Goal: Task Accomplishment & Management: Manage account settings

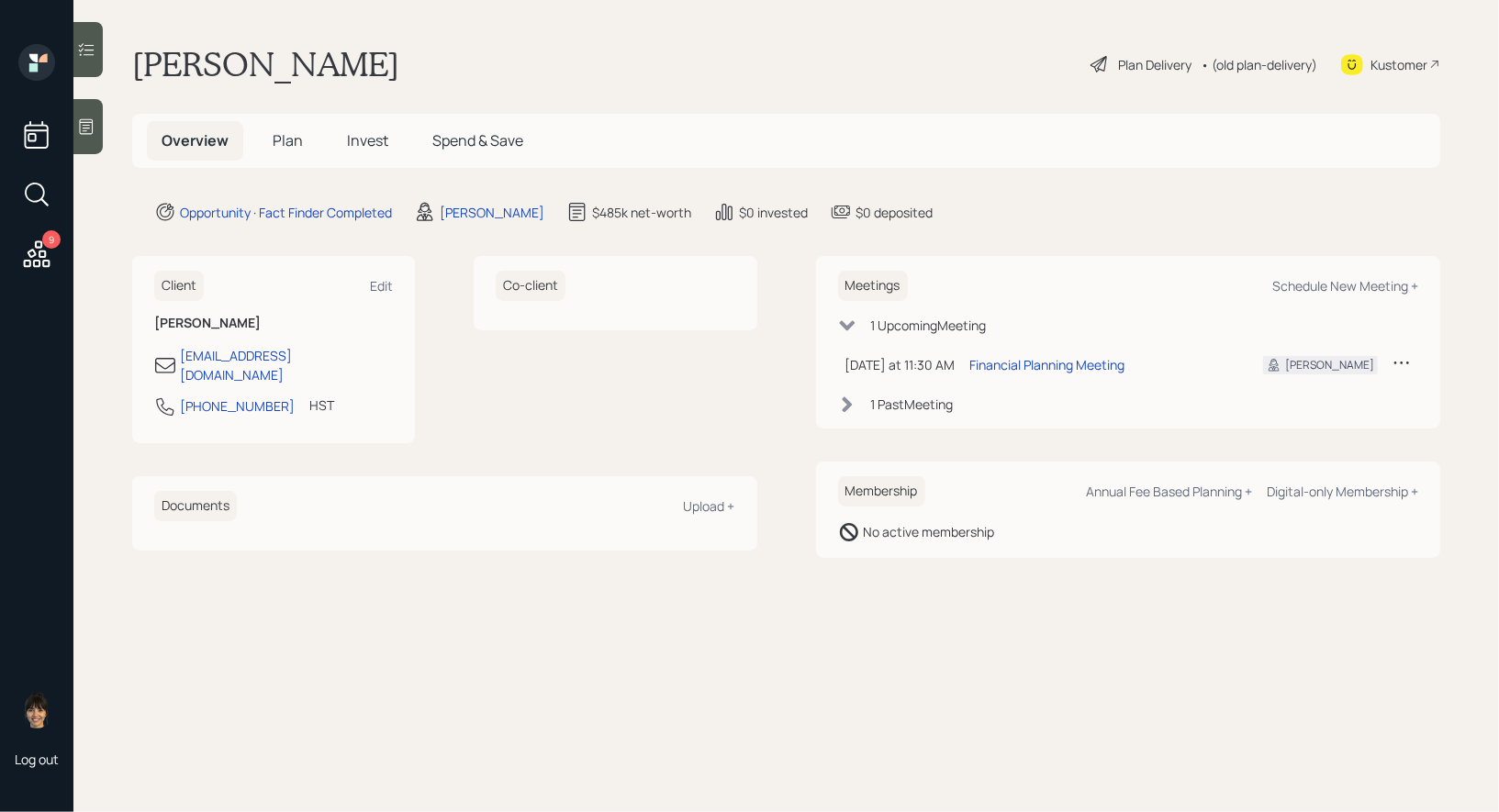
click at [84, 133] on icon at bounding box center [86, 126] width 19 height 19
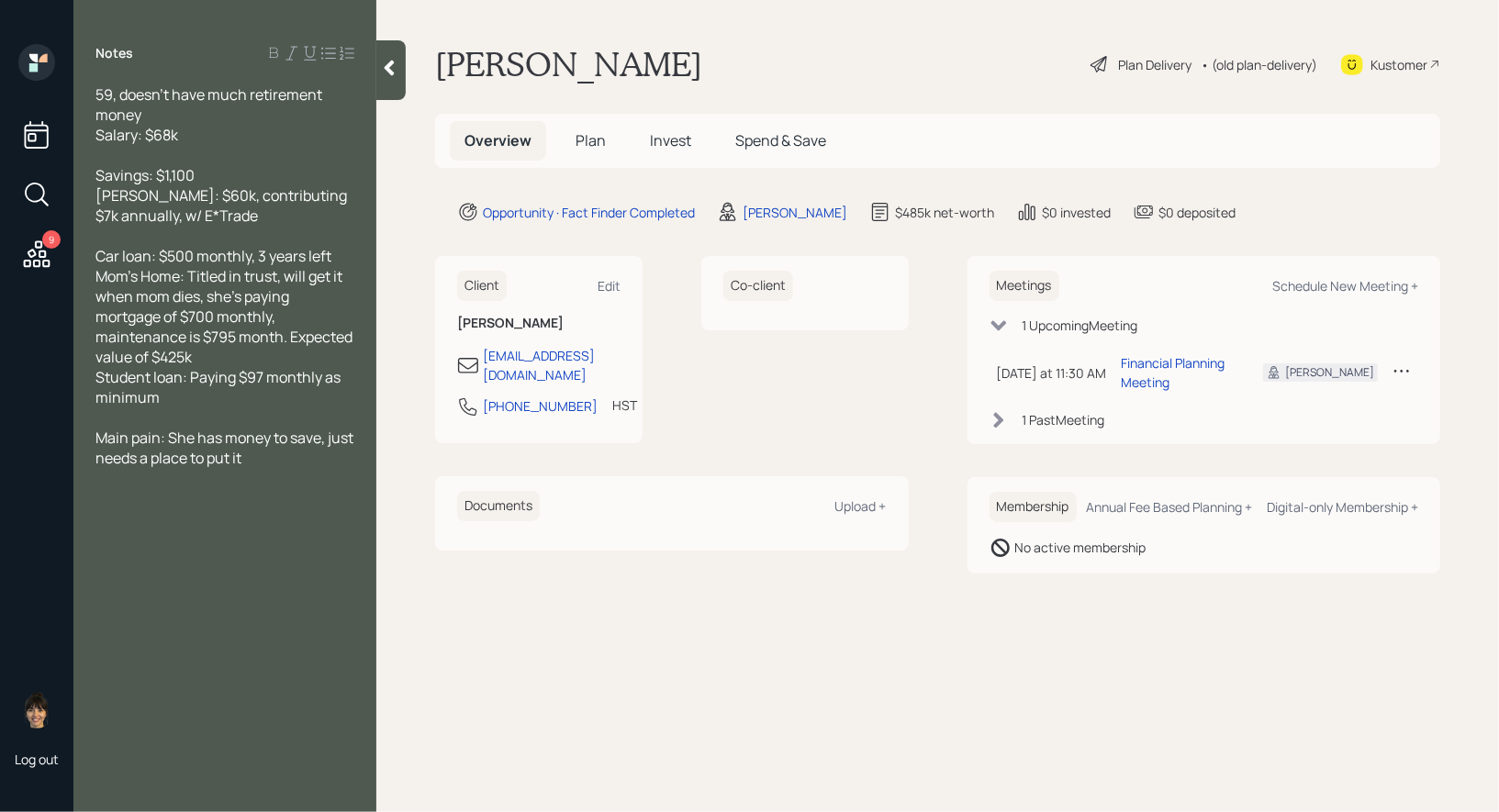
click at [390, 74] on icon at bounding box center [389, 67] width 19 height 19
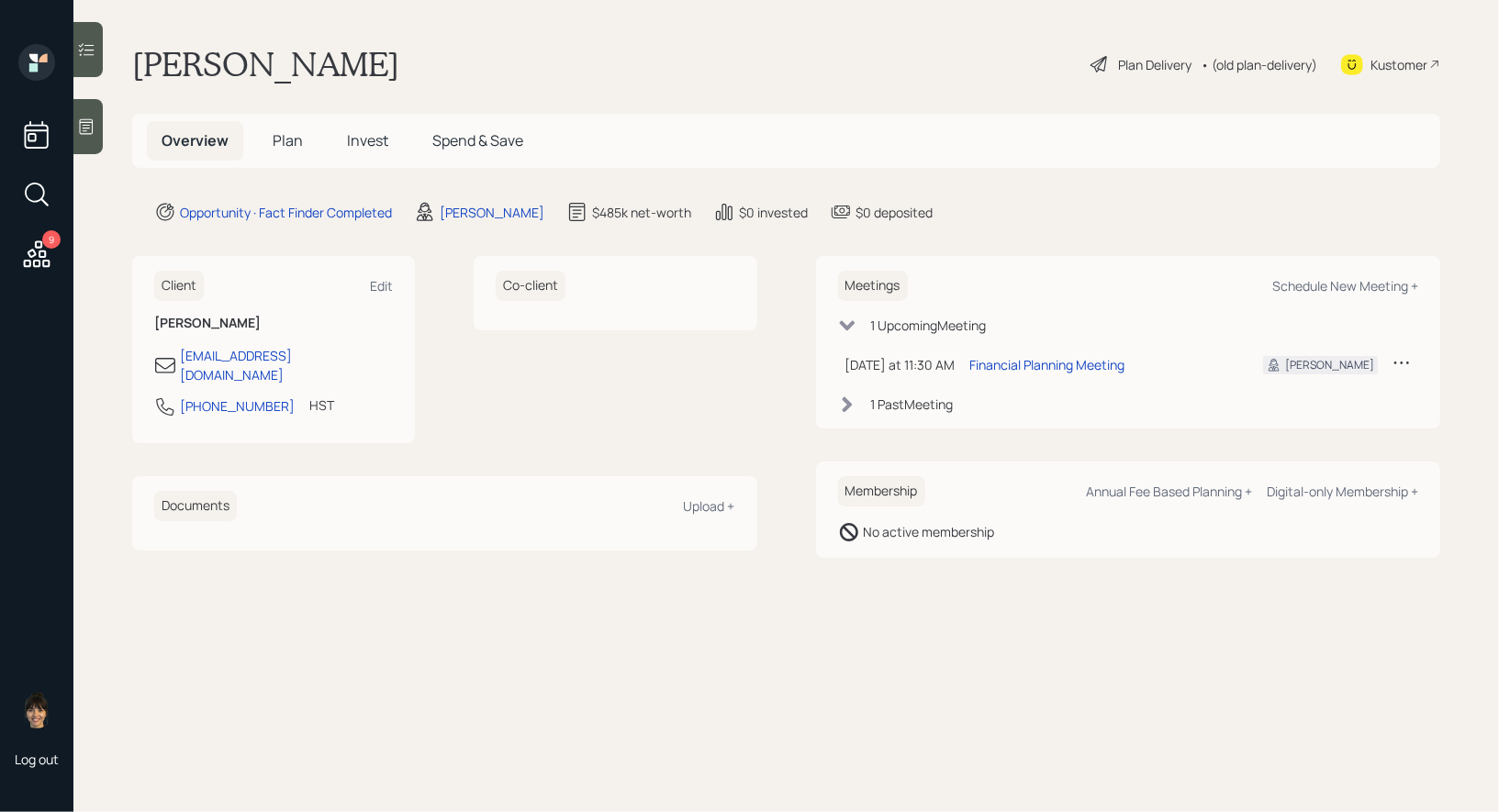
click at [1135, 61] on div "Plan Delivery" at bounding box center [1155, 64] width 73 height 19
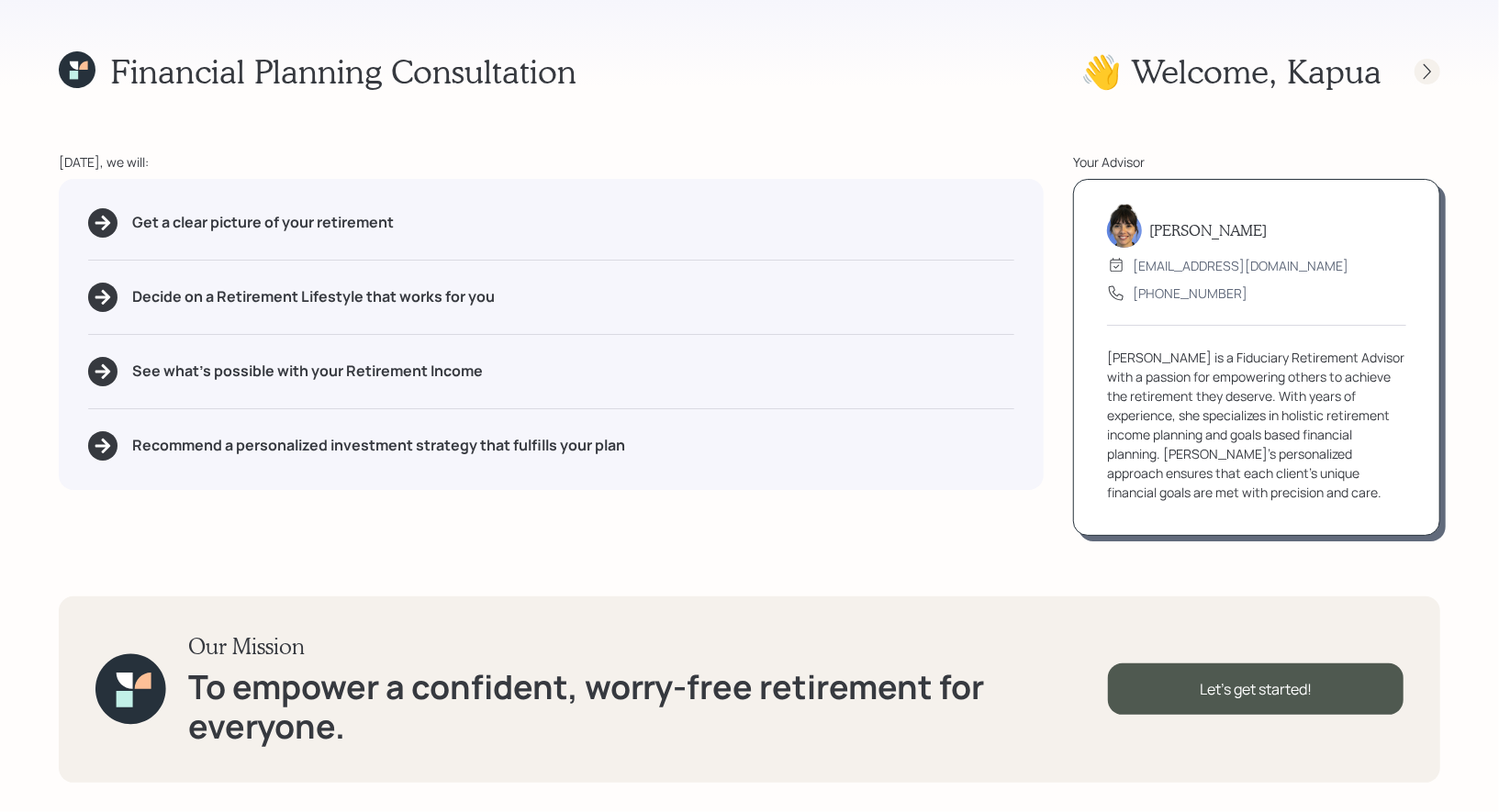
click at [1432, 70] on icon at bounding box center [1427, 71] width 19 height 19
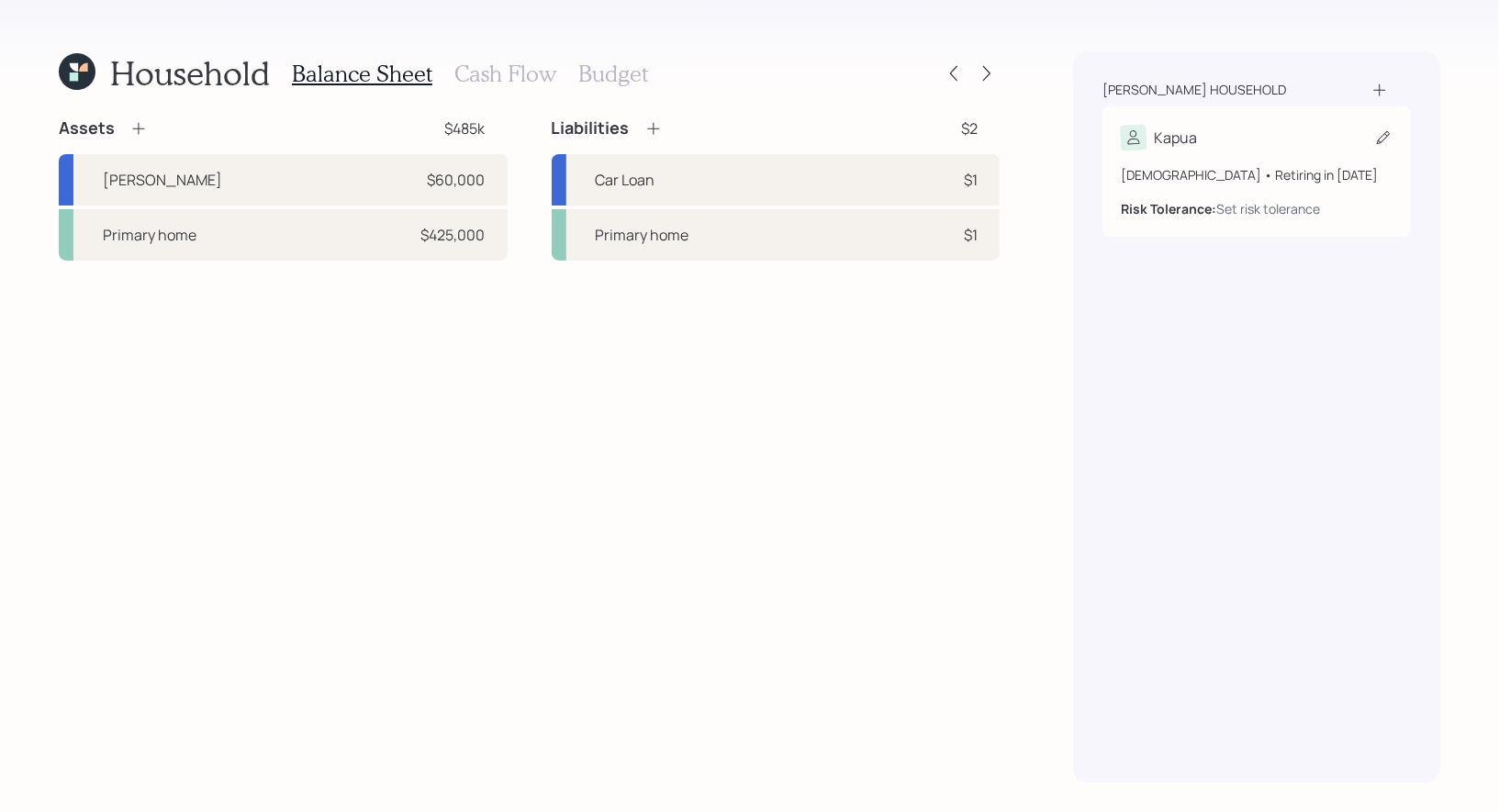
click at [1382, 141] on icon at bounding box center [1383, 137] width 13 height 13
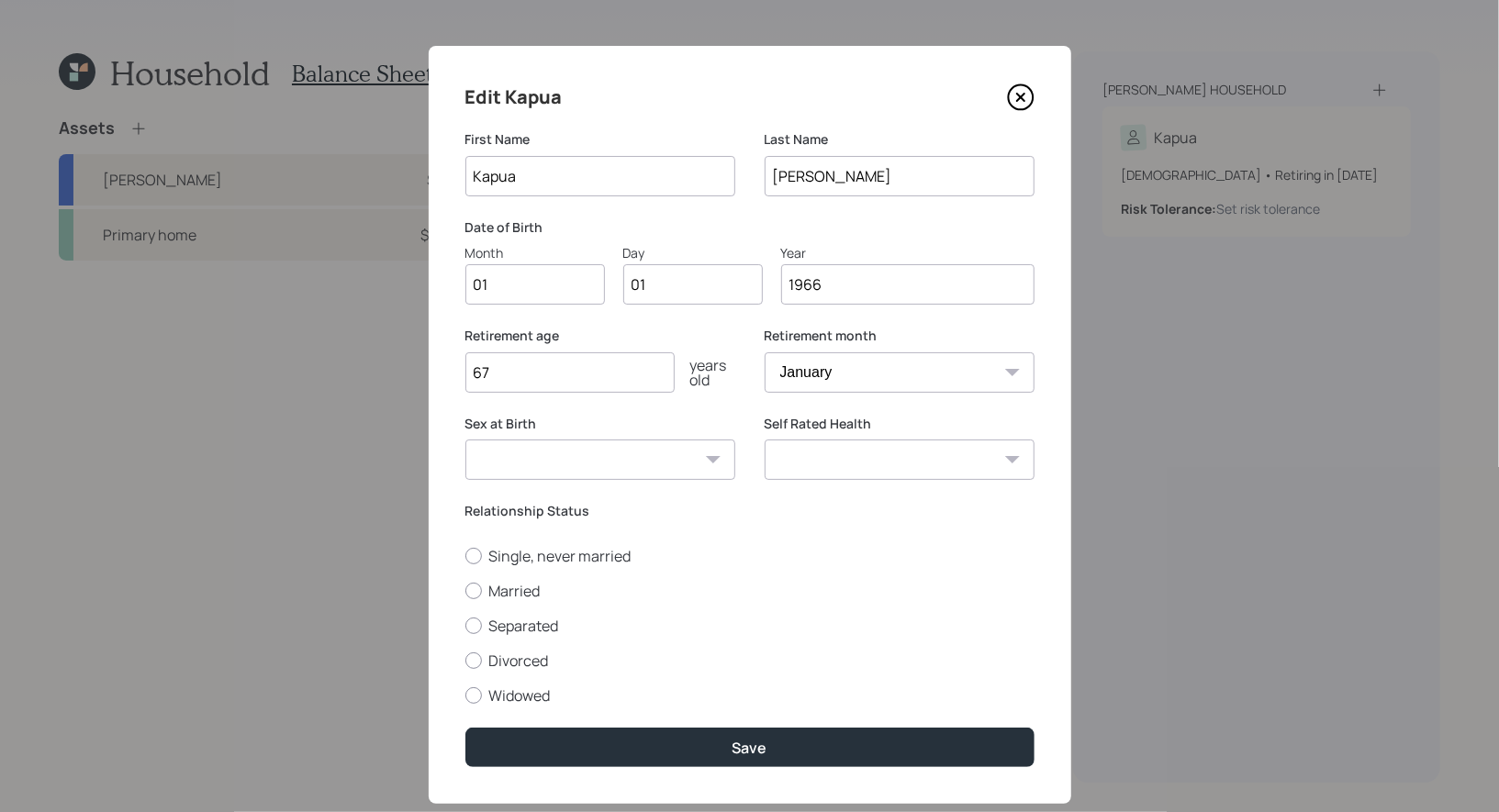
click at [576, 288] on input "01" at bounding box center [535, 284] width 140 height 41
type input "09"
type input "0"
type input "28"
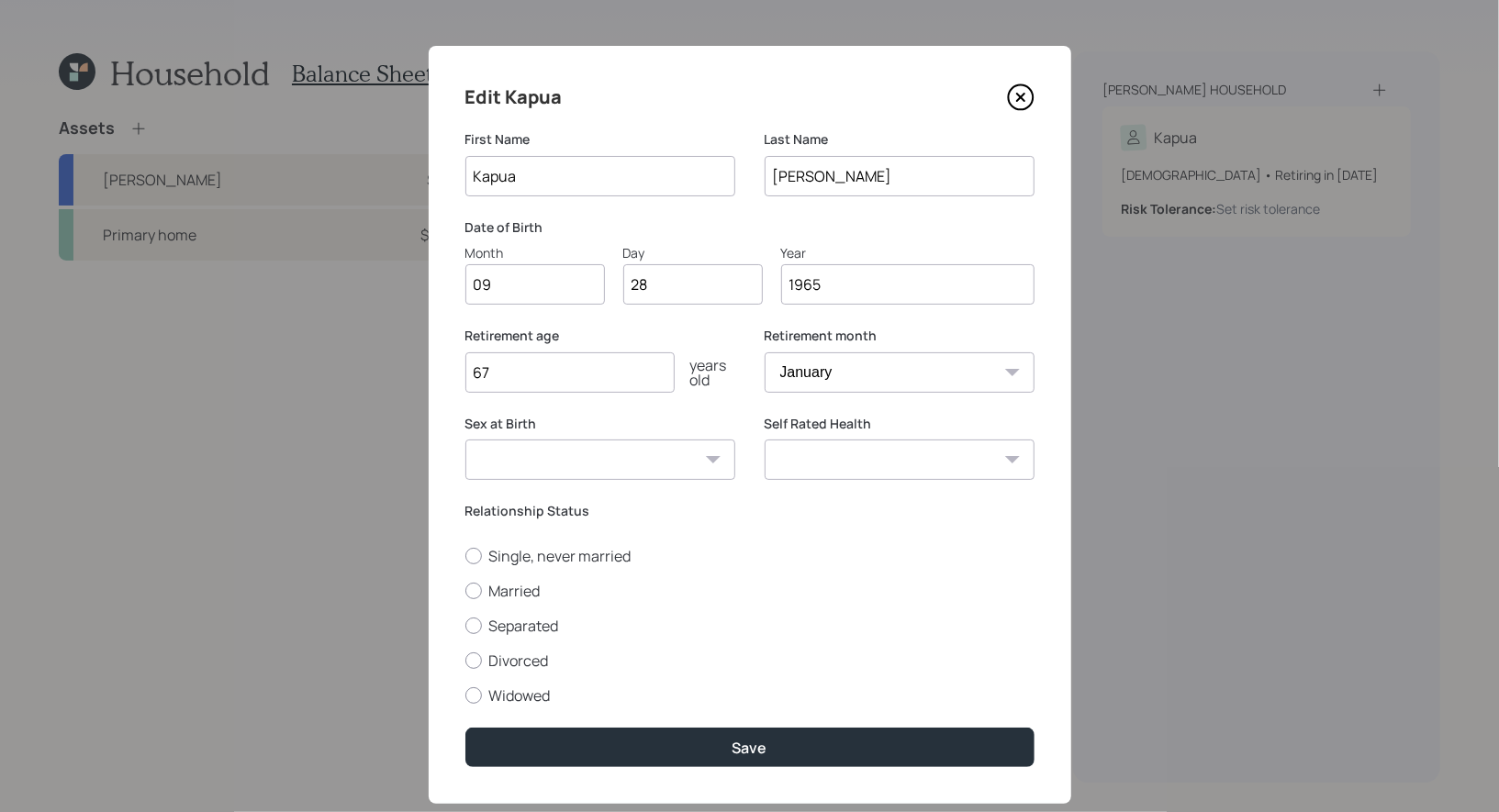
type input "1965"
click at [547, 389] on input "67" at bounding box center [569, 372] width 209 height 41
type input "6"
type input "73"
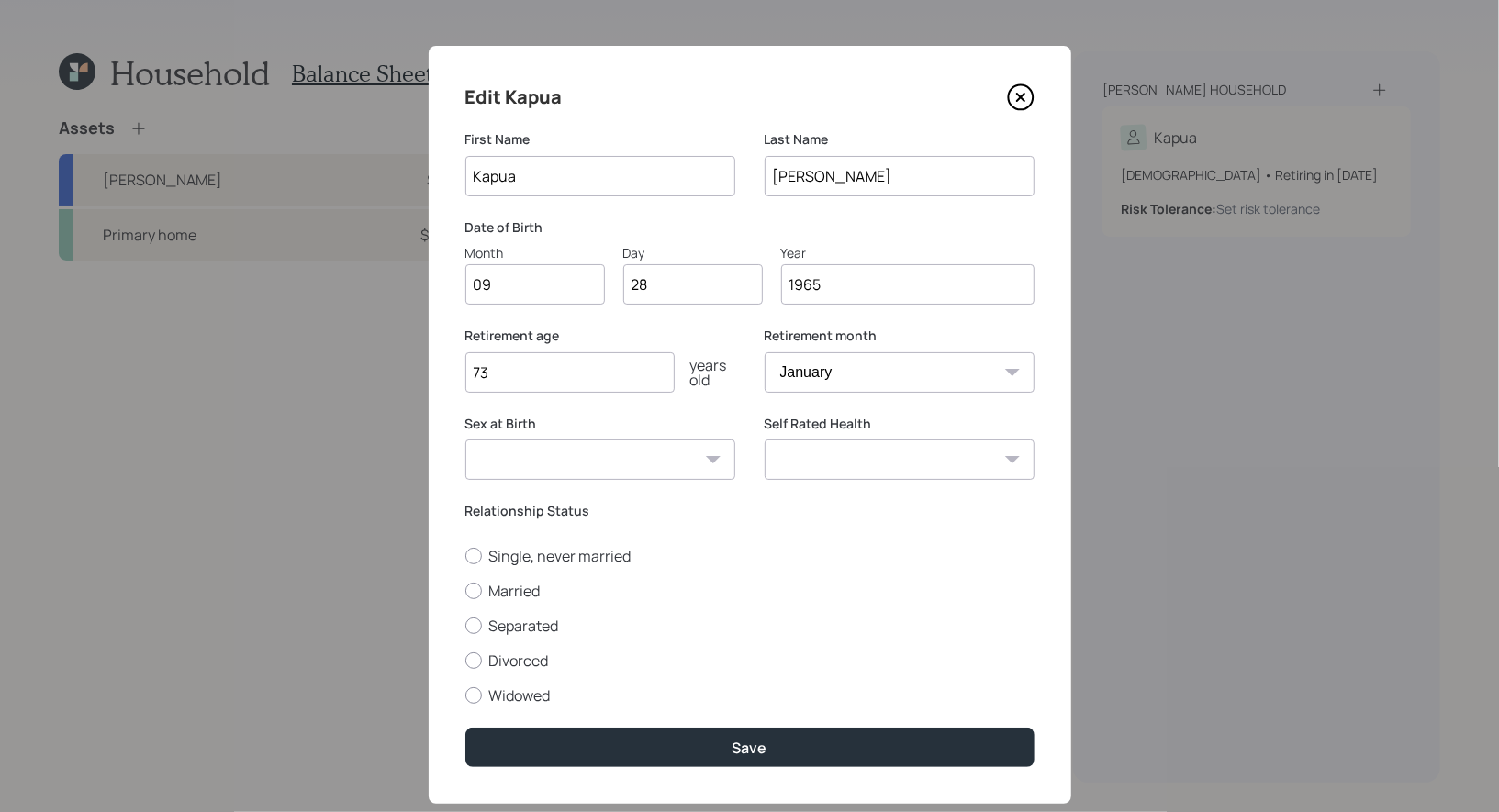
click at [839, 374] on select "January February March April May June July August September October November De…" at bounding box center [900, 372] width 270 height 41
select select "9"
click at [765, 352] on select "January February March April May June July August September October November De…" at bounding box center [900, 372] width 270 height 41
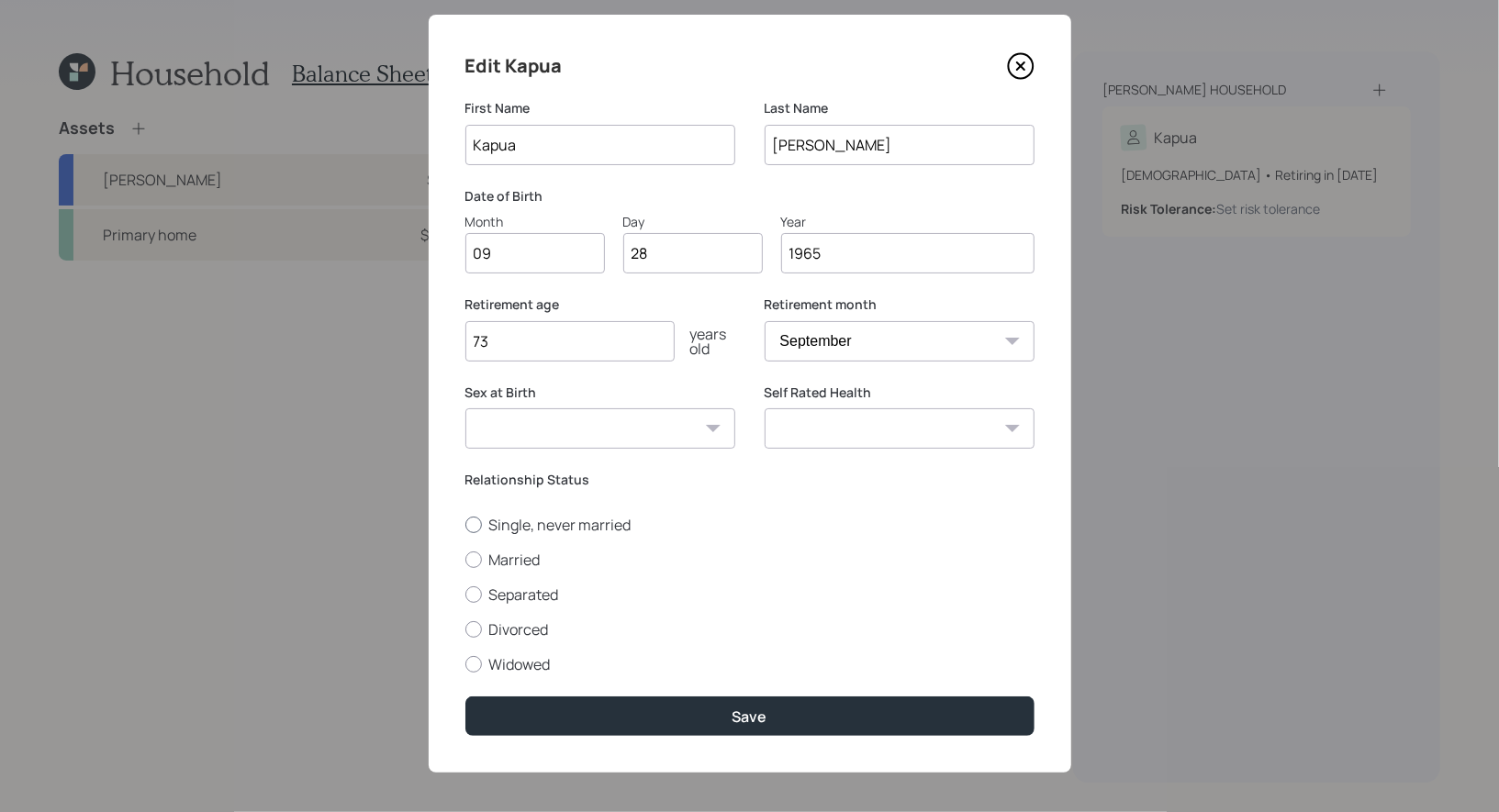
scroll to position [39, 0]
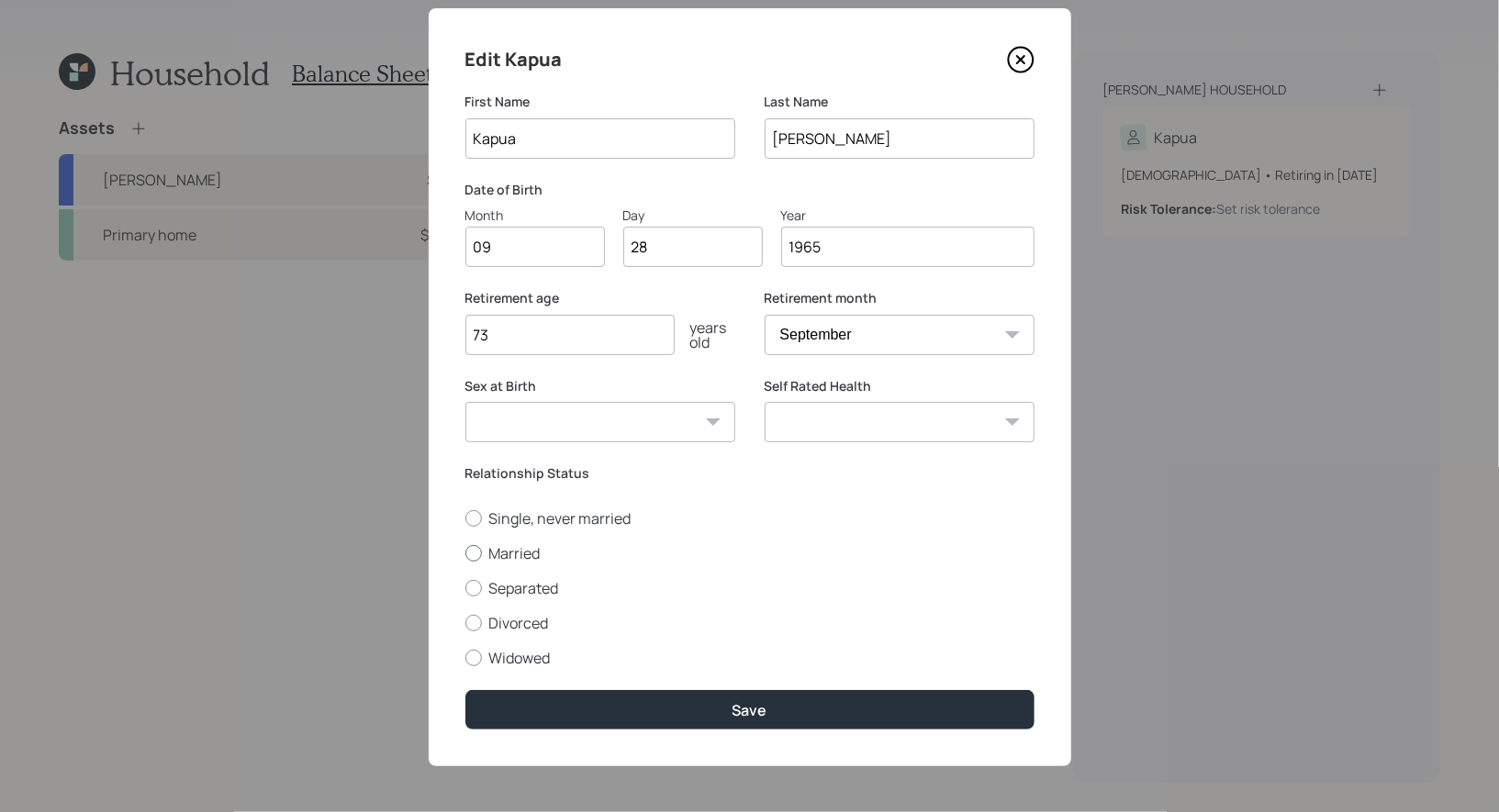
click at [468, 553] on div at bounding box center [473, 552] width 17 height 17
click at [465, 553] on input "Married" at bounding box center [464, 552] width 1 height 1
radio input "true"
click at [473, 516] on div at bounding box center [473, 518] width 17 height 17
click at [465, 518] on input "Single, never married" at bounding box center [464, 518] width 1 height 1
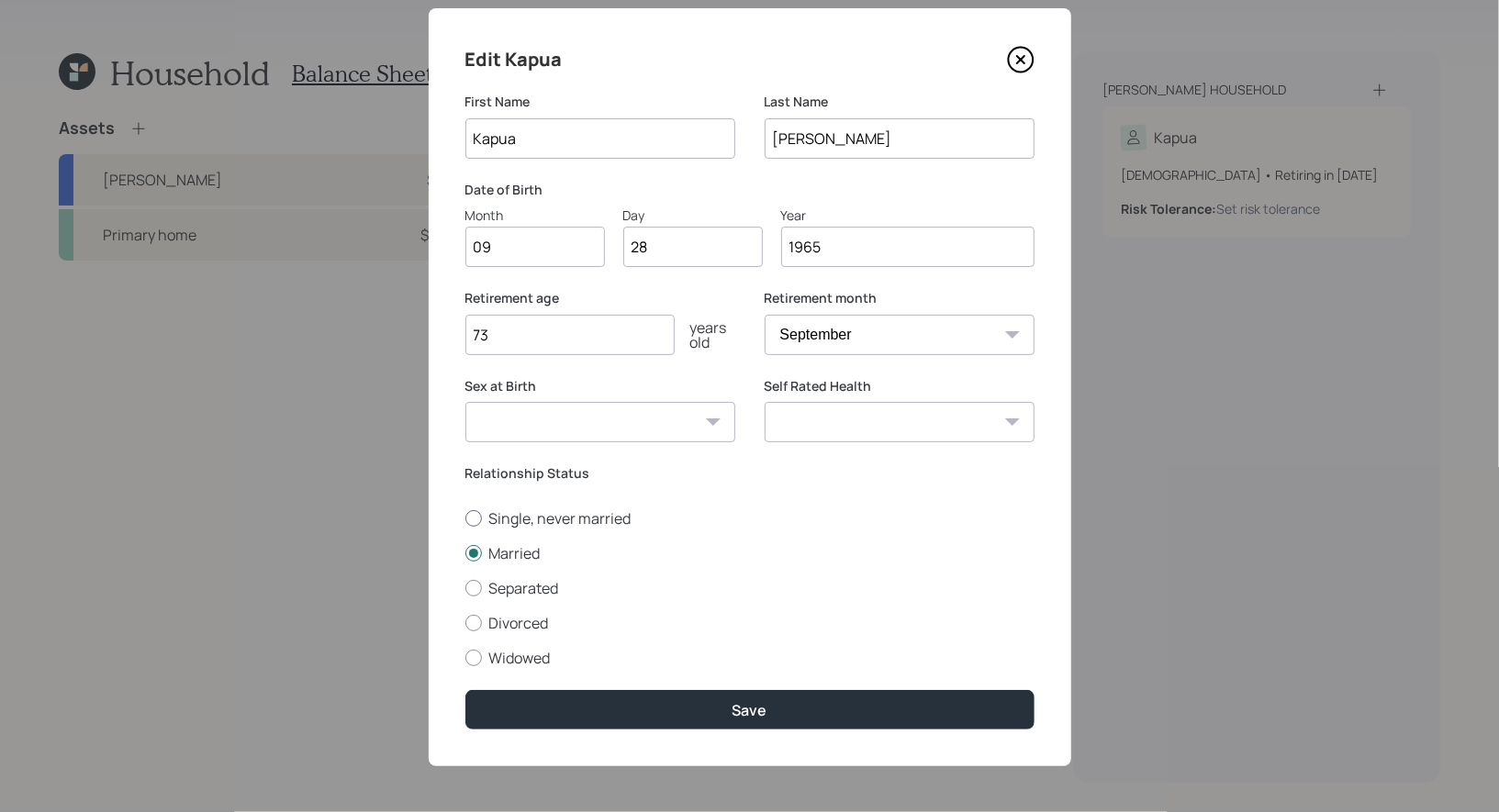
radio input "true"
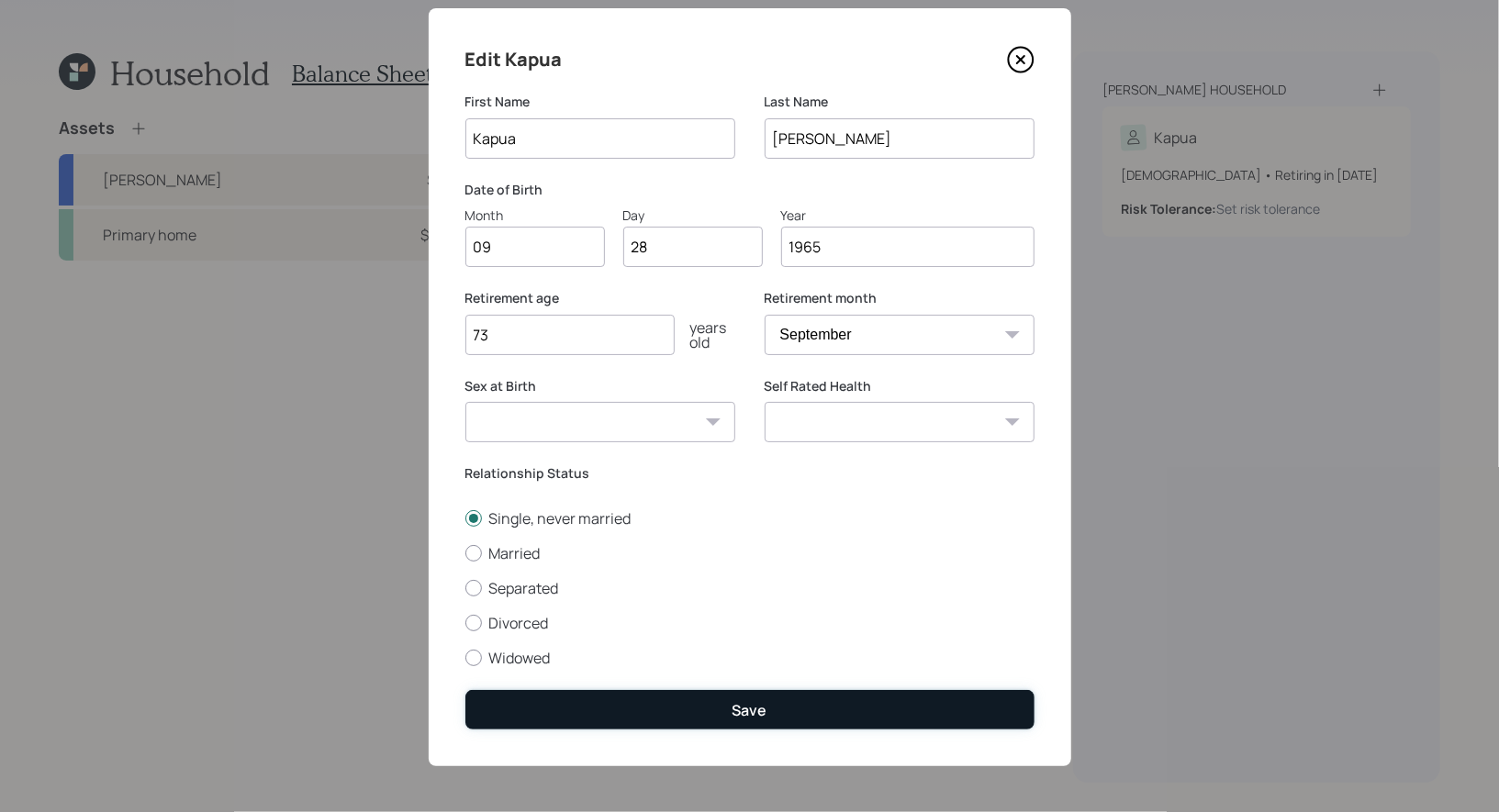
click at [624, 711] on button "Save" at bounding box center [750, 710] width 569 height 40
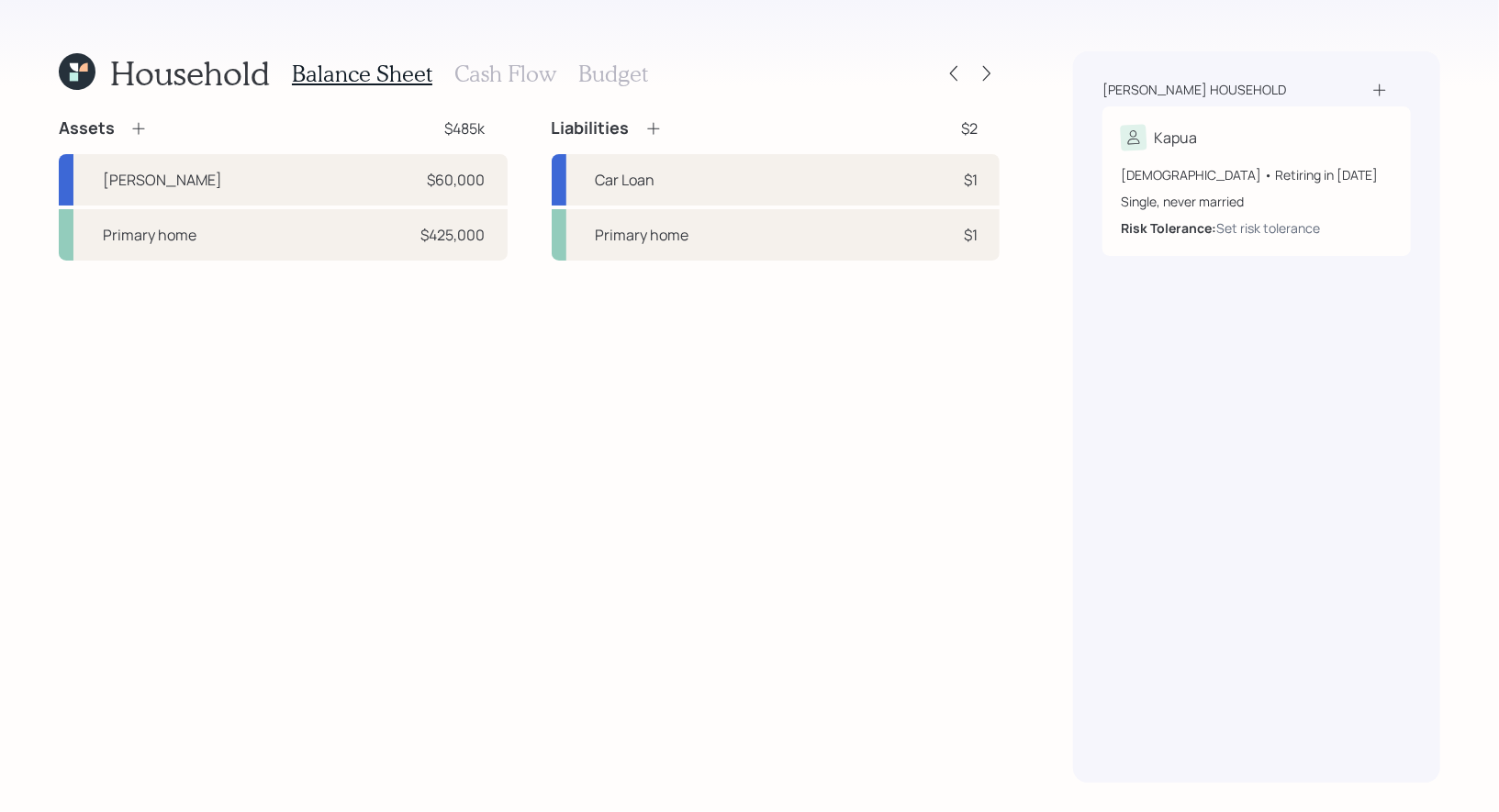
click at [138, 124] on icon at bounding box center [138, 128] width 19 height 19
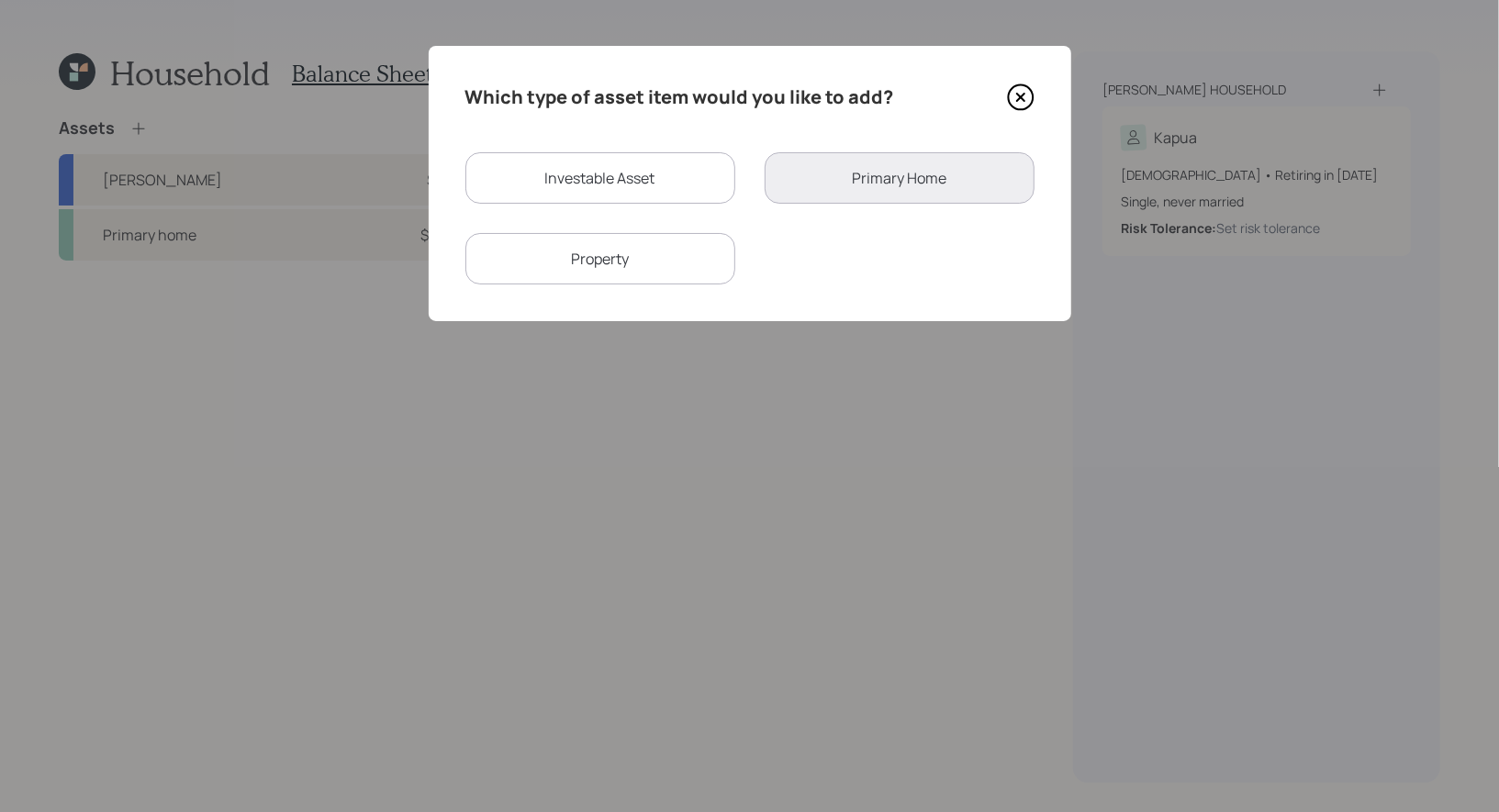
click at [559, 177] on div "Investable Asset" at bounding box center [600, 178] width 270 height 52
select select "taxable"
select select "balanced"
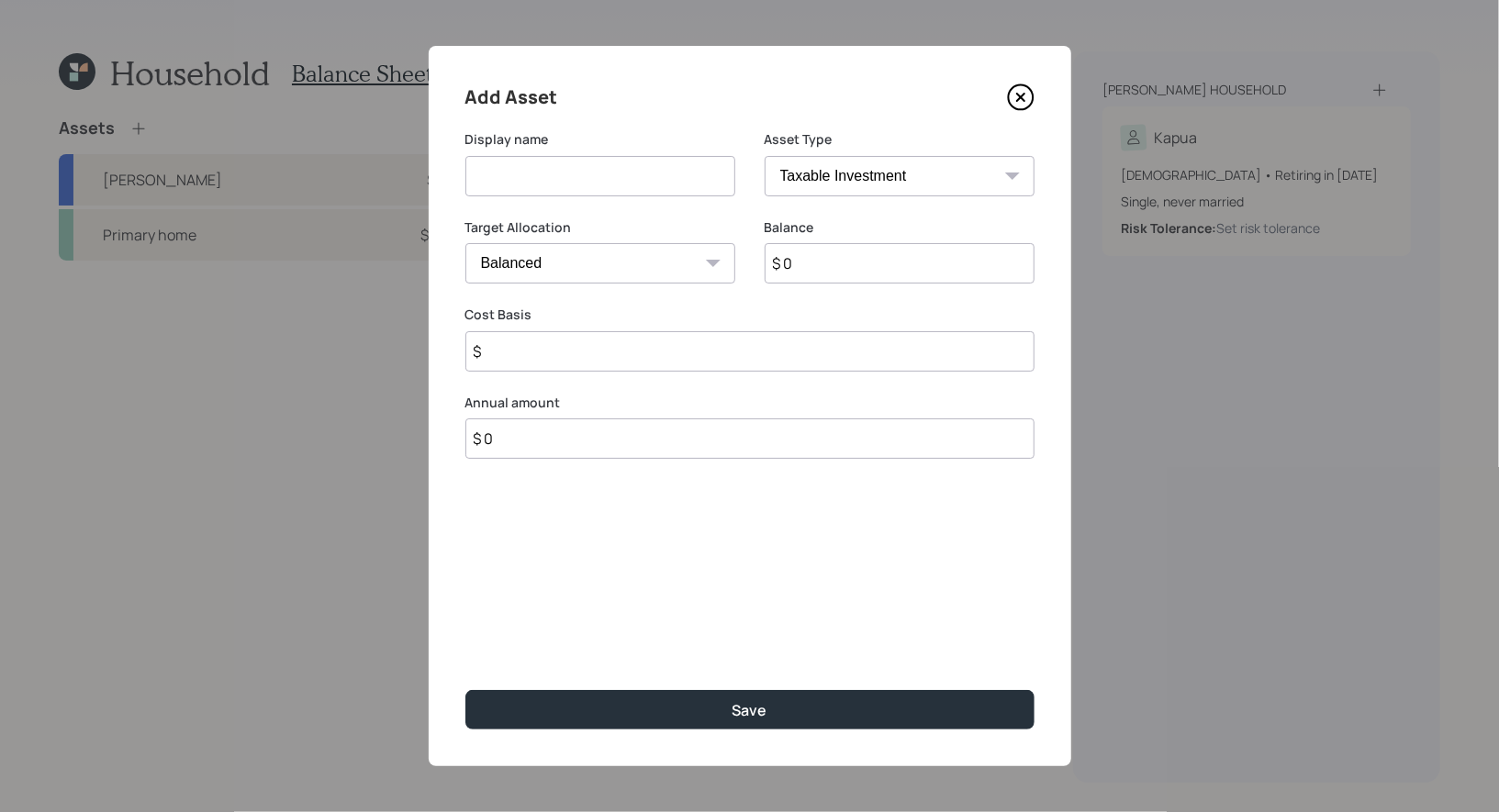
click at [573, 183] on input at bounding box center [600, 175] width 270 height 41
type input "Savings"
click at [641, 264] on select "Cash Conservative Balanced Aggressive" at bounding box center [600, 263] width 270 height 41
select select "uninvested"
click at [465, 243] on select "Cash Conservative Balanced Aggressive" at bounding box center [600, 263] width 270 height 41
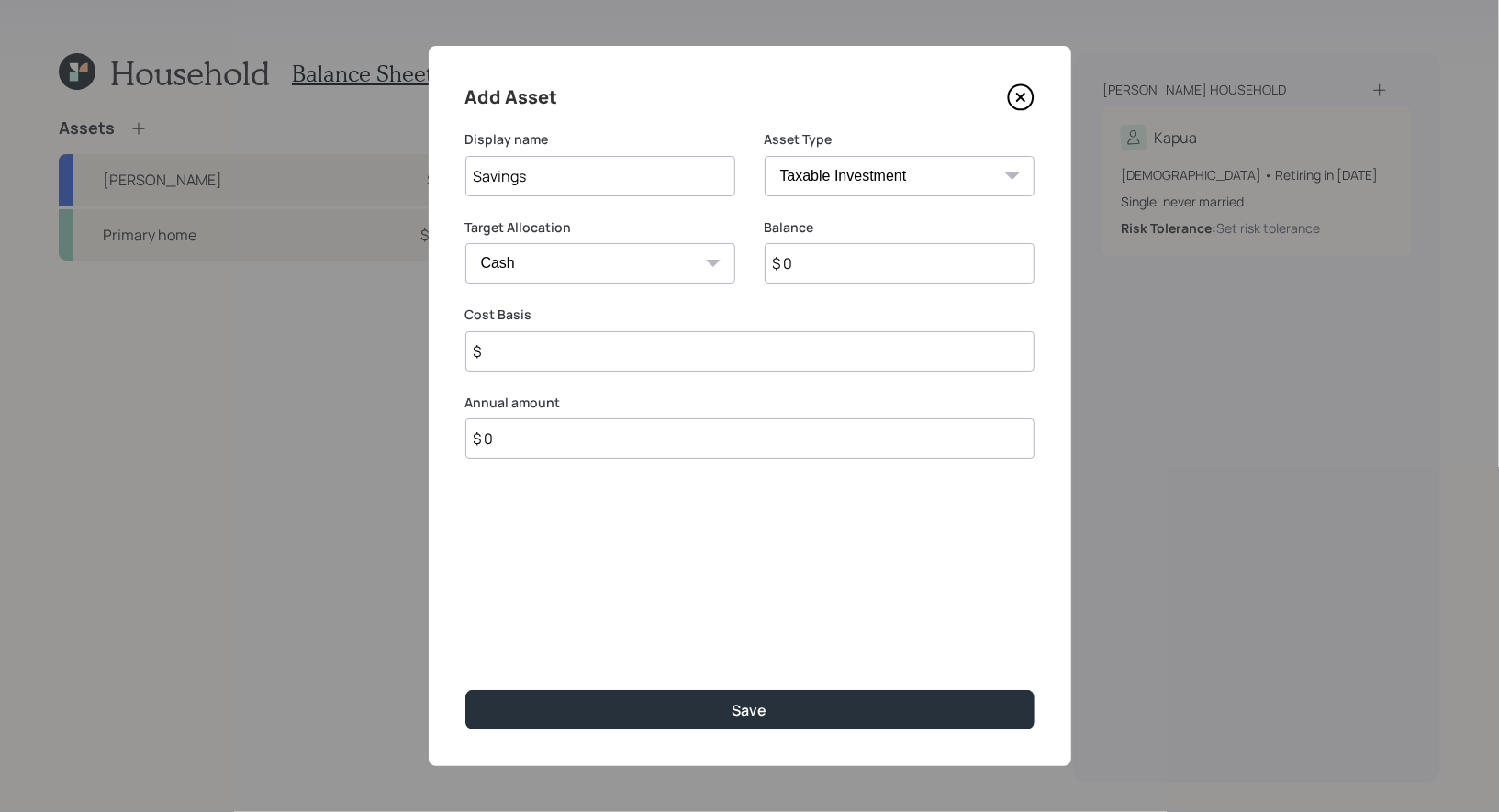
click at [863, 276] on input "$ 0" at bounding box center [900, 263] width 270 height 41
type input "$ 1"
type input "$ 11"
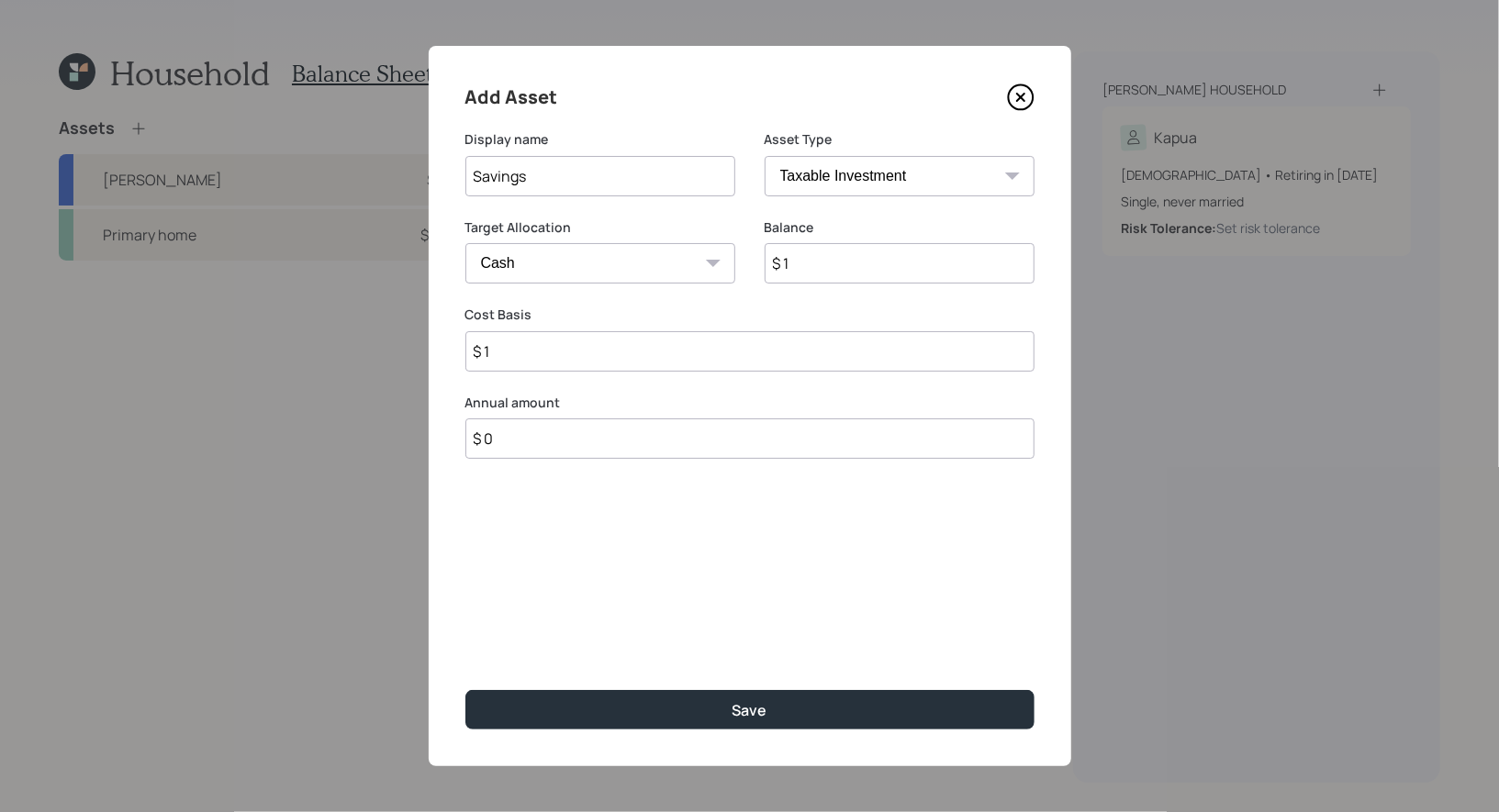
type input "$ 11"
type input "$ 110"
type input "$ 1,100"
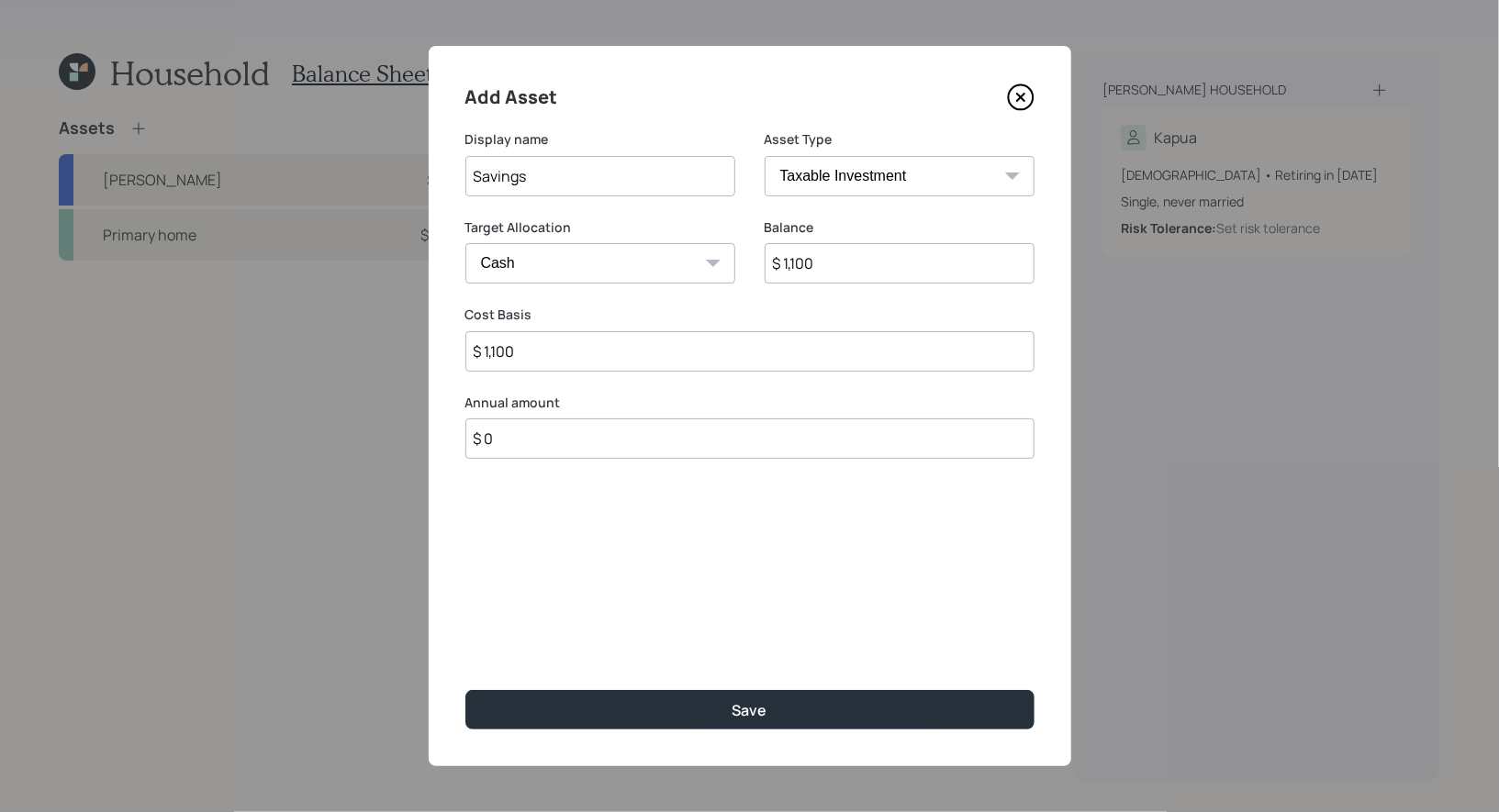
type input "$ 11,000"
type input "$ 1,100"
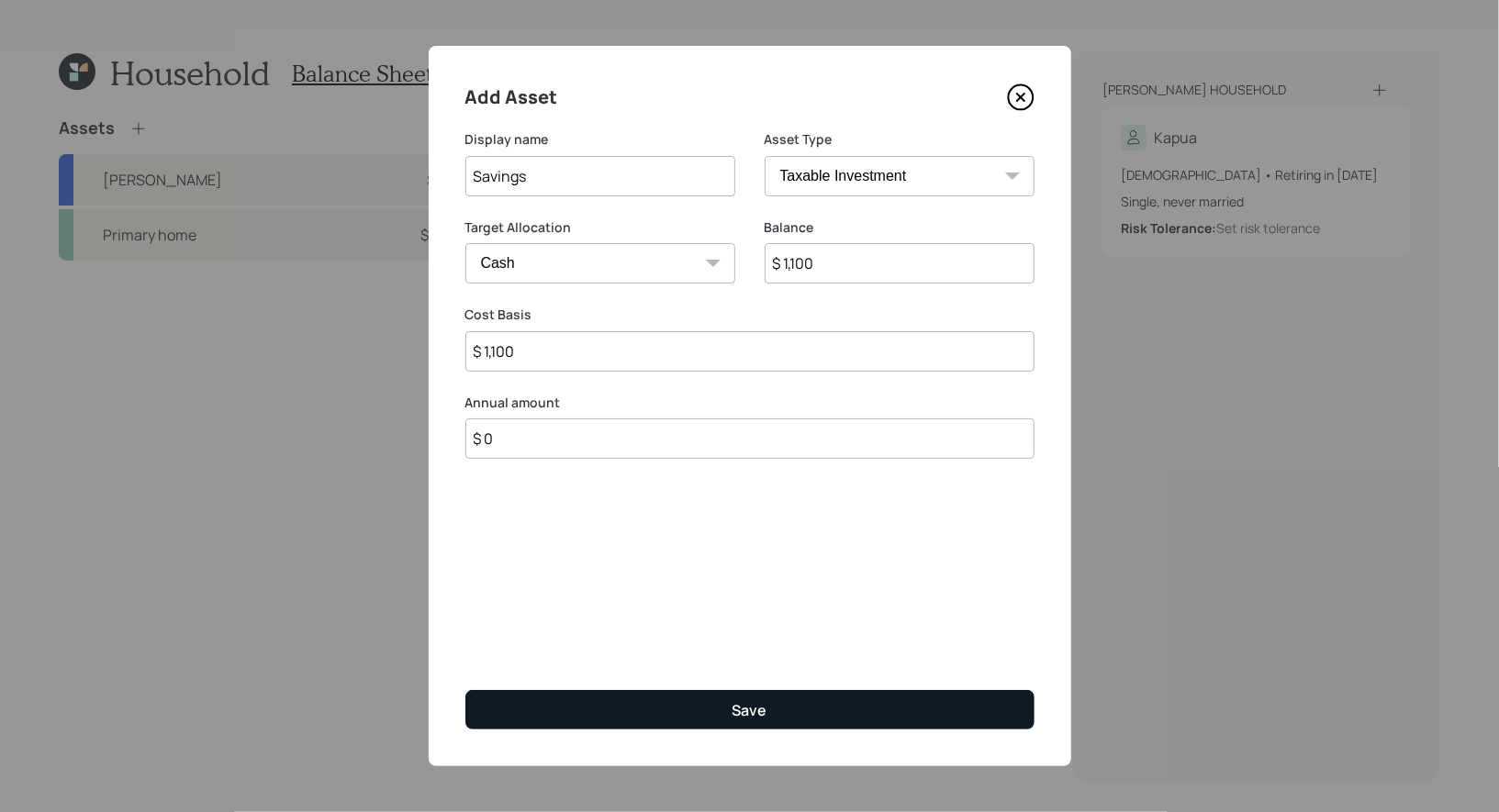
type input "$ 1,100"
click at [613, 703] on button "Save" at bounding box center [750, 710] width 569 height 40
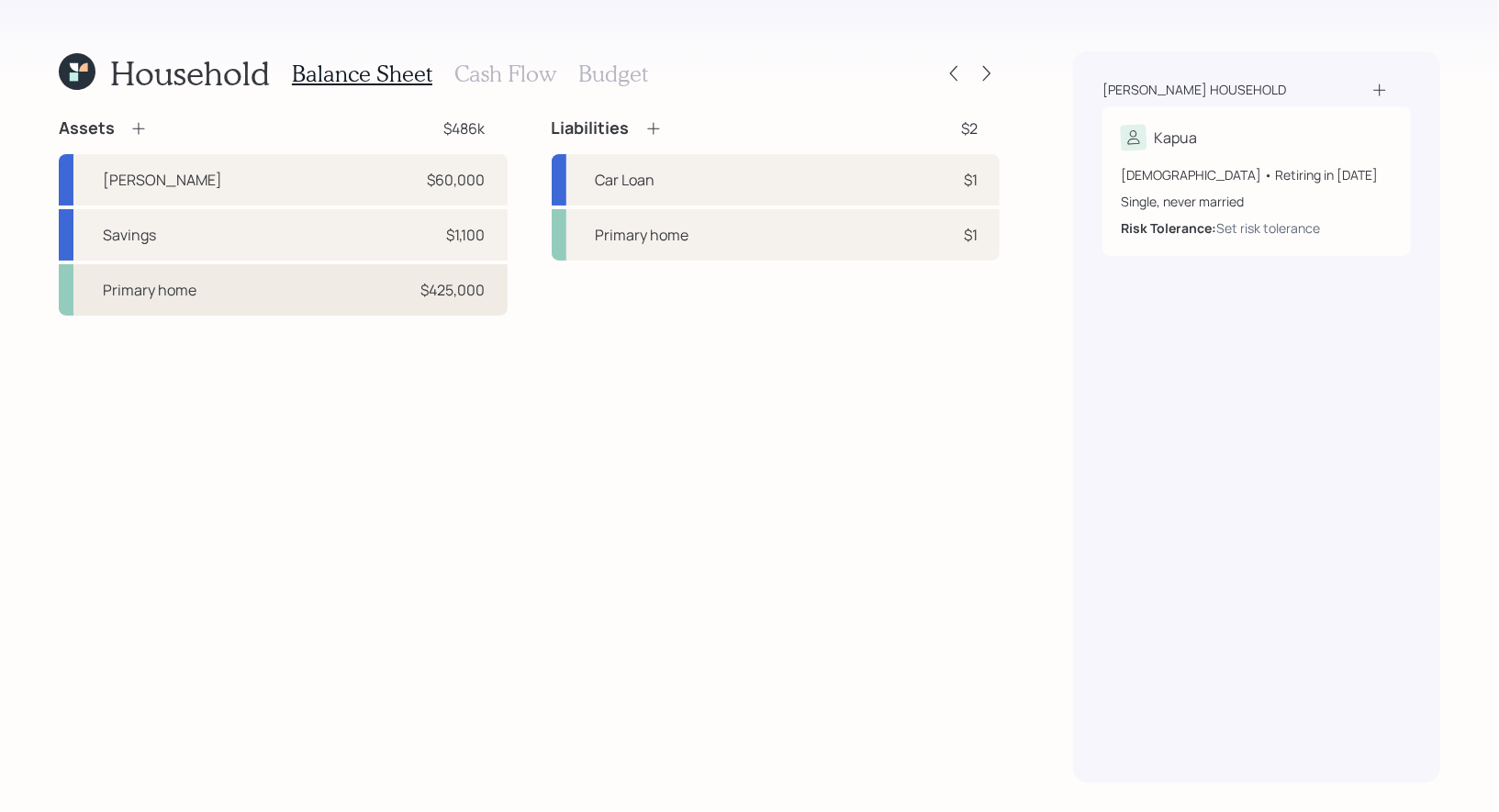
click at [328, 293] on div "Primary home $425,000" at bounding box center [283, 290] width 448 height 52
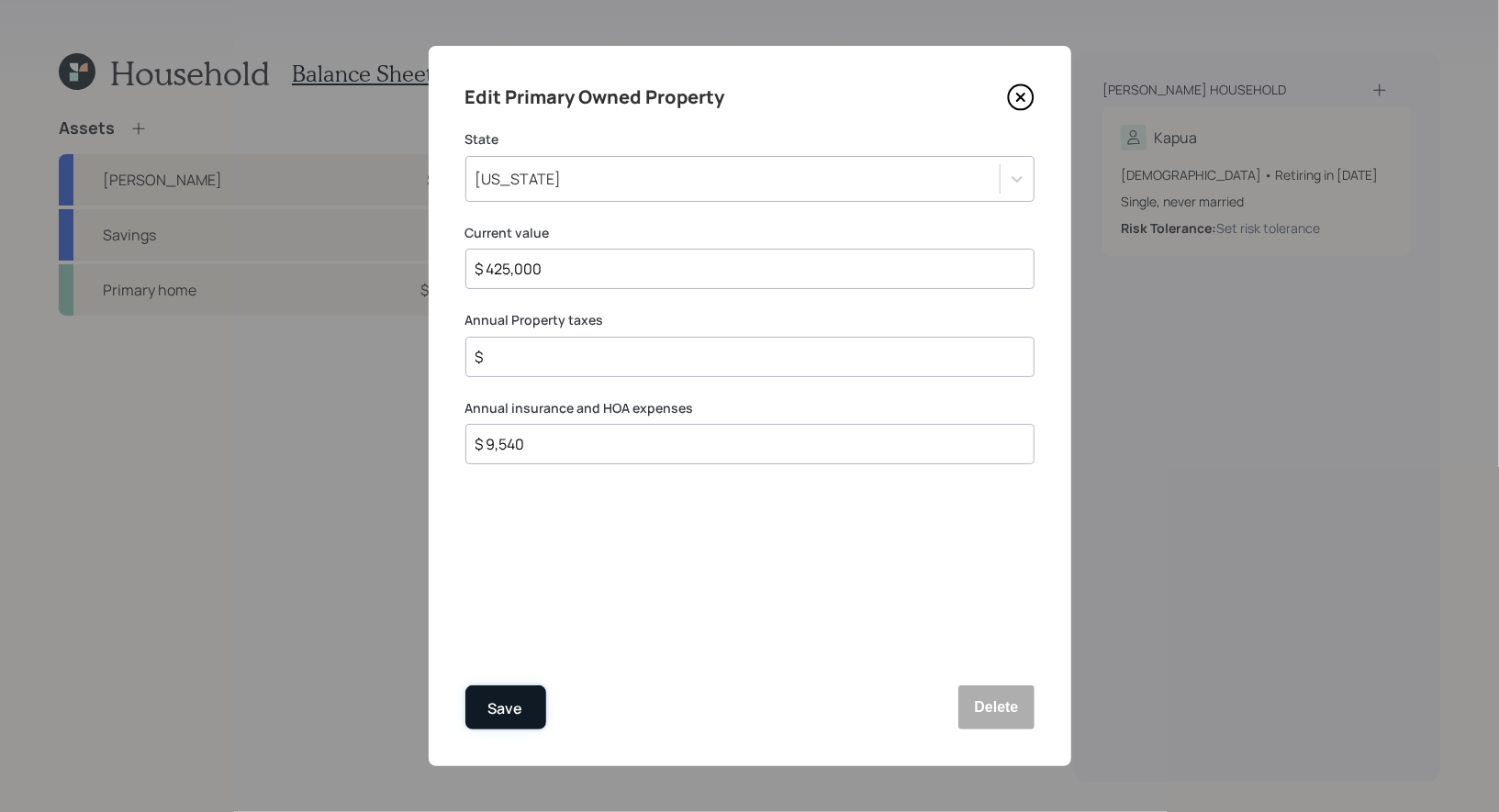
click at [507, 707] on div "Save" at bounding box center [505, 708] width 35 height 25
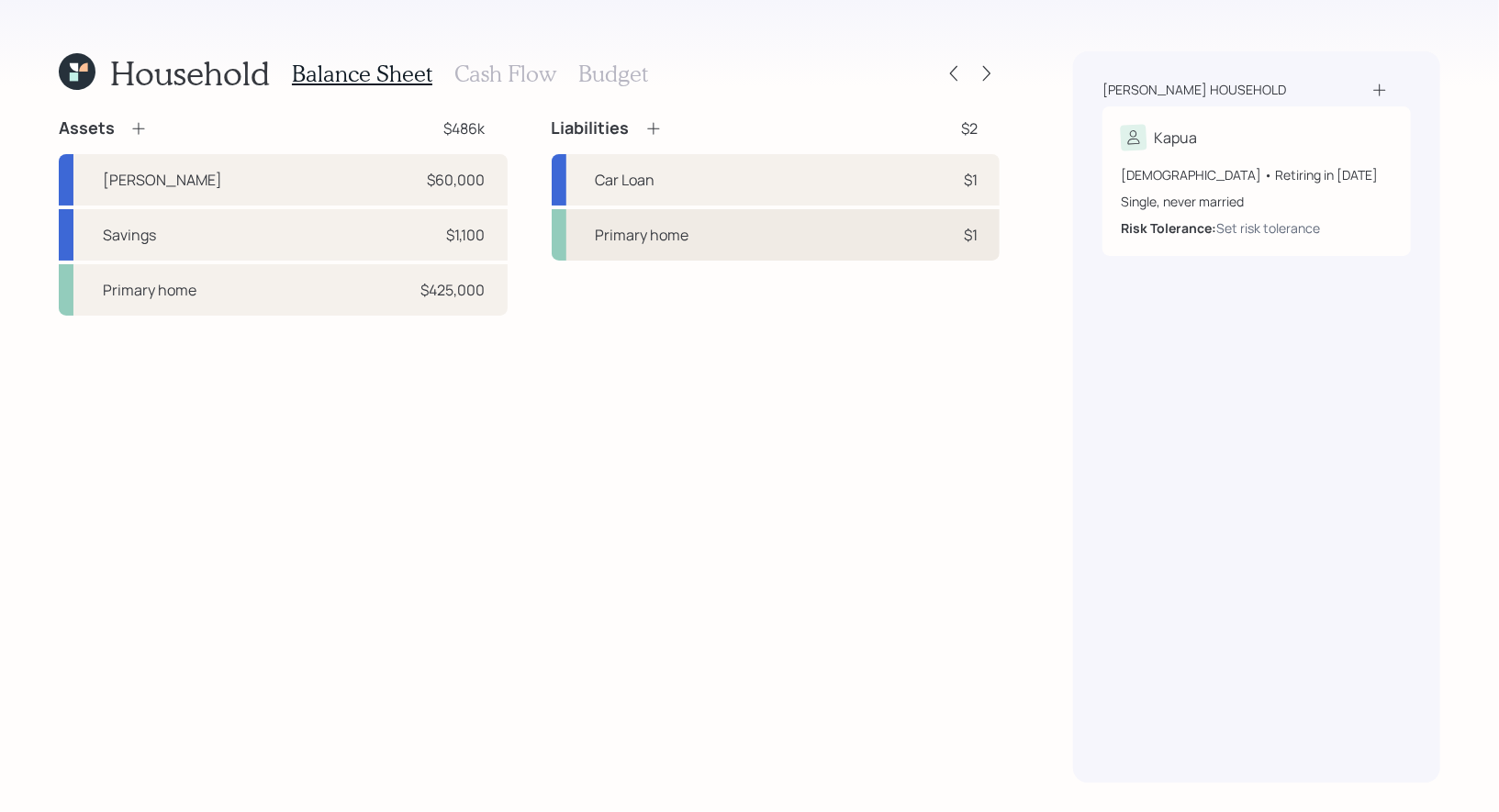
click at [616, 227] on div "Primary home" at bounding box center [642, 235] width 93 height 22
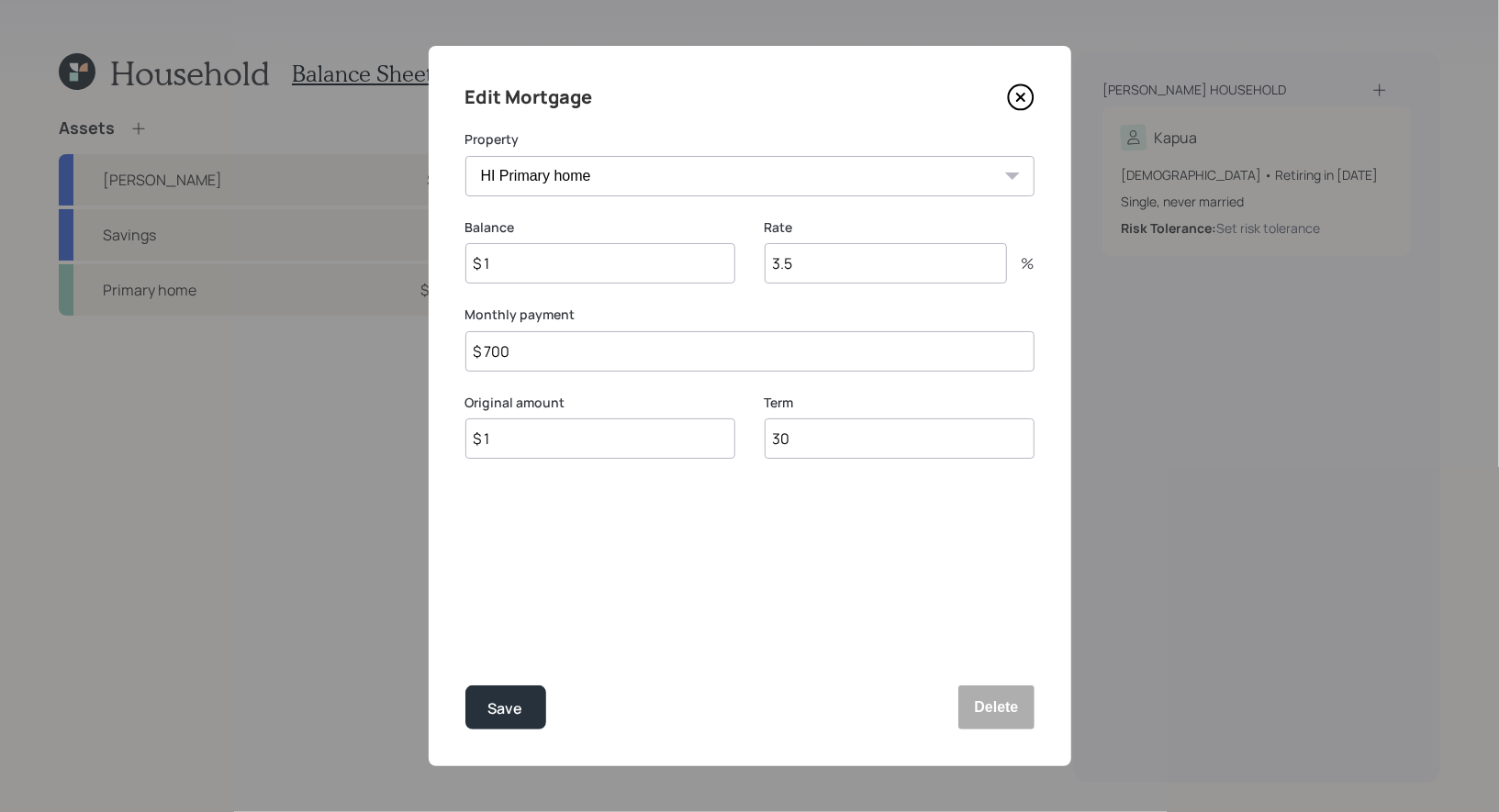
click at [566, 264] on input "$ 1" at bounding box center [600, 263] width 270 height 41
type input "$ 90,000"
click at [826, 263] on input "3.5" at bounding box center [886, 263] width 242 height 41
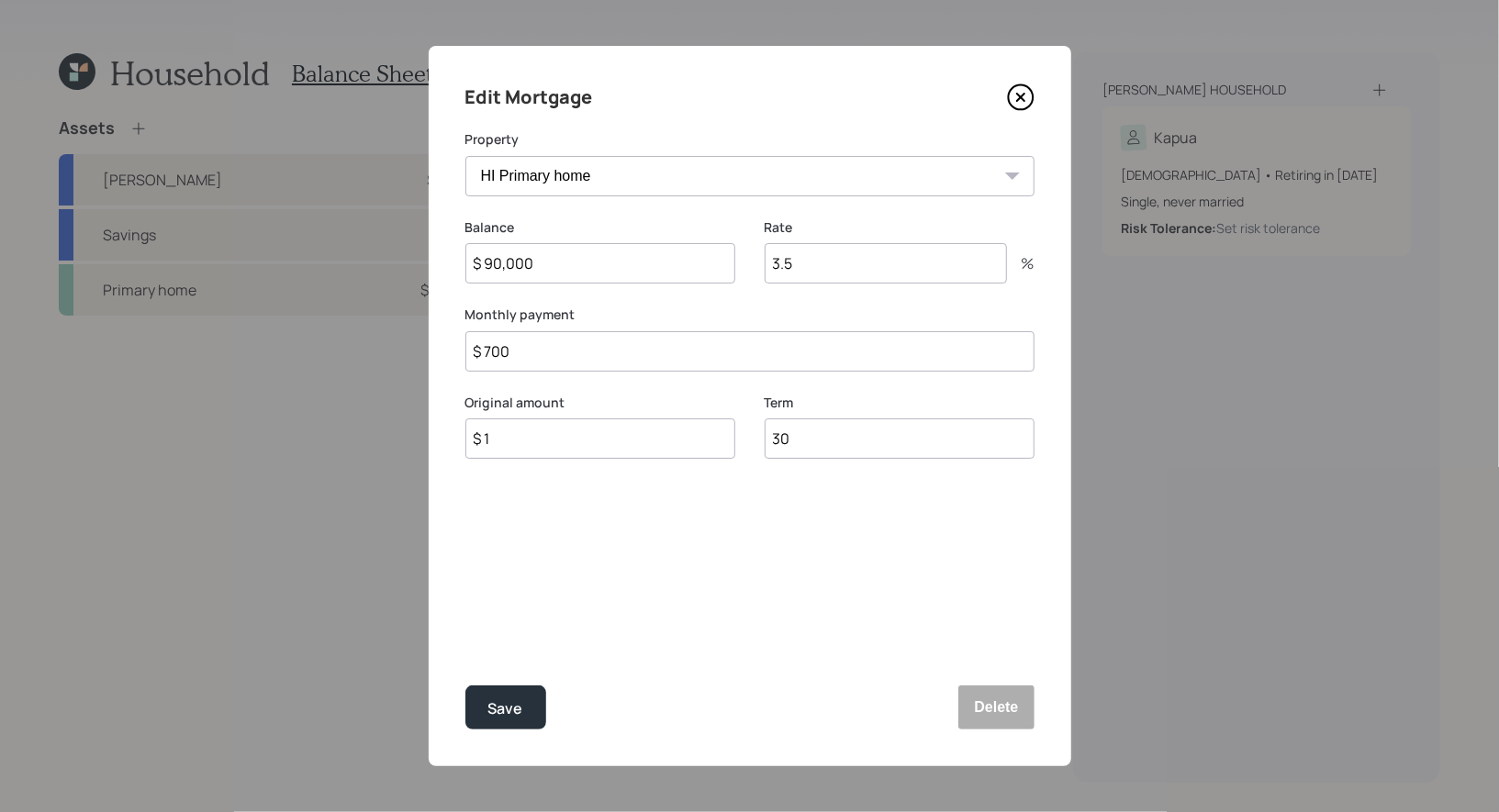
type input "3"
type input "2"
click at [686, 305] on label "Monthly payment" at bounding box center [750, 314] width 569 height 19
click at [569, 448] on input "$ 1" at bounding box center [600, 438] width 270 height 41
type input "$ 90,000"
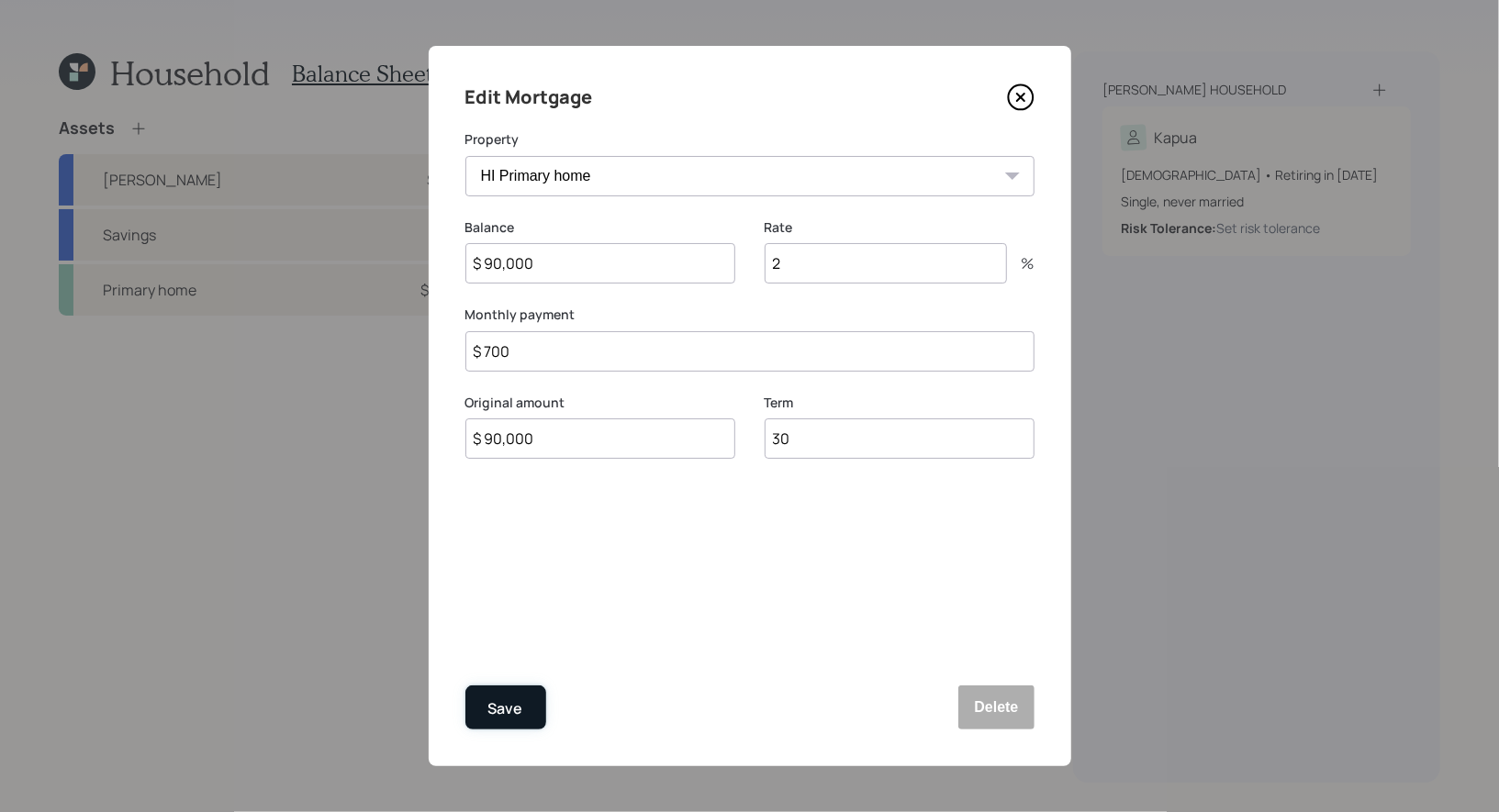
click at [504, 713] on div "Save" at bounding box center [505, 708] width 35 height 25
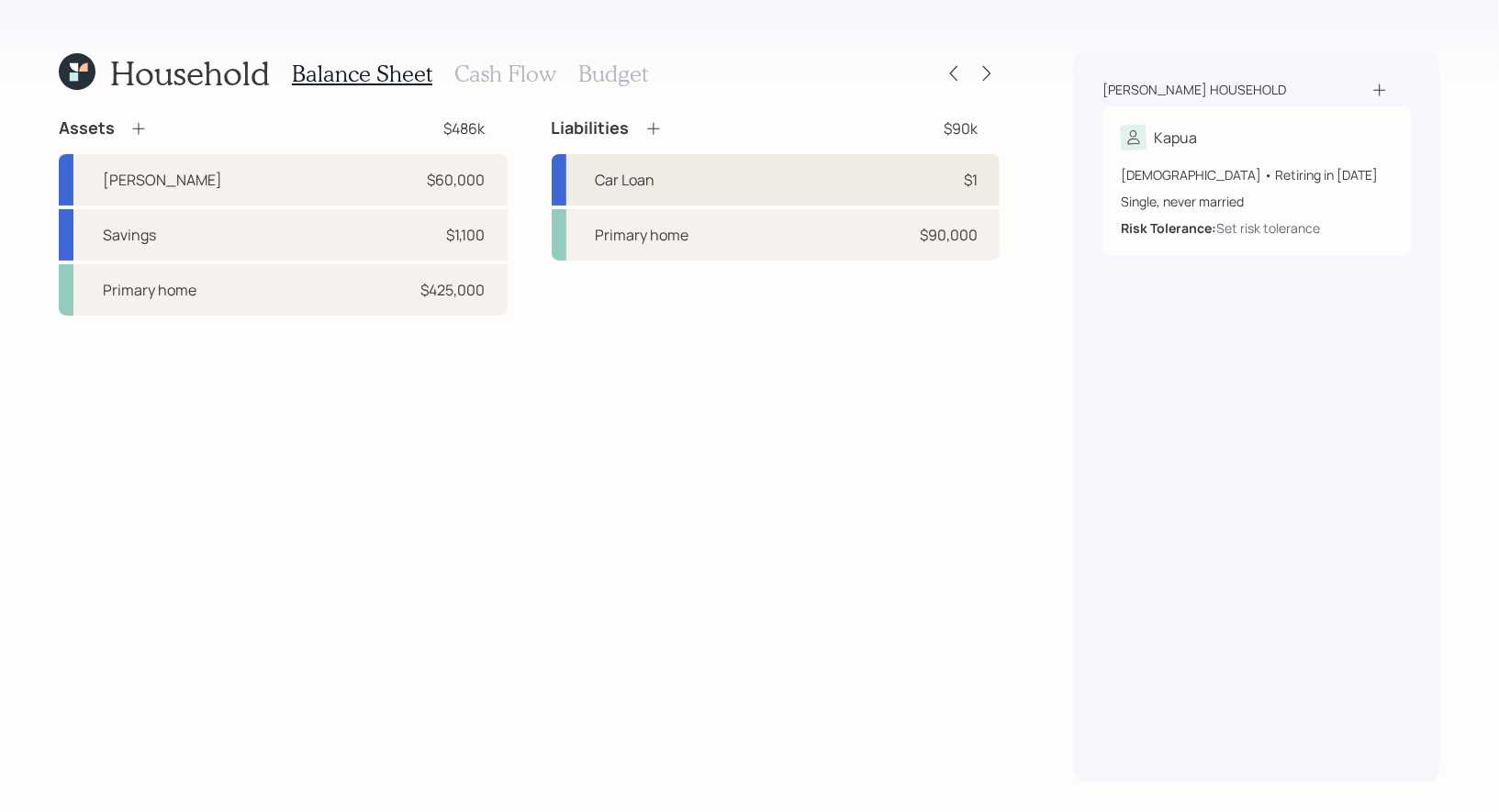
click at [710, 185] on div "Car Loan $1" at bounding box center [776, 179] width 448 height 52
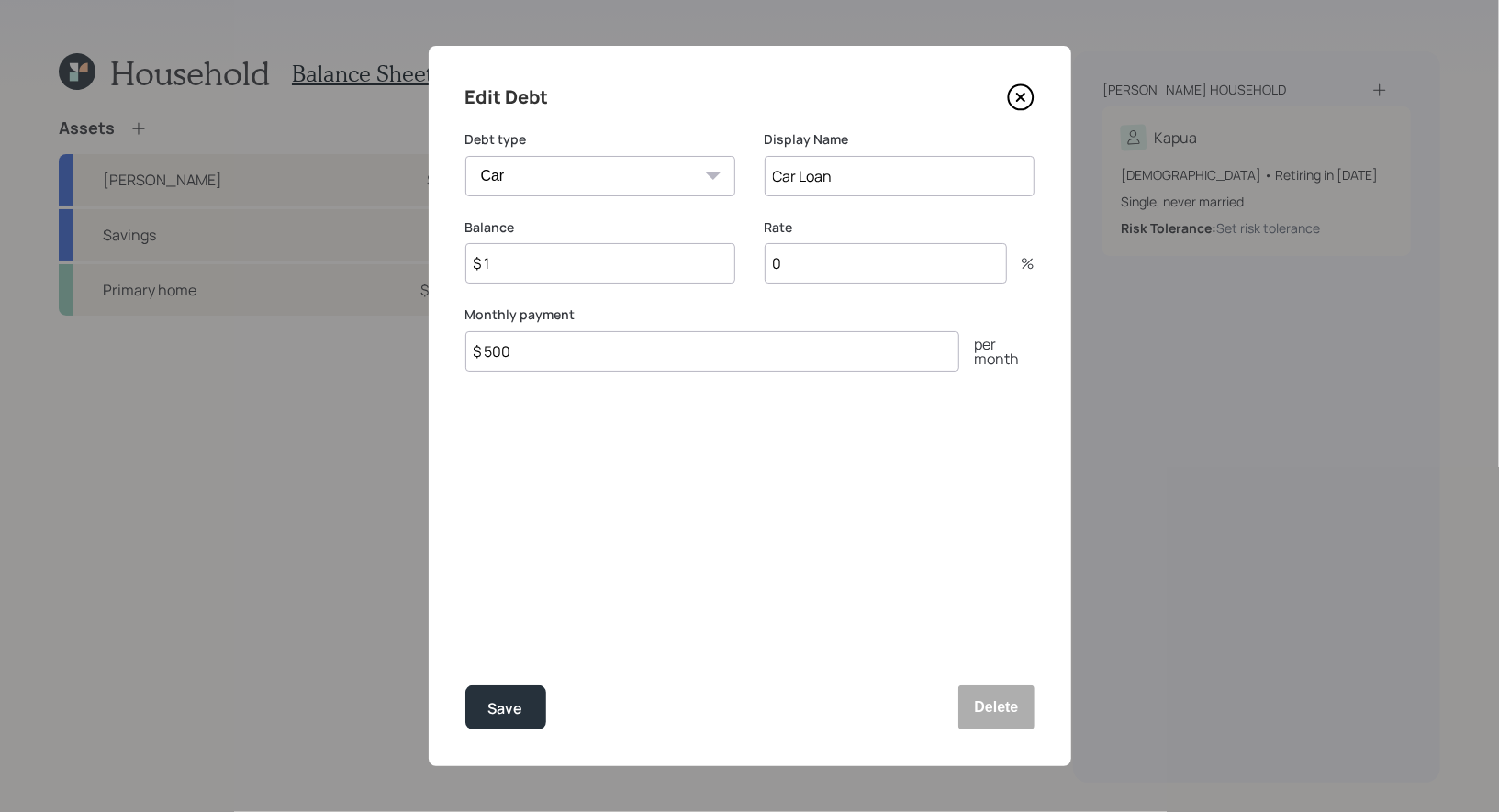
click at [578, 260] on input "$ 1" at bounding box center [600, 263] width 270 height 41
type input "$ 23,000"
click at [824, 280] on input "0" at bounding box center [886, 263] width 242 height 41
type input "5"
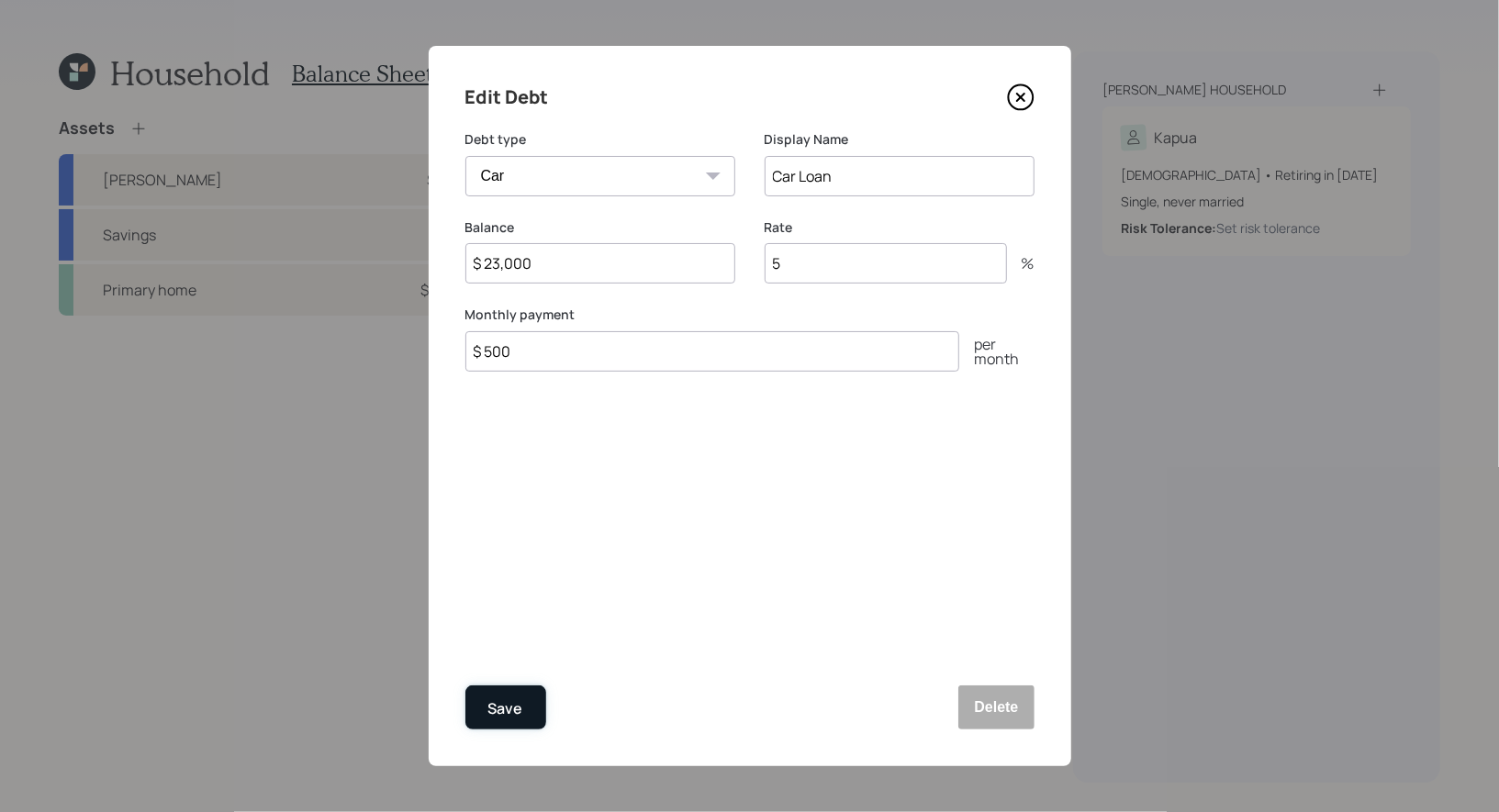
click at [508, 709] on div "Save" at bounding box center [505, 708] width 35 height 25
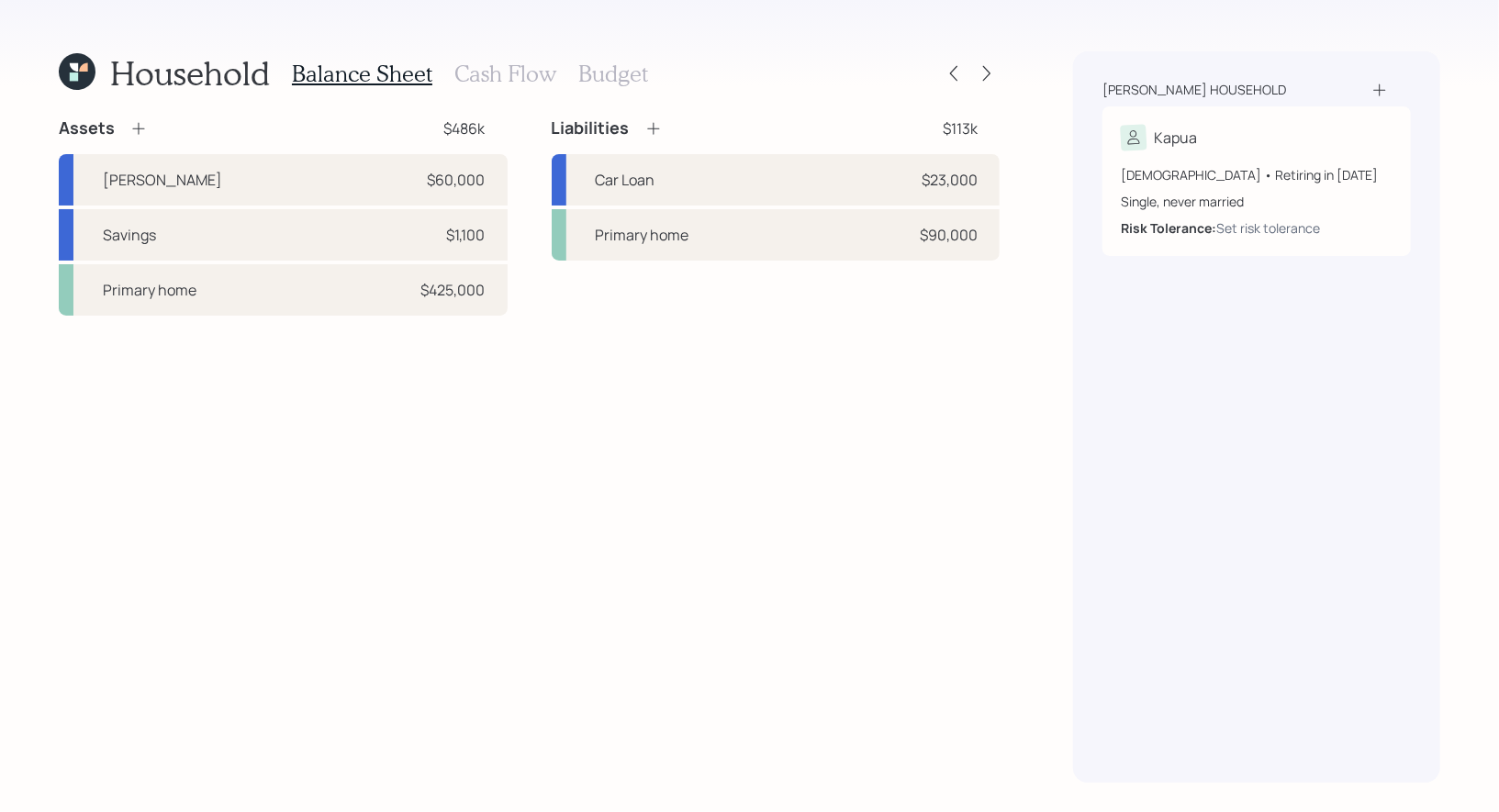
click at [652, 127] on icon at bounding box center [653, 128] width 19 height 19
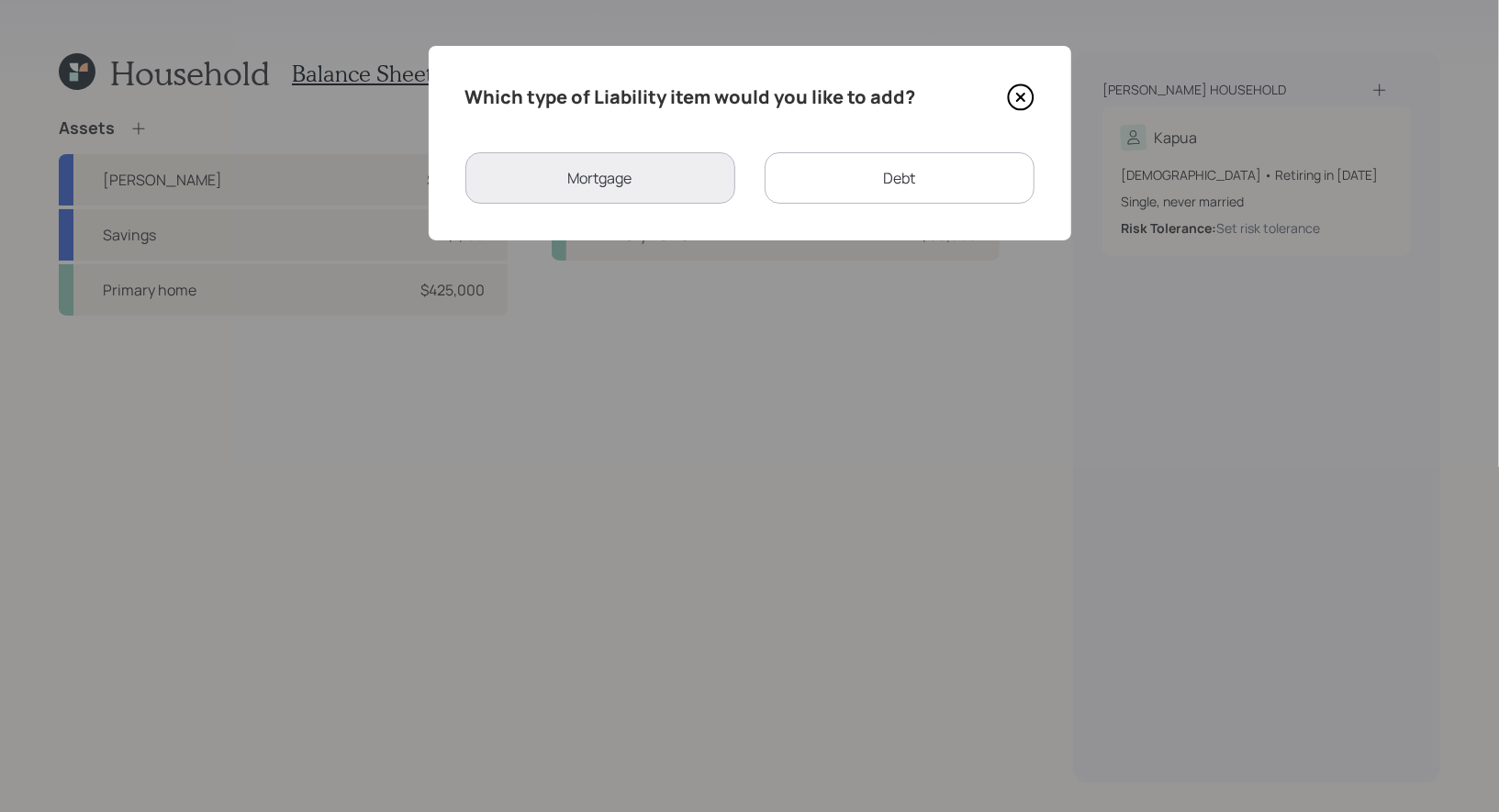
click at [862, 178] on div "Debt" at bounding box center [900, 178] width 270 height 52
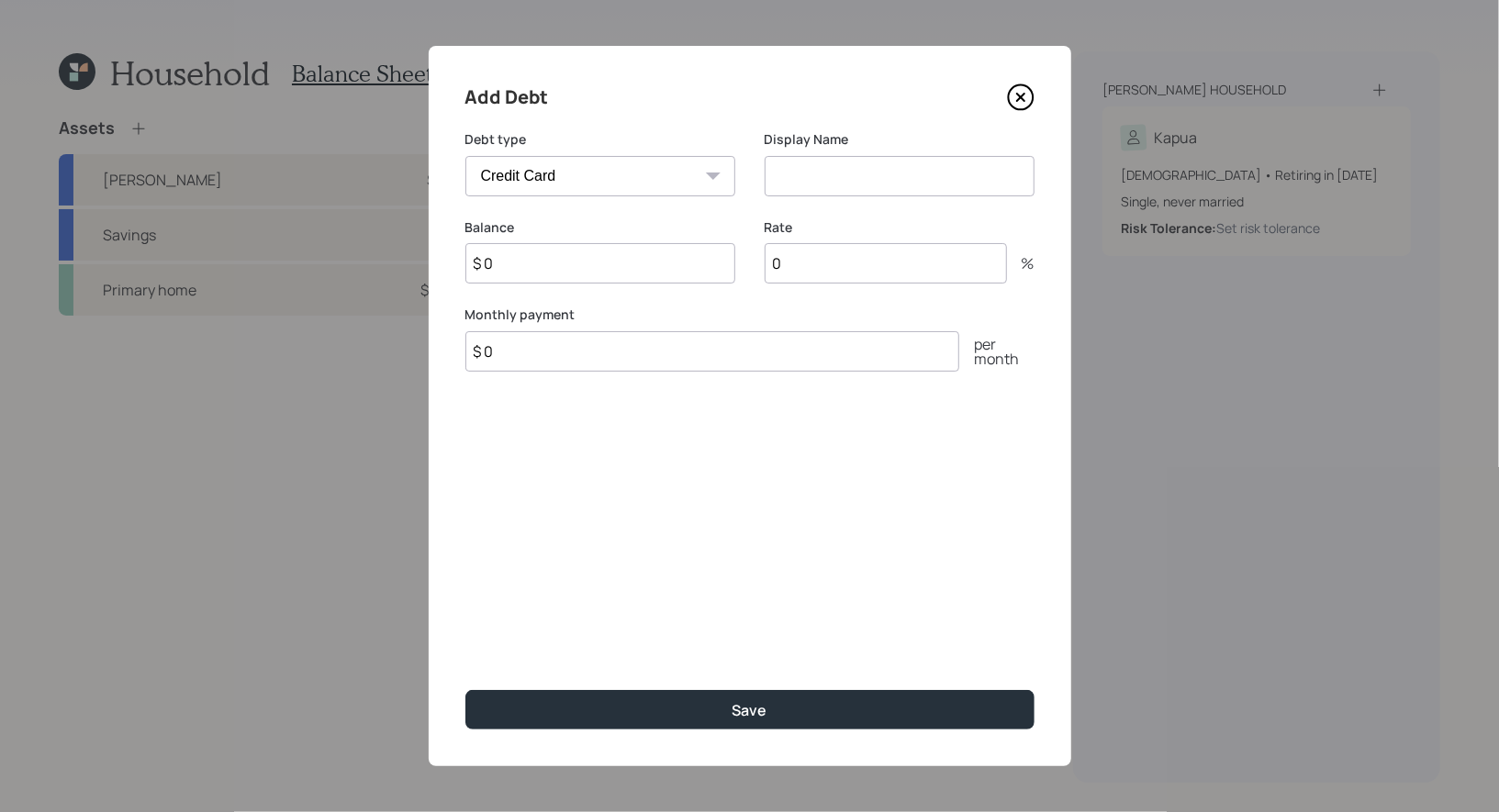
click at [689, 177] on select "Car Credit Card Medical Student Other" at bounding box center [600, 175] width 270 height 41
select select "student"
click at [465, 156] on select "Car Credit Card Medical Student Other" at bounding box center [600, 175] width 270 height 41
click at [836, 183] on input at bounding box center [900, 175] width 270 height 41
type input "Student Loans"
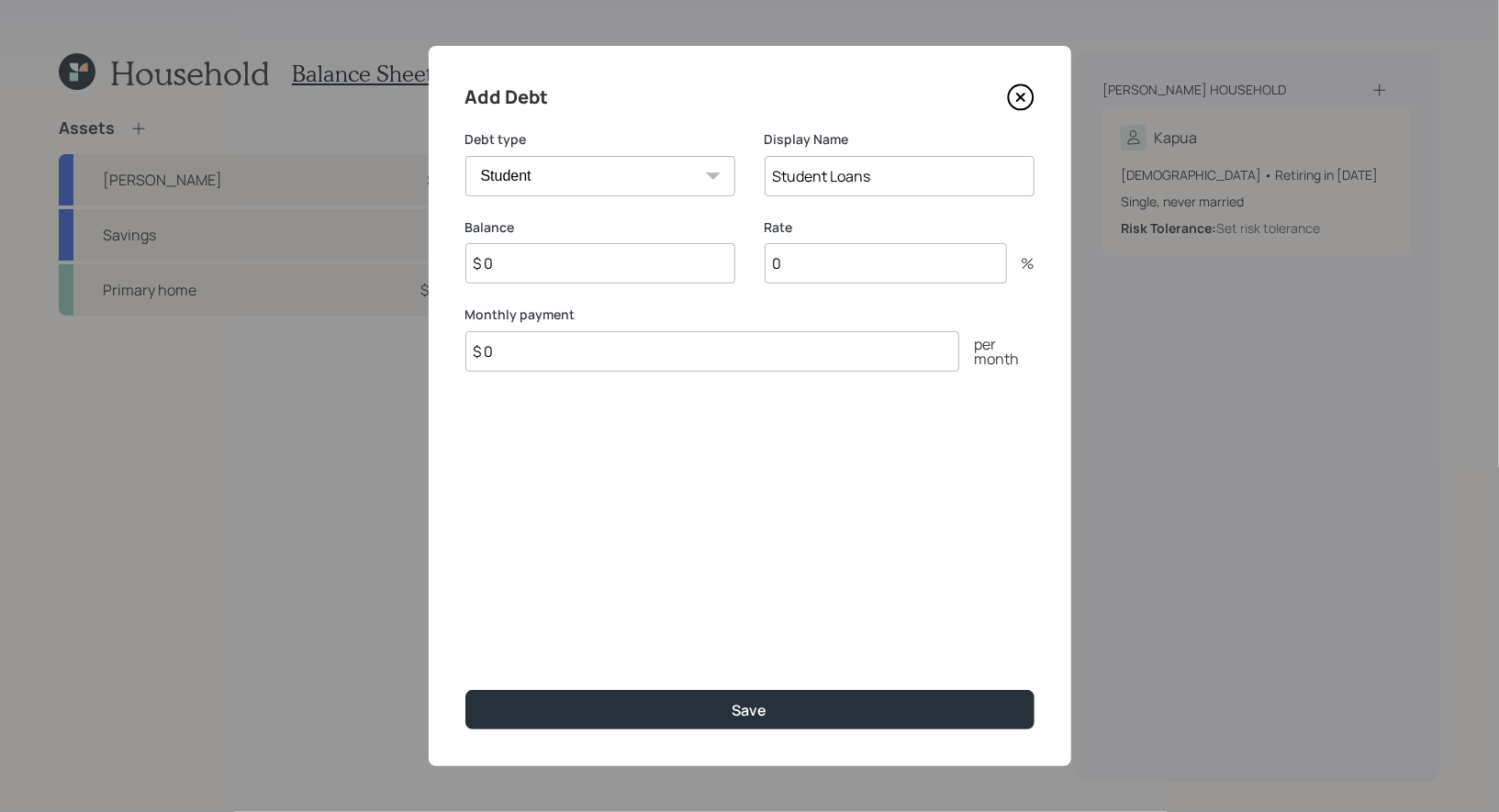
click at [610, 269] on input "$ 0" at bounding box center [600, 263] width 270 height 41
type input "$ 90,000"
click at [855, 260] on input "0" at bounding box center [886, 263] width 242 height 41
click at [827, 270] on input "0" at bounding box center [886, 263] width 242 height 41
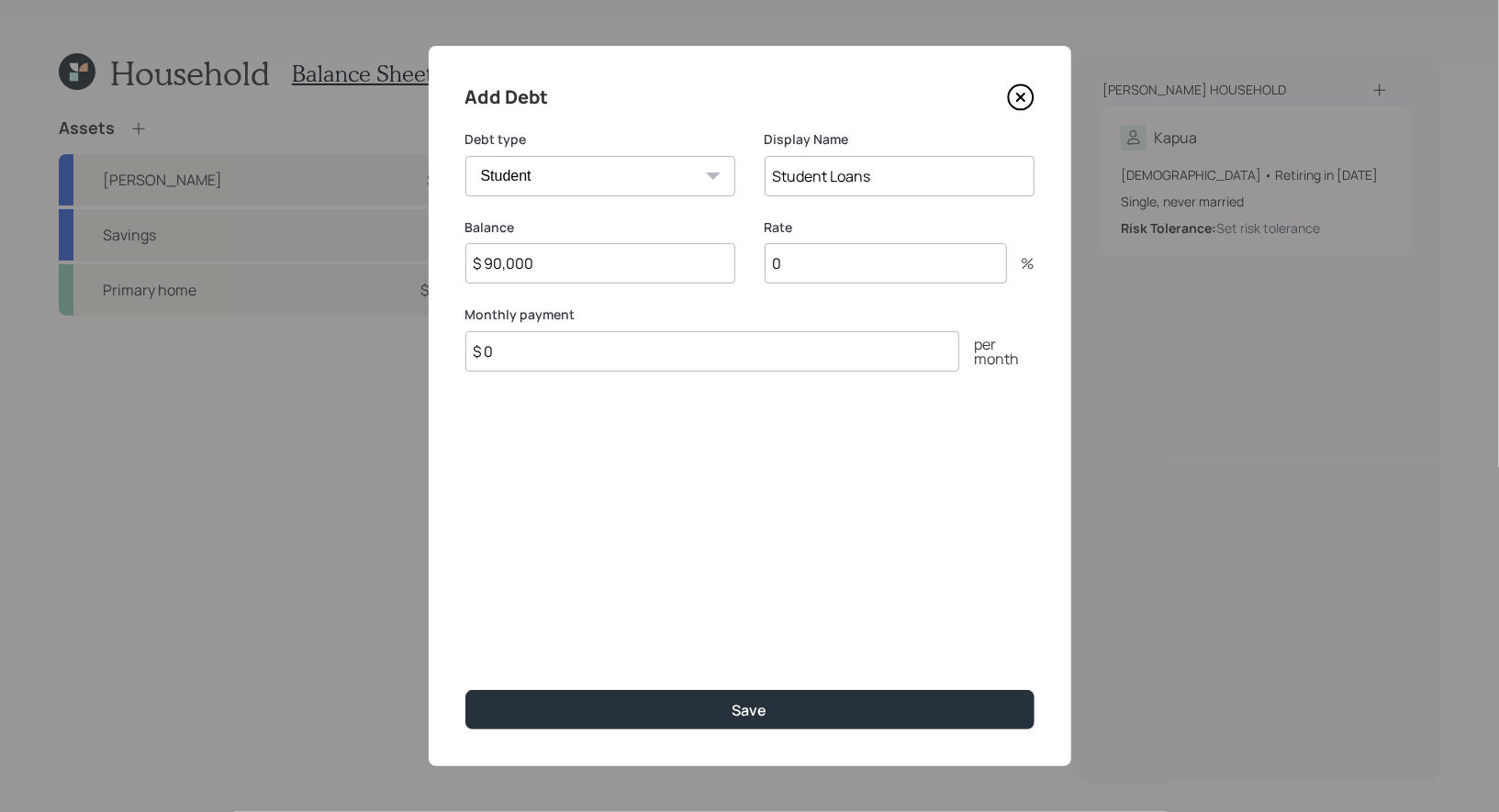
click at [827, 270] on input "0" at bounding box center [886, 263] width 242 height 41
click at [596, 360] on input "$ 0" at bounding box center [712, 351] width 494 height 41
type input "$ 97"
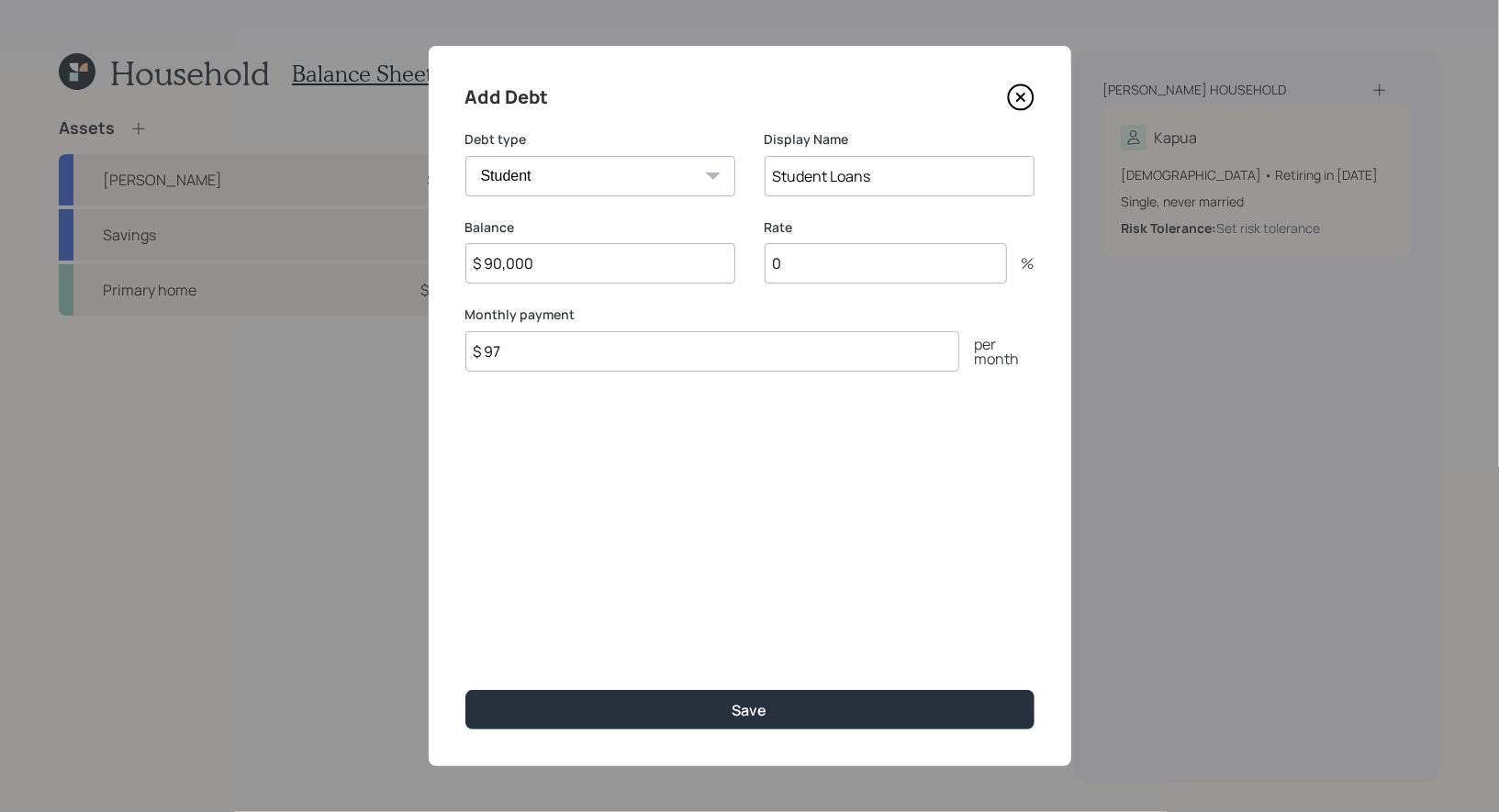
click at [670, 504] on div "Add Debt Debt type Car Credit Card Medical Student Other Display Name Student L…" at bounding box center [750, 406] width 643 height 720
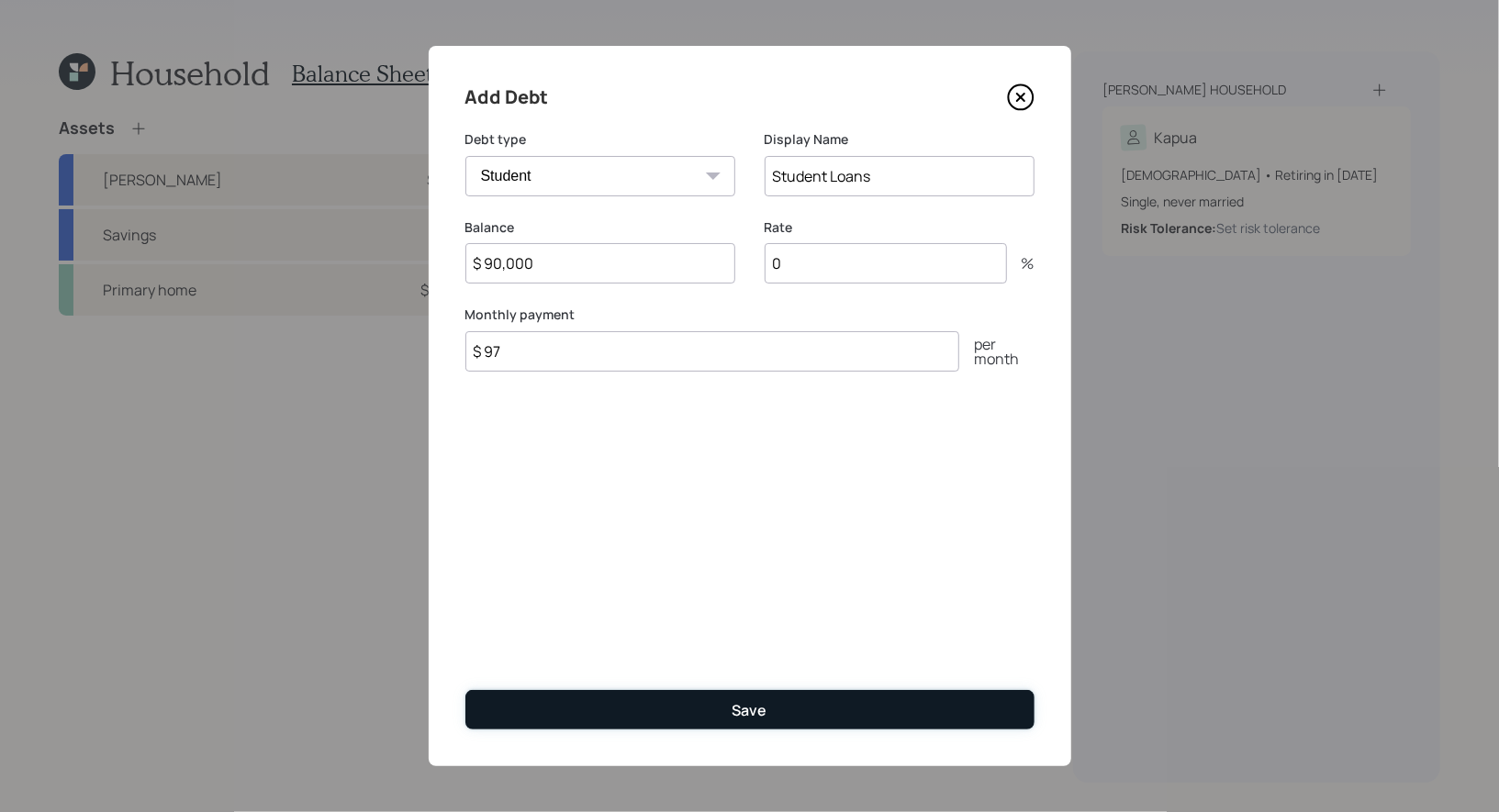
click at [643, 701] on button "Save" at bounding box center [750, 710] width 569 height 40
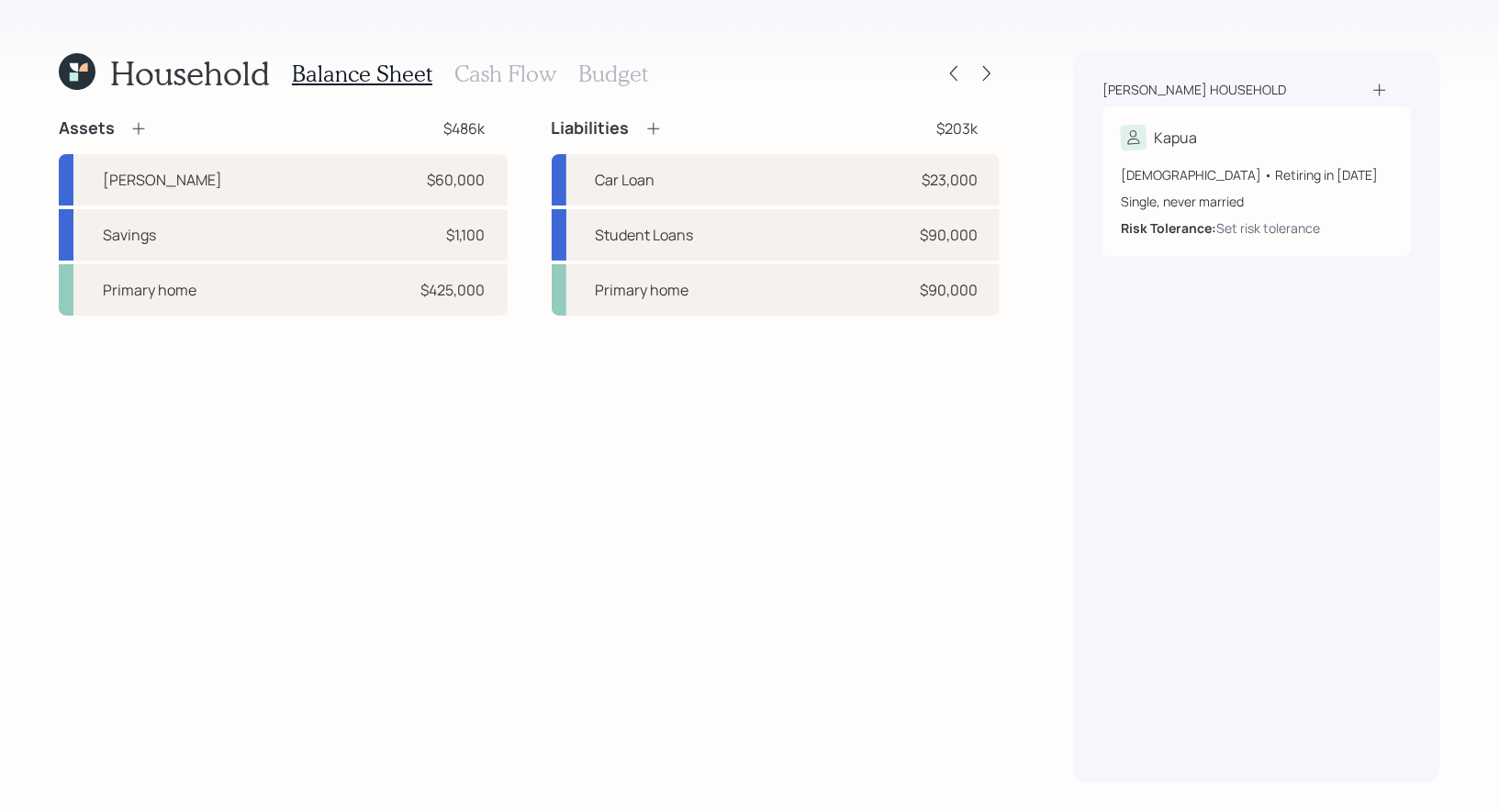
click at [470, 71] on h3 "Cash Flow" at bounding box center [505, 73] width 102 height 27
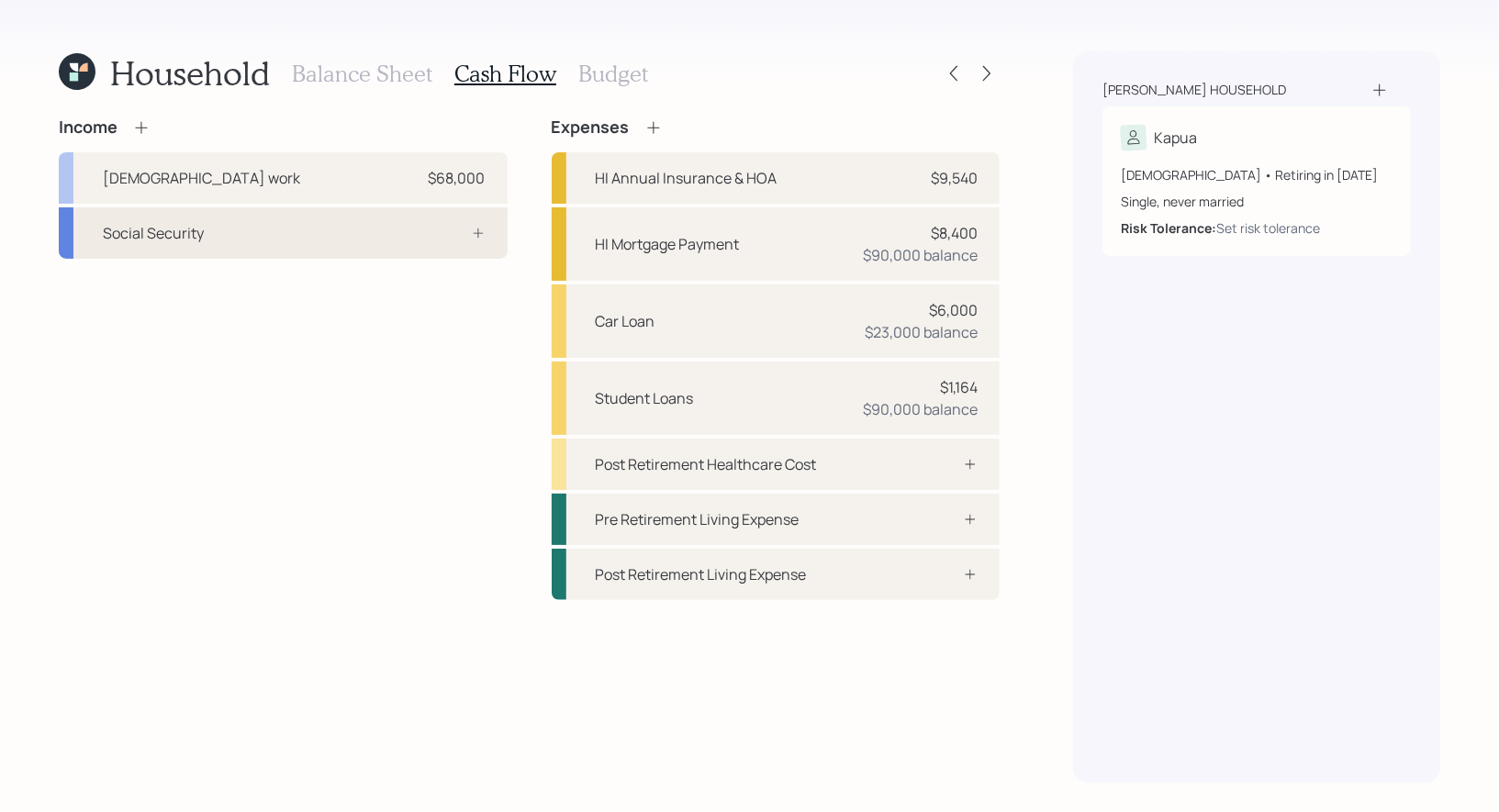
click at [368, 227] on div "Social Security" at bounding box center [283, 233] width 448 height 52
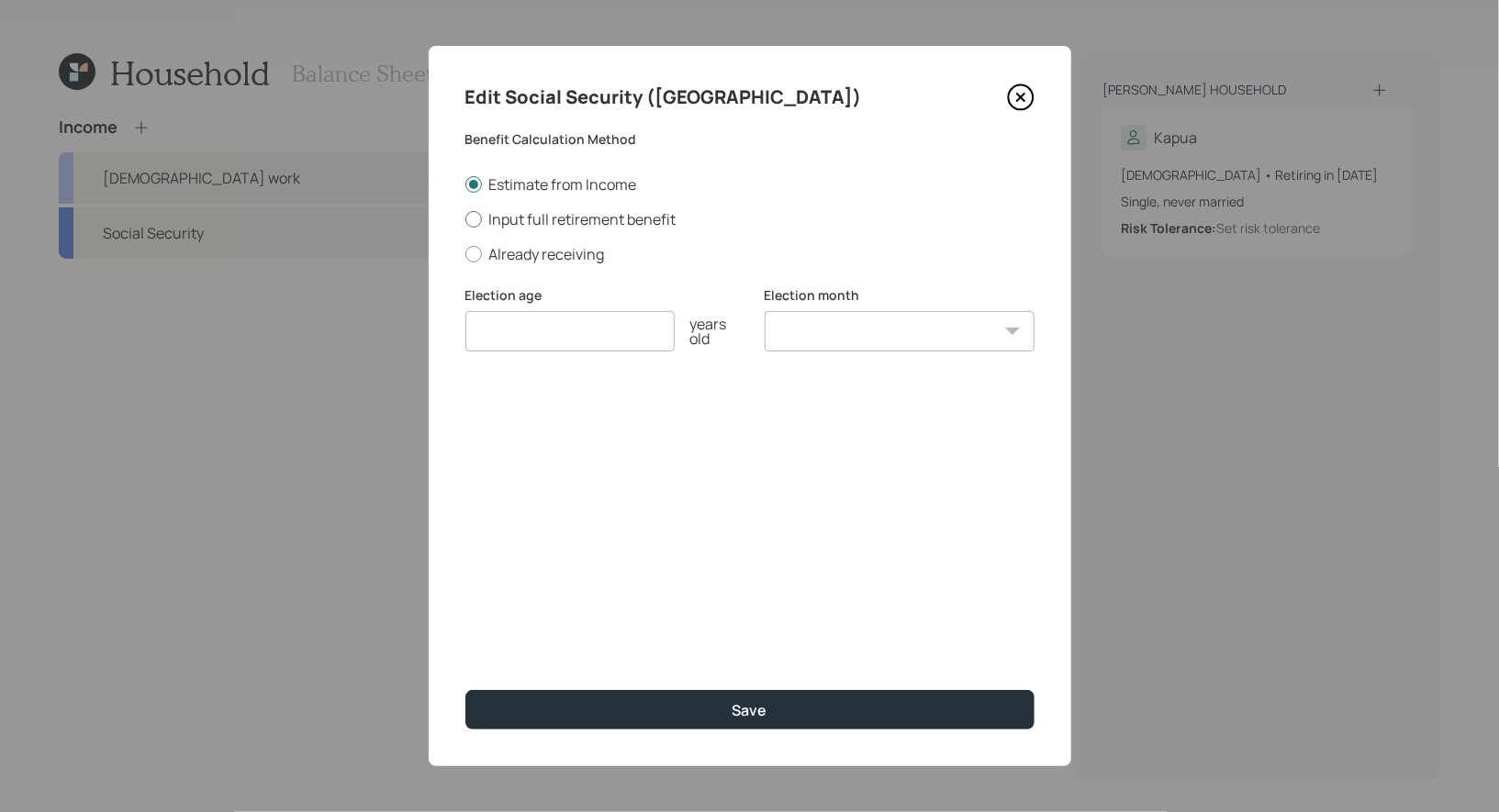
click at [472, 216] on div at bounding box center [473, 219] width 17 height 17
click at [465, 218] on input "Input full retirement benefit" at bounding box center [464, 218] width 1 height 1
radio input "true"
click at [485, 333] on input "number" at bounding box center [569, 331] width 209 height 41
type input "70"
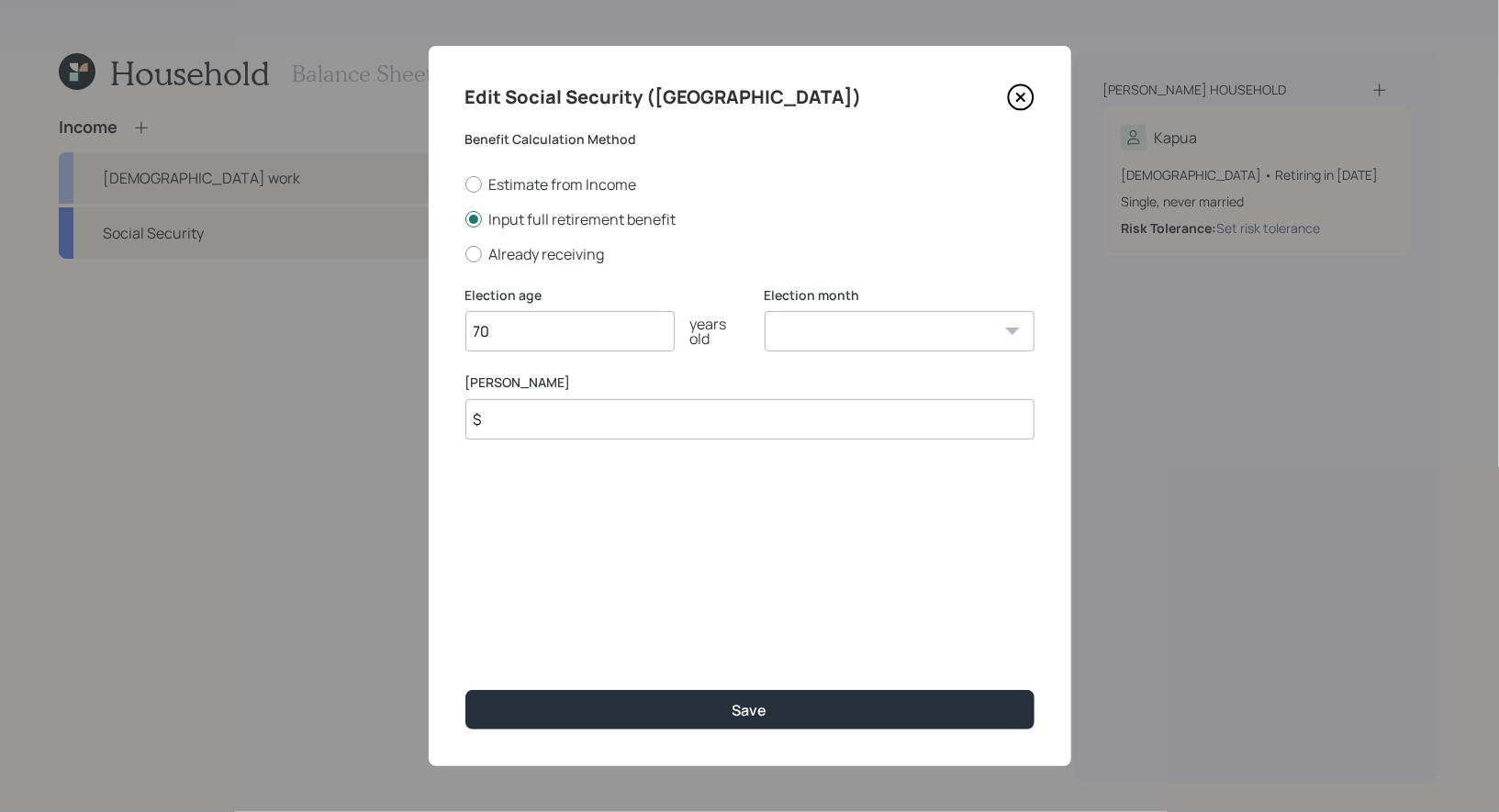
click at [796, 340] on select "January February March April May June July August September October November De…" at bounding box center [900, 331] width 270 height 41
select select "9"
click at [765, 311] on select "January February March April May June July August September October November De…" at bounding box center [900, 331] width 270 height 41
click at [558, 426] on input "$" at bounding box center [750, 418] width 569 height 41
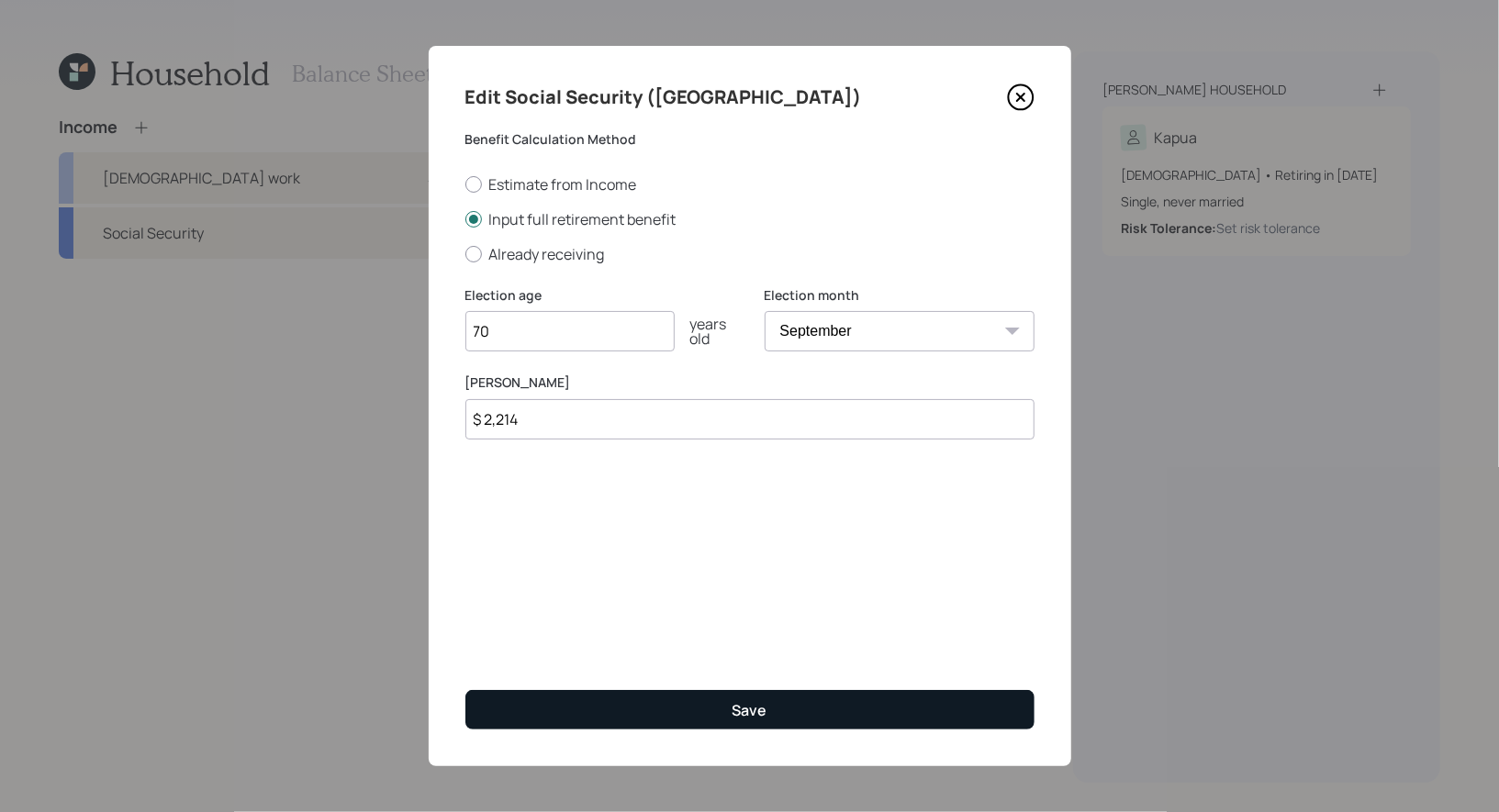
type input "$ 2,214"
click at [634, 710] on button "Save" at bounding box center [750, 710] width 569 height 40
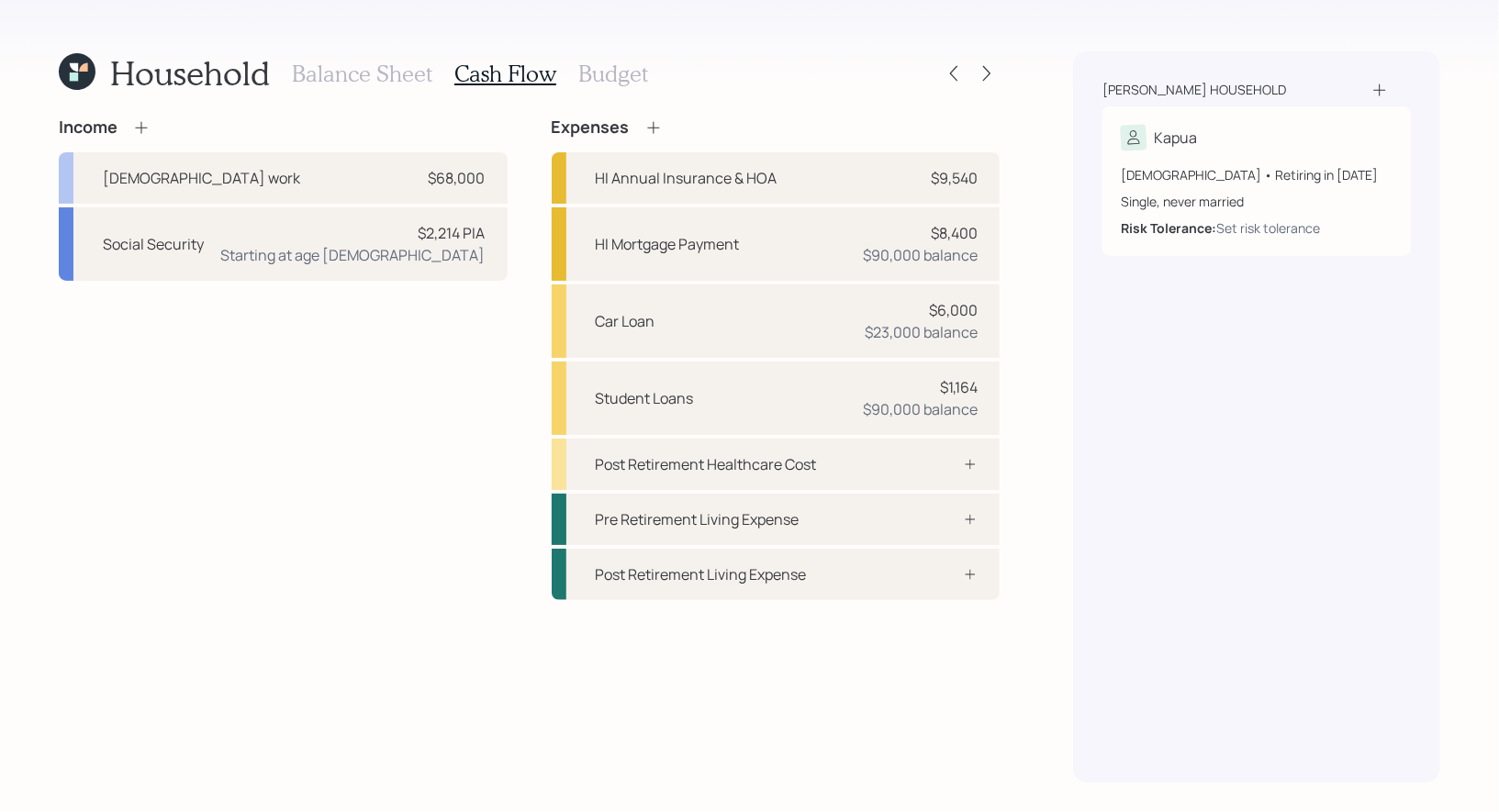
click at [595, 70] on h3 "Budget" at bounding box center [613, 73] width 69 height 27
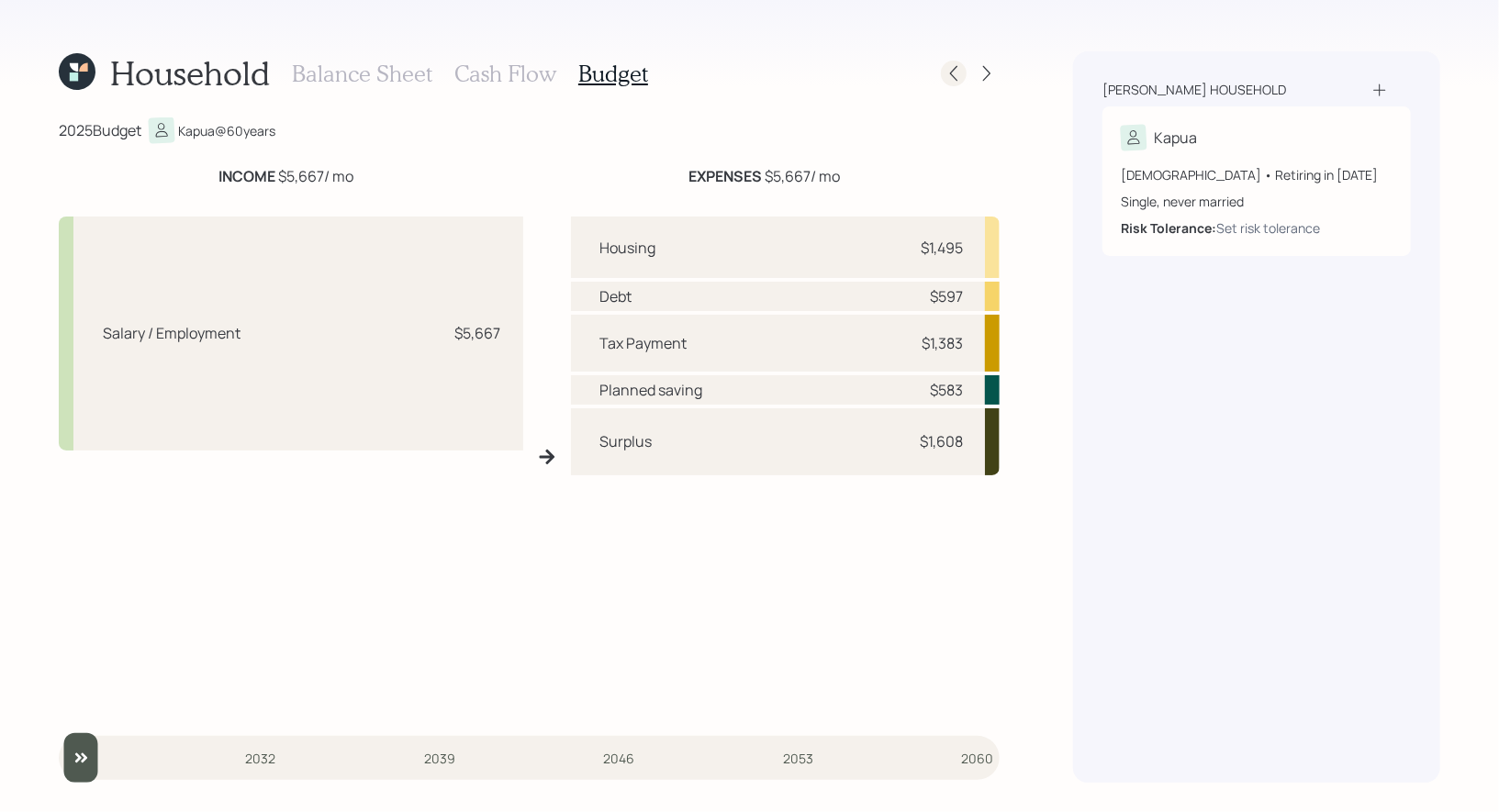
click at [952, 76] on icon at bounding box center [952, 74] width 7 height 16
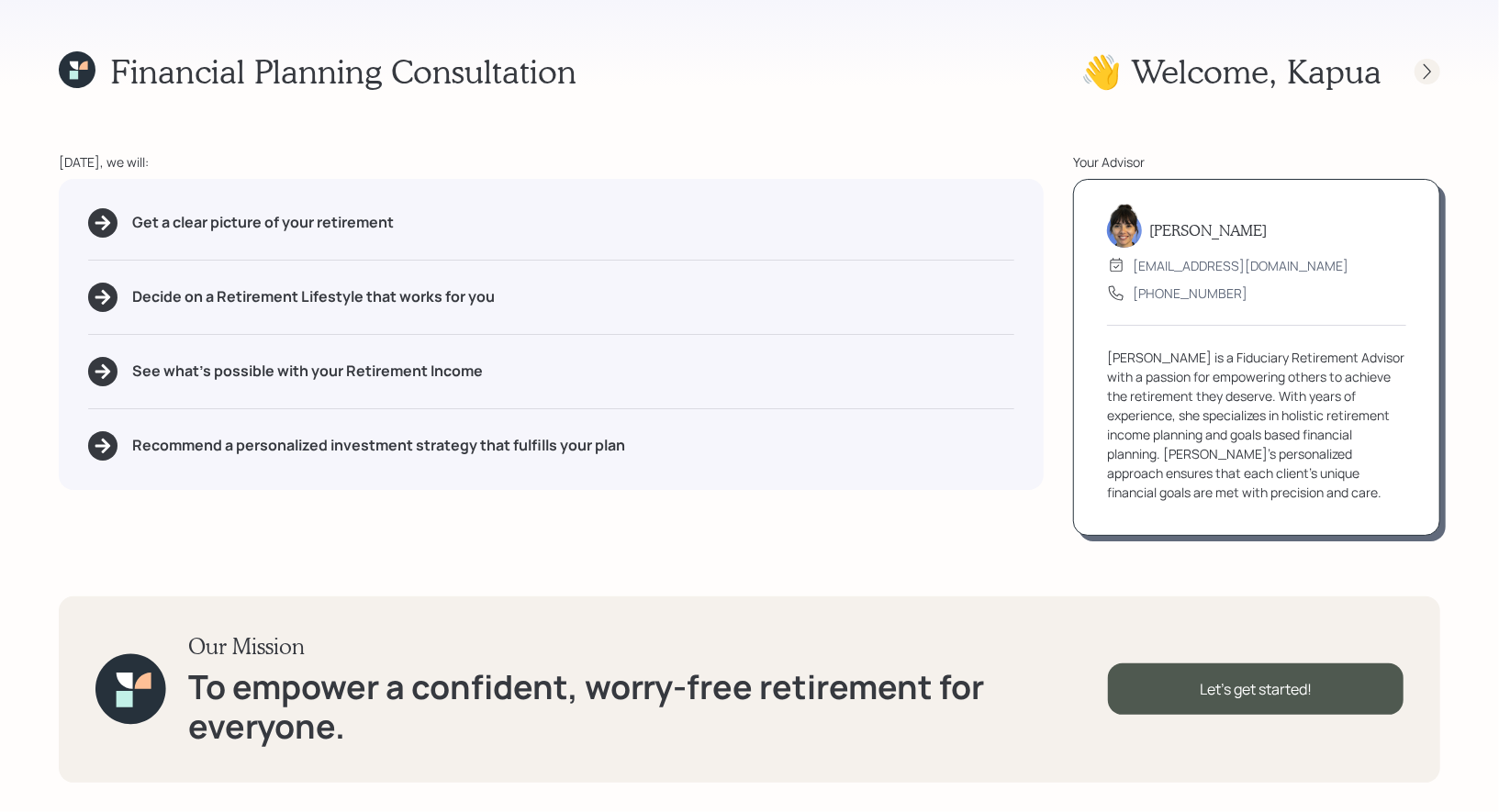
click at [1436, 64] on icon at bounding box center [1427, 71] width 19 height 19
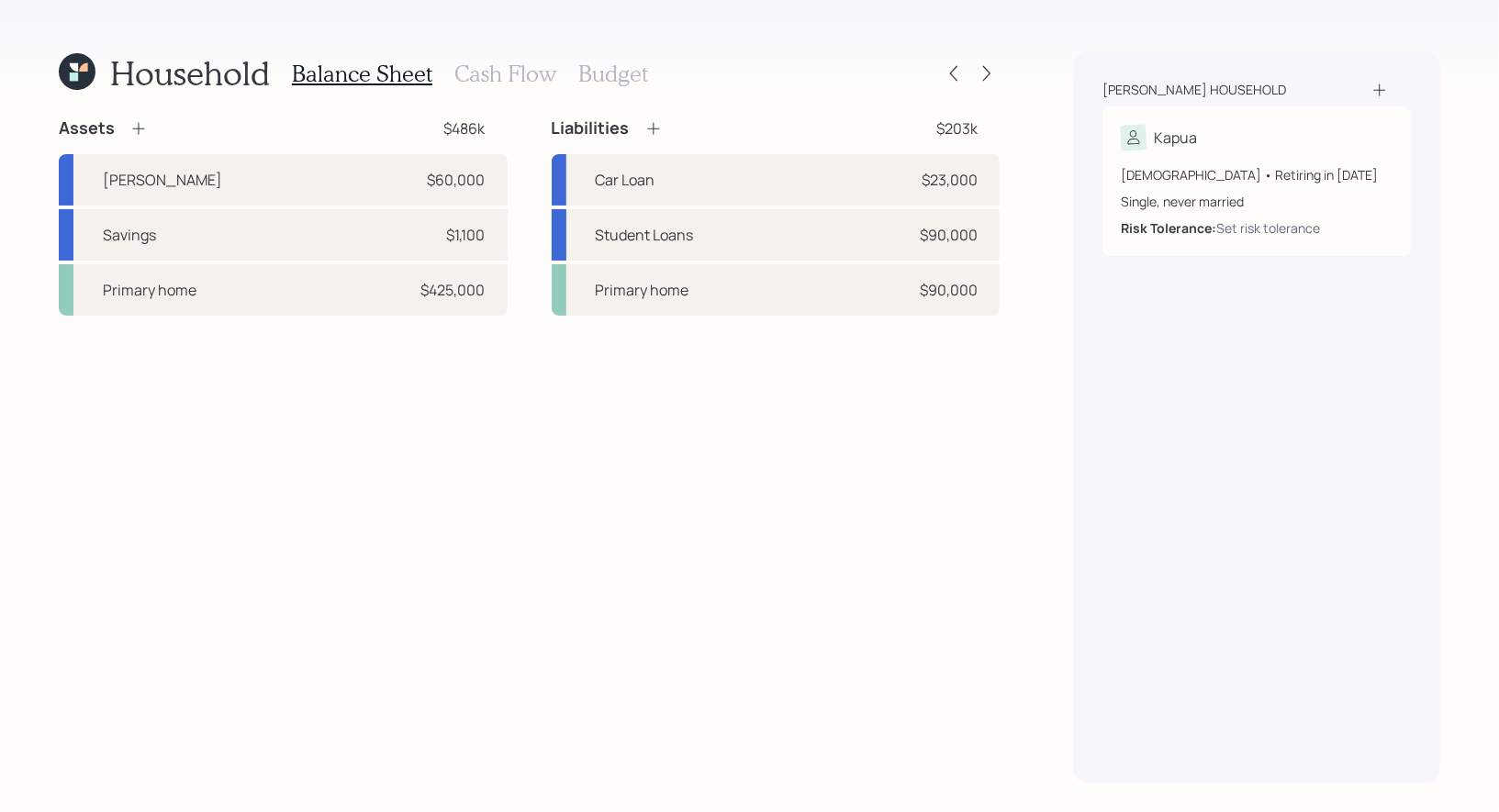
click at [468, 72] on h3 "Cash Flow" at bounding box center [505, 73] width 102 height 27
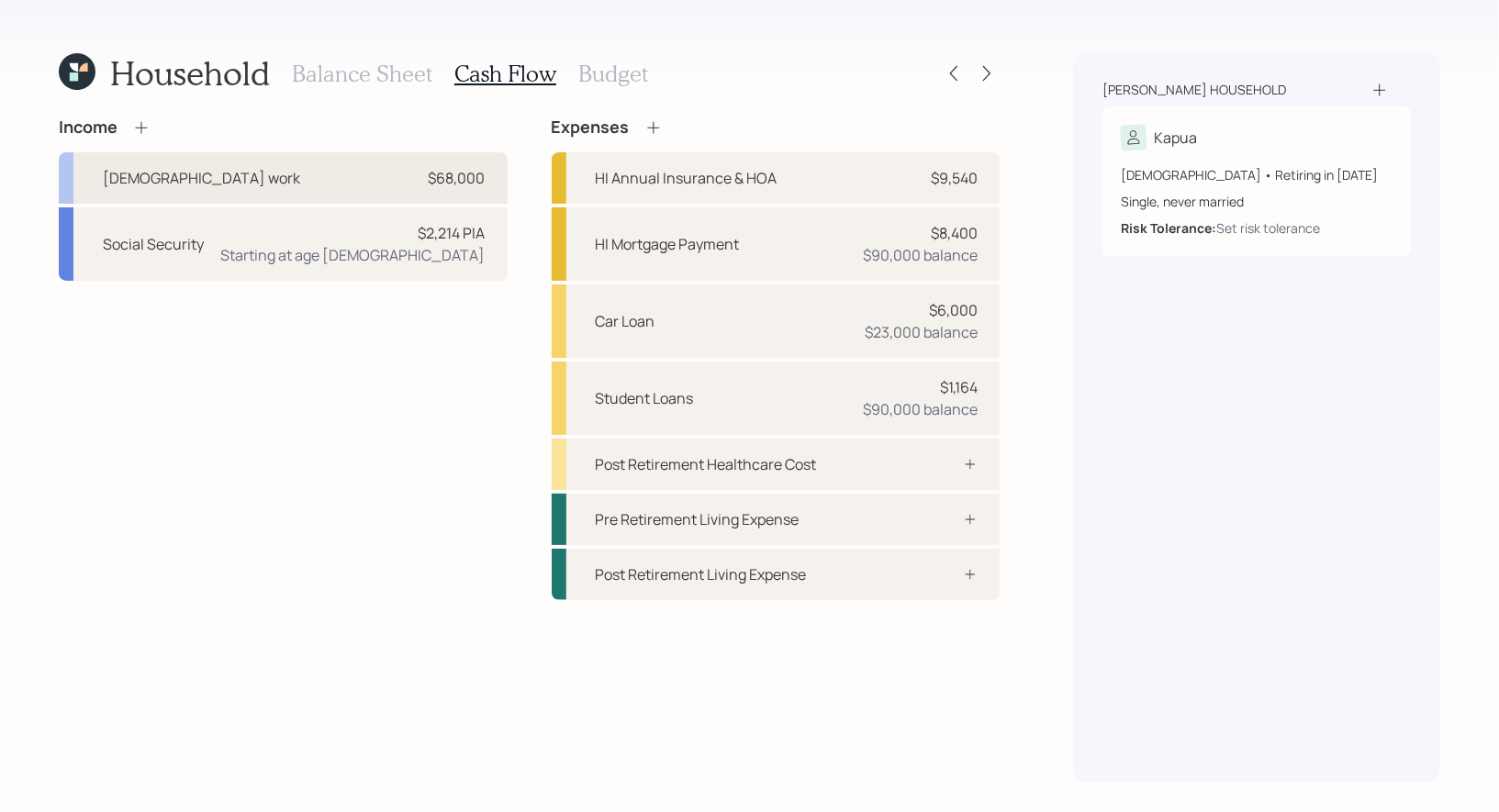
click at [311, 175] on div "Full-time work $68,000" at bounding box center [283, 178] width 448 height 52
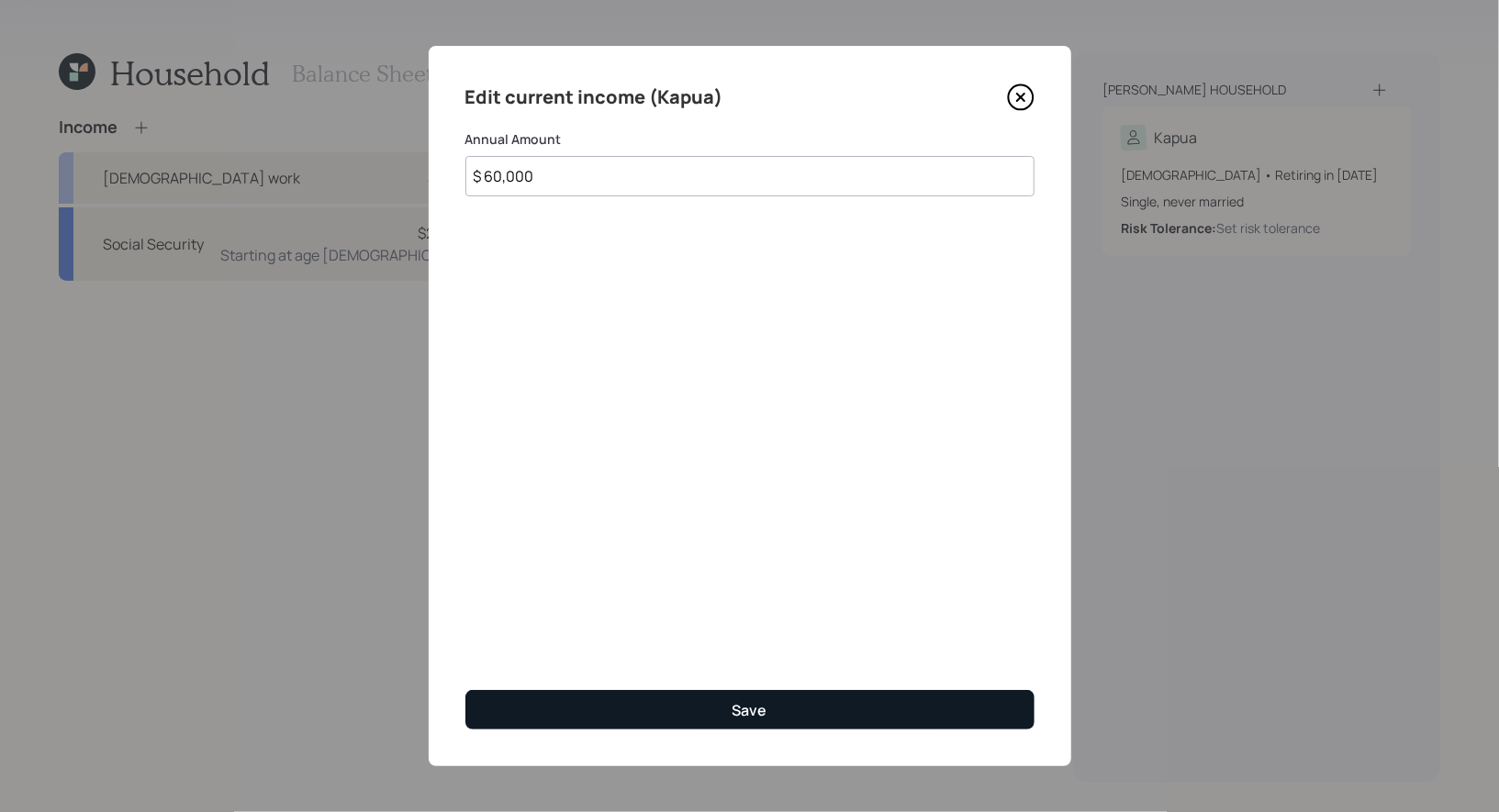
type input "$ 60,000"
click at [615, 716] on button "Save" at bounding box center [750, 710] width 569 height 40
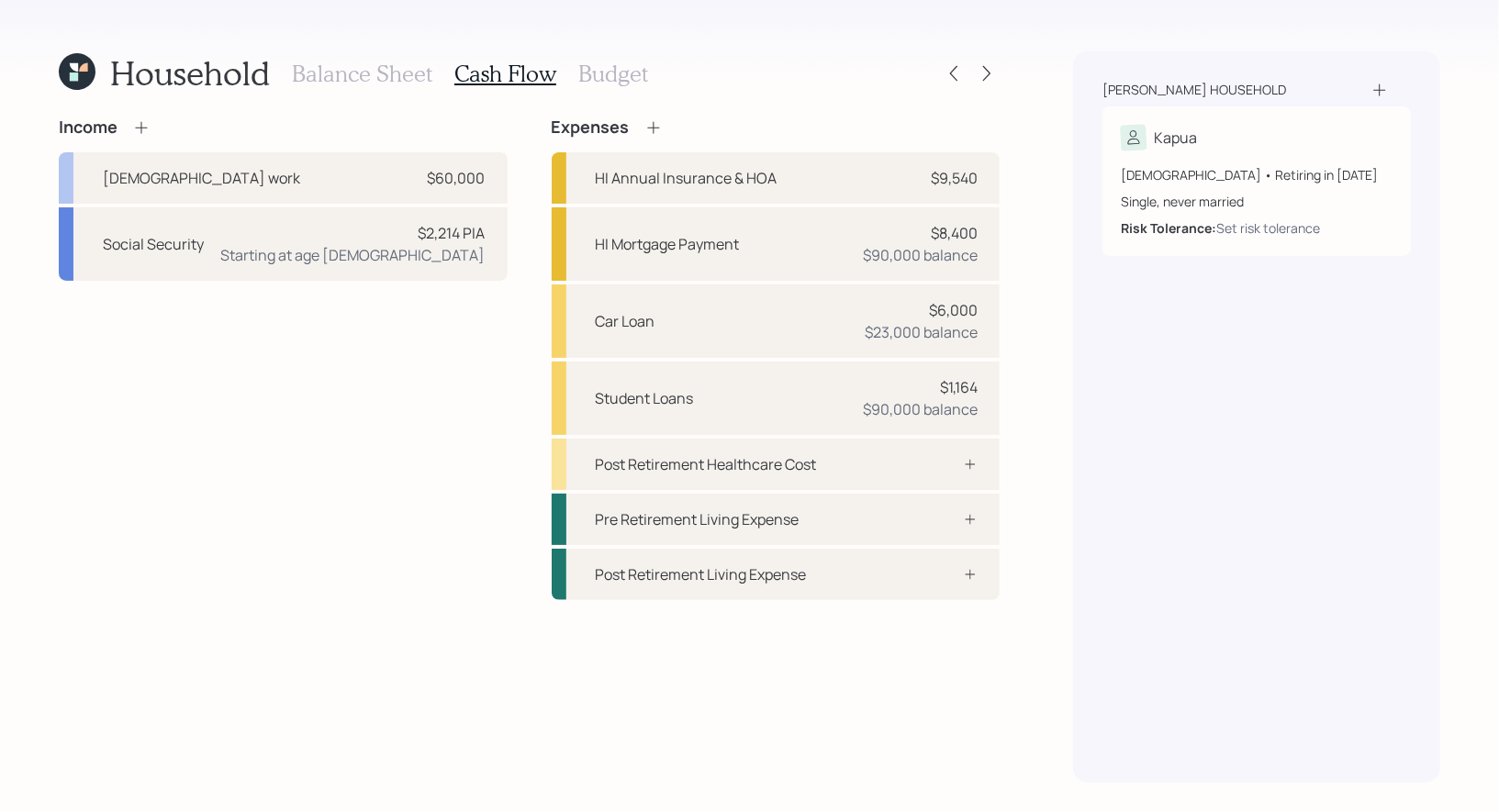
click at [590, 74] on h3 "Budget" at bounding box center [613, 73] width 69 height 27
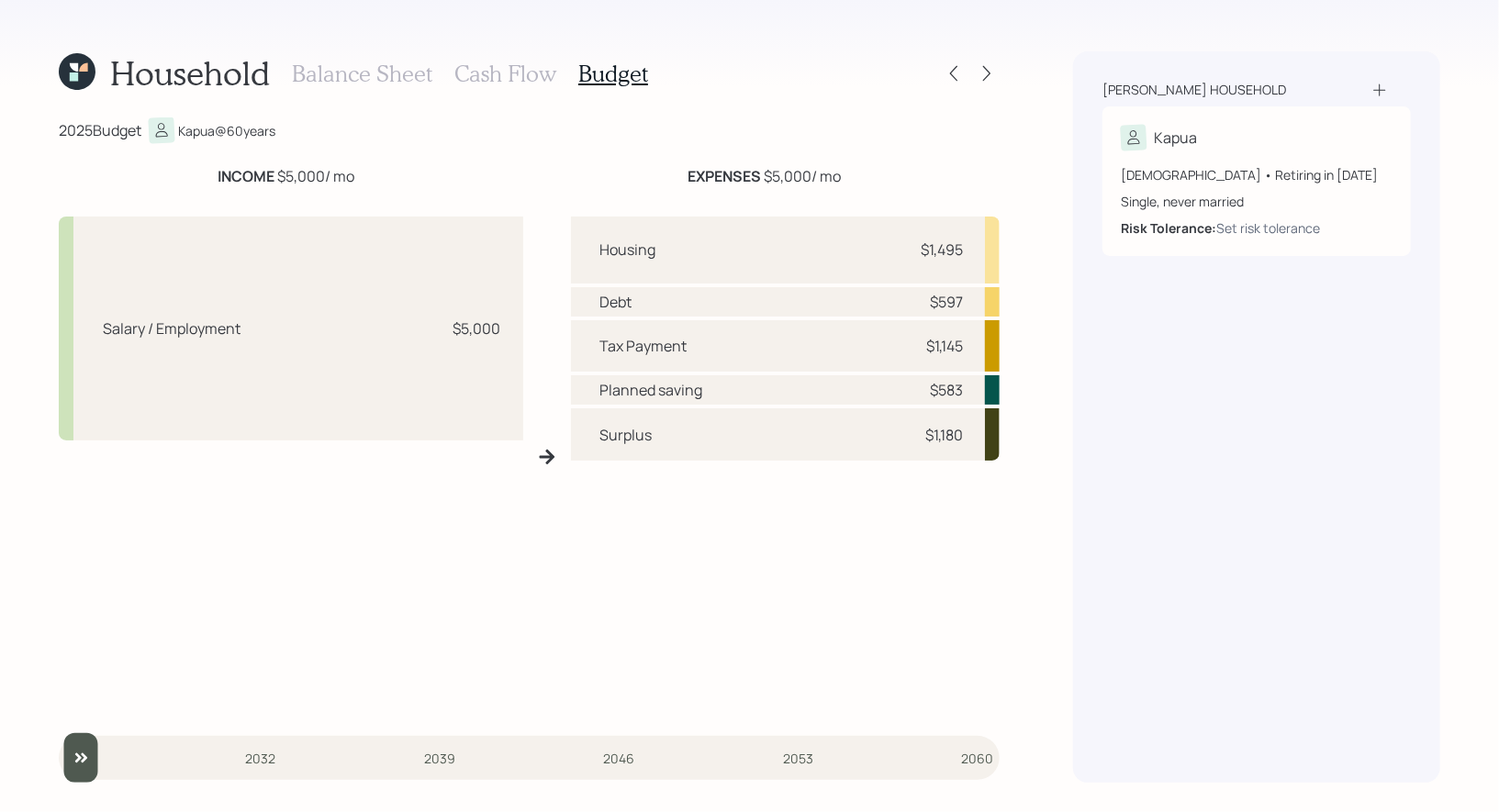
click at [469, 67] on h3 "Cash Flow" at bounding box center [505, 73] width 102 height 27
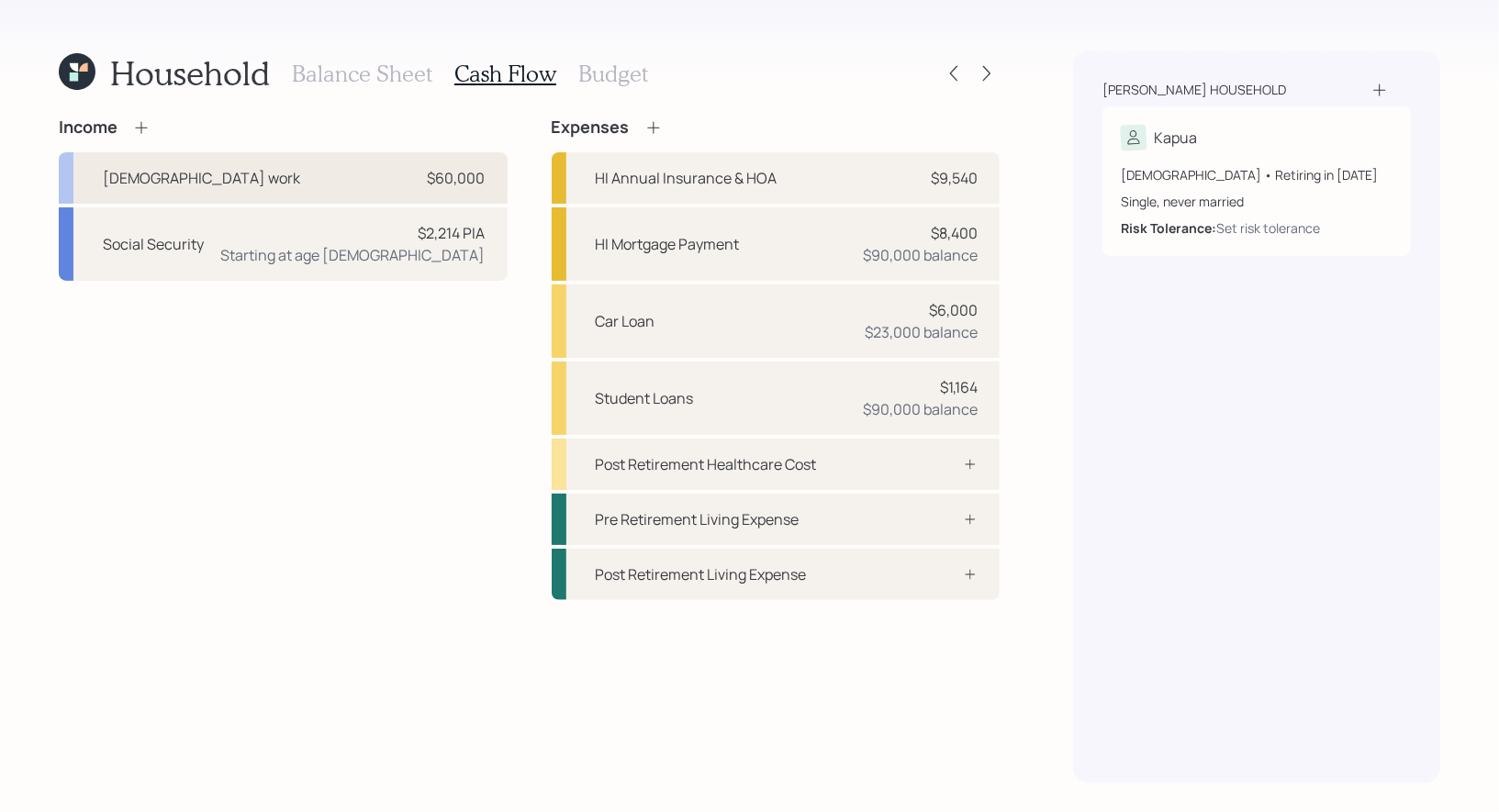
click at [319, 166] on div "[DEMOGRAPHIC_DATA] work $60,000" at bounding box center [283, 178] width 448 height 52
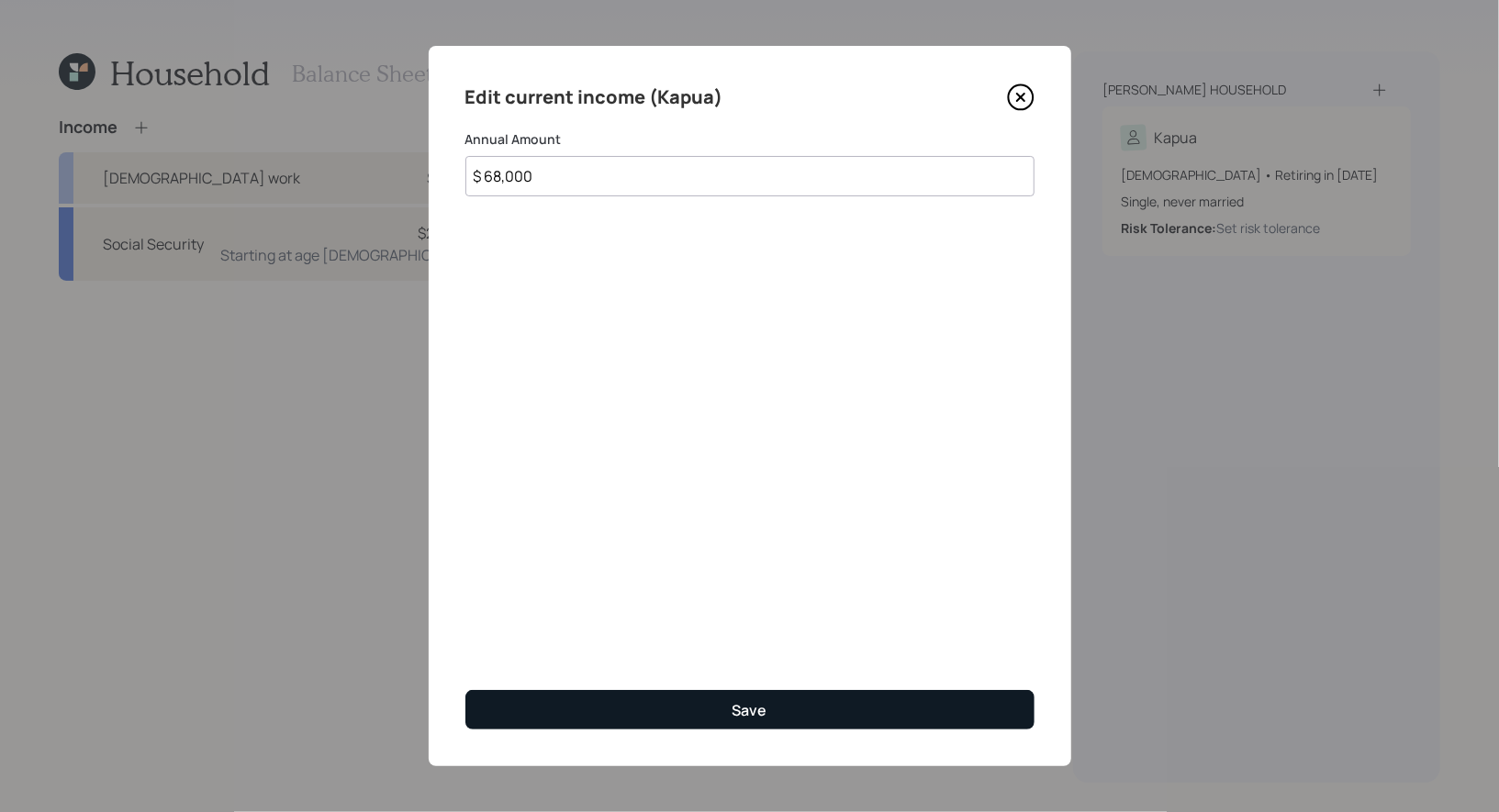
type input "$ 68,000"
click at [682, 704] on button "Save" at bounding box center [750, 710] width 569 height 40
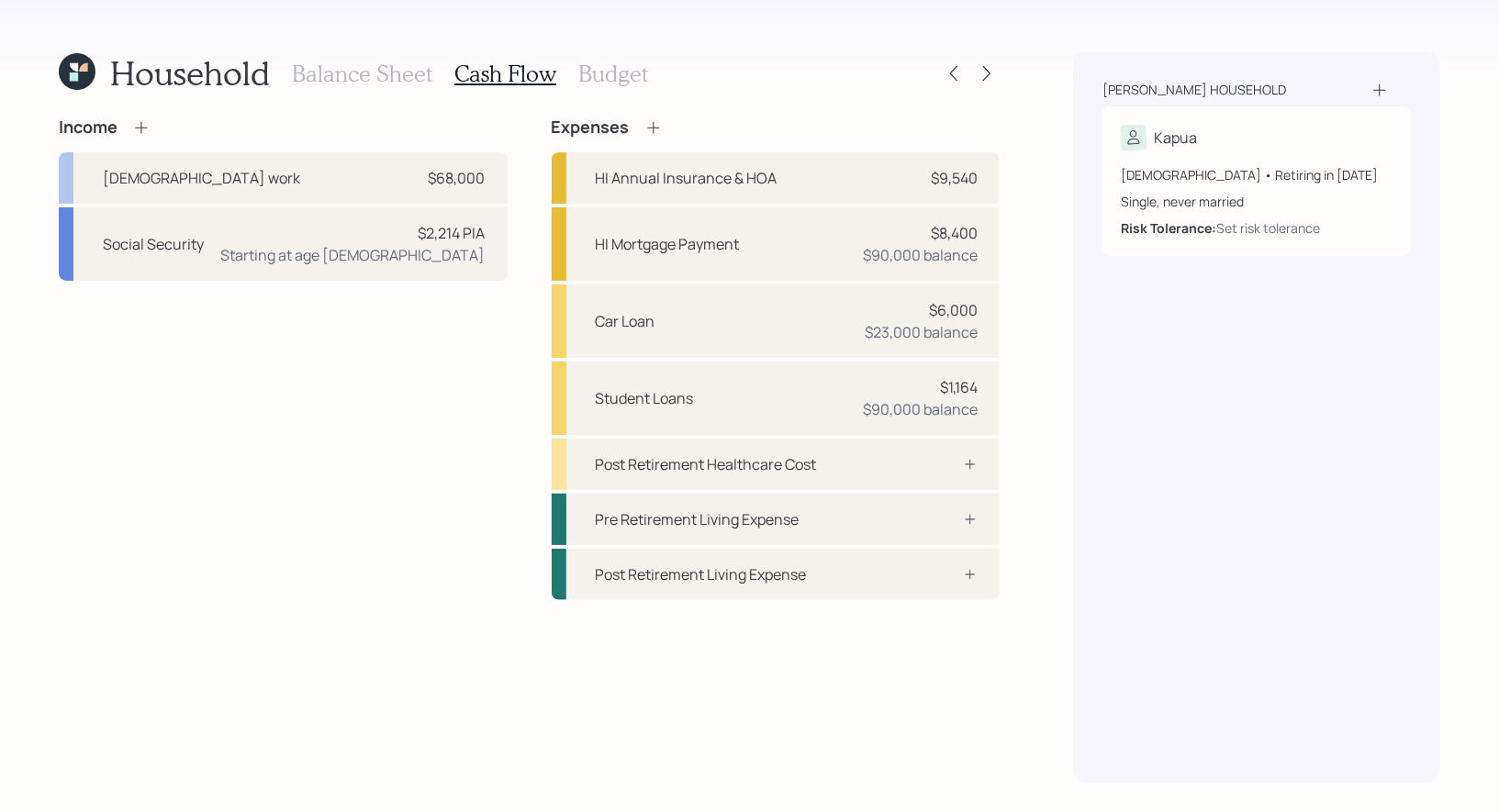
click at [589, 87] on div "Balance Sheet Cash Flow Budget" at bounding box center [469, 73] width 356 height 44
click at [589, 68] on h3 "Budget" at bounding box center [613, 73] width 69 height 27
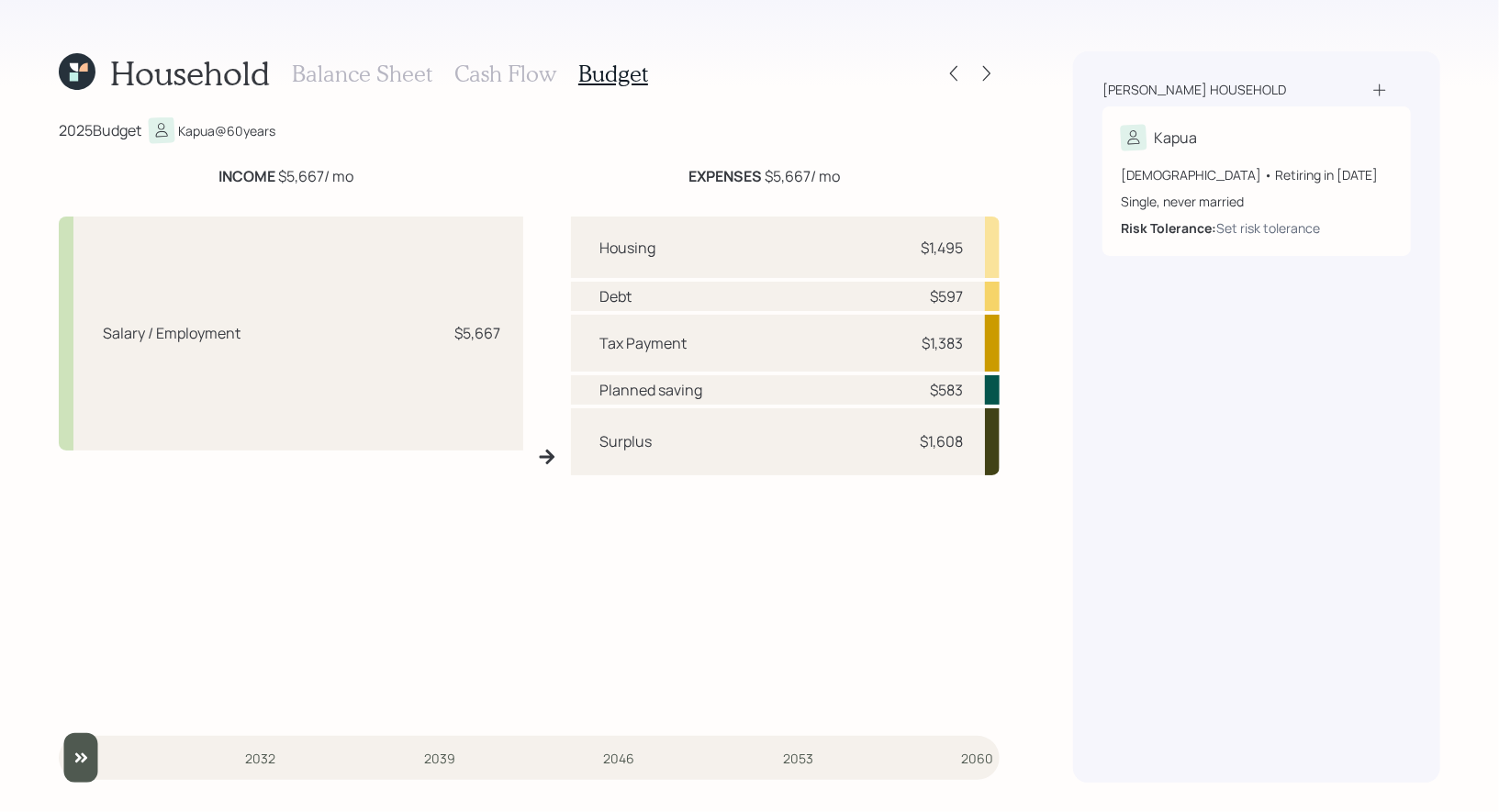
click at [486, 63] on h3 "Cash Flow" at bounding box center [505, 73] width 102 height 27
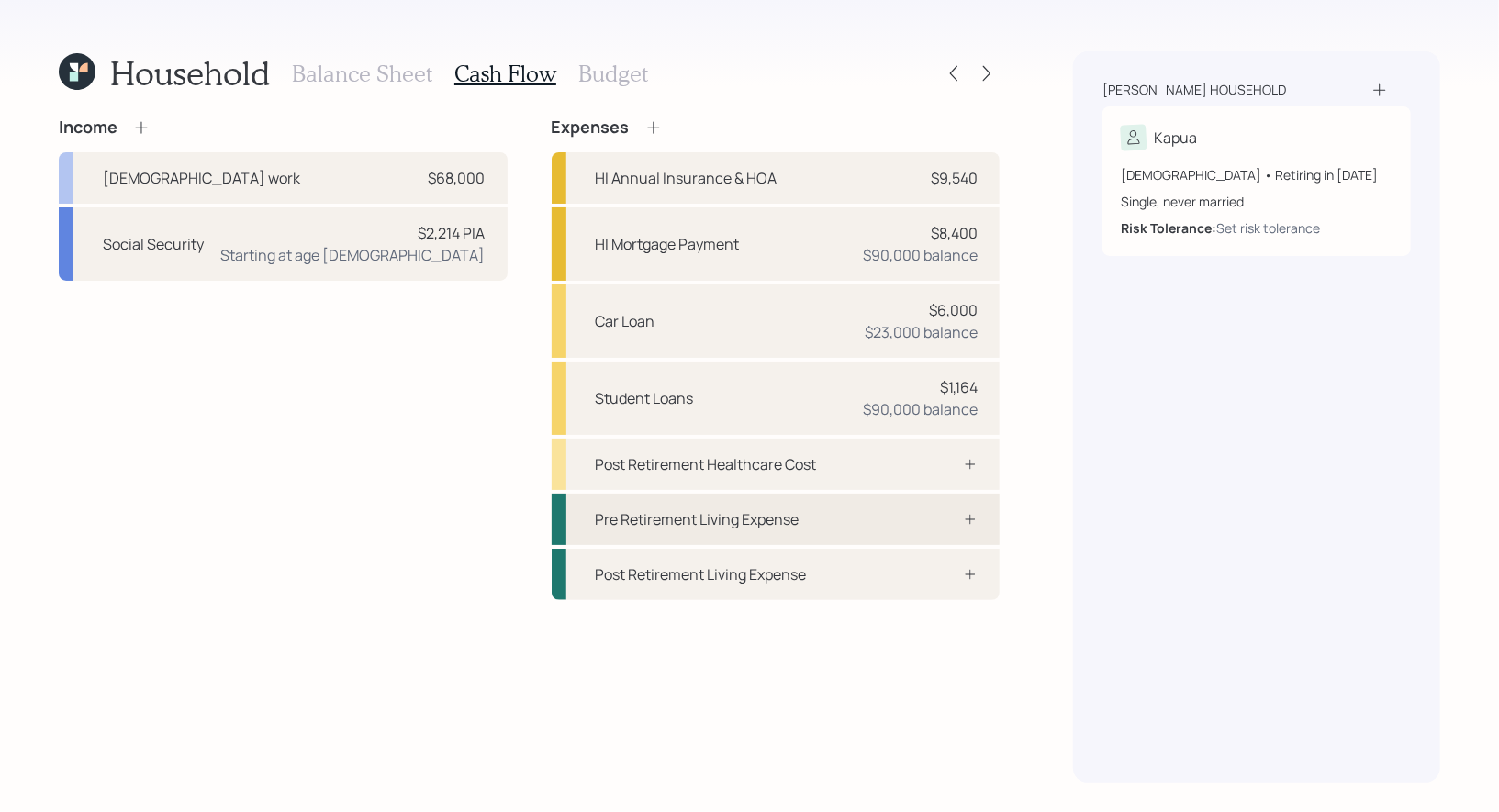
click at [681, 523] on div "Pre Retirement Living Expense" at bounding box center [696, 519] width 203 height 22
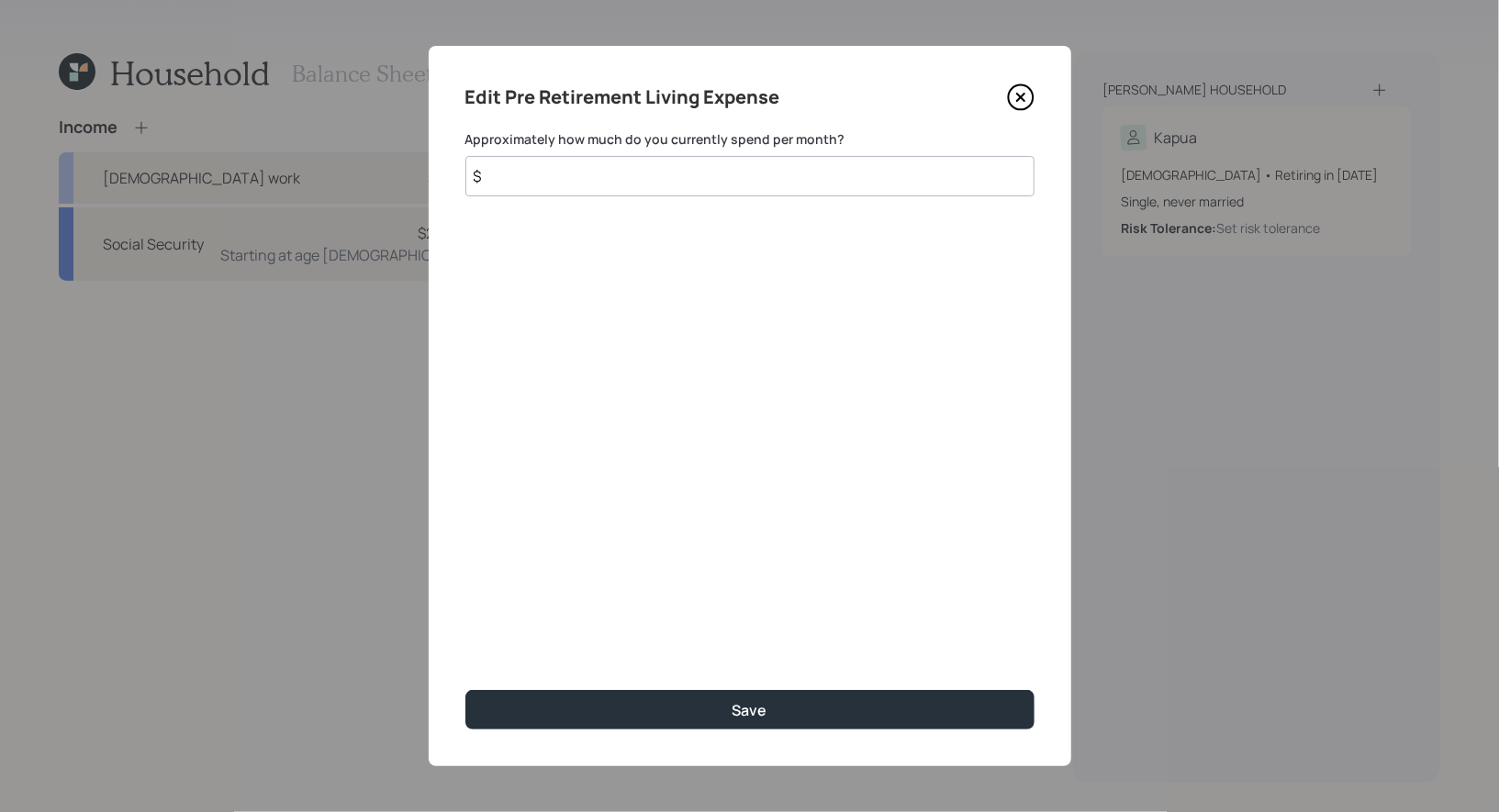
click at [739, 179] on input "$" at bounding box center [750, 175] width 569 height 41
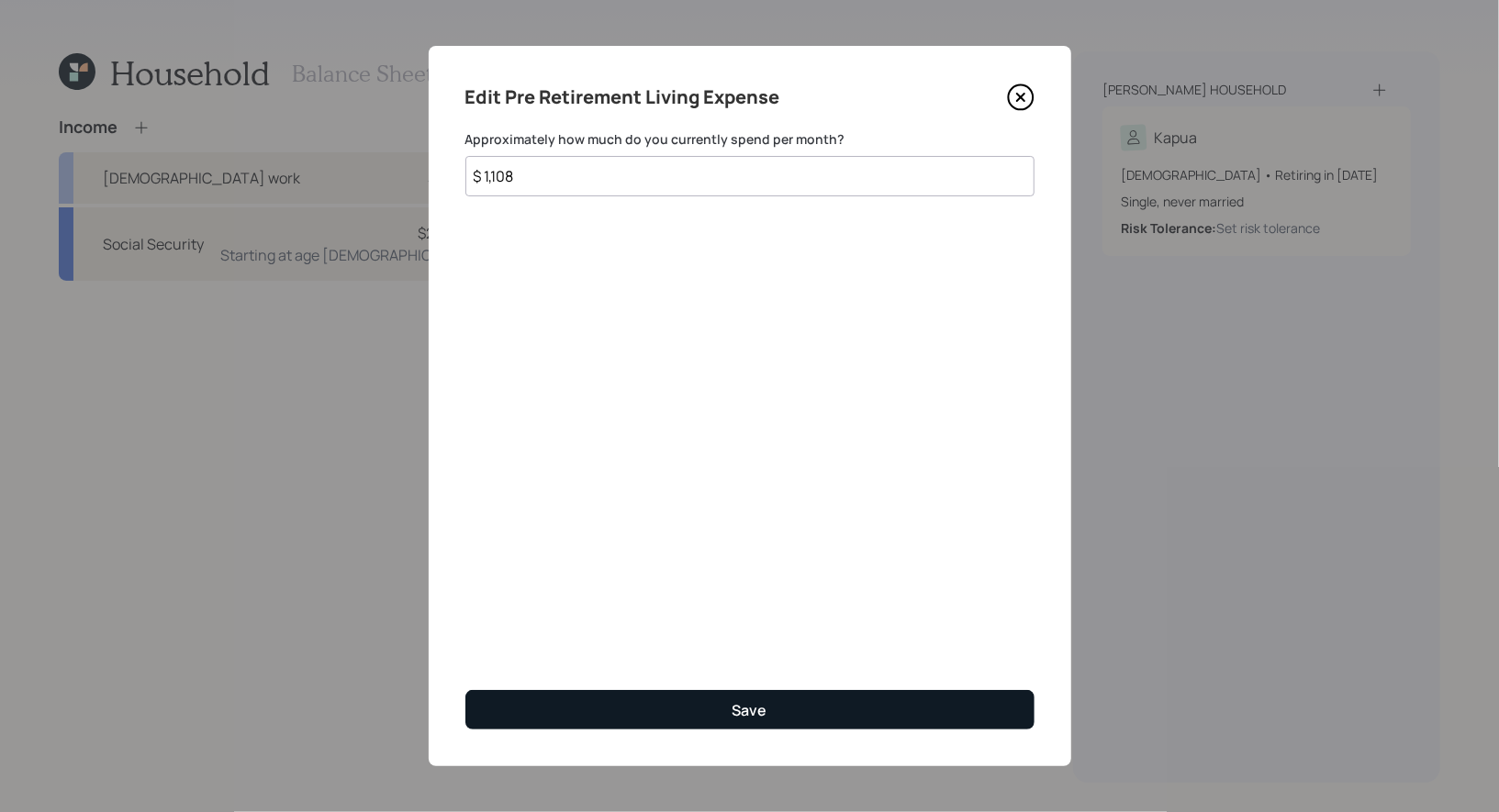
type input "$ 1,108"
click at [673, 714] on button "Save" at bounding box center [750, 710] width 569 height 40
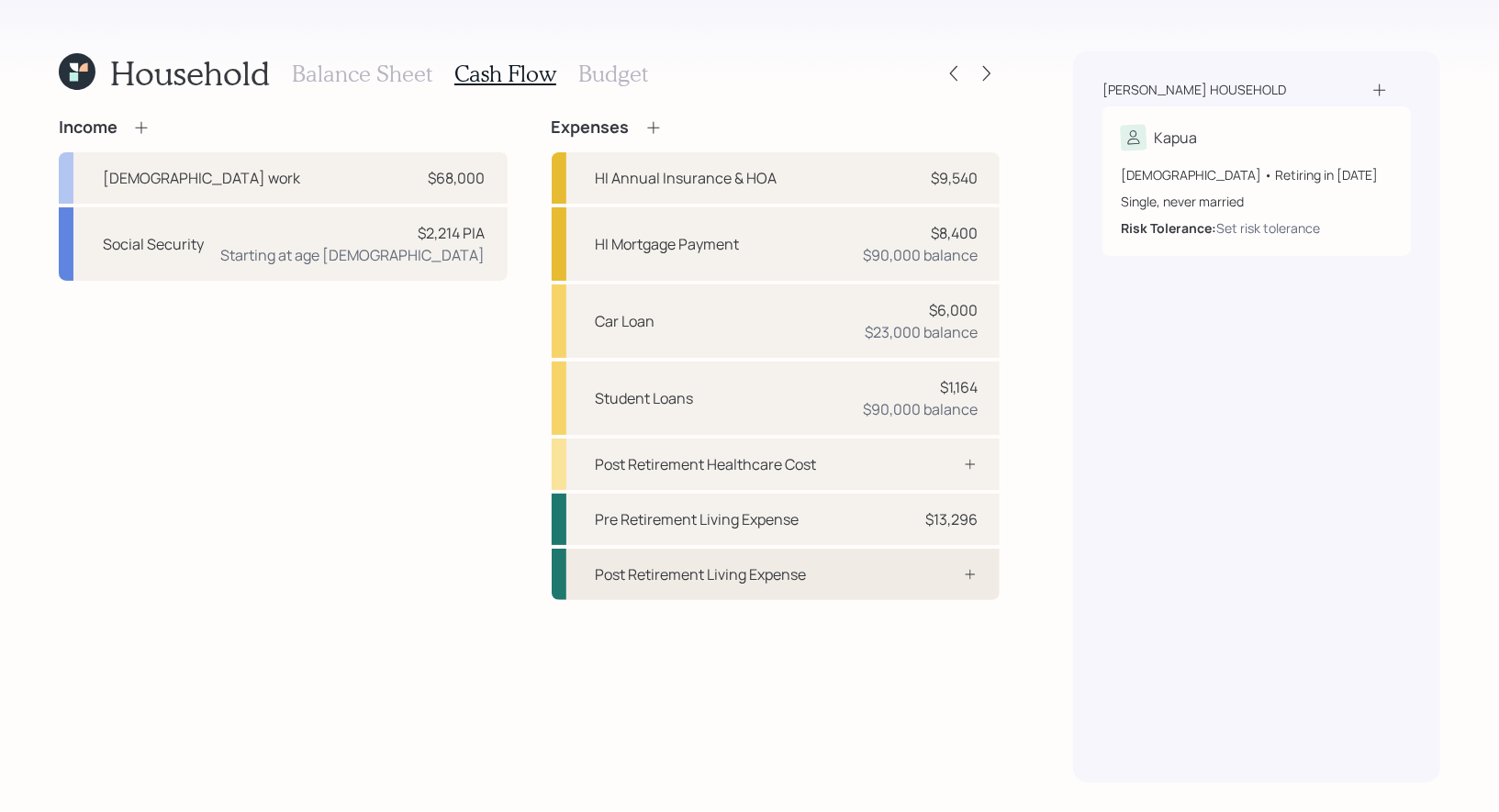
click at [677, 573] on div "Post Retirement Living Expense" at bounding box center [700, 574] width 211 height 22
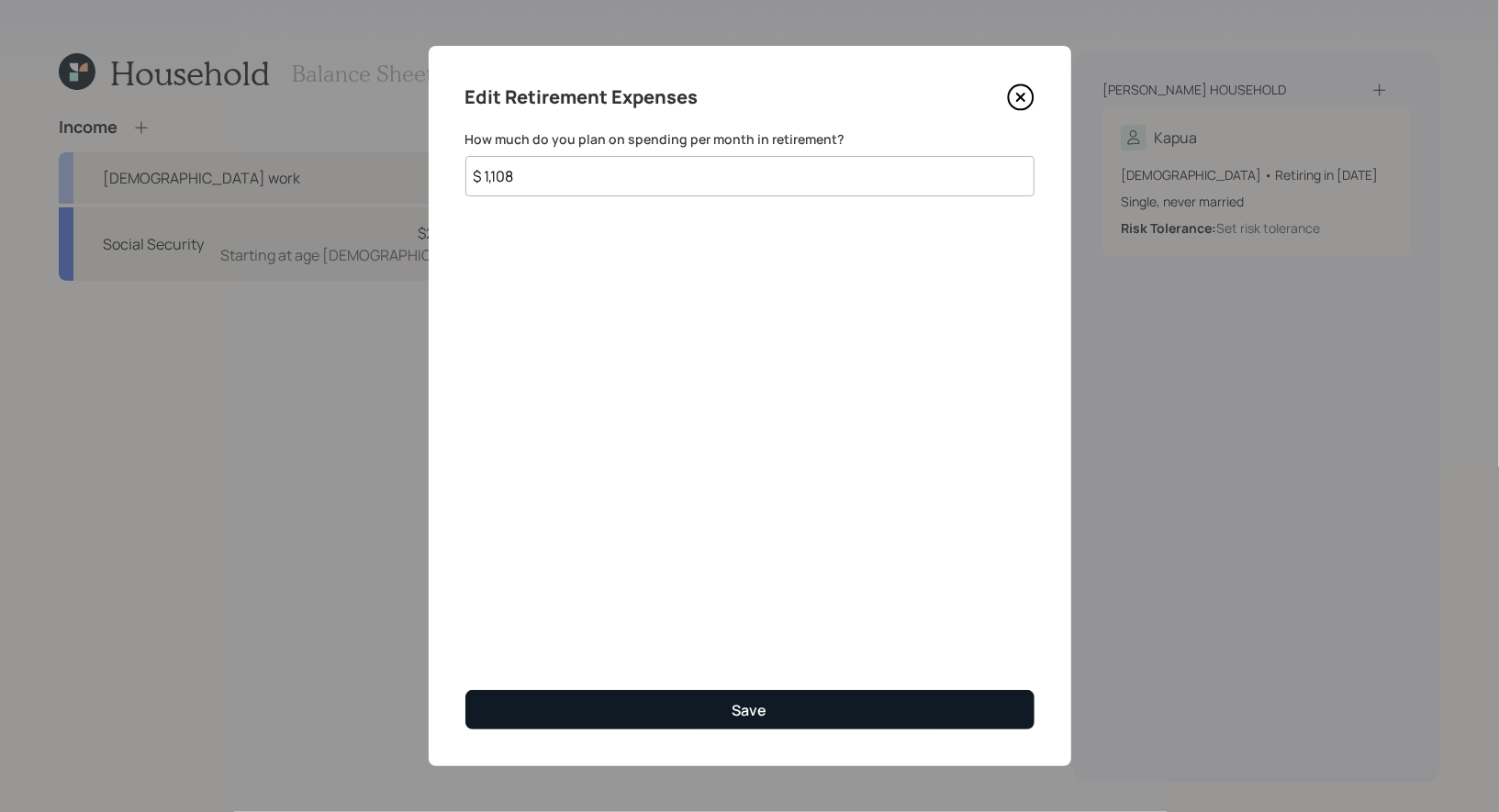
type input "$ 1,108"
click at [615, 710] on button "Save" at bounding box center [750, 710] width 569 height 40
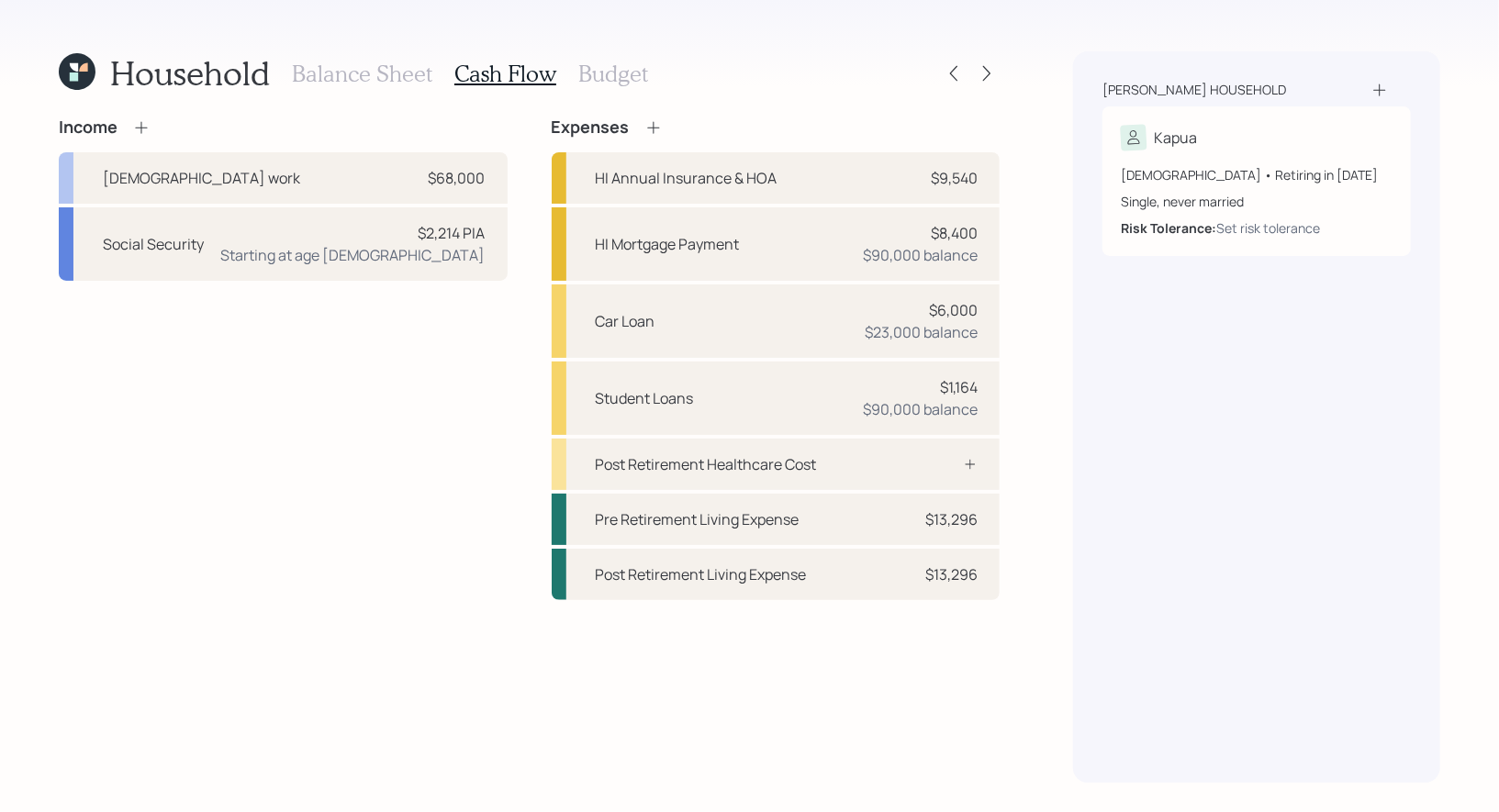
click at [333, 70] on h3 "Balance Sheet" at bounding box center [362, 73] width 141 height 27
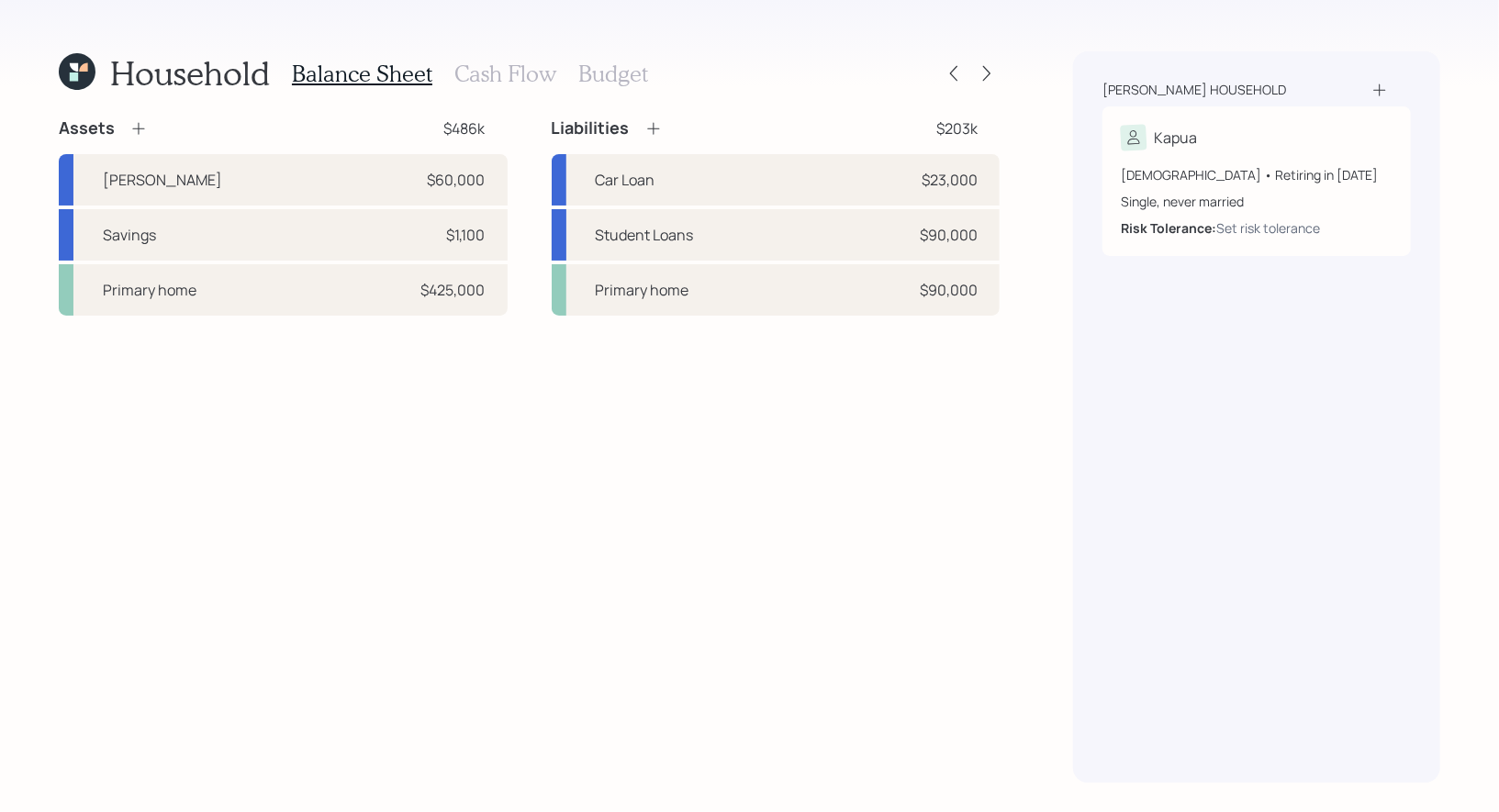
click at [141, 122] on icon at bounding box center [138, 128] width 19 height 19
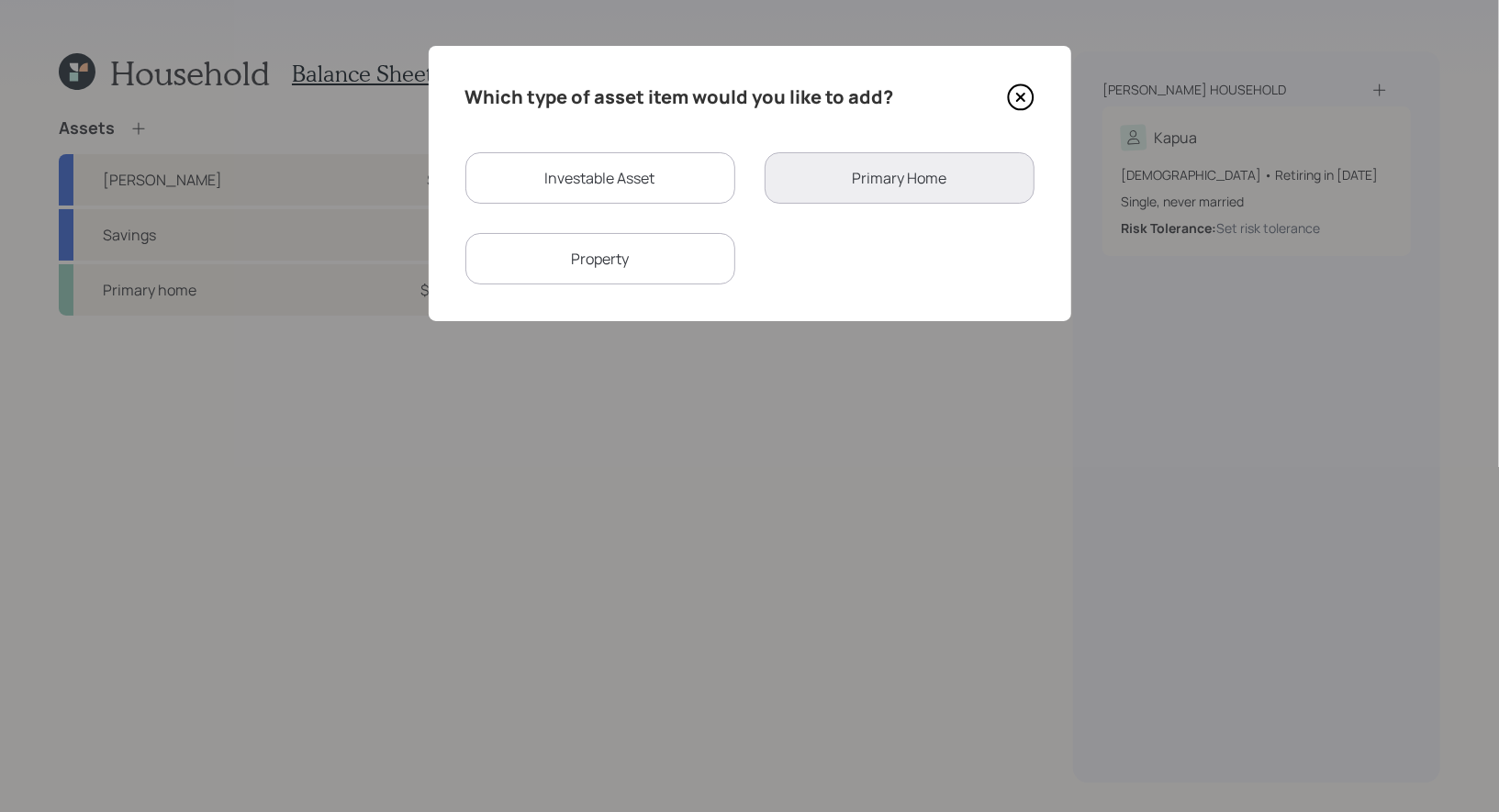
click at [603, 166] on div "Investable Asset" at bounding box center [600, 178] width 270 height 52
select select "taxable"
select select "balanced"
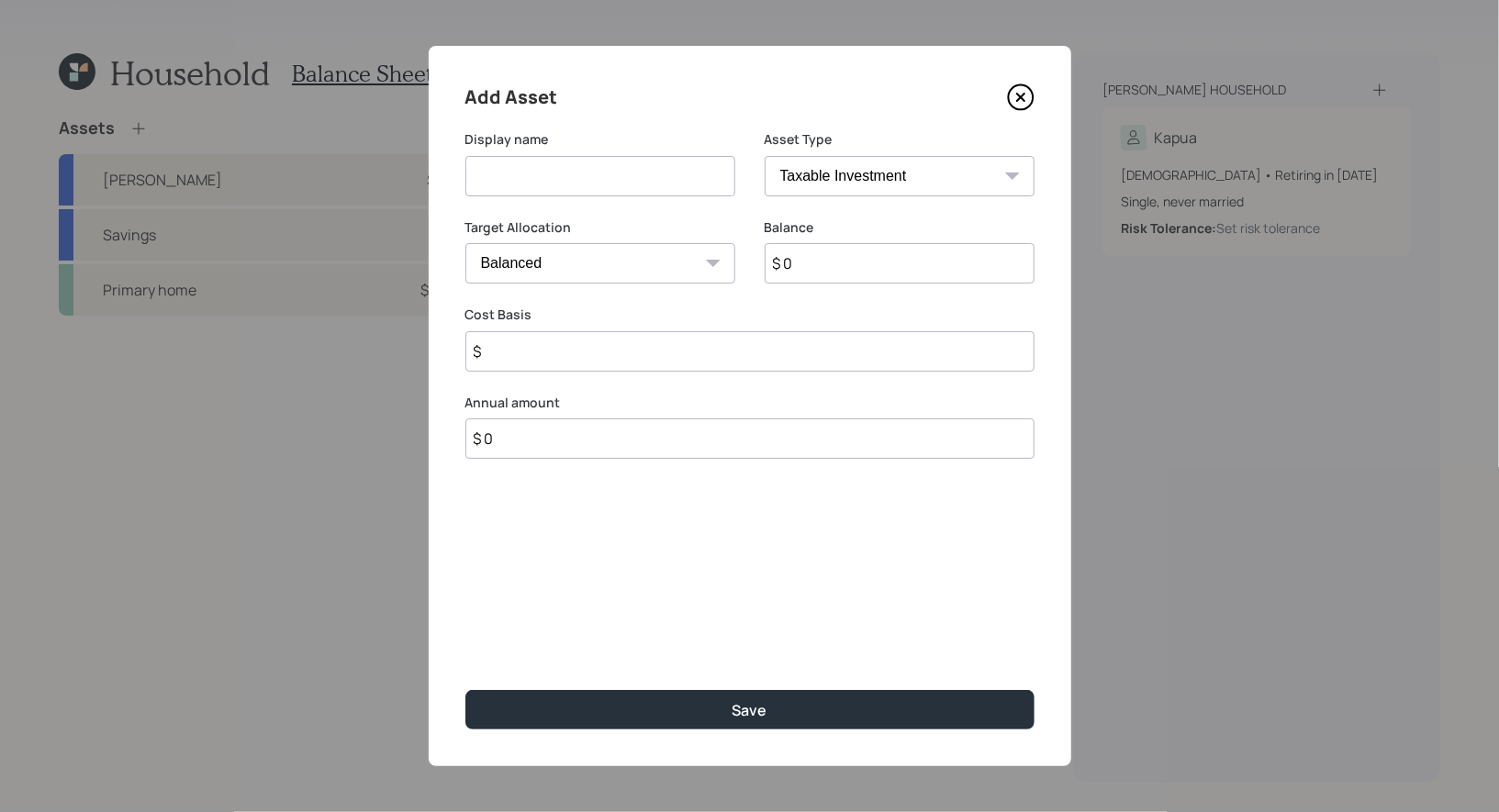
click at [568, 186] on input at bounding box center [600, 175] width 270 height 41
type input "Taxable Brokerage"
click at [827, 269] on input "$ 0" at bounding box center [900, 263] width 270 height 41
type input "$ 1"
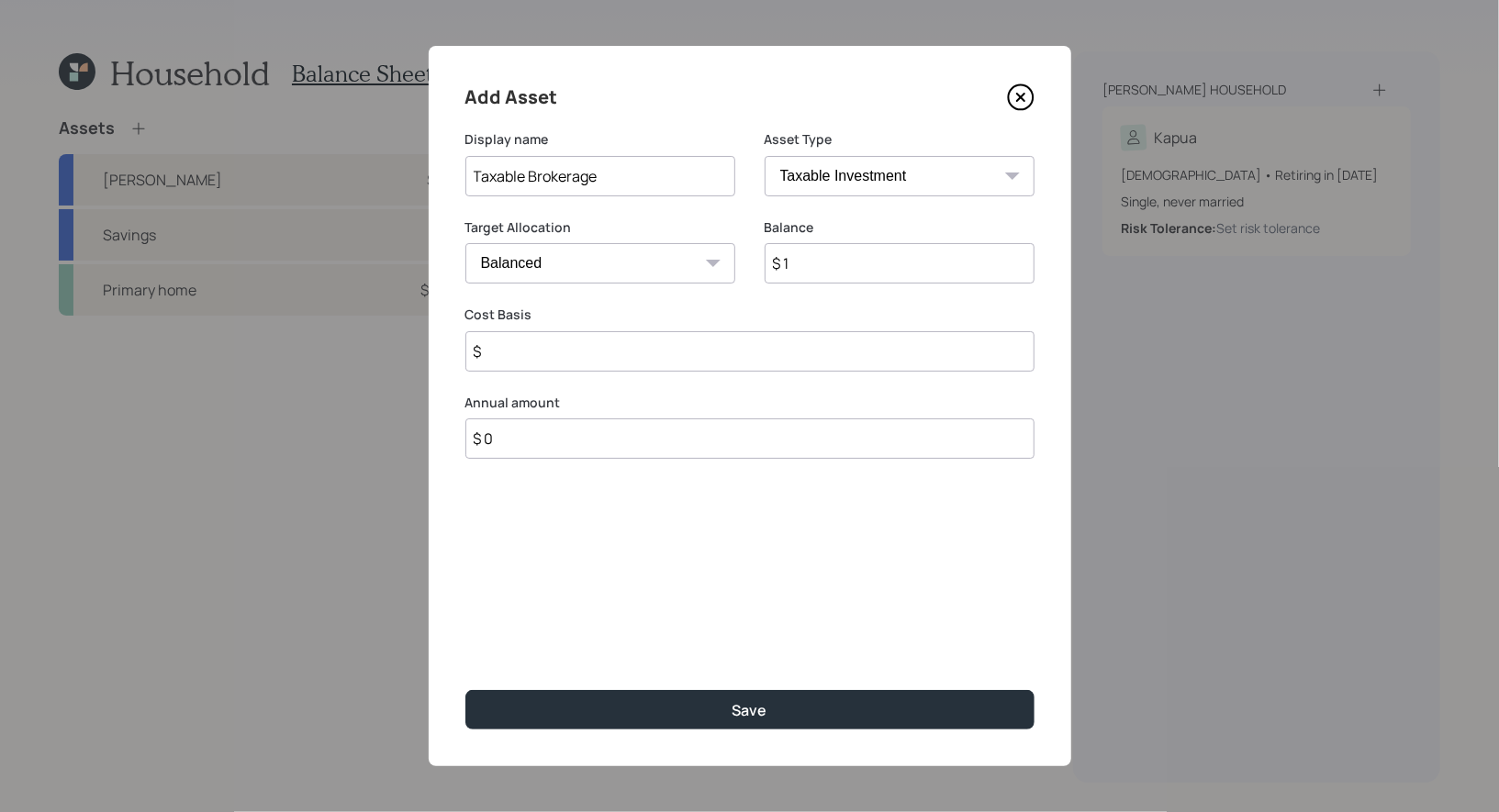
click at [636, 363] on input "$" at bounding box center [750, 351] width 569 height 41
type input "$ 1"
click at [552, 445] on input "$ 0" at bounding box center [750, 438] width 569 height 41
type input "$ 6,000"
click at [523, 528] on div "Select..." at bounding box center [502, 529] width 55 height 20
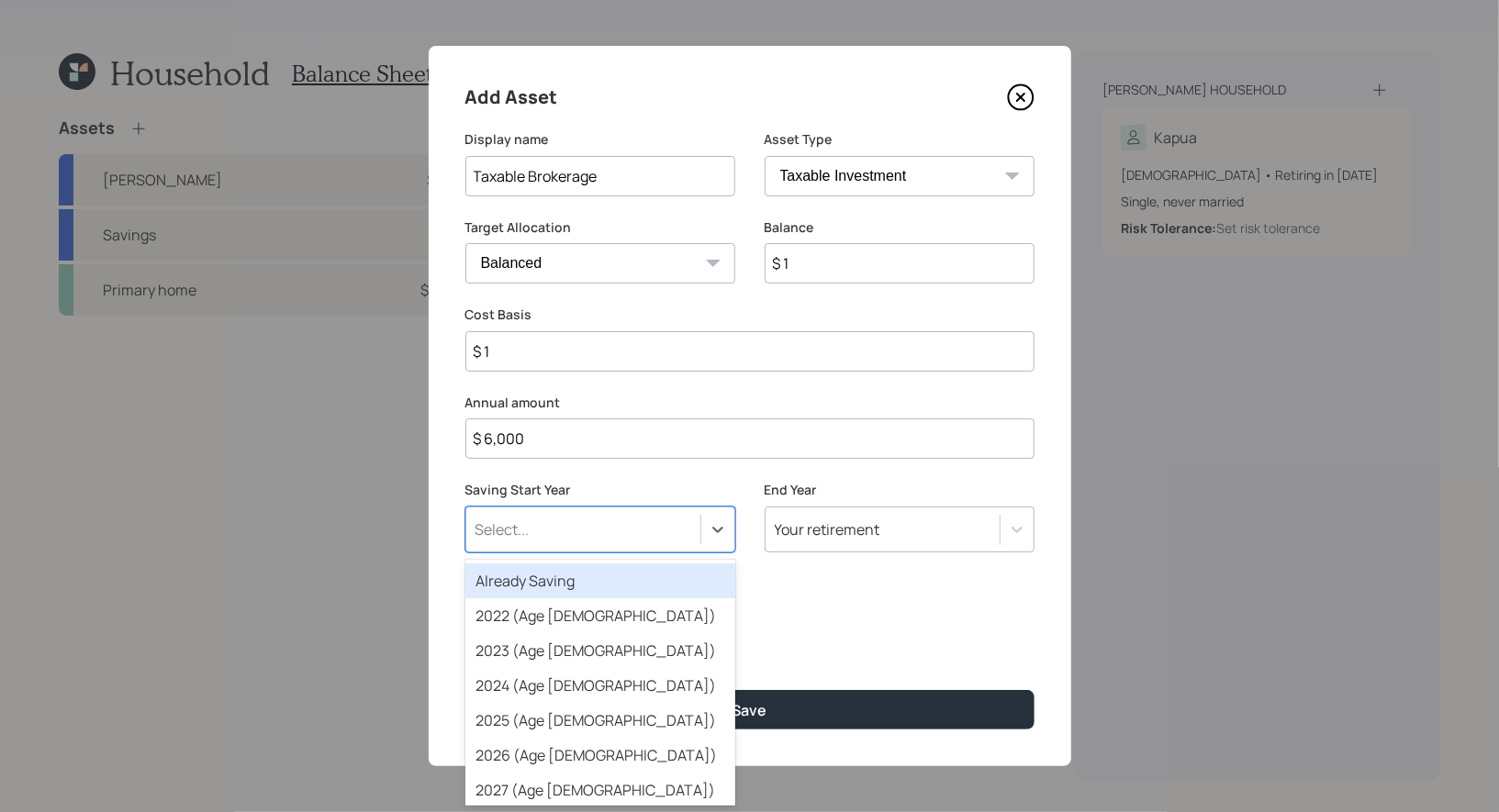
click at [519, 581] on div "Already Saving" at bounding box center [600, 580] width 270 height 35
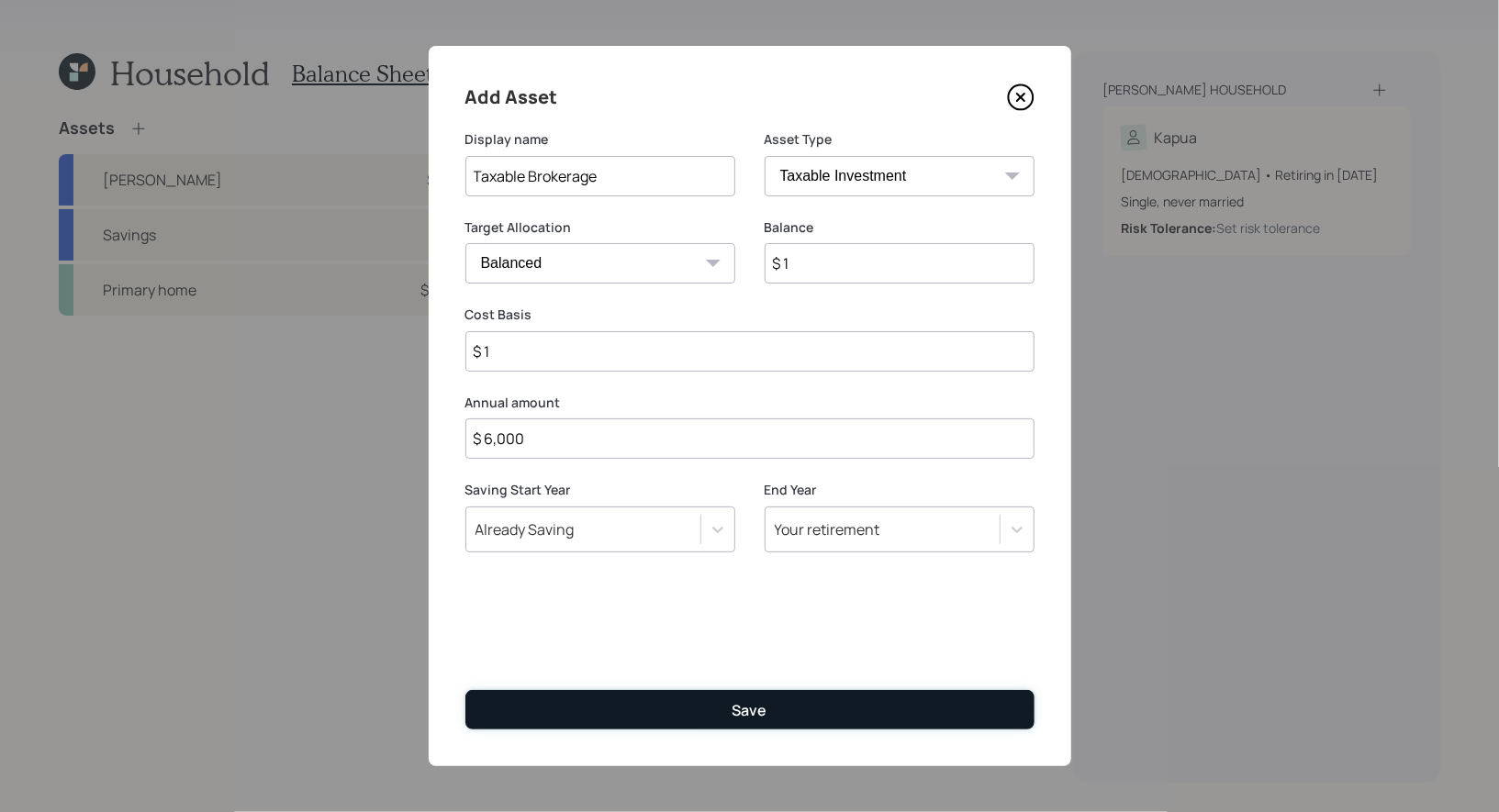
click at [718, 716] on button "Save" at bounding box center [750, 710] width 569 height 40
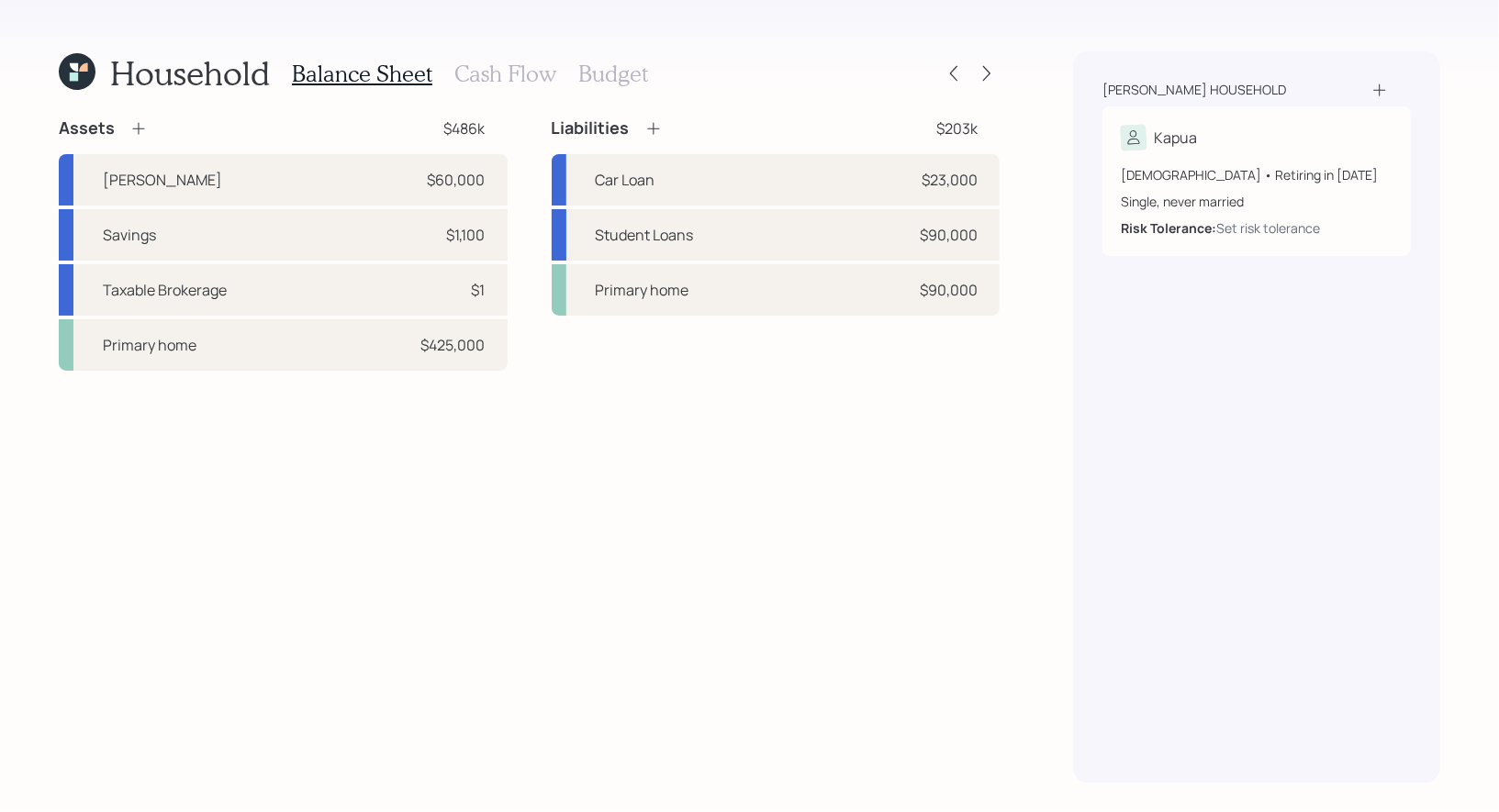
click at [503, 67] on h3 "Cash Flow" at bounding box center [505, 73] width 102 height 27
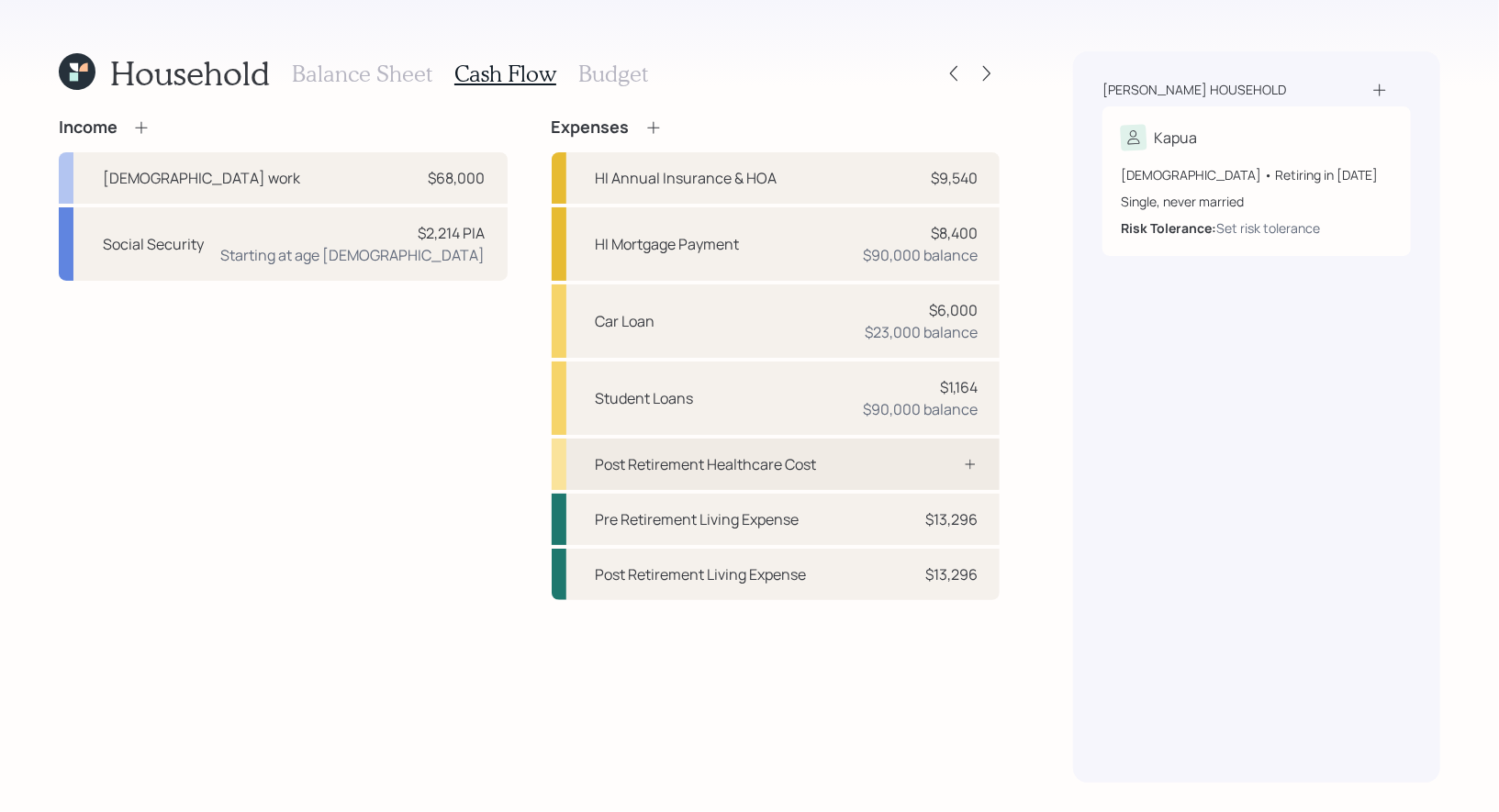
click at [929, 463] on div at bounding box center [950, 464] width 56 height 15
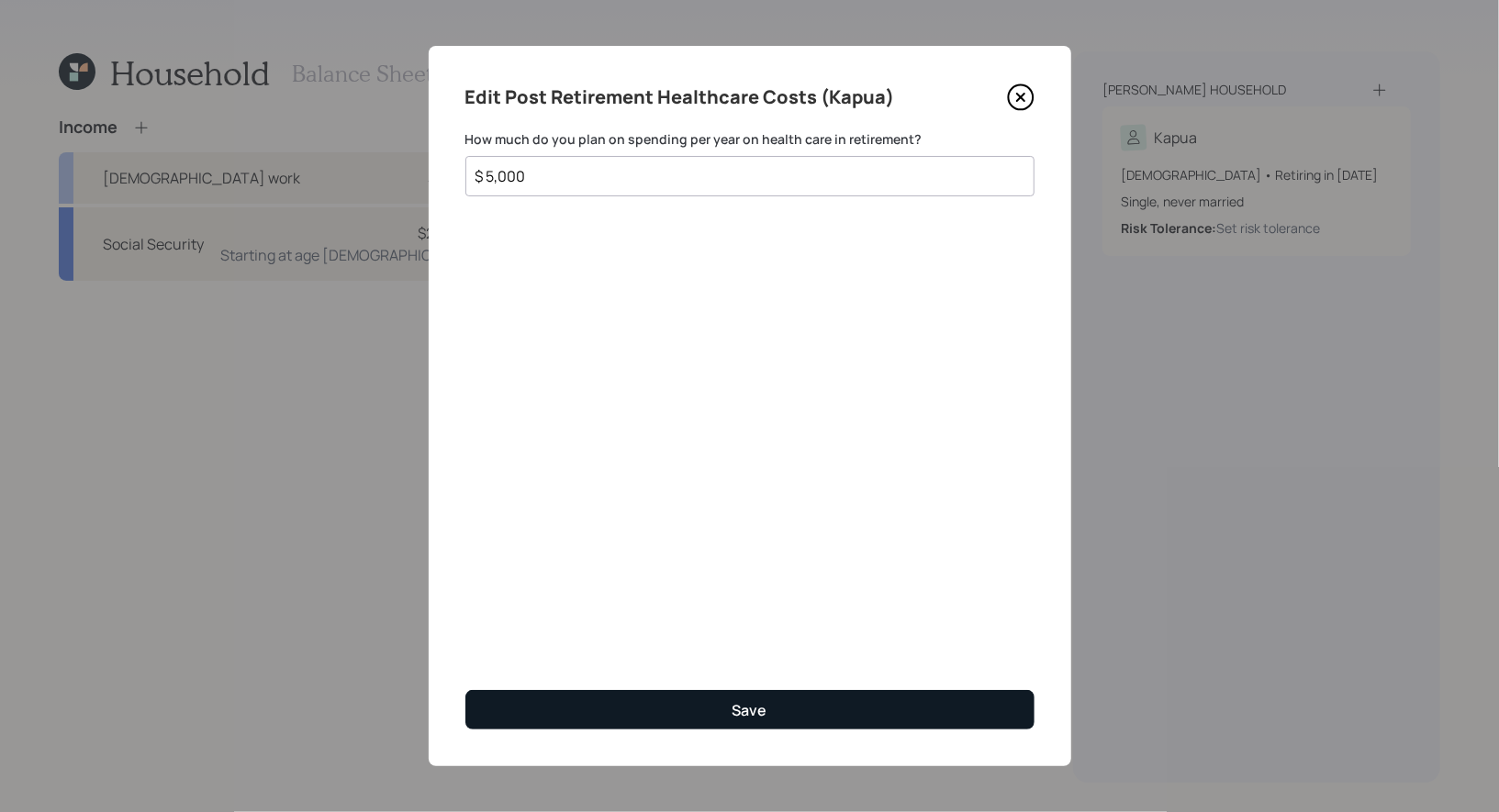
type input "$ 5,000"
click at [712, 701] on button "Save" at bounding box center [750, 710] width 569 height 40
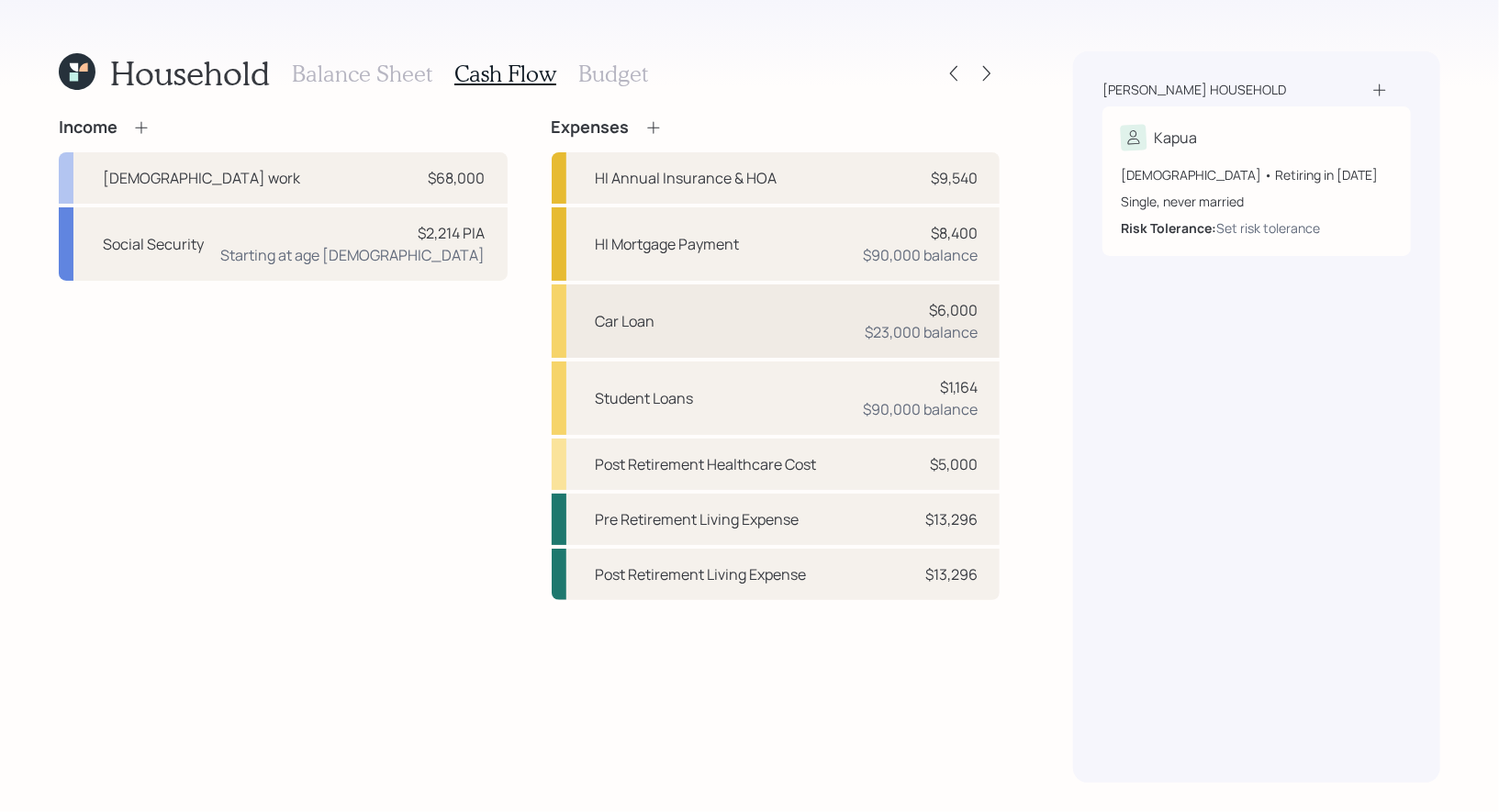
click at [671, 319] on div "Car Loan $6,000 $23,000 balance" at bounding box center [776, 321] width 448 height 73
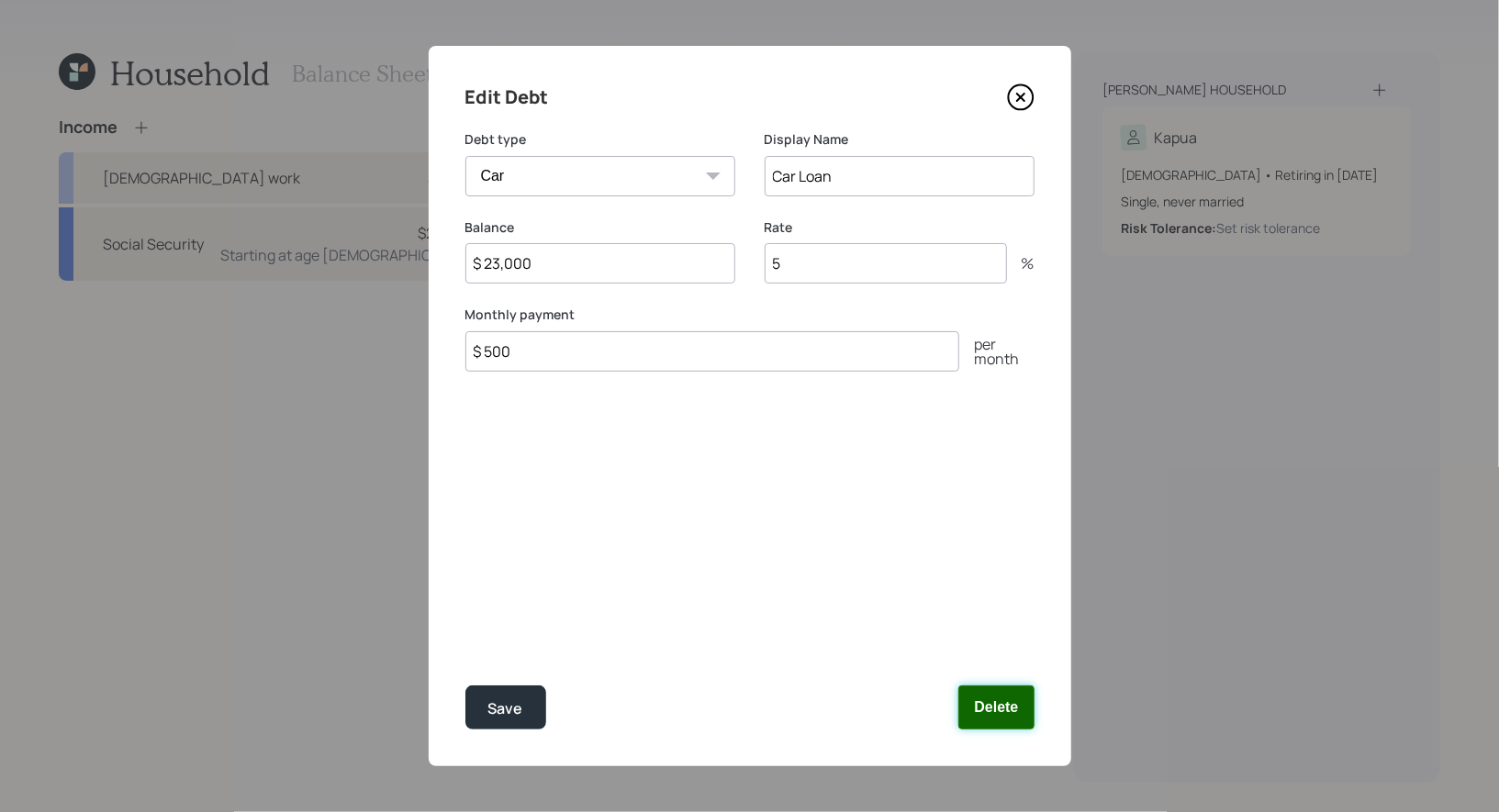
click at [1013, 701] on button "Delete" at bounding box center [996, 707] width 75 height 44
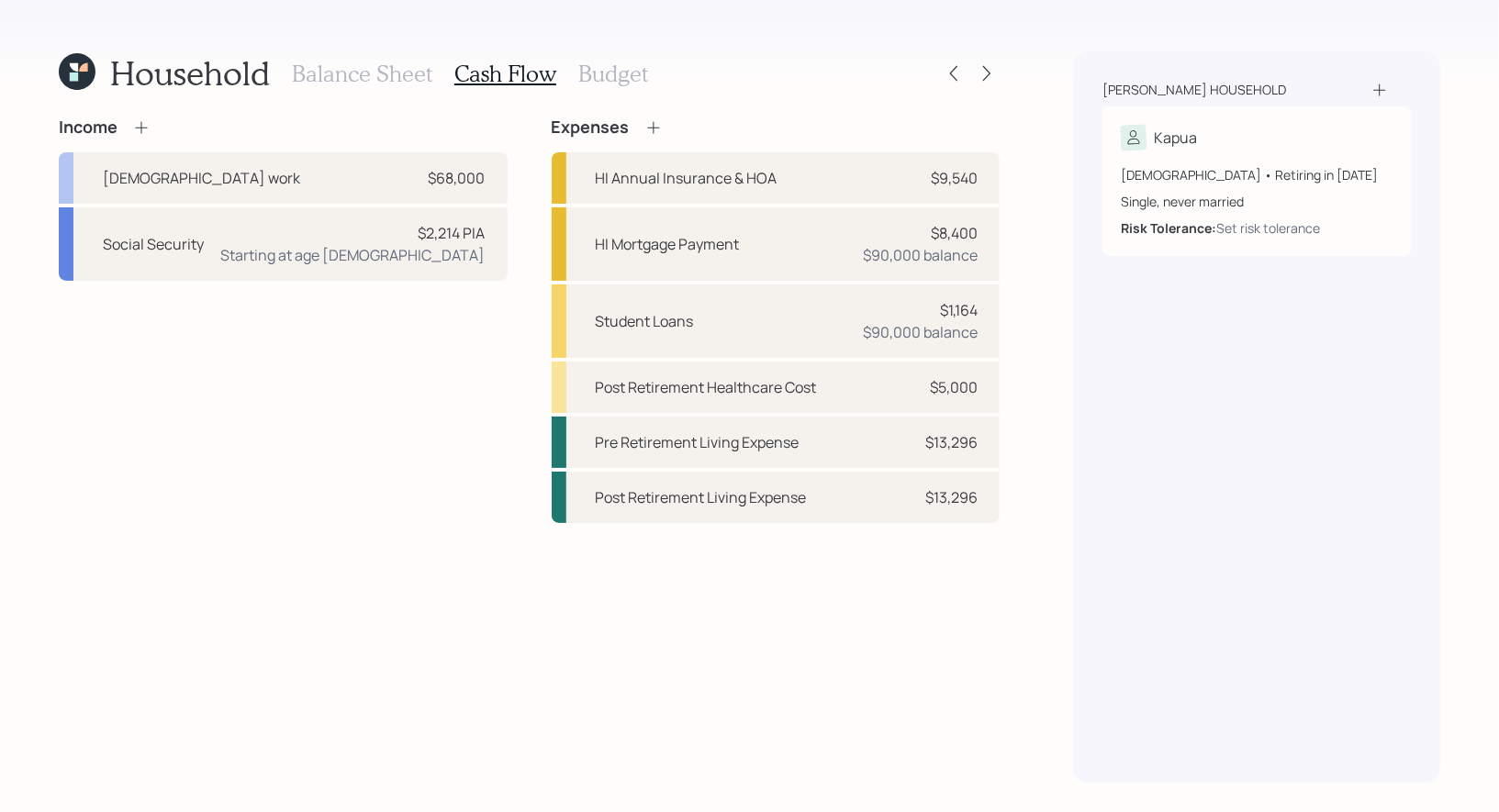
click at [647, 130] on icon at bounding box center [653, 127] width 19 height 19
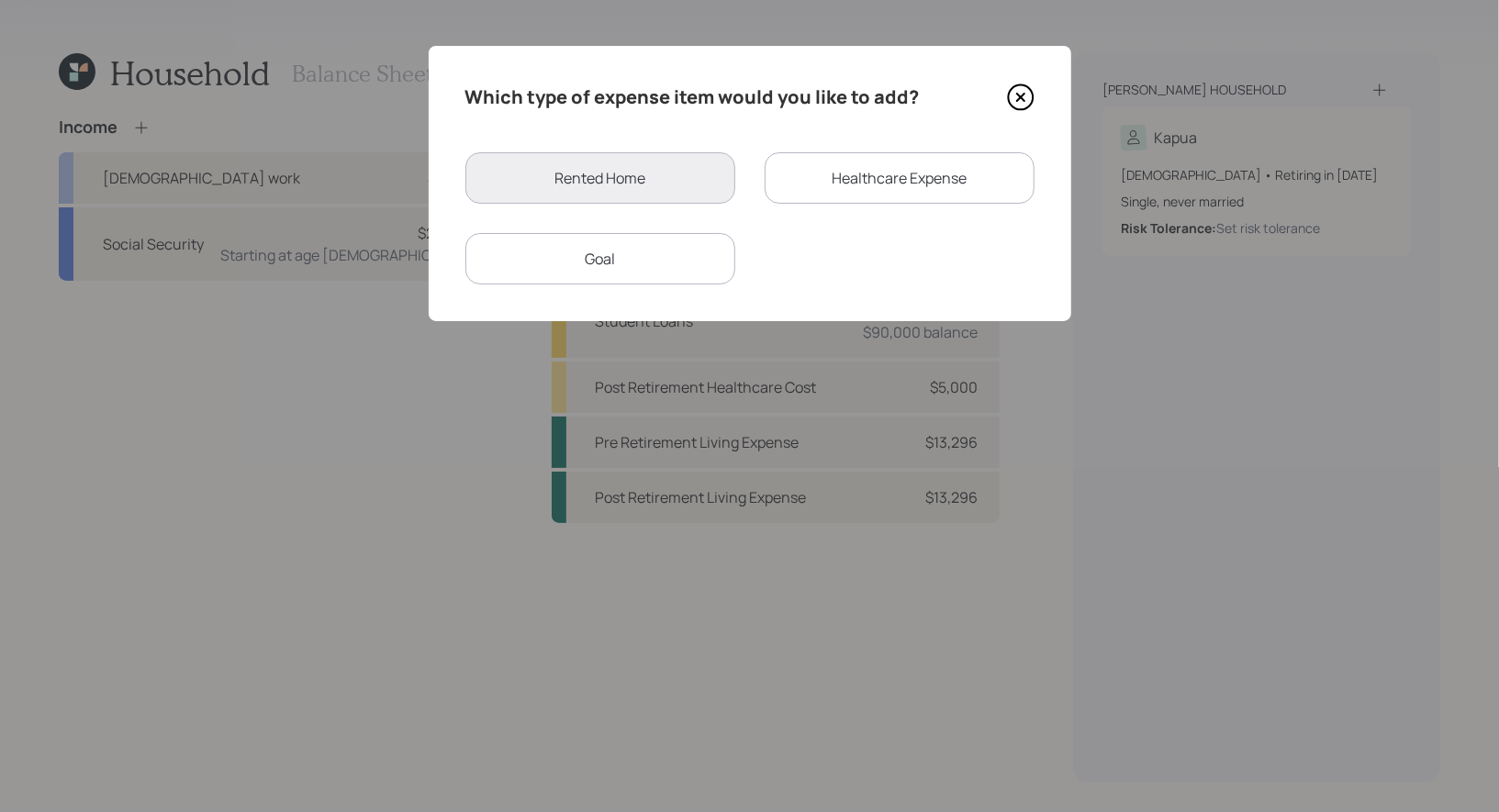
click at [644, 259] on div "Goal" at bounding box center [600, 259] width 270 height 52
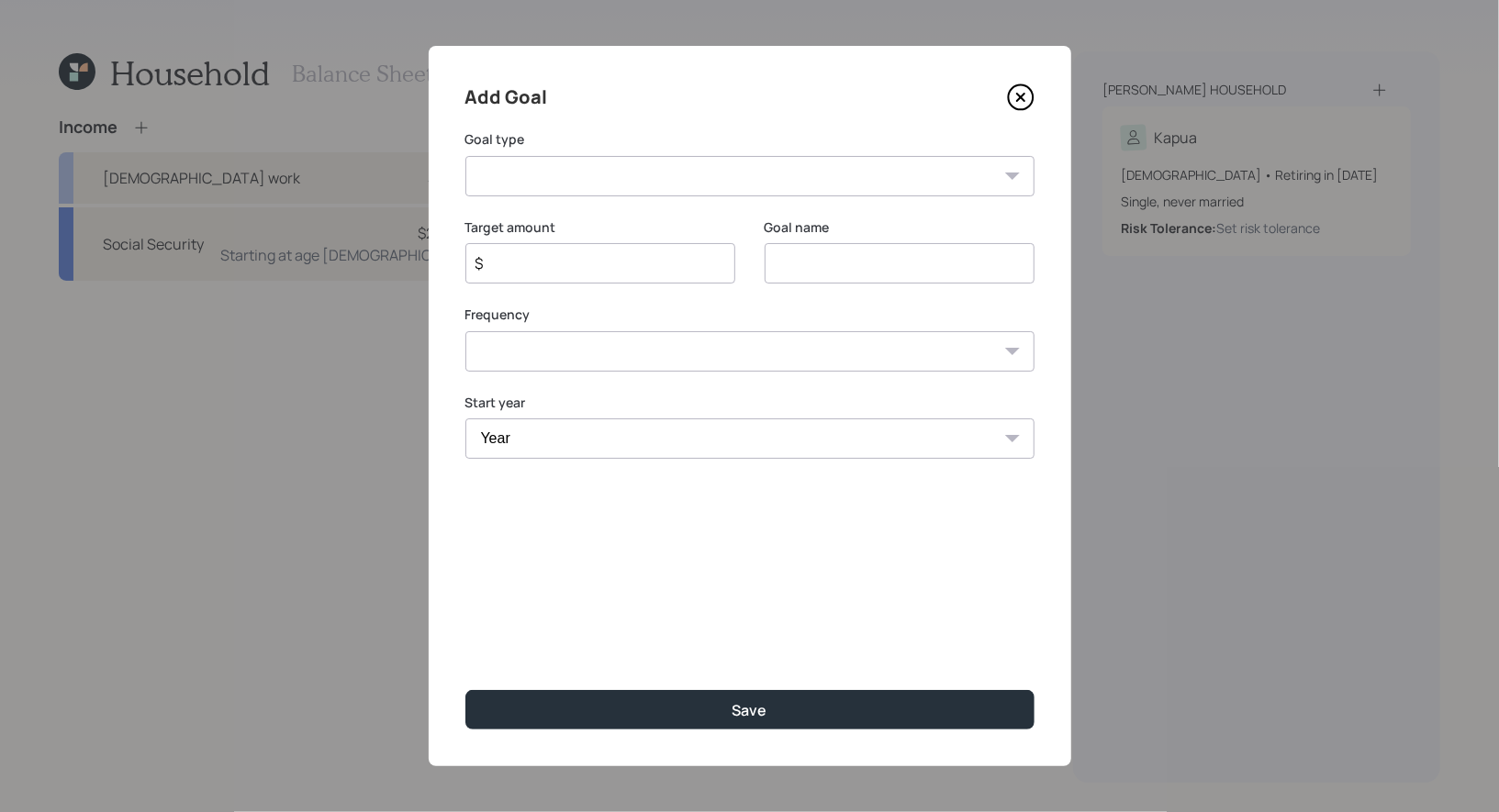
click at [809, 283] on input at bounding box center [900, 263] width 270 height 41
type input "Car Payments"
click at [516, 270] on input "$" at bounding box center [592, 263] width 239 height 22
type input "$ 6,000"
click at [527, 350] on select "One time Every 1 year Every 2 years Every 3 years Every 4 years Every 5 years E…" at bounding box center [750, 351] width 569 height 41
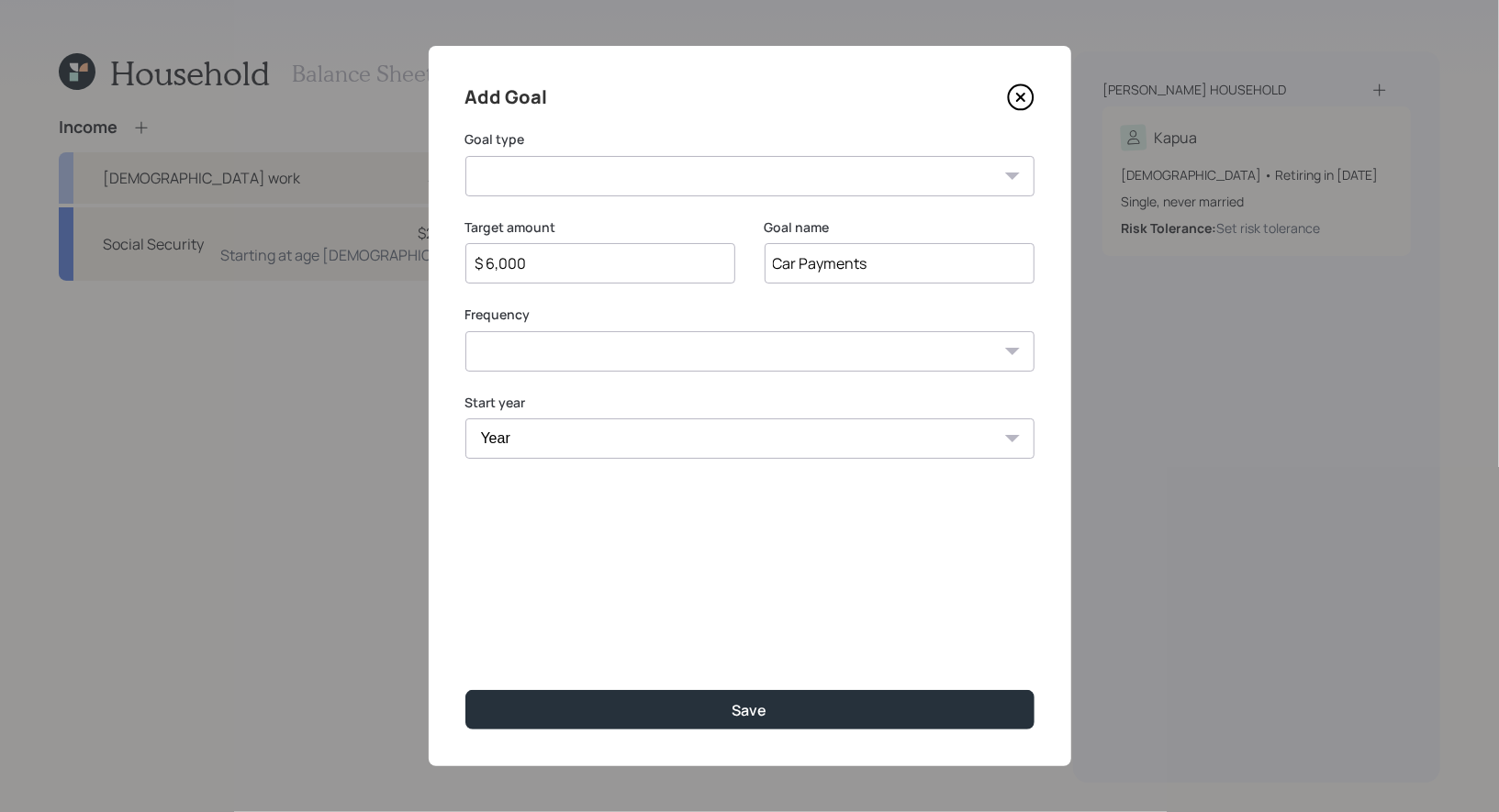
select select "1"
click at [465, 331] on select "One time Every 1 year Every 2 years Every 3 years Every 4 years Every 5 years E…" at bounding box center [750, 351] width 569 height 41
click at [527, 439] on select "Year 2025 2026 2027 2028 2029 2030 2031 2032 2033 2034 2035 2036 2037 2038 2039…" at bounding box center [600, 438] width 270 height 41
select select "2025"
click at [465, 418] on select "Year 2025 2026 2027 2028 2029 2030 2031 2032 2033 2034 2035 2036 2037 2038 2039…" at bounding box center [600, 438] width 270 height 41
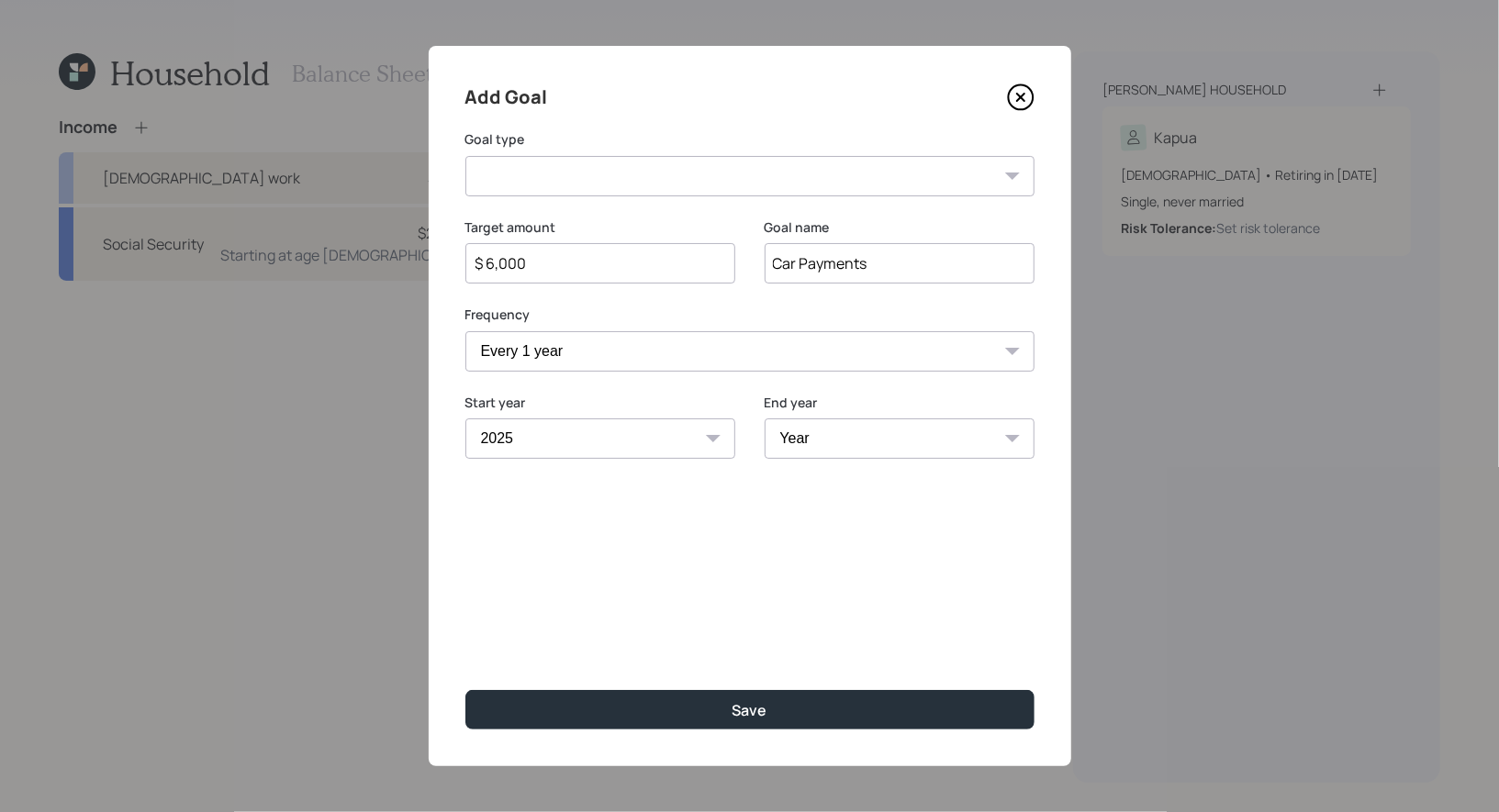
click at [860, 440] on select "Year 2025 2026 2027 2028 2029 2030 2031 2032 2033 2034 2035 2036 2037 2038 2039…" at bounding box center [900, 438] width 270 height 41
select select "2050"
click at [765, 418] on select "Year 2025 2026 2027 2028 2029 2030 2031 2032 2033 2034 2035 2036 2037 2038 2039…" at bounding box center [900, 438] width 270 height 41
click at [716, 178] on select "Create an emergency fund Donate to charity Purchase a home Make a purchase Supp…" at bounding box center [750, 175] width 569 height 41
select select "car"
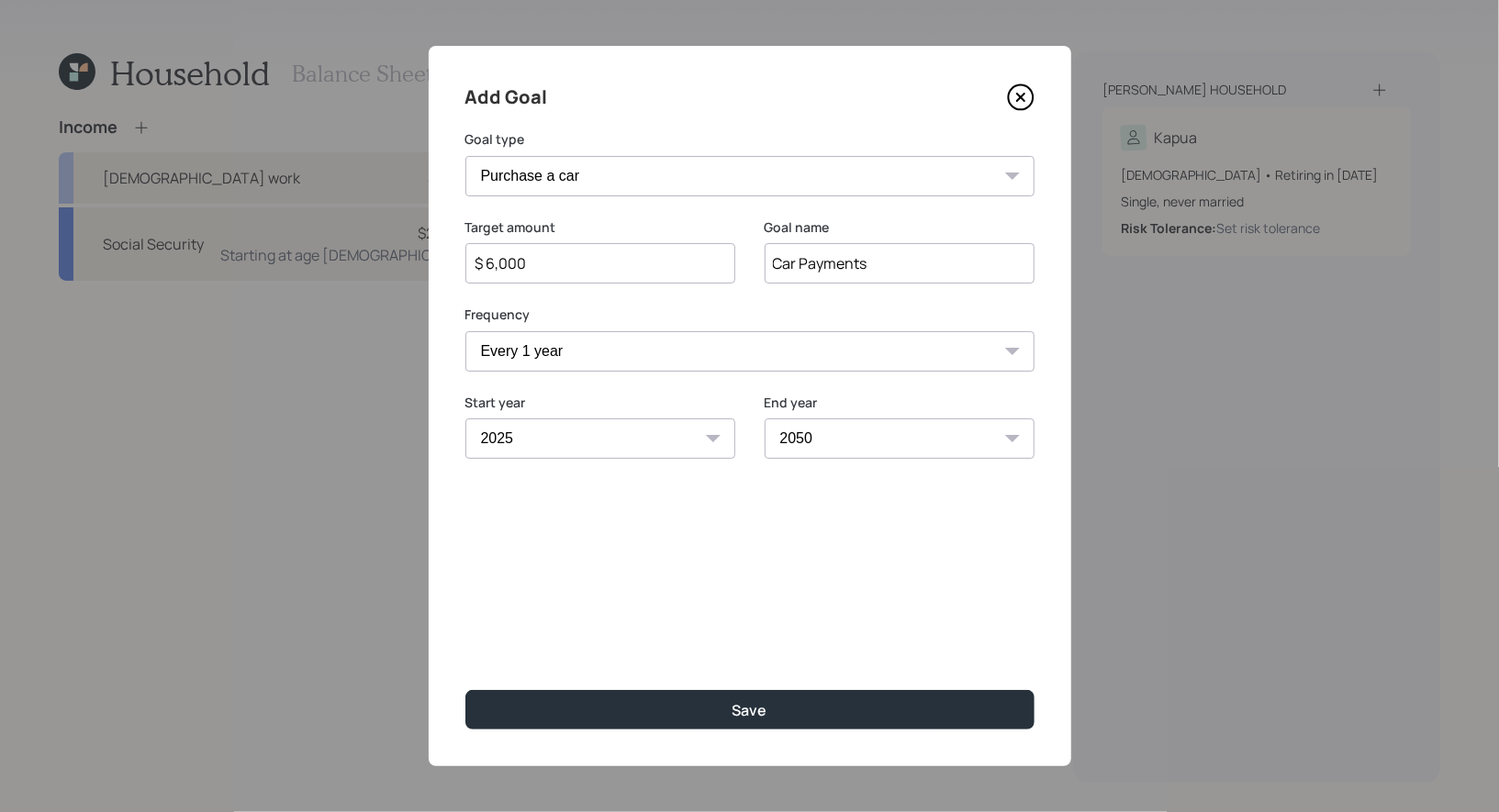
click at [465, 156] on select "Create an emergency fund Donate to charity Purchase a home Make a purchase Supp…" at bounding box center [750, 175] width 569 height 41
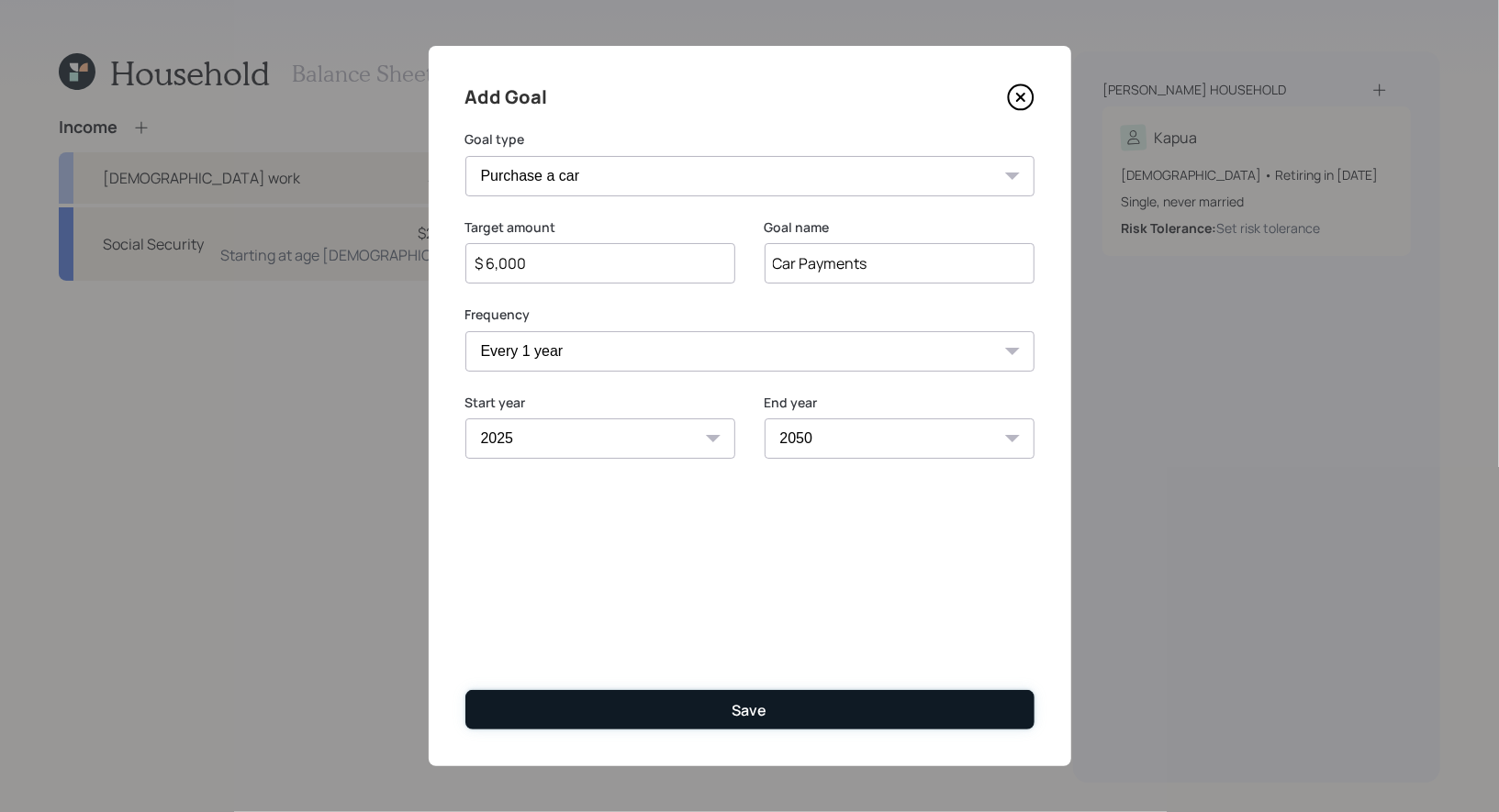
click at [684, 706] on button "Save" at bounding box center [750, 710] width 569 height 40
type input "$"
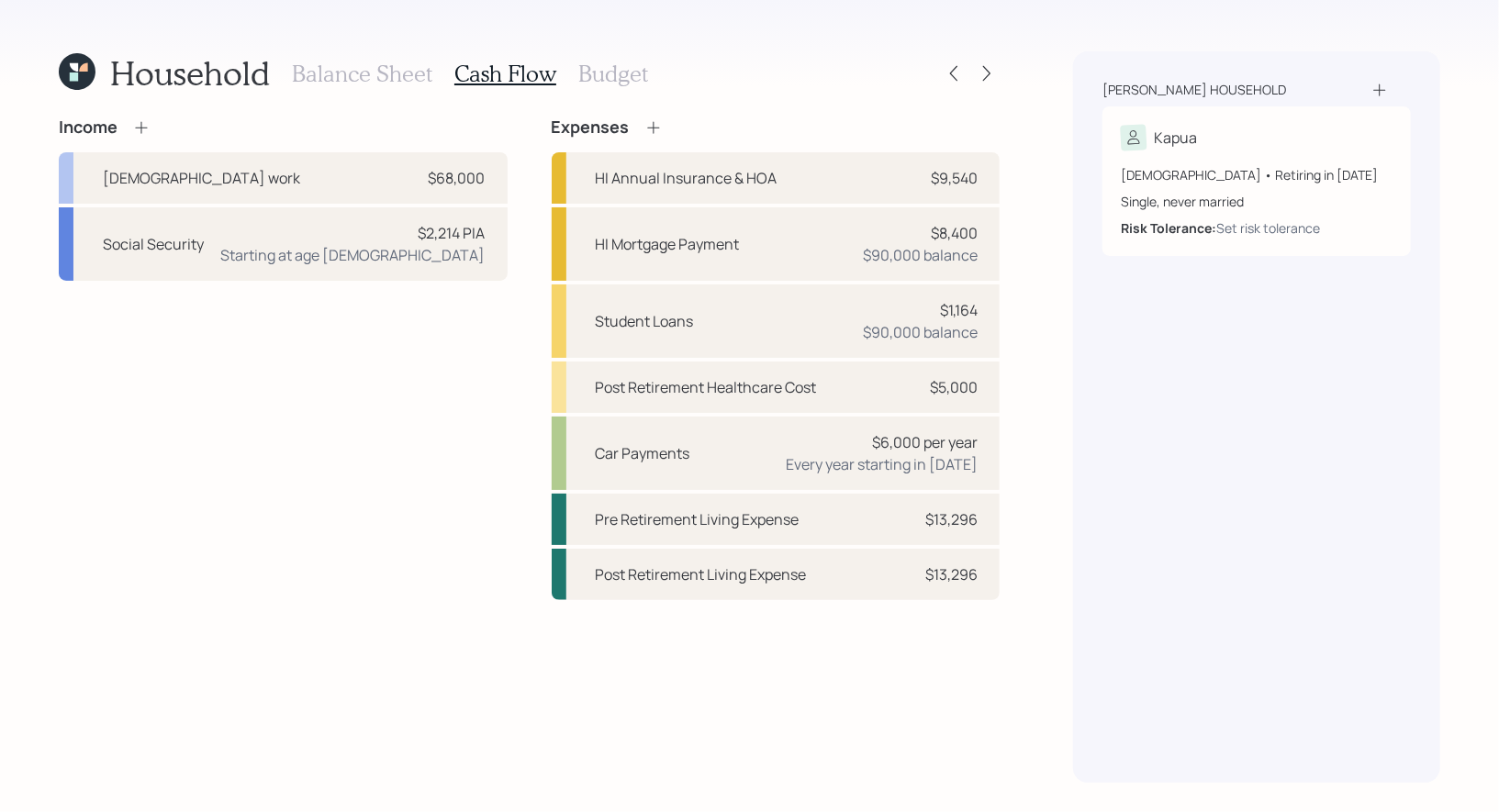
click at [371, 72] on h3 "Balance Sheet" at bounding box center [362, 73] width 141 height 27
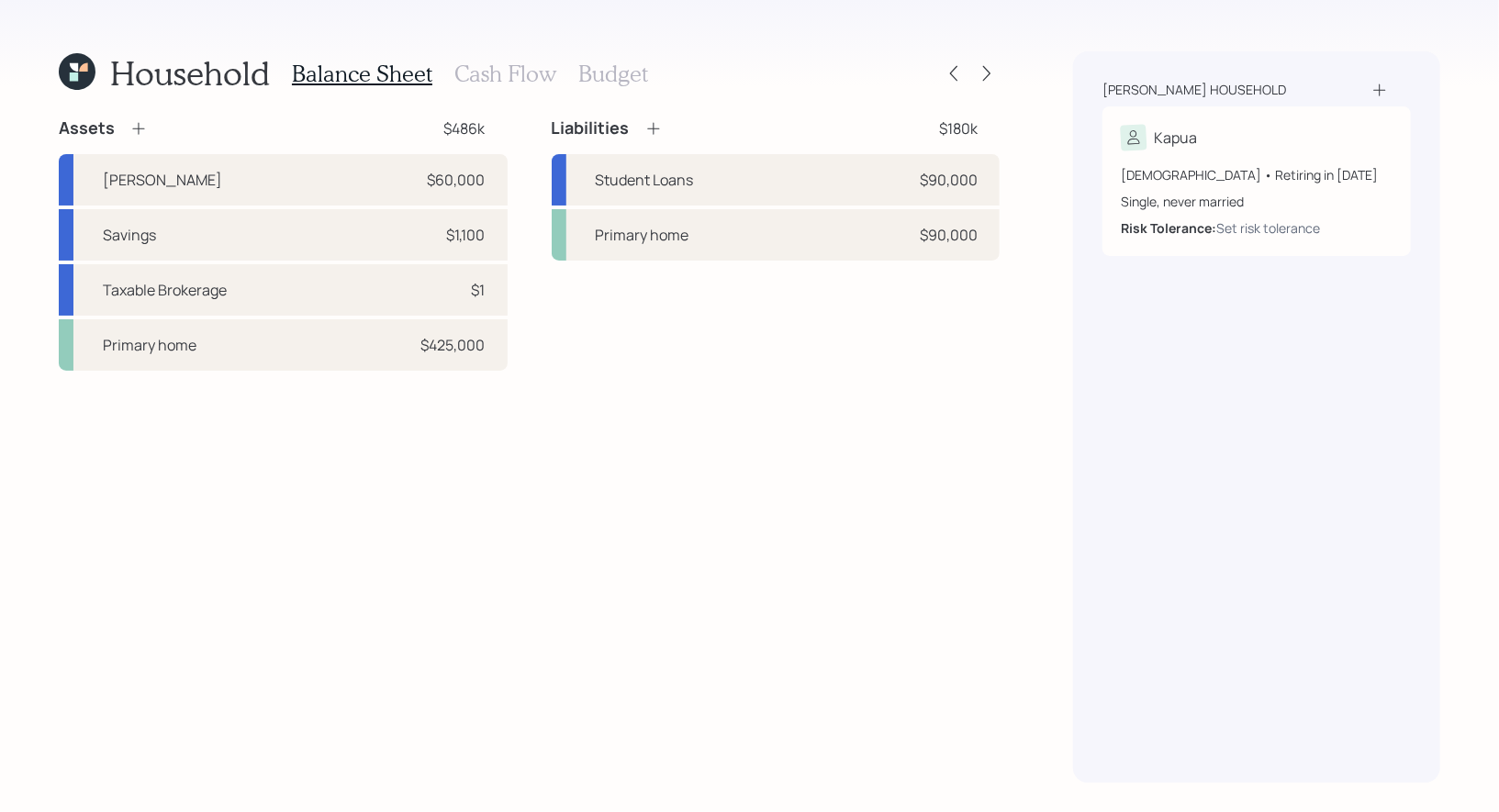
click at [491, 71] on h3 "Cash Flow" at bounding box center [505, 73] width 102 height 27
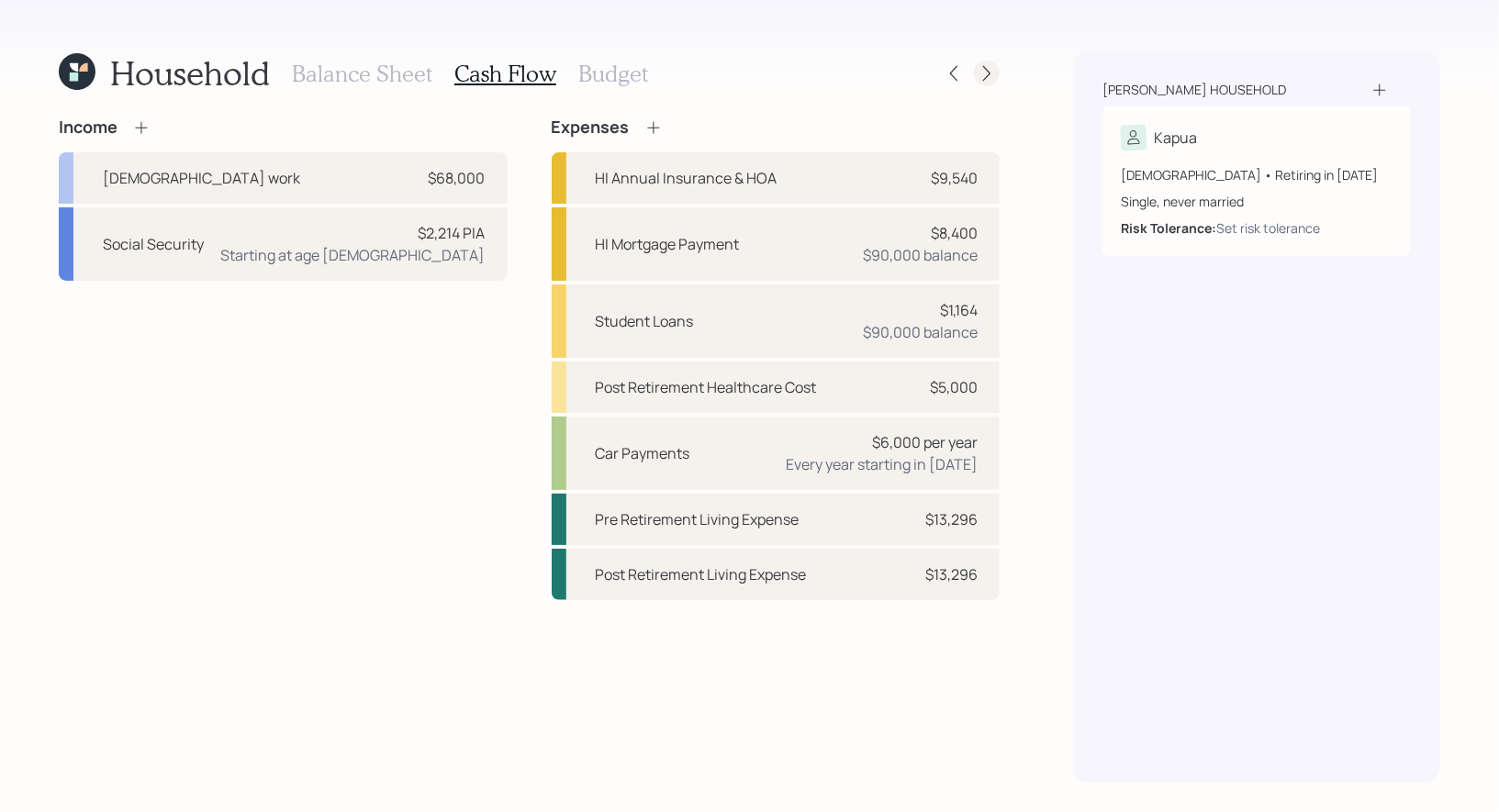
click at [984, 64] on icon at bounding box center [986, 73] width 19 height 19
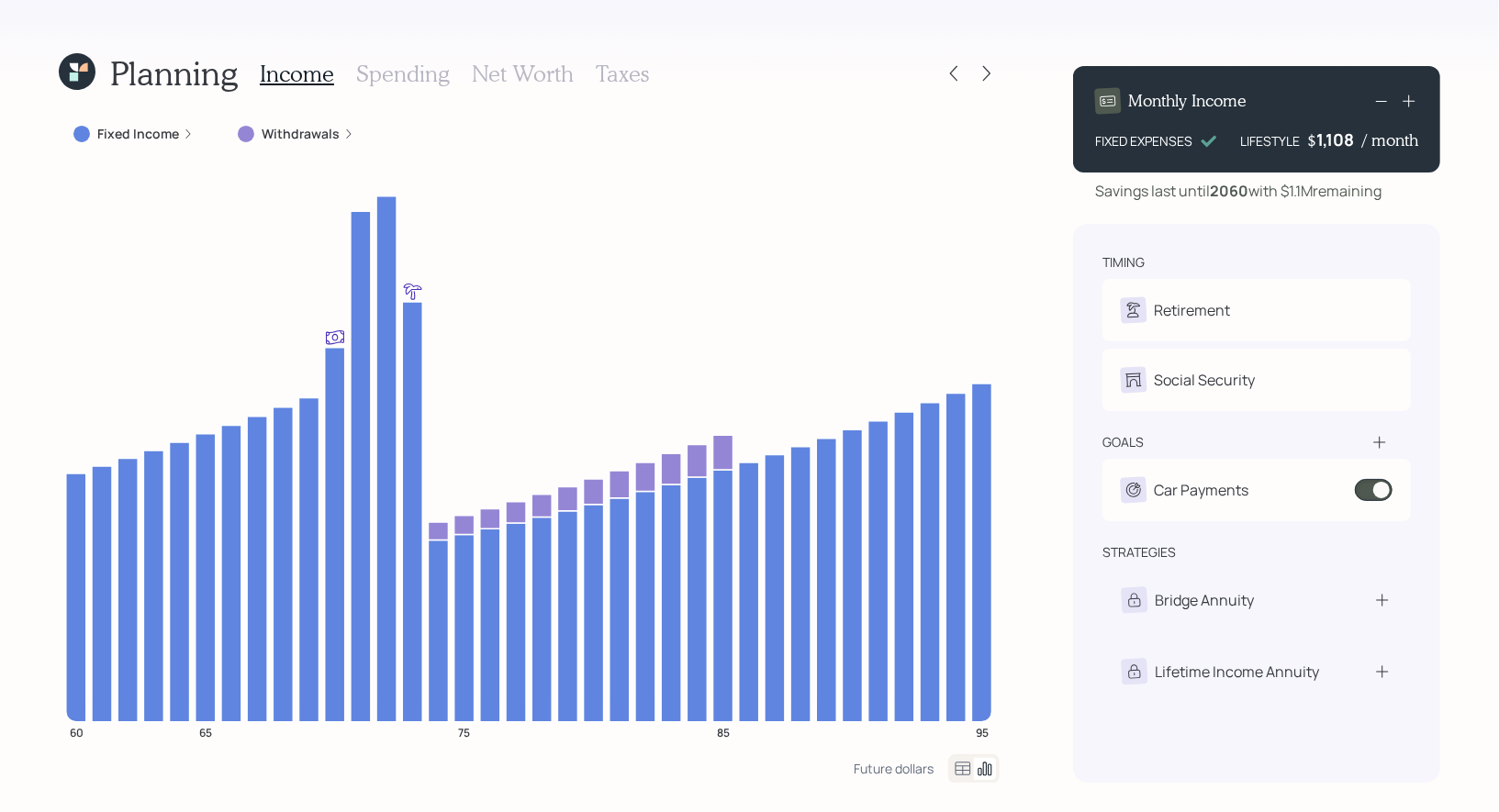
click at [131, 130] on label "Fixed Income" at bounding box center [138, 134] width 81 height 19
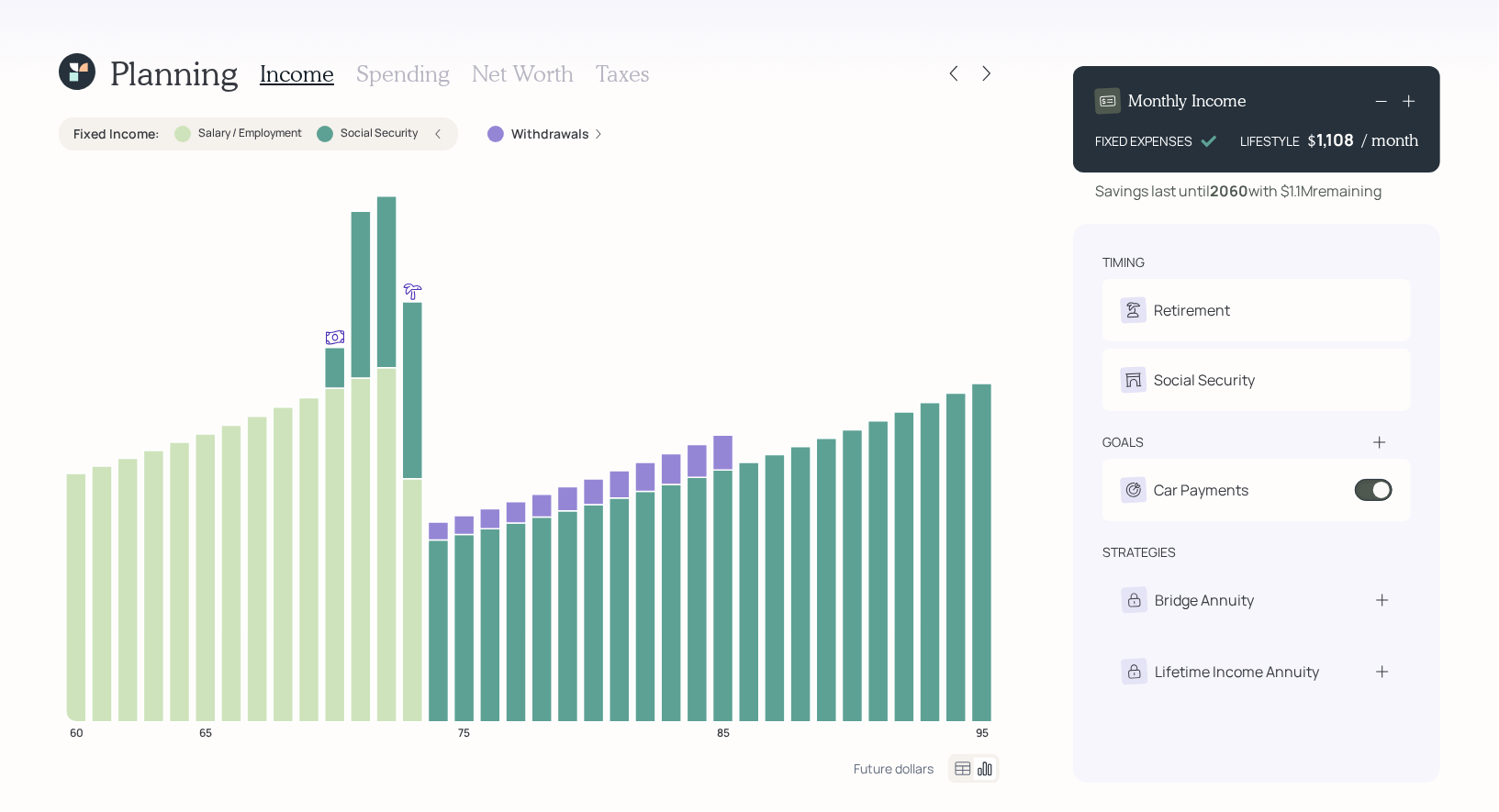
click at [429, 129] on div "Fixed Income : Salary / Employment Social Security" at bounding box center [258, 134] width 370 height 19
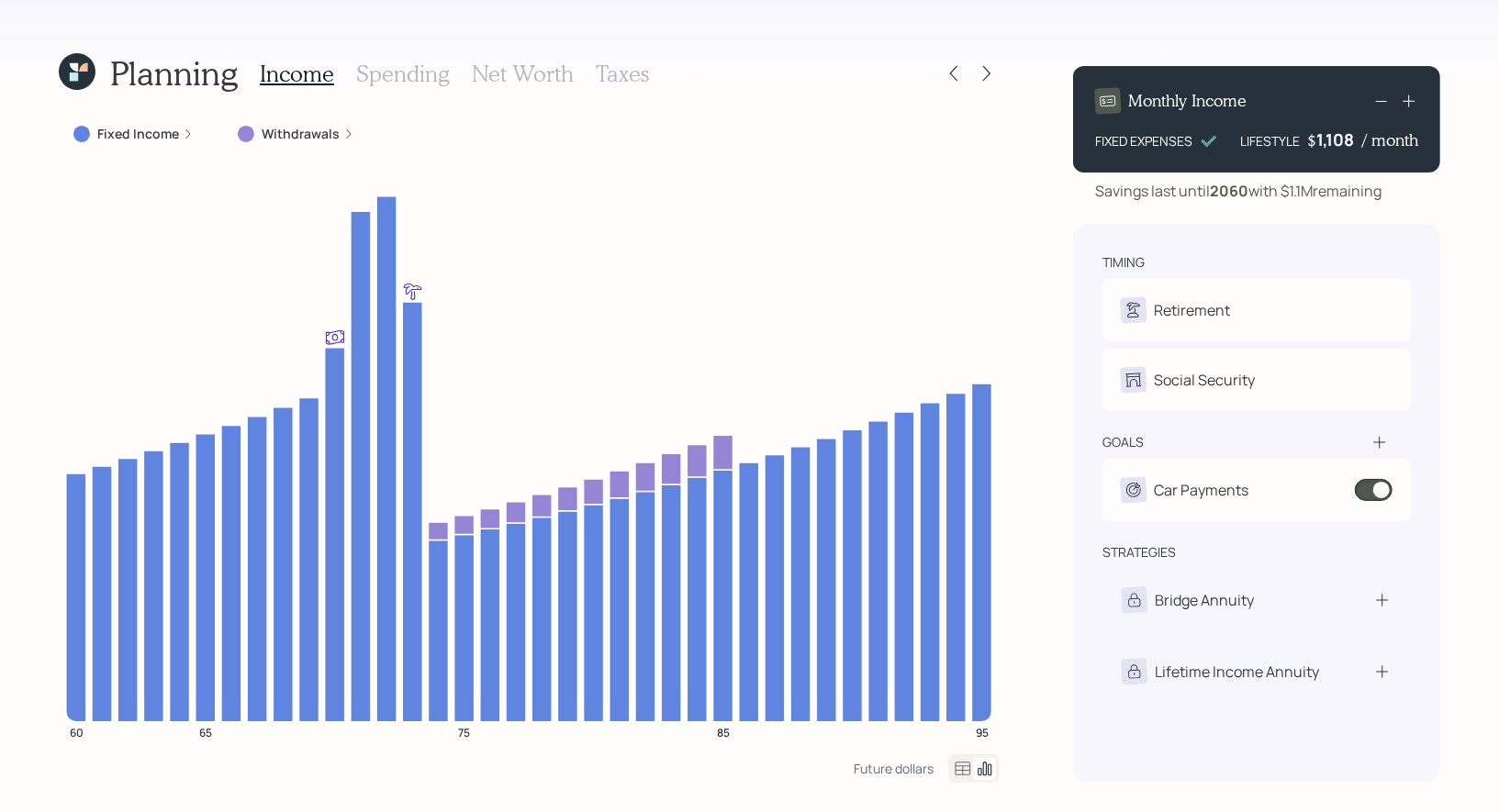
click at [312, 143] on div "Withdrawals" at bounding box center [296, 133] width 146 height 33
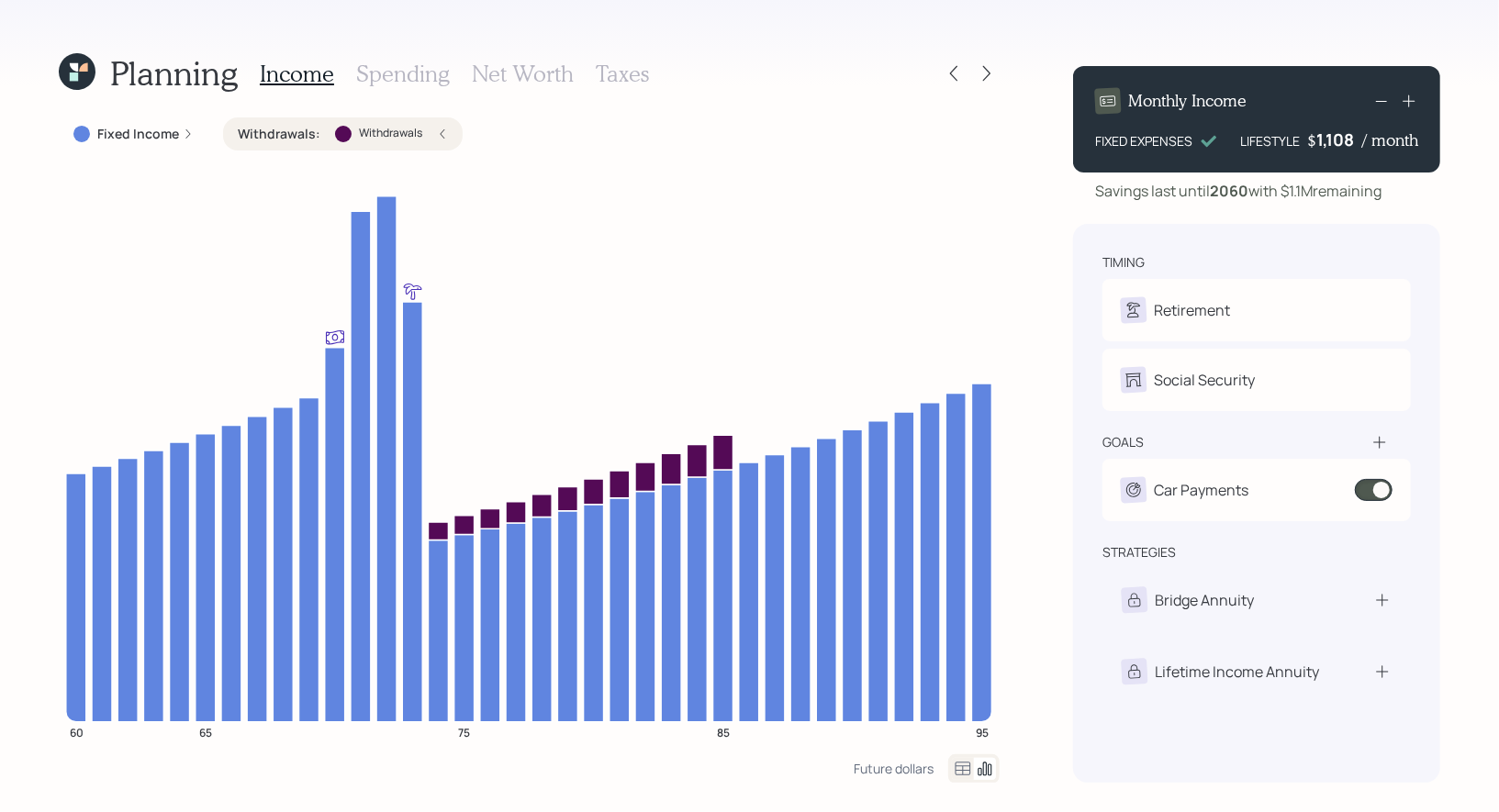
click at [508, 74] on h3 "Net Worth" at bounding box center [522, 73] width 102 height 27
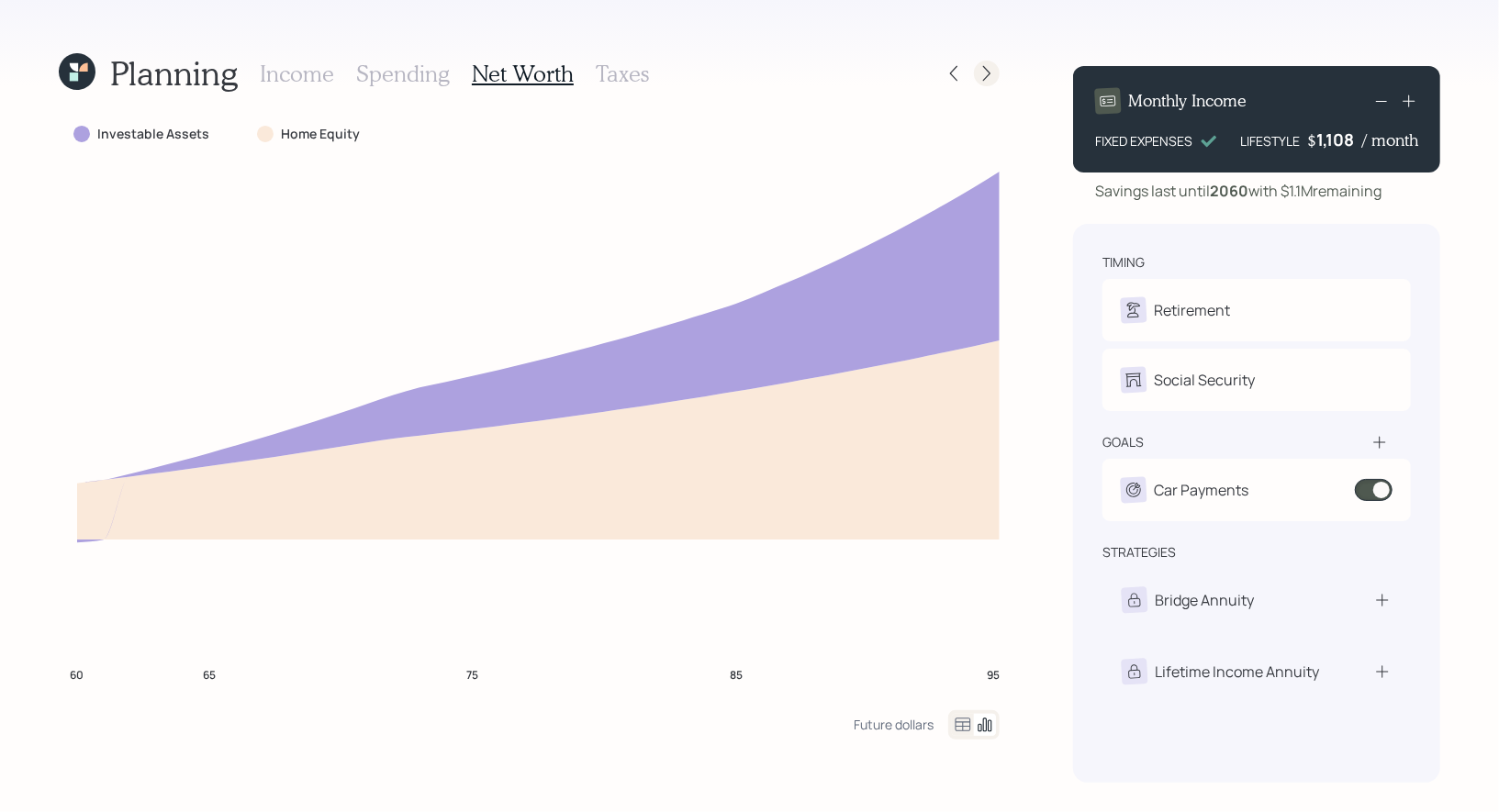
click at [989, 71] on icon at bounding box center [986, 73] width 19 height 19
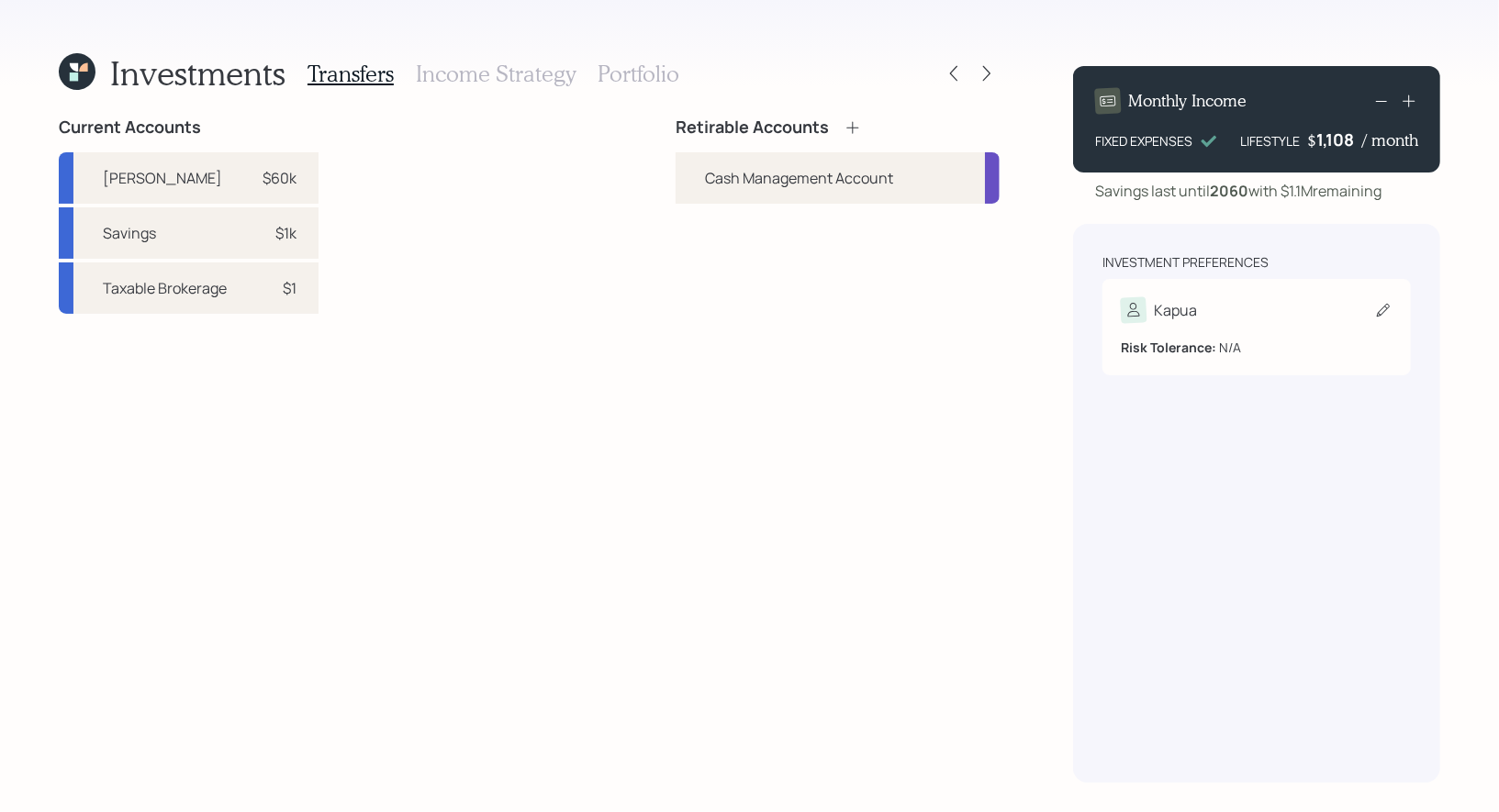
click at [1260, 314] on div "Kapua" at bounding box center [1257, 310] width 272 height 26
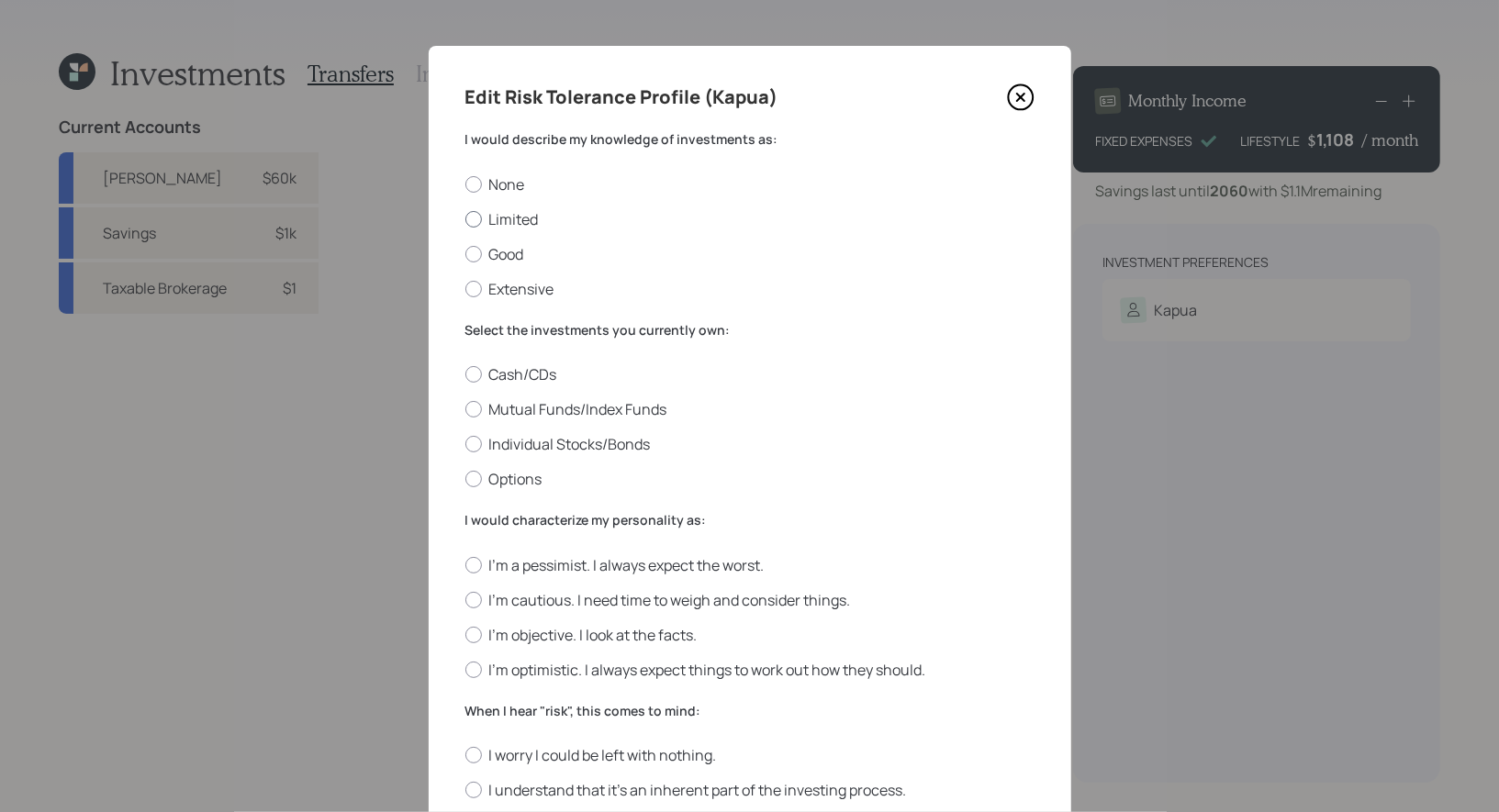
click at [537, 218] on label "Limited" at bounding box center [750, 219] width 569 height 20
click at [465, 218] on input "Limited" at bounding box center [464, 218] width 1 height 1
radio input "true"
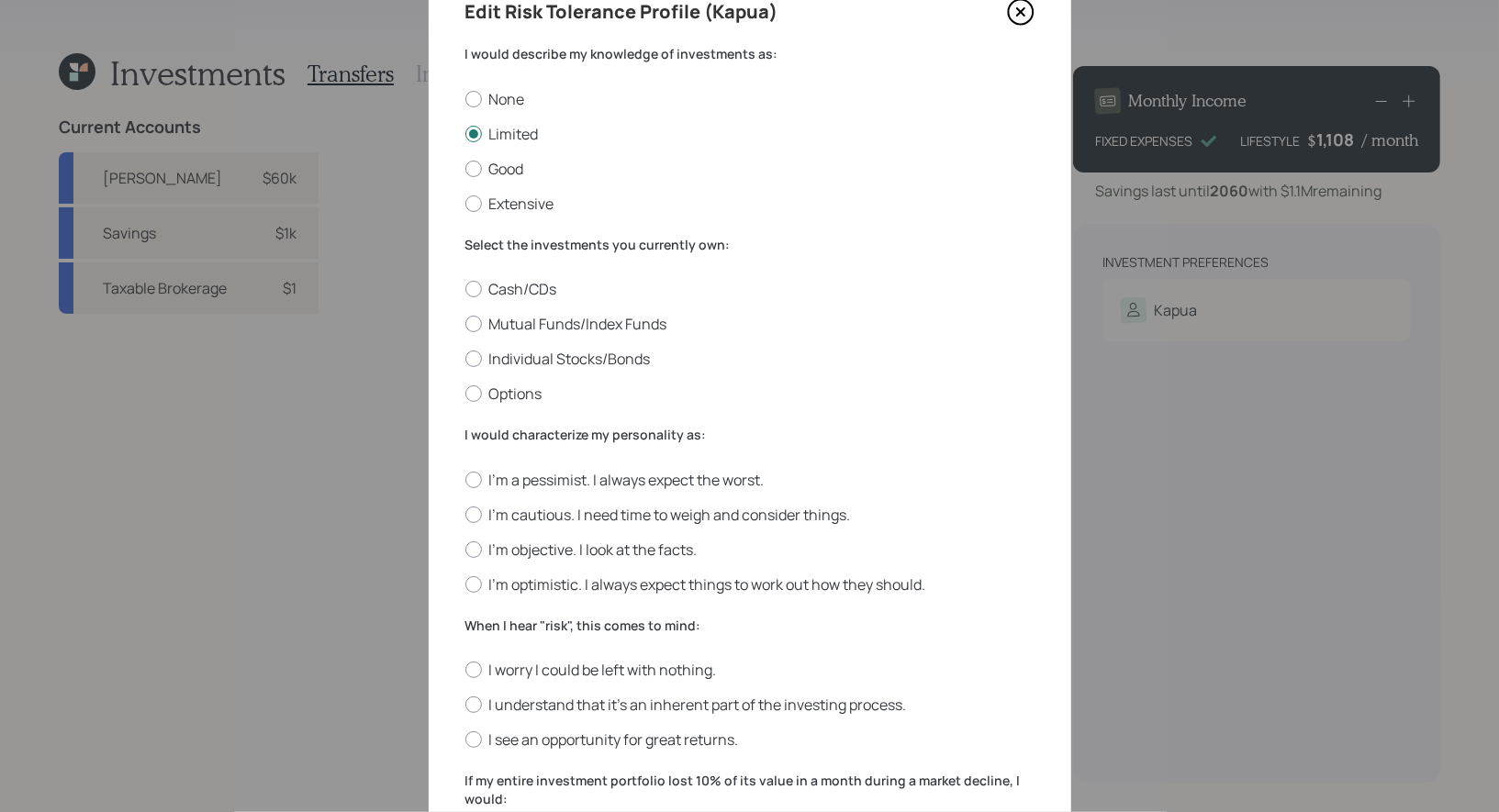
scroll to position [111, 0]
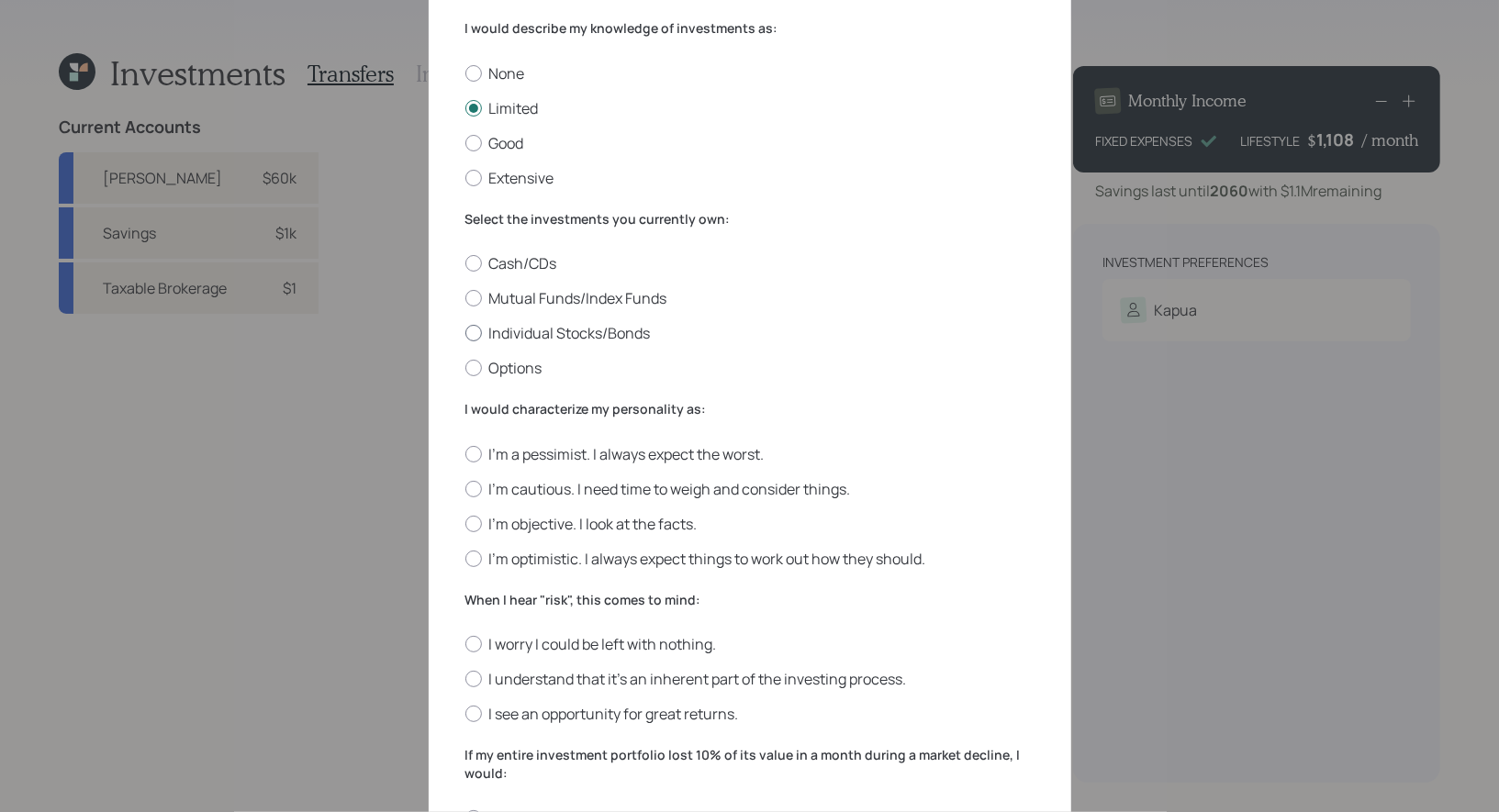
click at [655, 327] on label "Individual Stocks/Bonds" at bounding box center [750, 333] width 569 height 20
click at [465, 333] on input "Individual Stocks/Bonds" at bounding box center [464, 333] width 1 height 1
radio input "true"
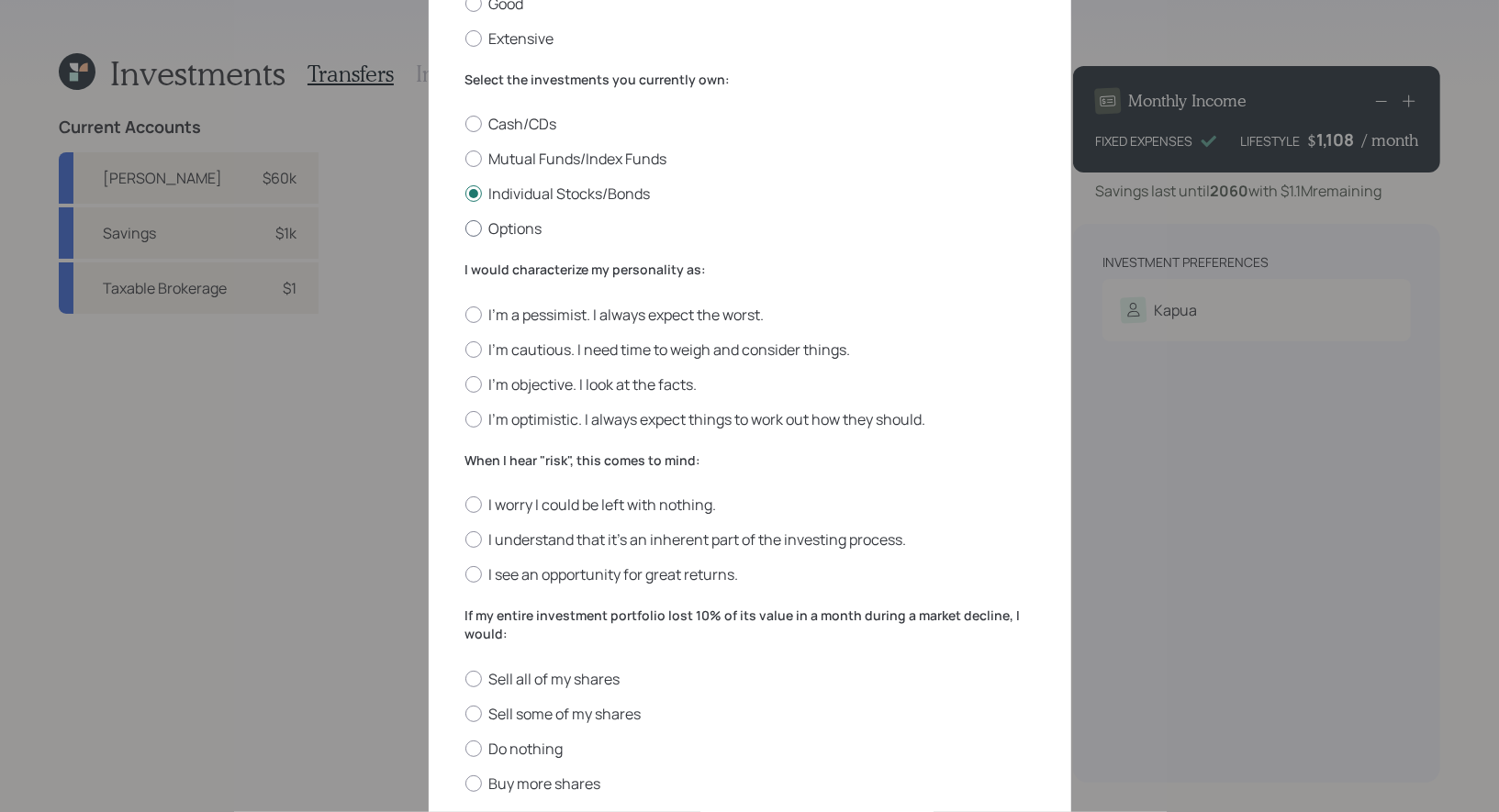
scroll to position [263, 0]
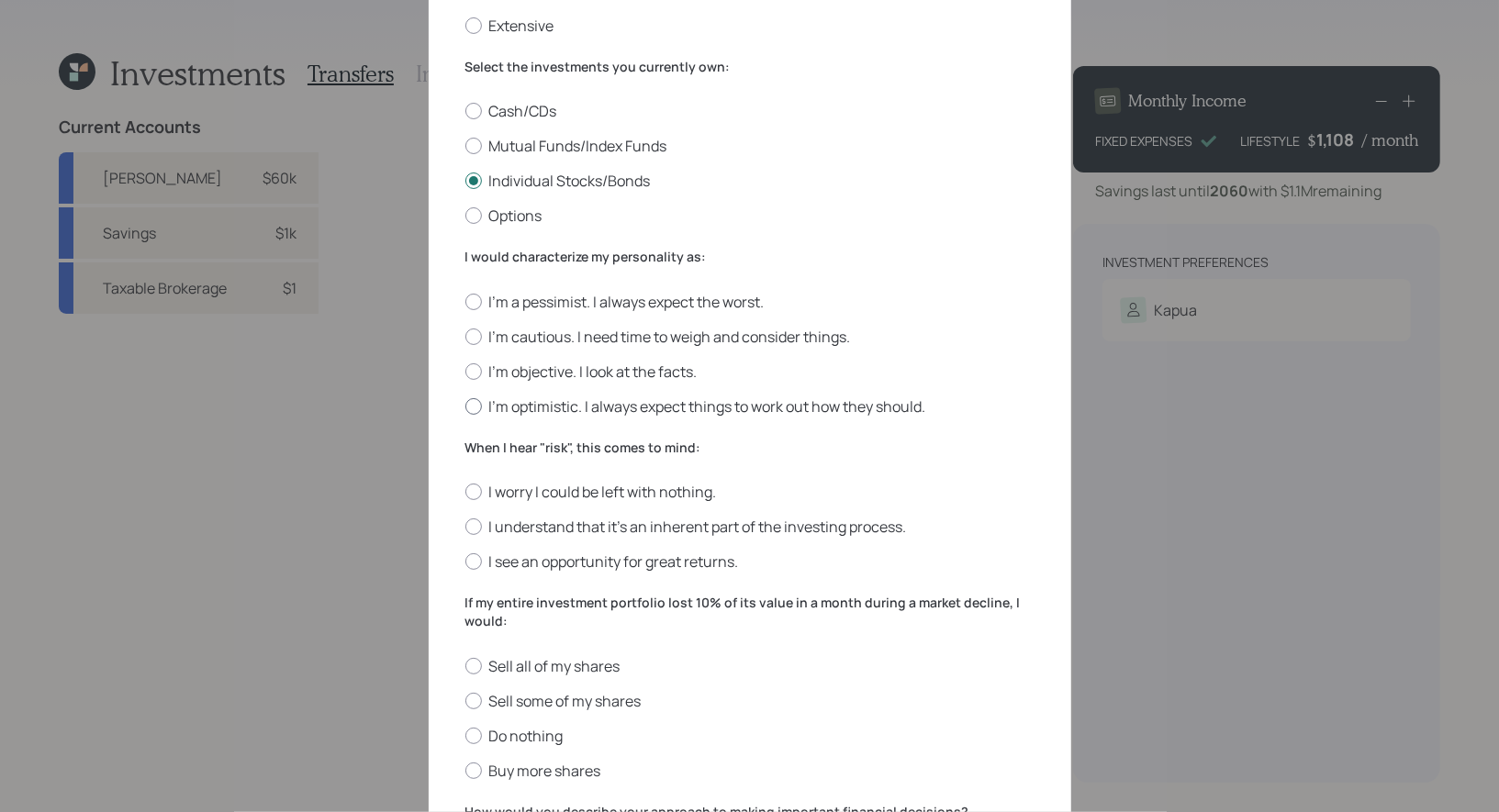
click at [856, 404] on label "I'm optimistic. I always expect things to work out how they should." at bounding box center [750, 406] width 569 height 20
click at [465, 406] on input "I'm optimistic. I always expect things to work out how they should." at bounding box center [464, 406] width 1 height 1
radio input "true"
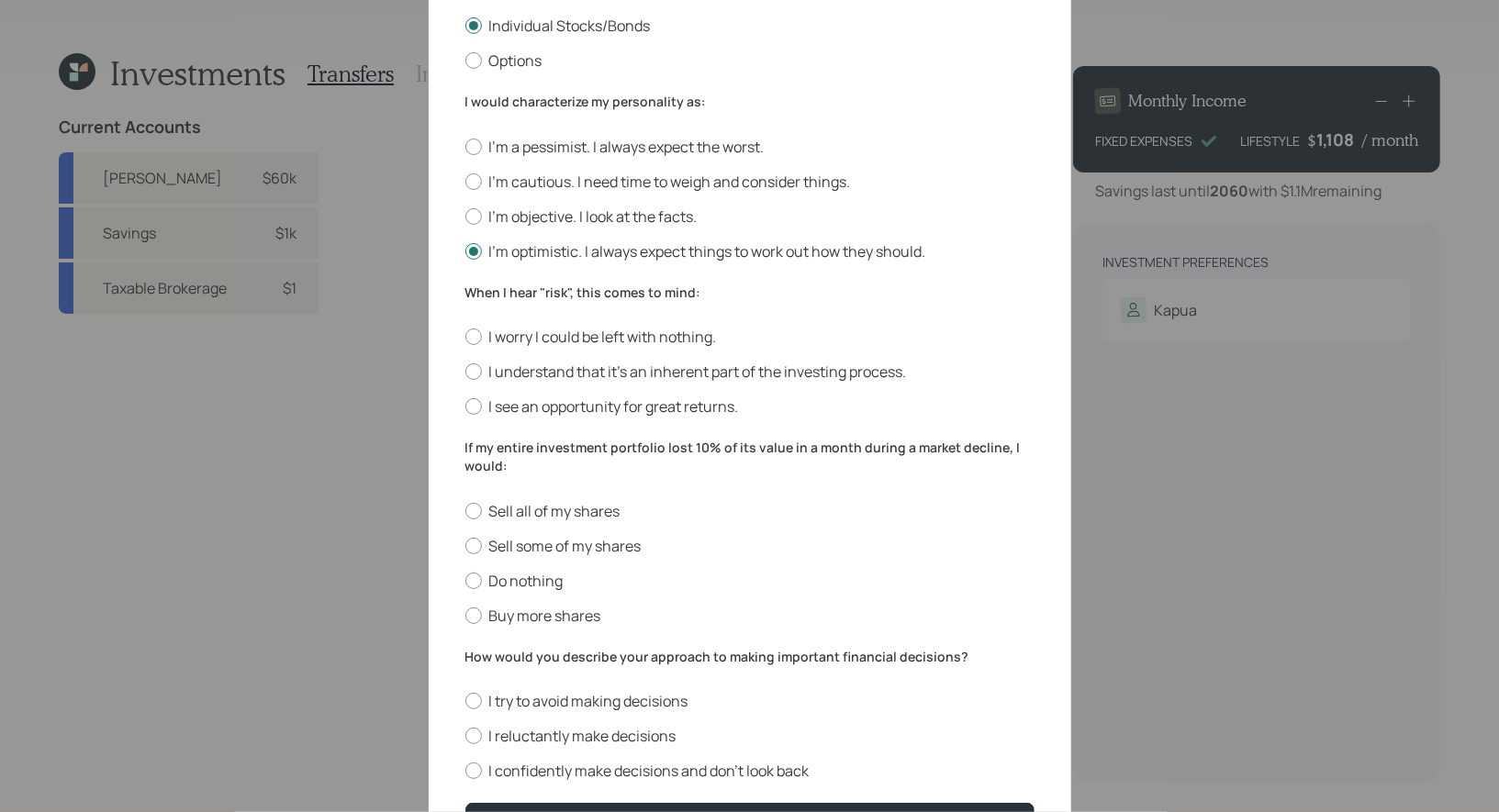
scroll to position [442, 0]
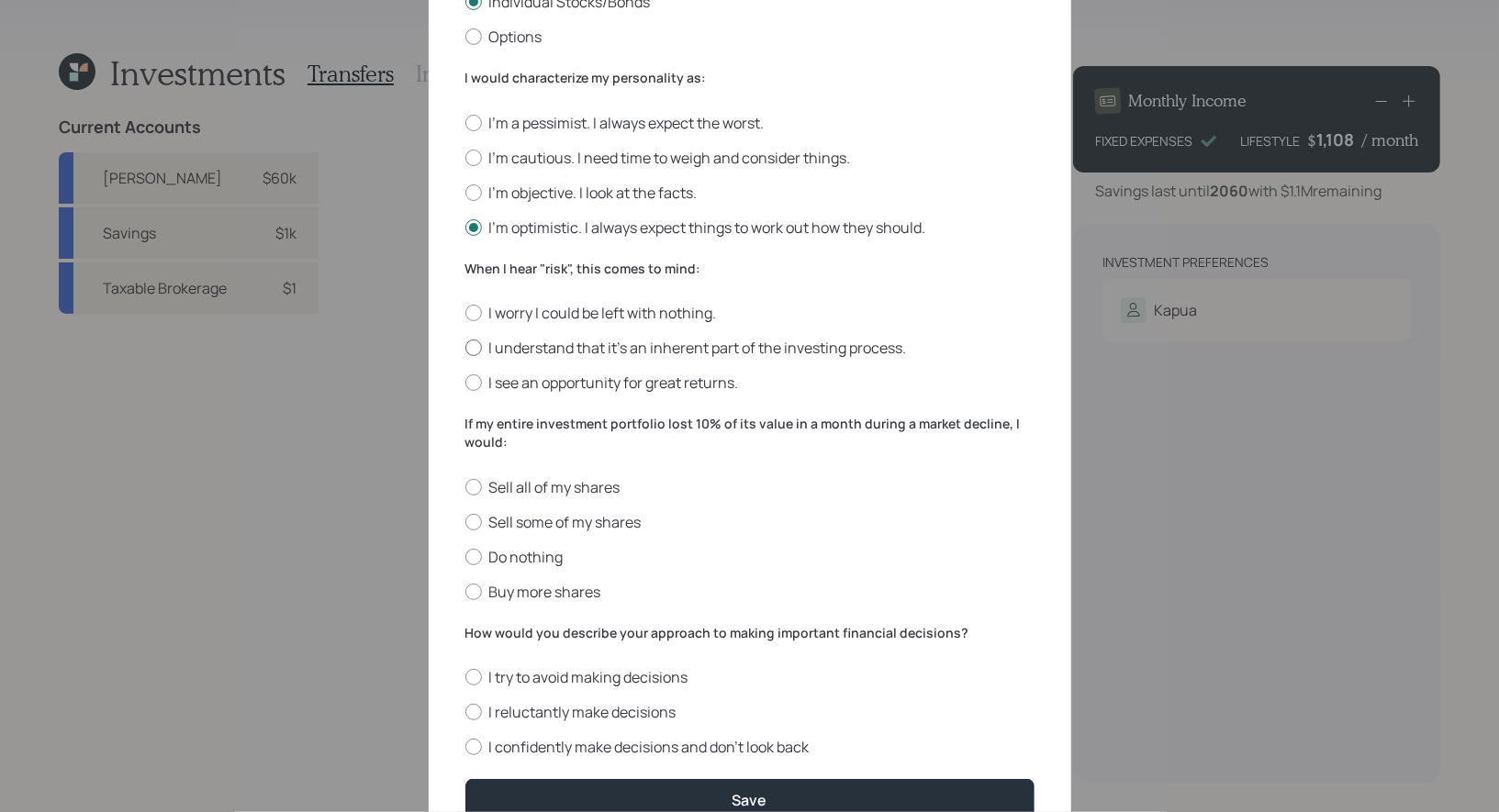
click at [768, 354] on label "I understand that it’s an inherent part of the investing process." at bounding box center [750, 347] width 569 height 20
click at [465, 349] on input "I understand that it’s an inherent part of the investing process." at bounding box center [464, 348] width 1 height 1
radio input "true"
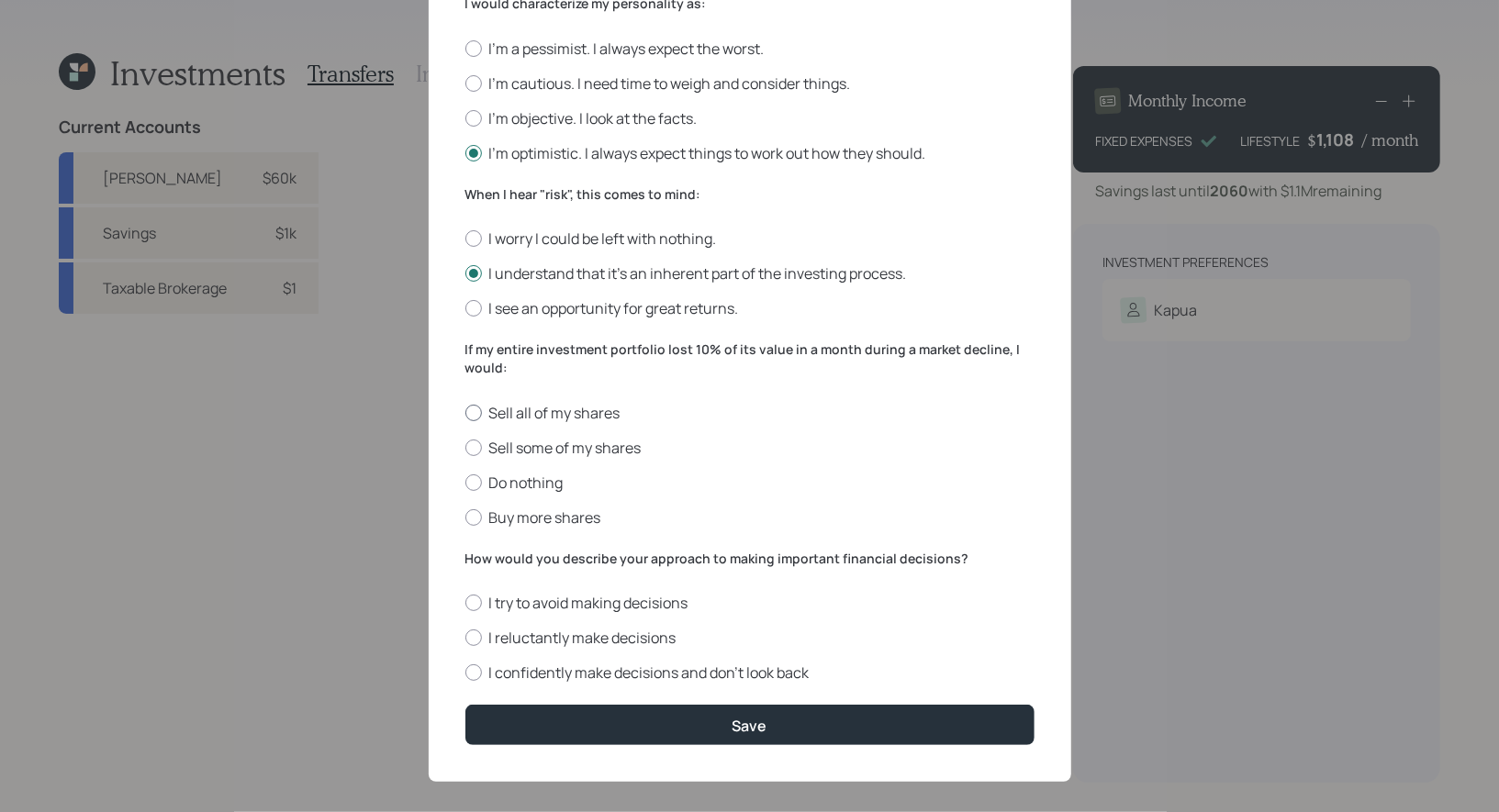
scroll to position [534, 0]
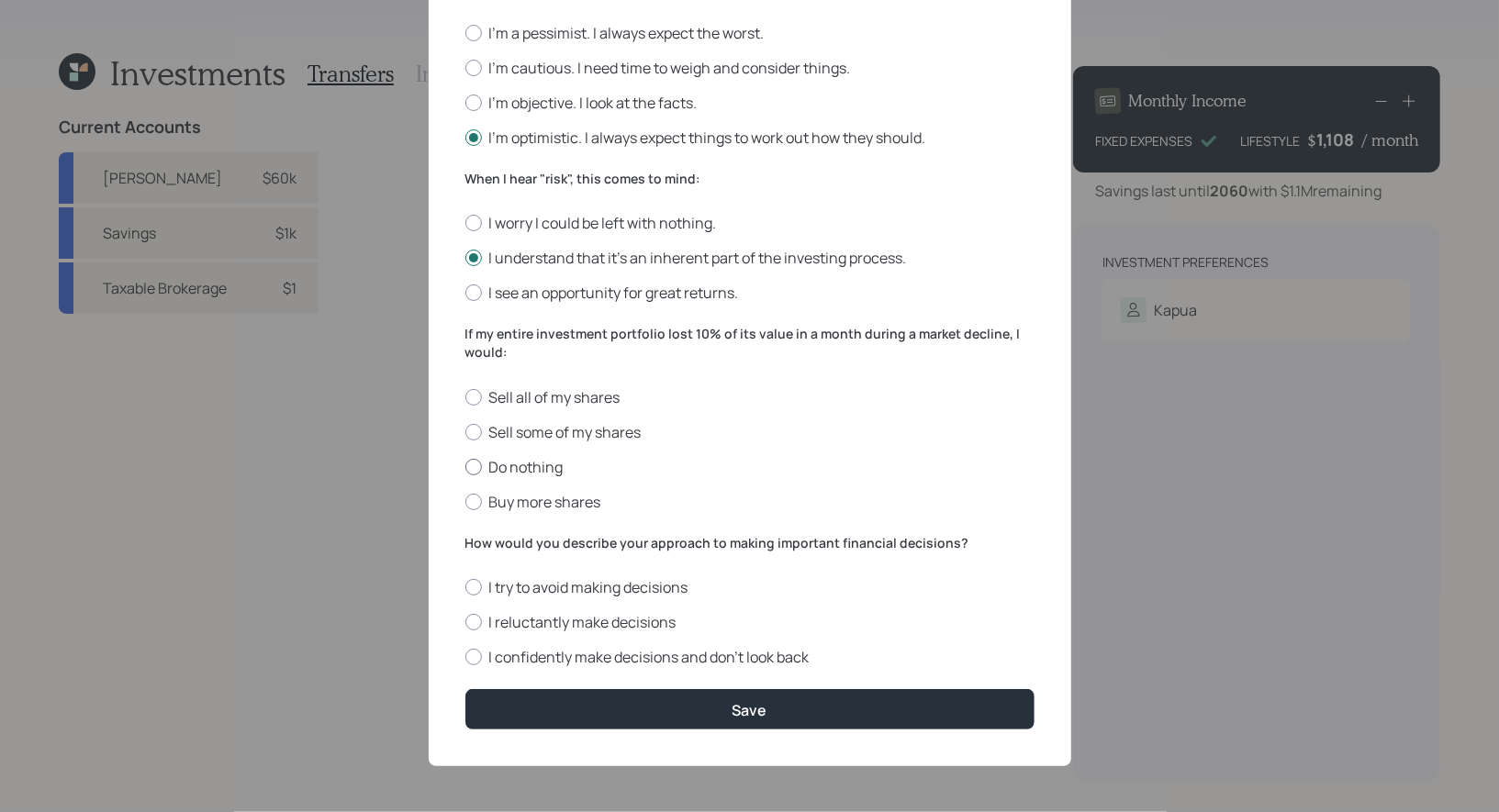
click at [533, 465] on label "Do nothing" at bounding box center [750, 467] width 569 height 20
click at [465, 466] on input "Do nothing" at bounding box center [464, 466] width 1 height 1
radio input "true"
click at [611, 650] on label "I confidently make decisions and don’t look back" at bounding box center [750, 656] width 569 height 20
click at [465, 656] on input "I confidently make decisions and don’t look back" at bounding box center [464, 656] width 1 height 1
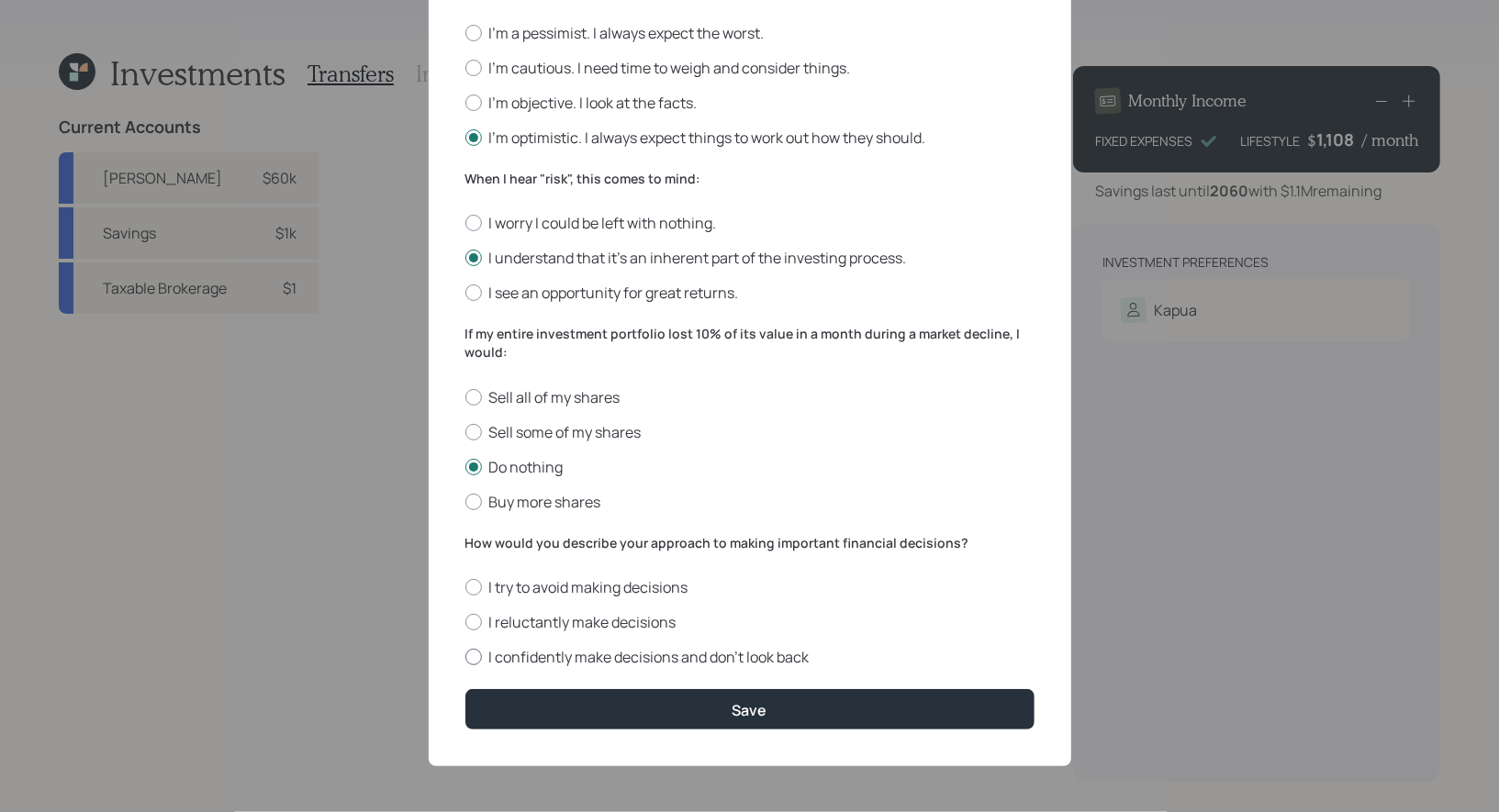
radio input "true"
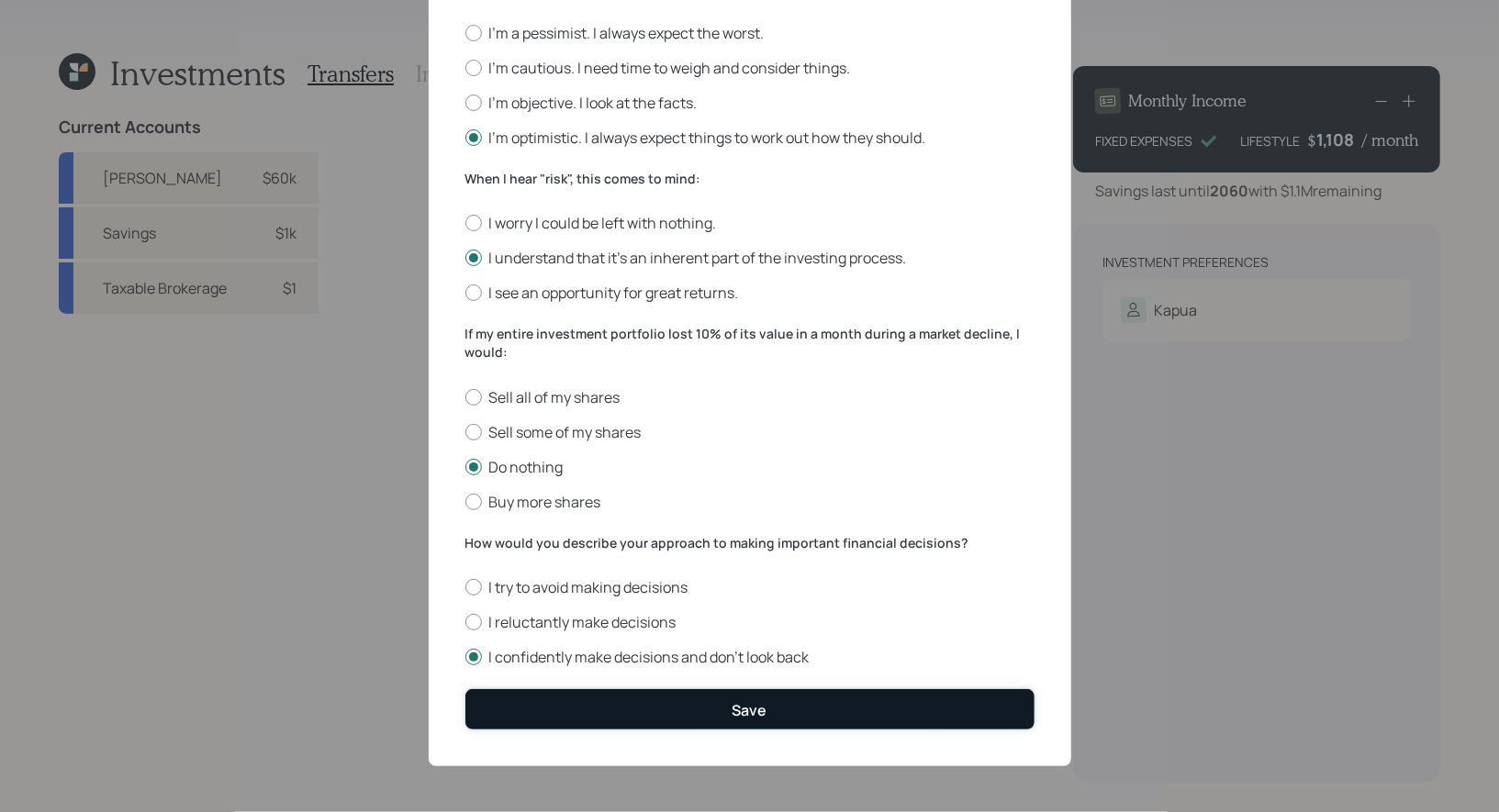
click at [629, 699] on button "Save" at bounding box center [750, 709] width 569 height 40
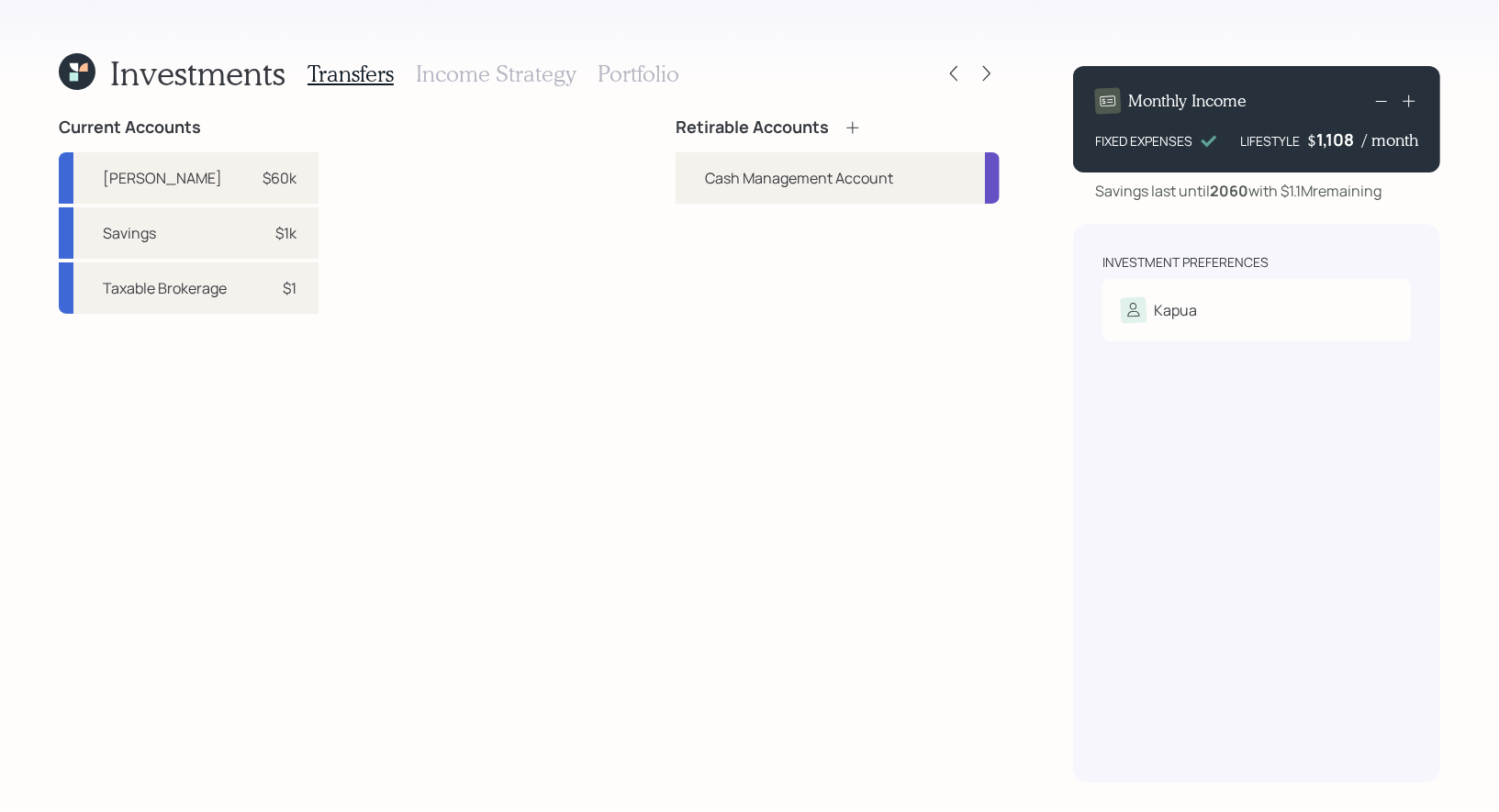
click at [851, 121] on icon at bounding box center [852, 127] width 19 height 19
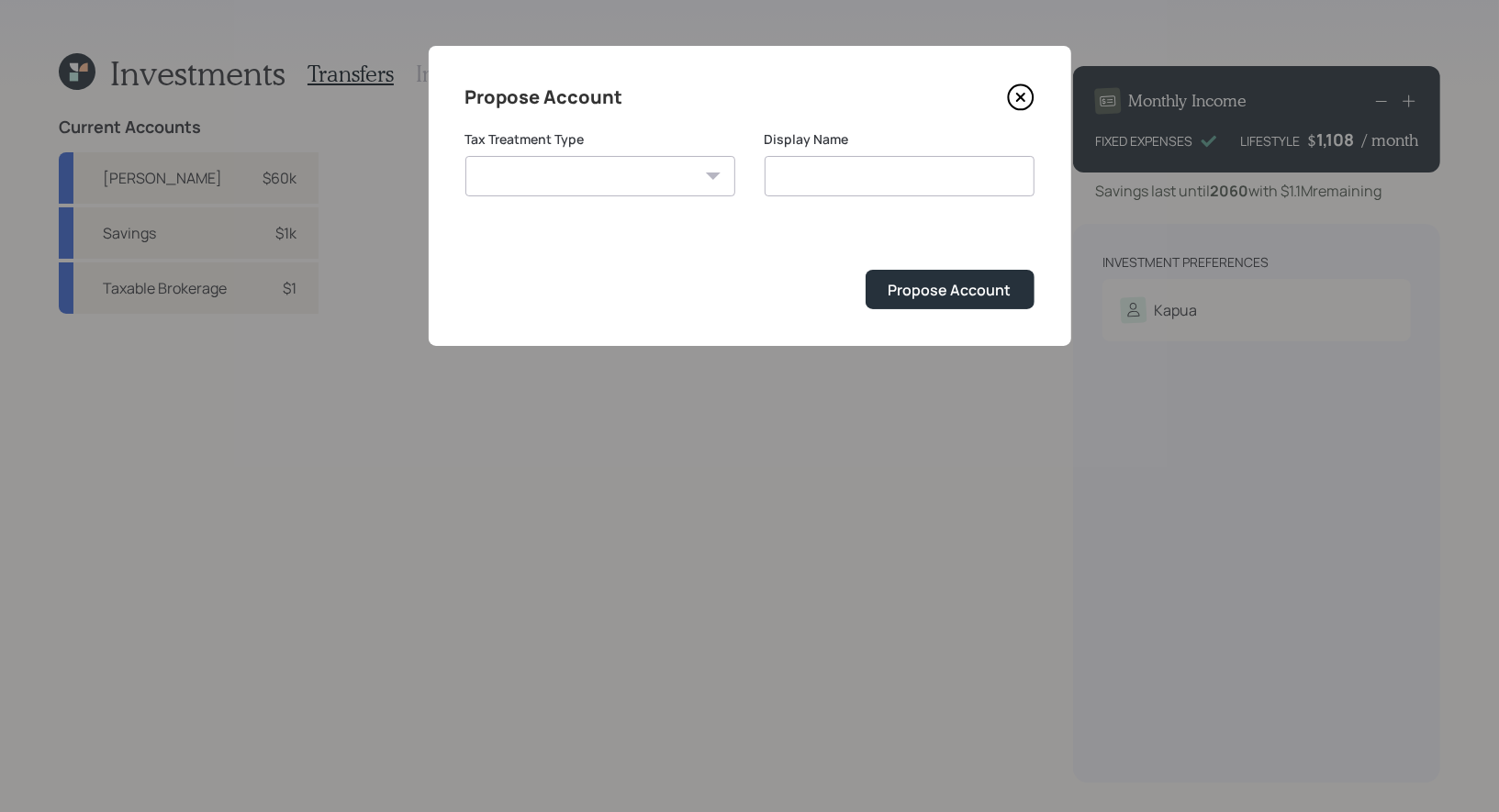
click at [689, 178] on select "Roth Taxable Traditional" at bounding box center [600, 175] width 270 height 41
select select "roth"
click at [465, 156] on select "Roth Taxable Traditional" at bounding box center [600, 175] width 270 height 41
click at [886, 174] on input "Roth" at bounding box center [900, 175] width 270 height 41
type input "[PERSON_NAME]"
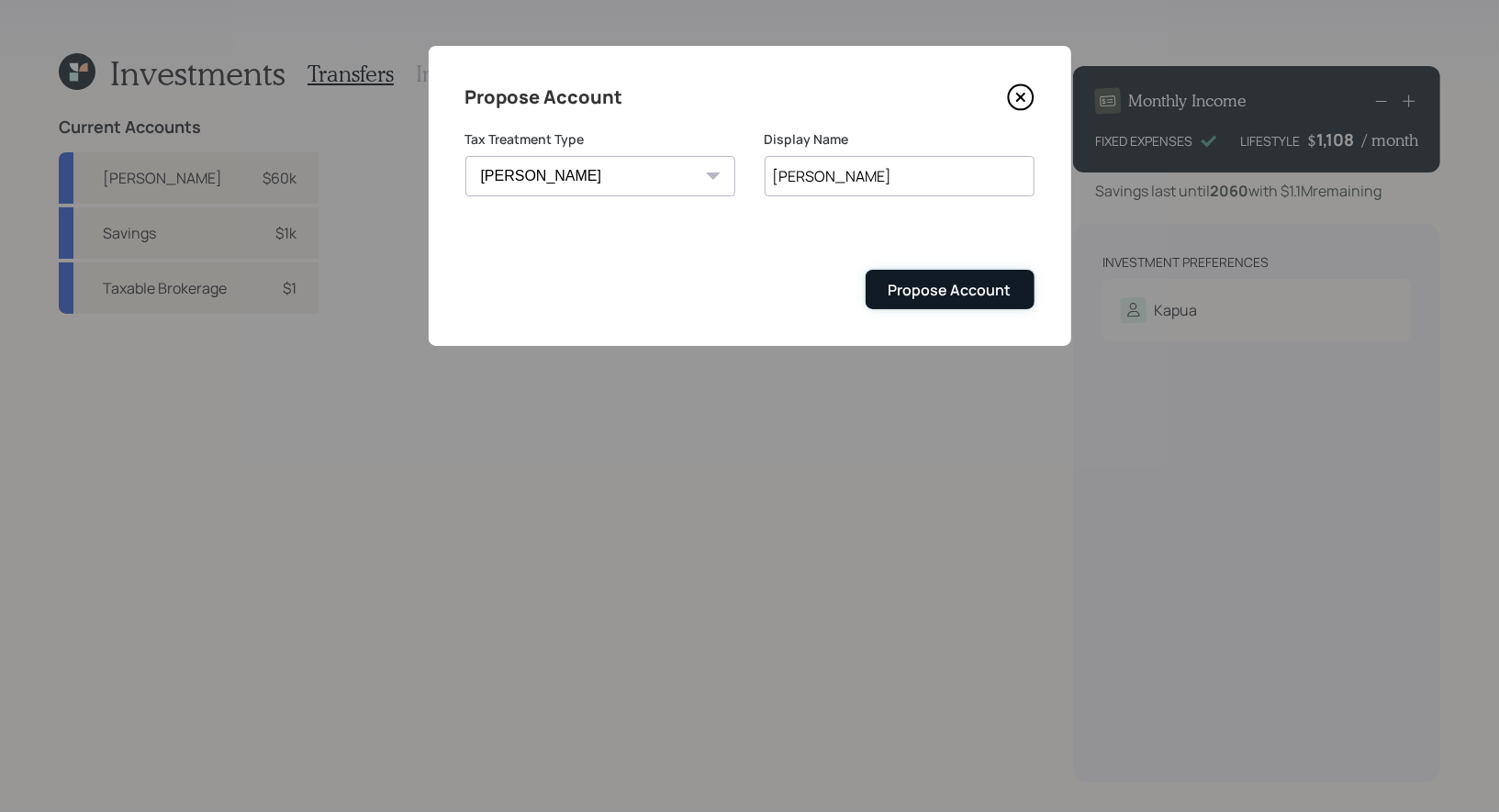
click at [942, 290] on div "Propose Account" at bounding box center [949, 290] width 123 height 20
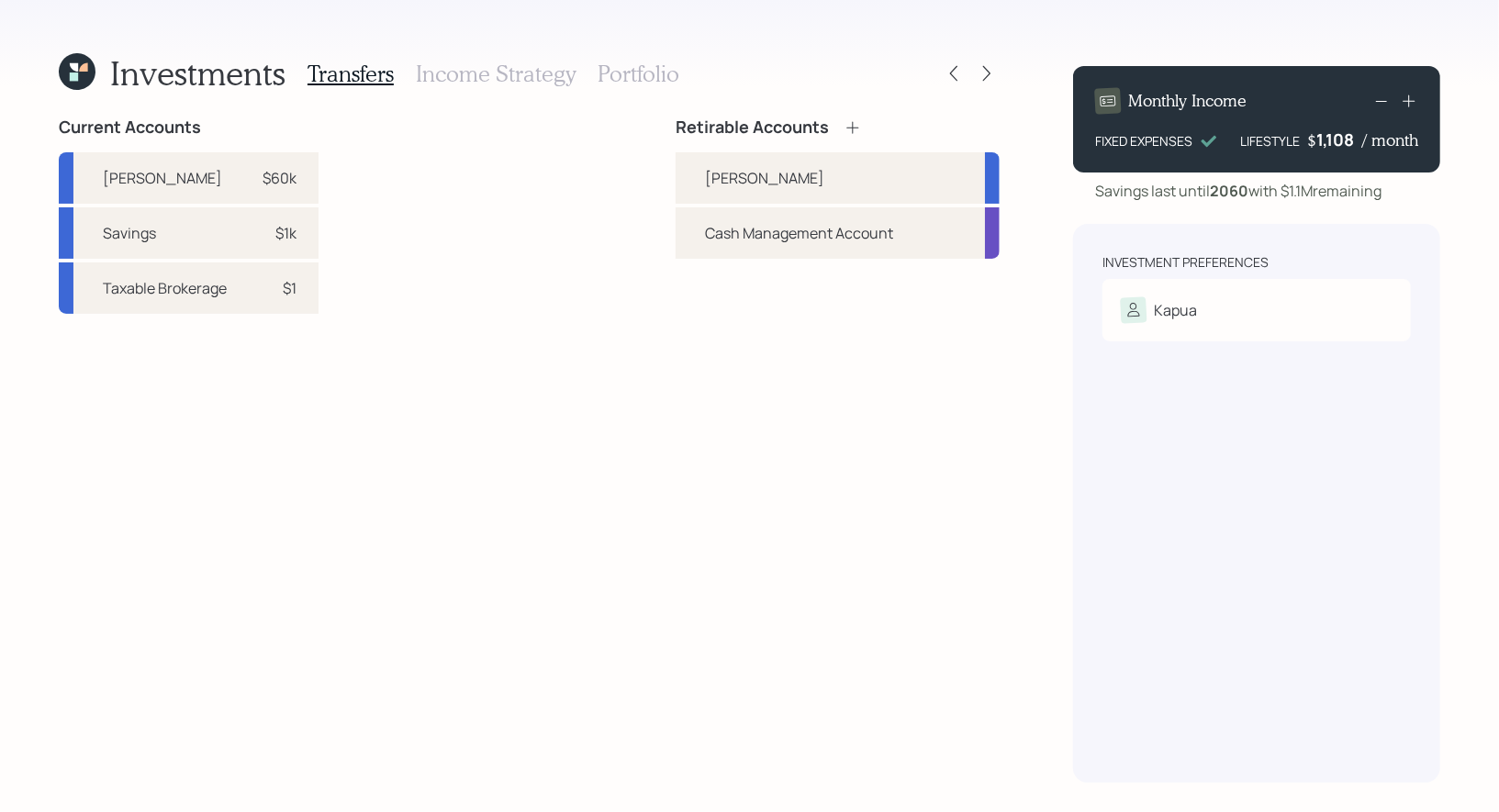
click at [855, 129] on icon at bounding box center [852, 127] width 19 height 19
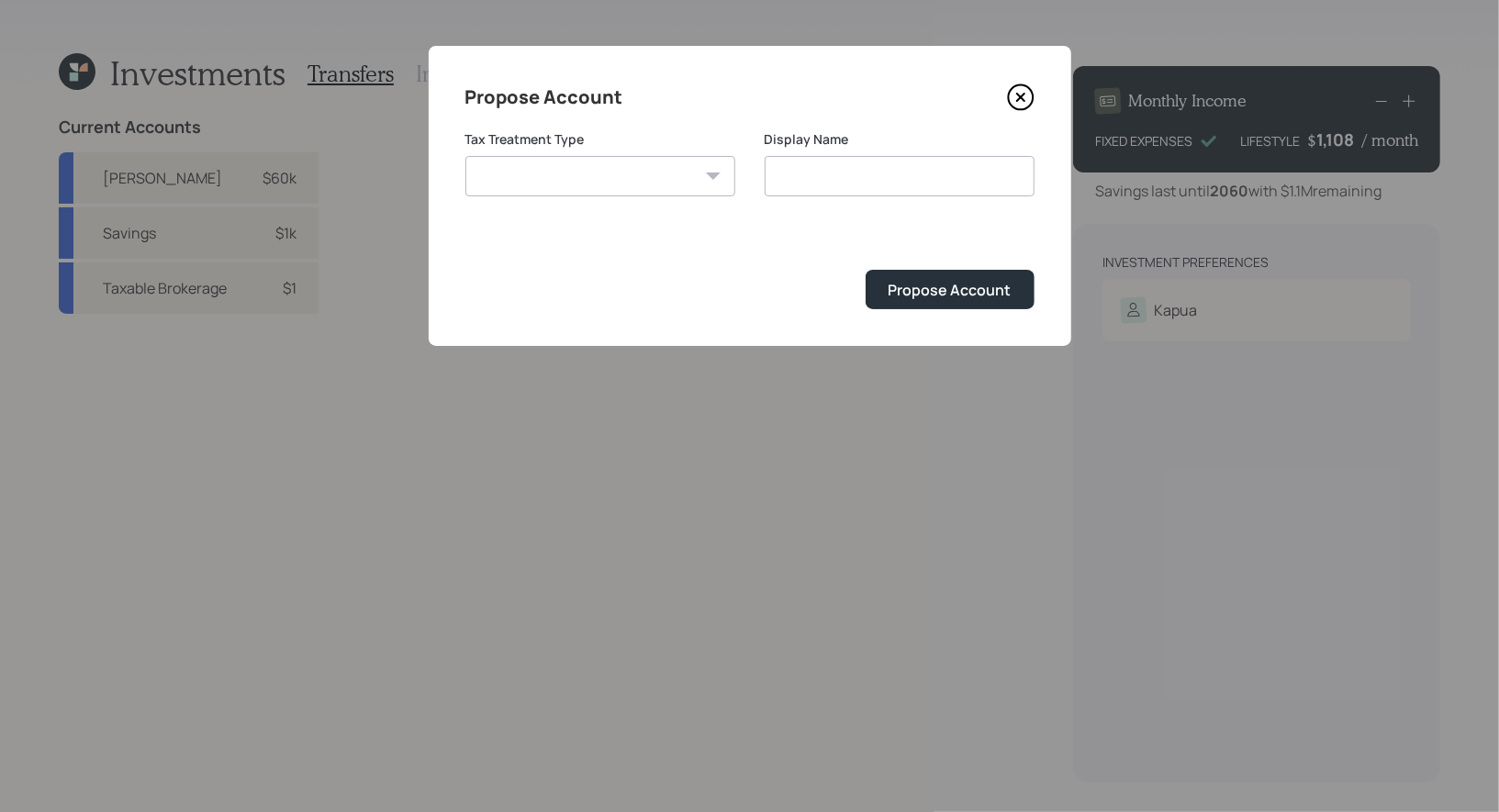
click at [684, 170] on select "Roth Taxable Traditional" at bounding box center [600, 175] width 270 height 41
select select "taxable"
click at [465, 156] on select "Roth Taxable Traditional" at bounding box center [600, 175] width 270 height 41
click at [847, 178] on input "Taxable" at bounding box center [900, 175] width 270 height 41
type input "Taxable Brokerage"
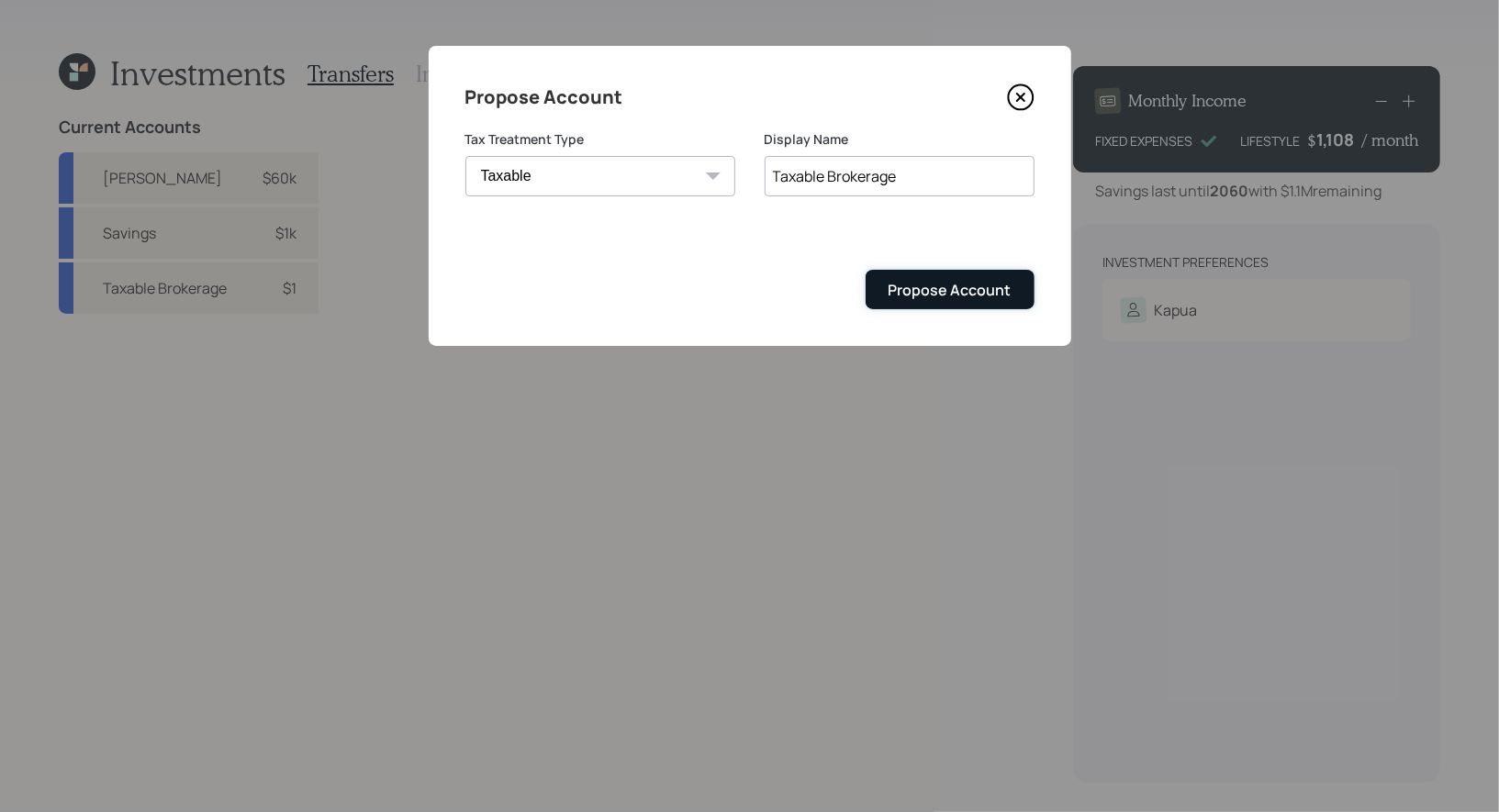
click at [929, 289] on div "Propose Account" at bounding box center [949, 290] width 123 height 20
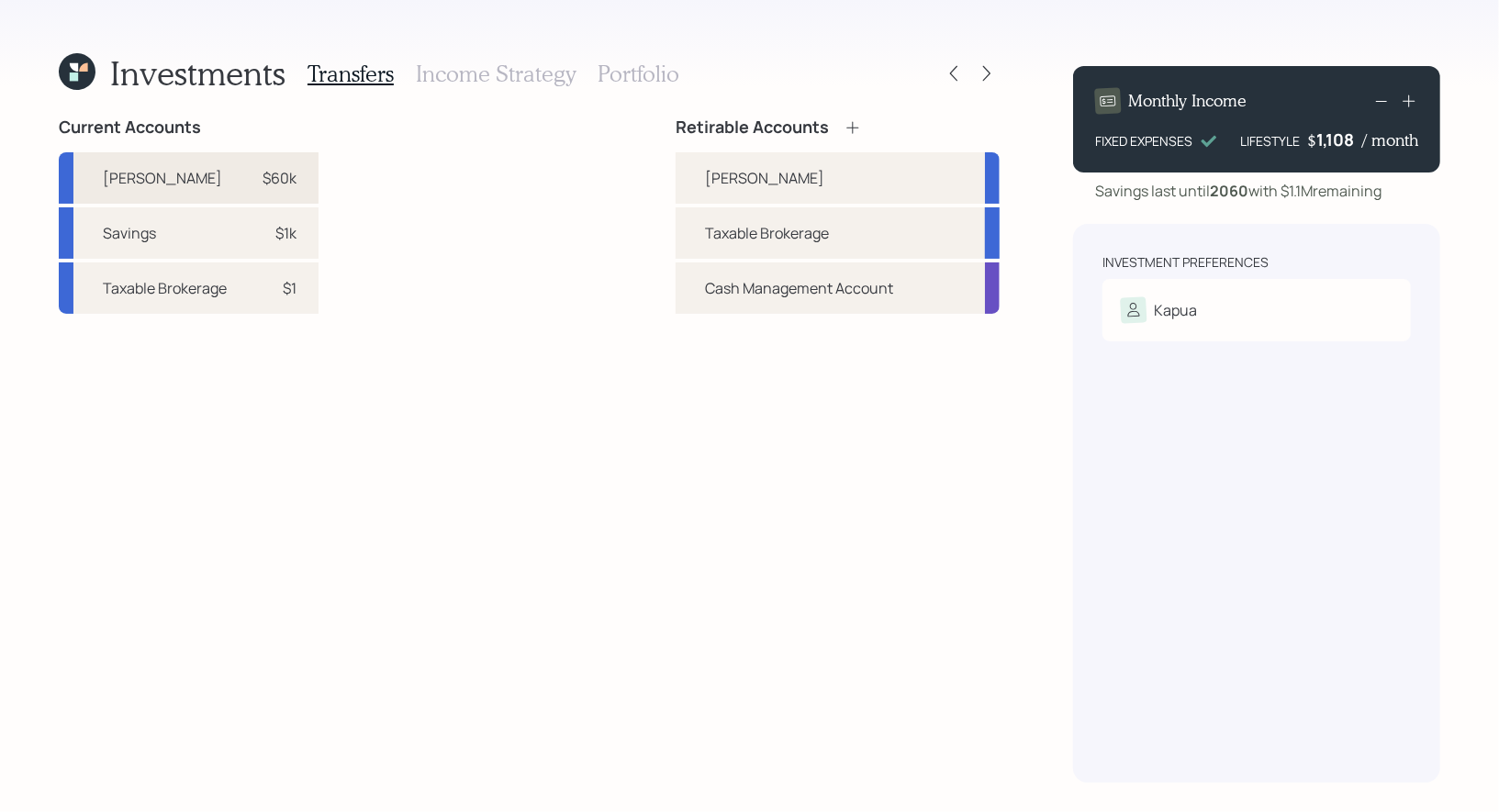
click at [277, 180] on div "$60k" at bounding box center [280, 177] width 34 height 22
click at [702, 177] on div "[PERSON_NAME]" at bounding box center [837, 178] width 324 height 52
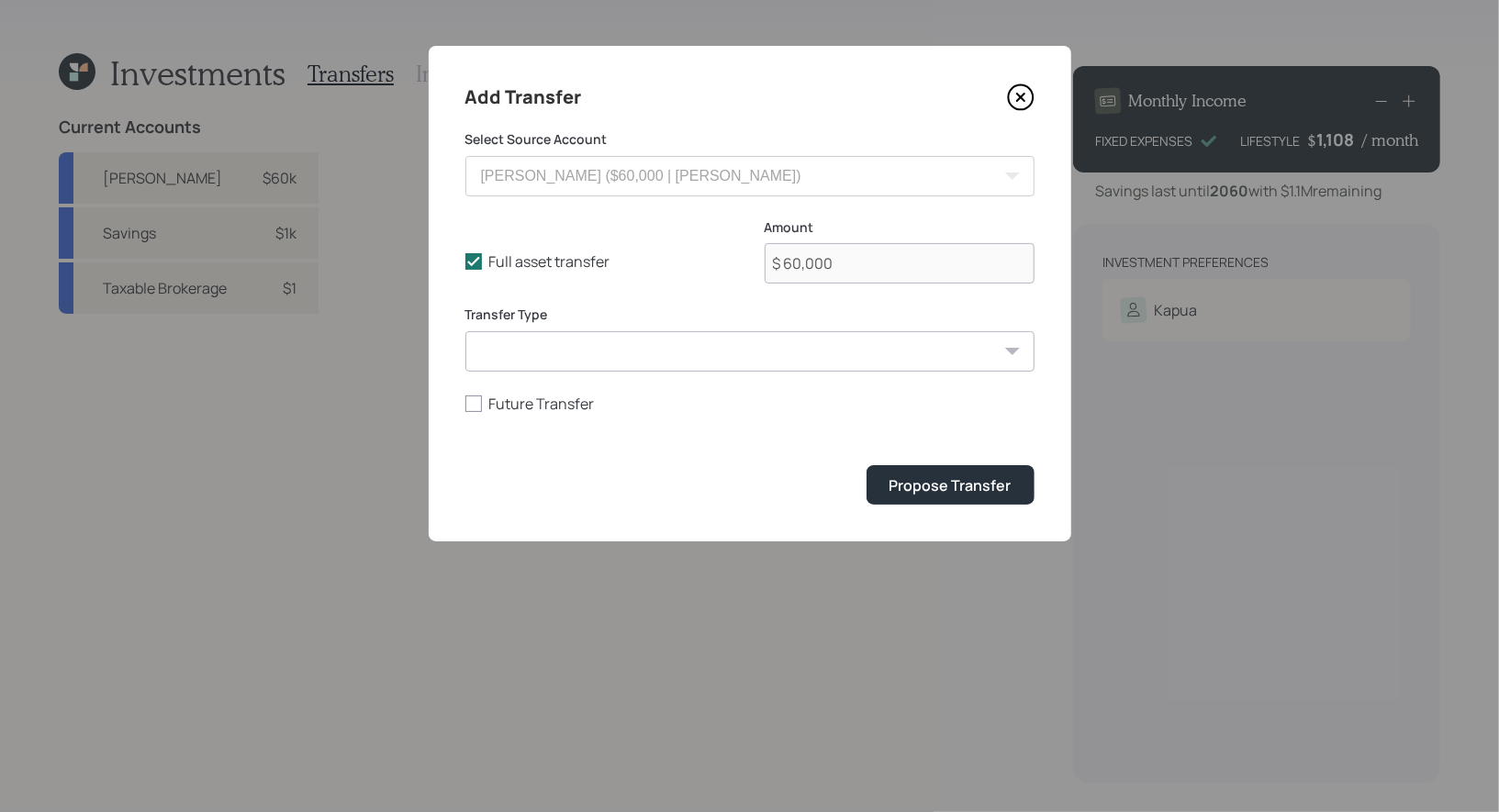
click at [551, 350] on select "ACAT Transfer Non ACAT Transfer Capitalize Rollover Rollover Deposit" at bounding box center [750, 351] width 569 height 41
select select "acat_transfer"
click at [465, 331] on select "ACAT Transfer Non ACAT Transfer Capitalize Rollover Rollover Deposit" at bounding box center [750, 351] width 569 height 41
click at [976, 482] on div "Propose Transfer" at bounding box center [949, 485] width 122 height 20
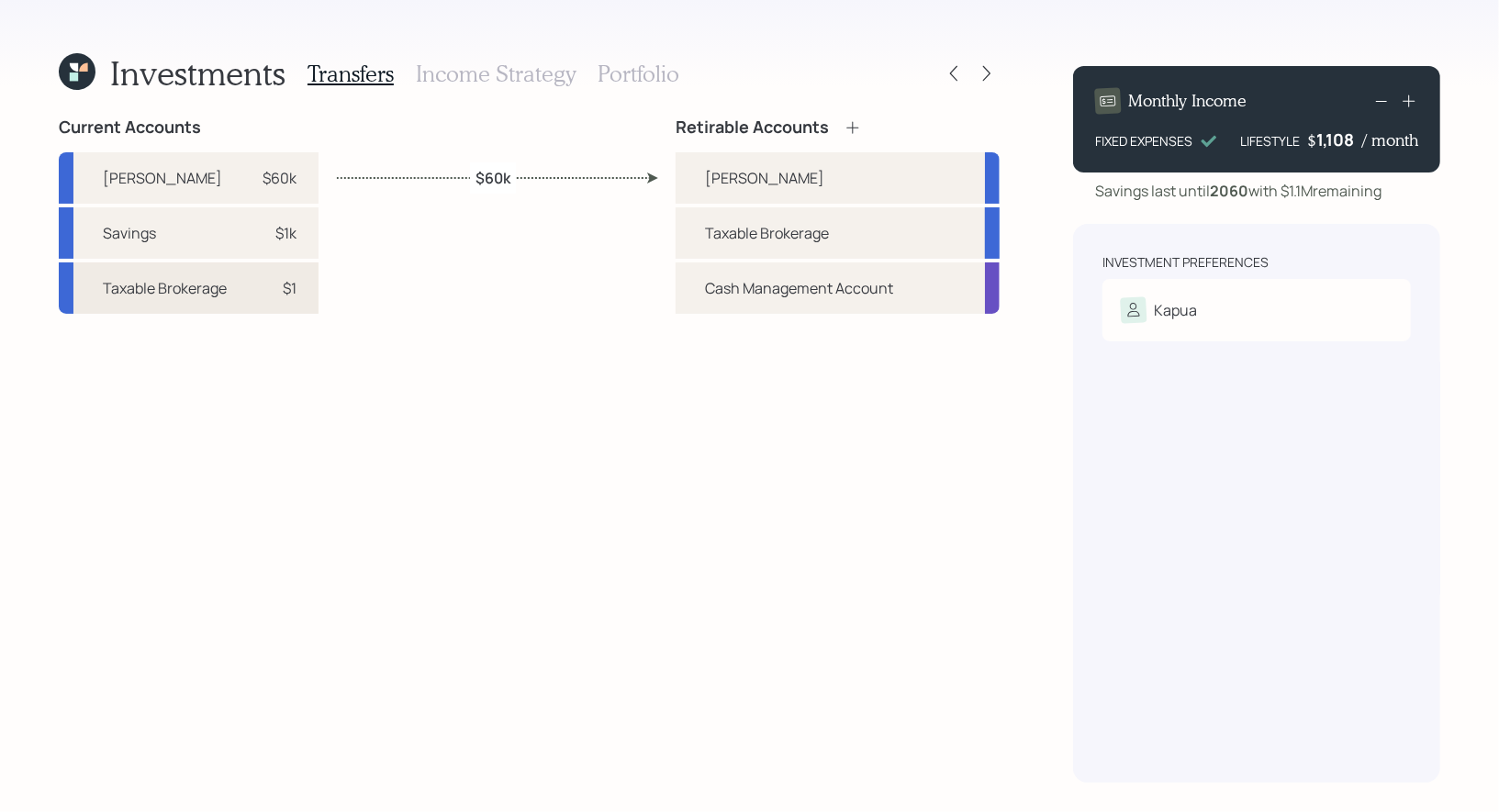
click at [195, 293] on div "Taxable Brokerage" at bounding box center [165, 288] width 124 height 22
click at [763, 230] on div "Taxable Brokerage" at bounding box center [766, 233] width 124 height 22
select select "dd1a7425-bb2a-4700-88b4-aef4fe7f6979"
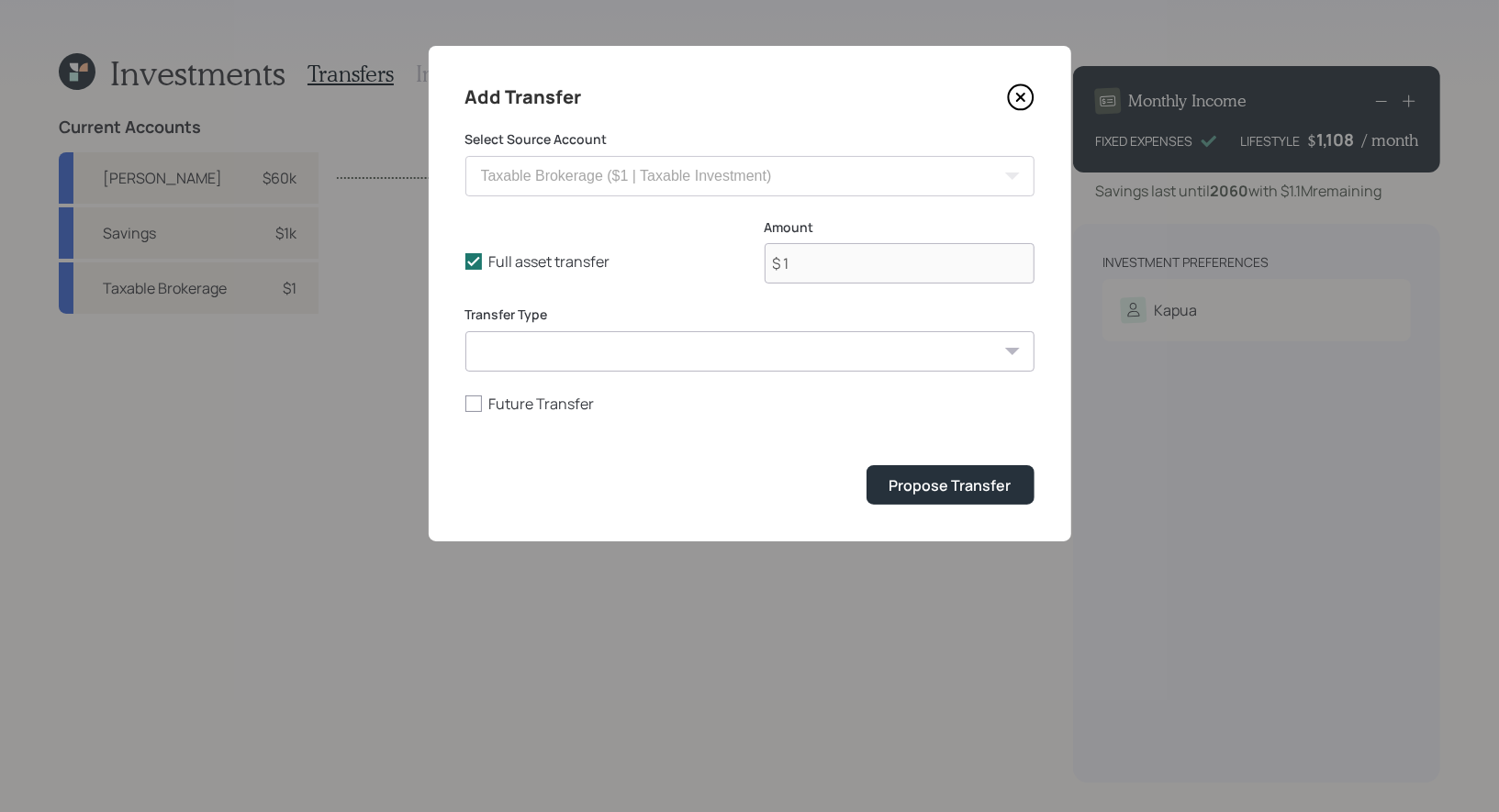
click at [594, 353] on select "ACAT Transfer Non ACAT Transfer Capitalize Rollover Rollover Deposit" at bounding box center [750, 351] width 569 height 41
select select "acat_transfer"
click at [465, 331] on select "ACAT Transfer Non ACAT Transfer Capitalize Rollover Rollover Deposit" at bounding box center [750, 351] width 569 height 41
click at [956, 484] on div "Propose Transfer" at bounding box center [949, 485] width 122 height 20
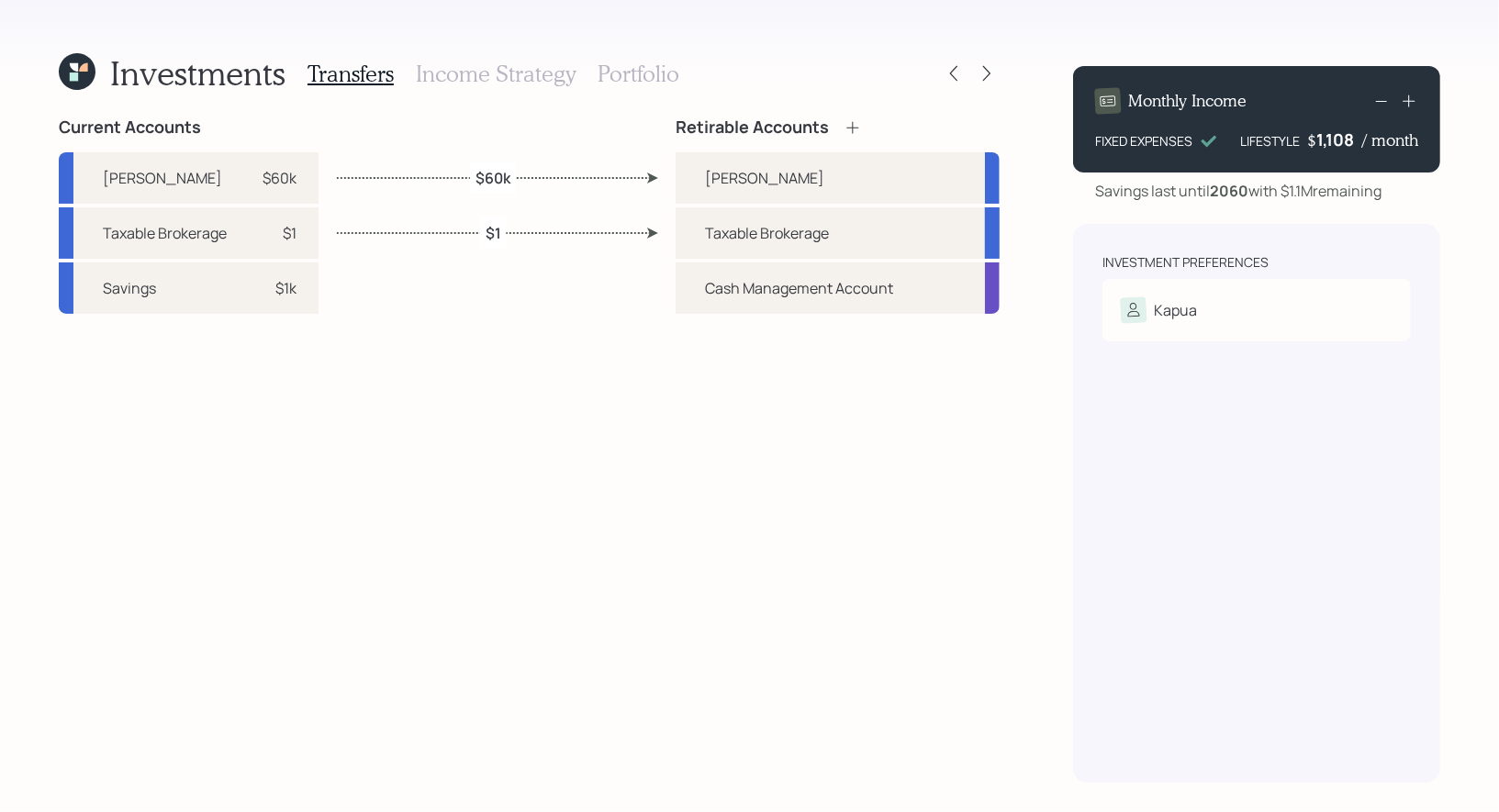
click at [477, 76] on h3 "Income Strategy" at bounding box center [495, 73] width 160 height 27
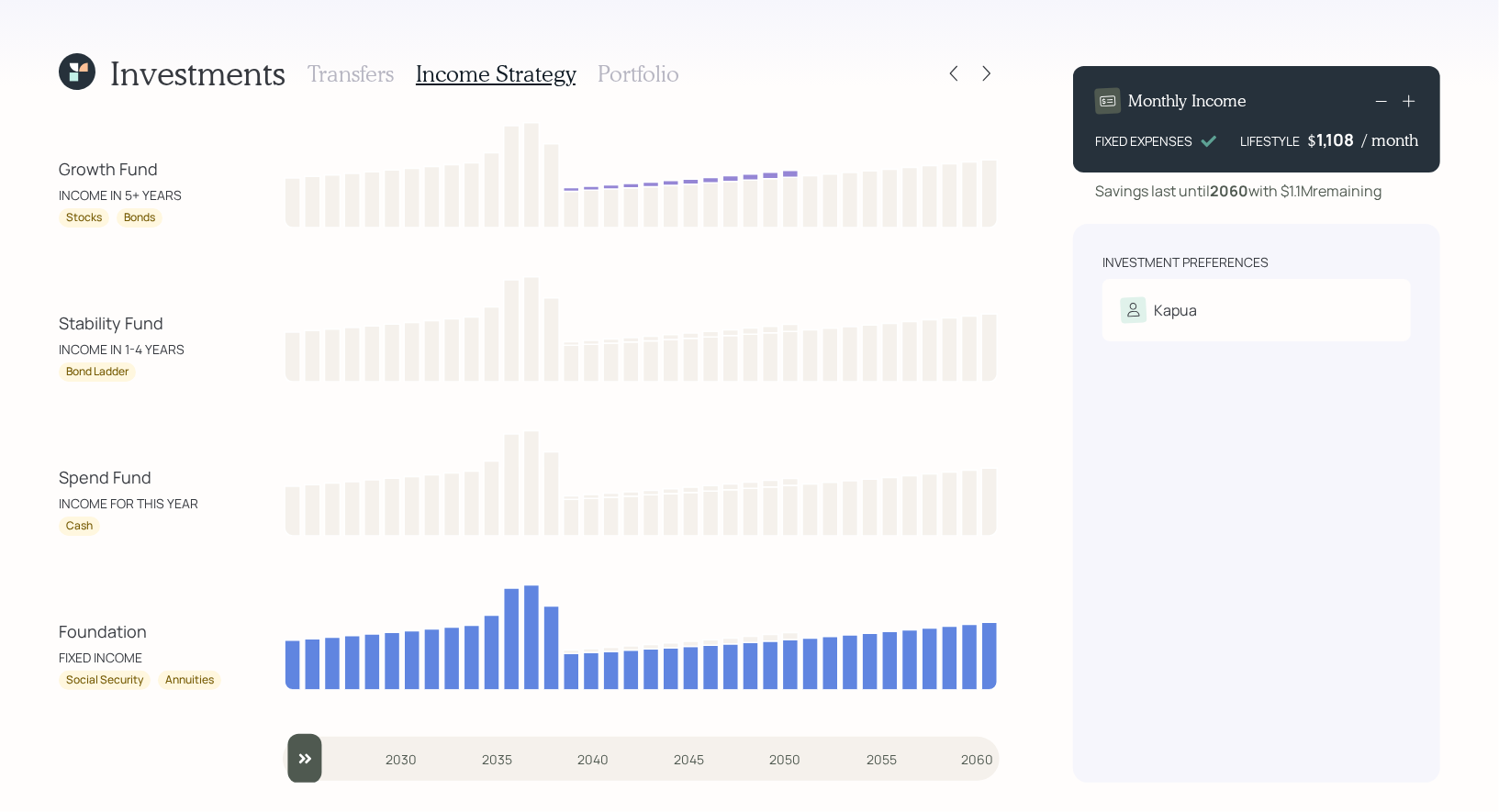
click at [609, 75] on h3 "Portfolio" at bounding box center [638, 73] width 81 height 27
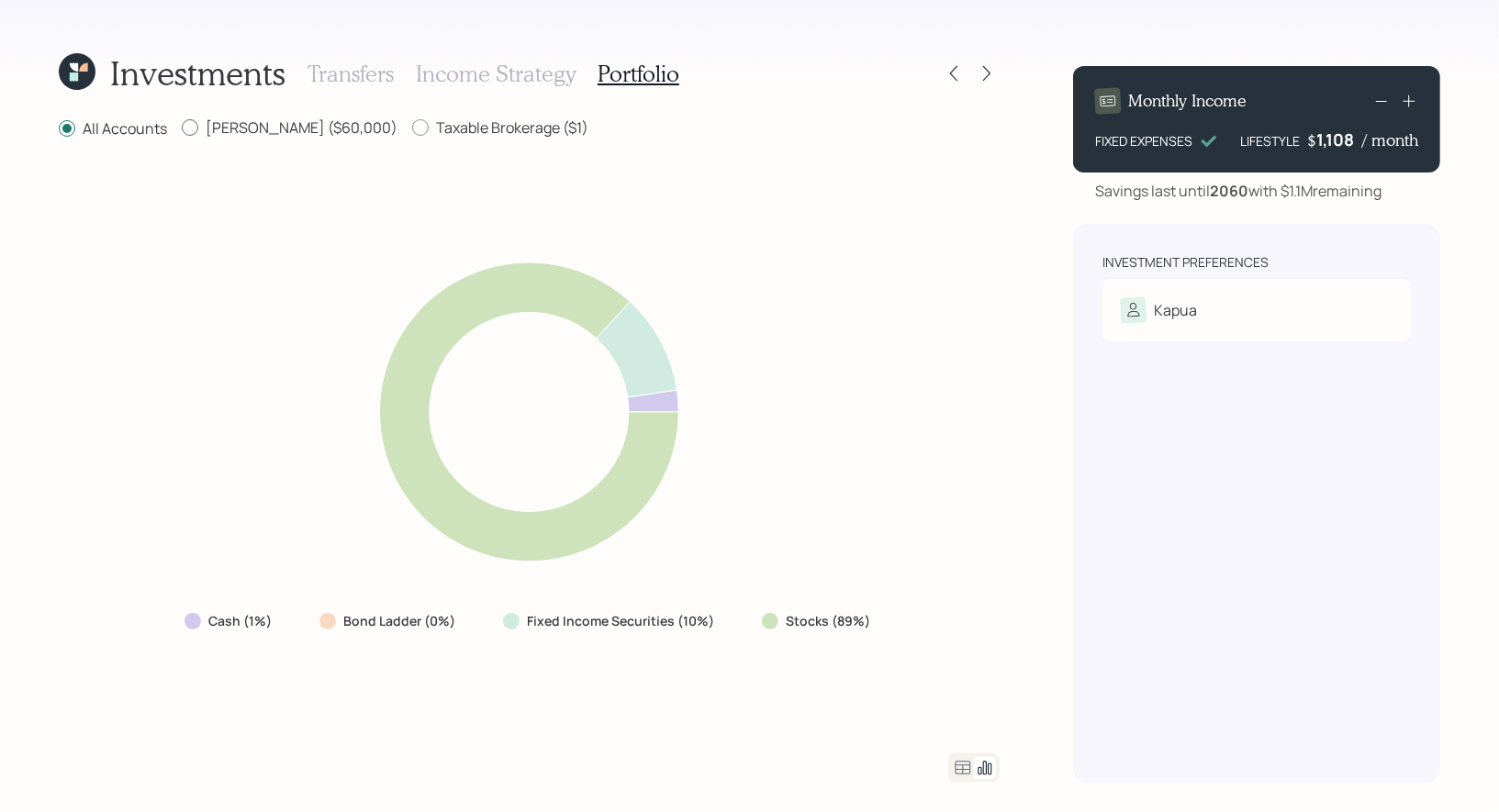
click at [188, 126] on div at bounding box center [189, 127] width 17 height 17
click at [182, 128] on input "Roth IRA ($60,000)" at bounding box center [181, 128] width 1 height 1
radio input "true"
radio input "false"
click at [433, 128] on label "Taxable Brokerage ($1)" at bounding box center [500, 127] width 177 height 20
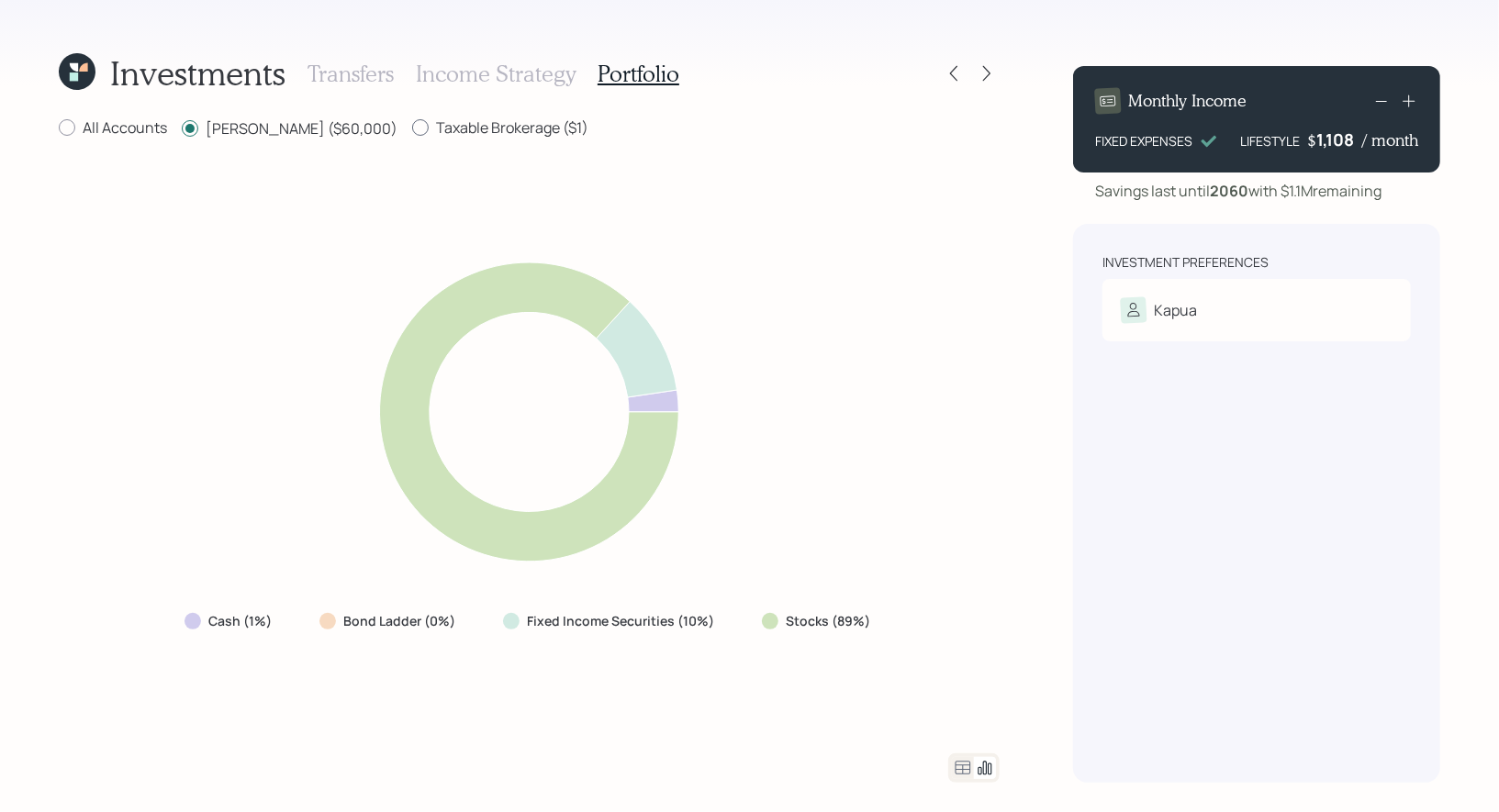
click at [412, 128] on input "Taxable Brokerage ($1)" at bounding box center [411, 128] width 1 height 1
radio input "true"
radio input "false"
click at [988, 72] on icon at bounding box center [986, 74] width 7 height 16
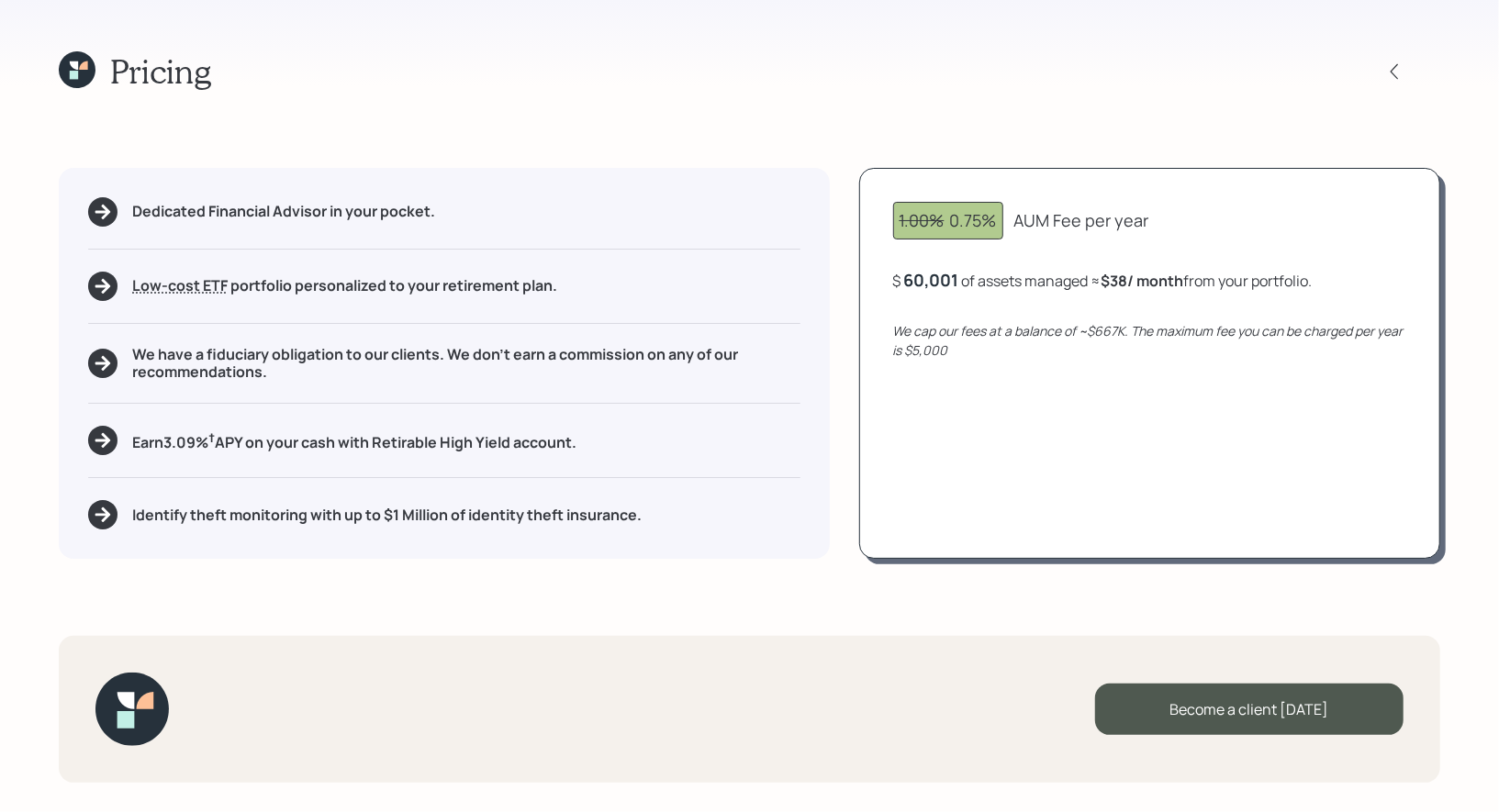
click at [918, 281] on div "60,001" at bounding box center [932, 280] width 56 height 22
click at [986, 456] on div "1.00% 0.75% AUM Fee per year $ 70001 of assets managed ≈ $38 / month from your …" at bounding box center [1150, 363] width 581 height 391
click at [913, 283] on div "70001" at bounding box center [929, 280] width 50 height 22
click at [937, 452] on div "1.00% 0.75% AUM Fee per year $ 60001 of assets managed ≈ $44 / month from your …" at bounding box center [1150, 363] width 581 height 391
click at [80, 69] on icon at bounding box center [76, 69] width 37 height 37
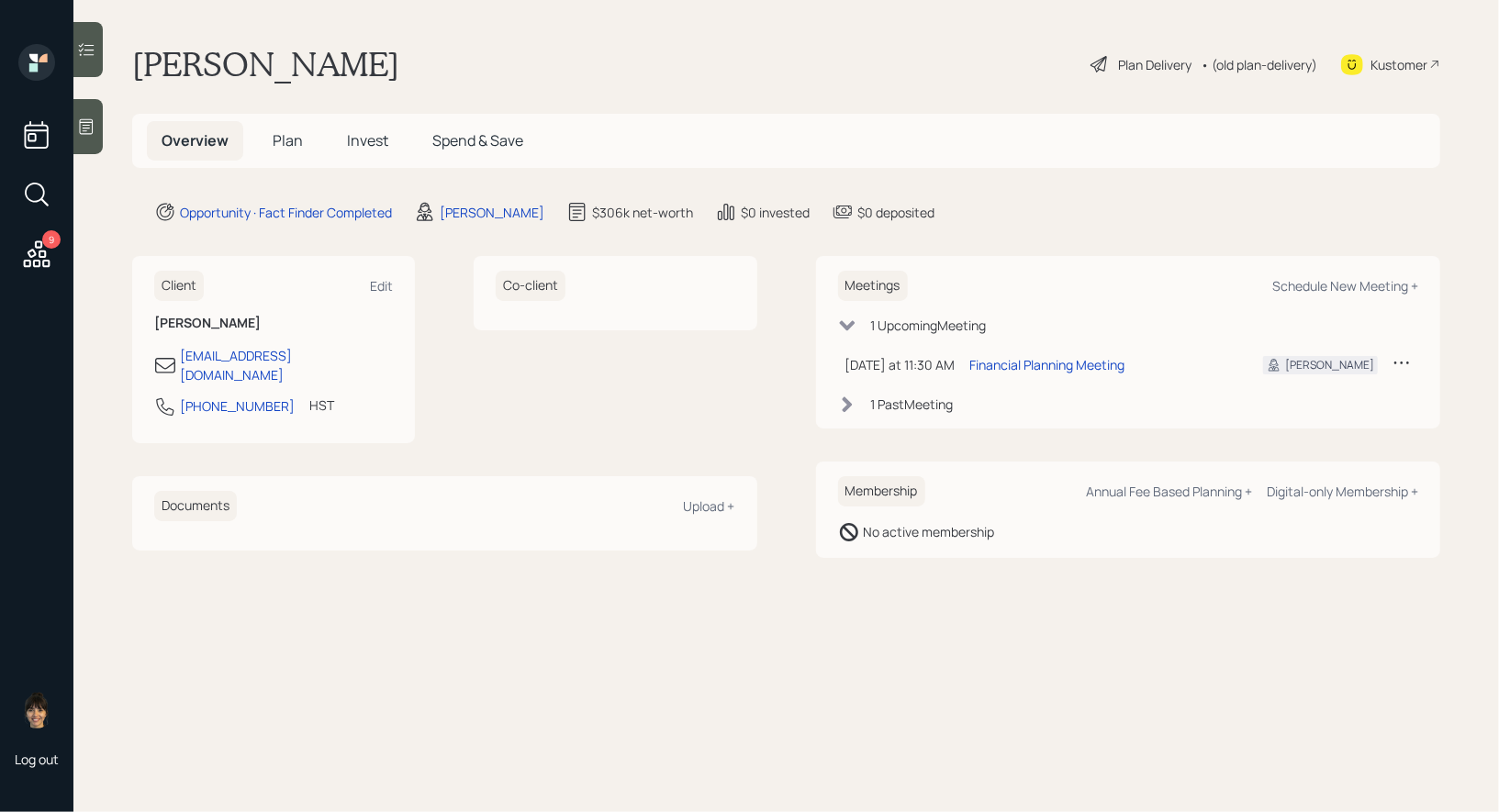
click at [1145, 58] on div "Plan Delivery" at bounding box center [1155, 64] width 73 height 19
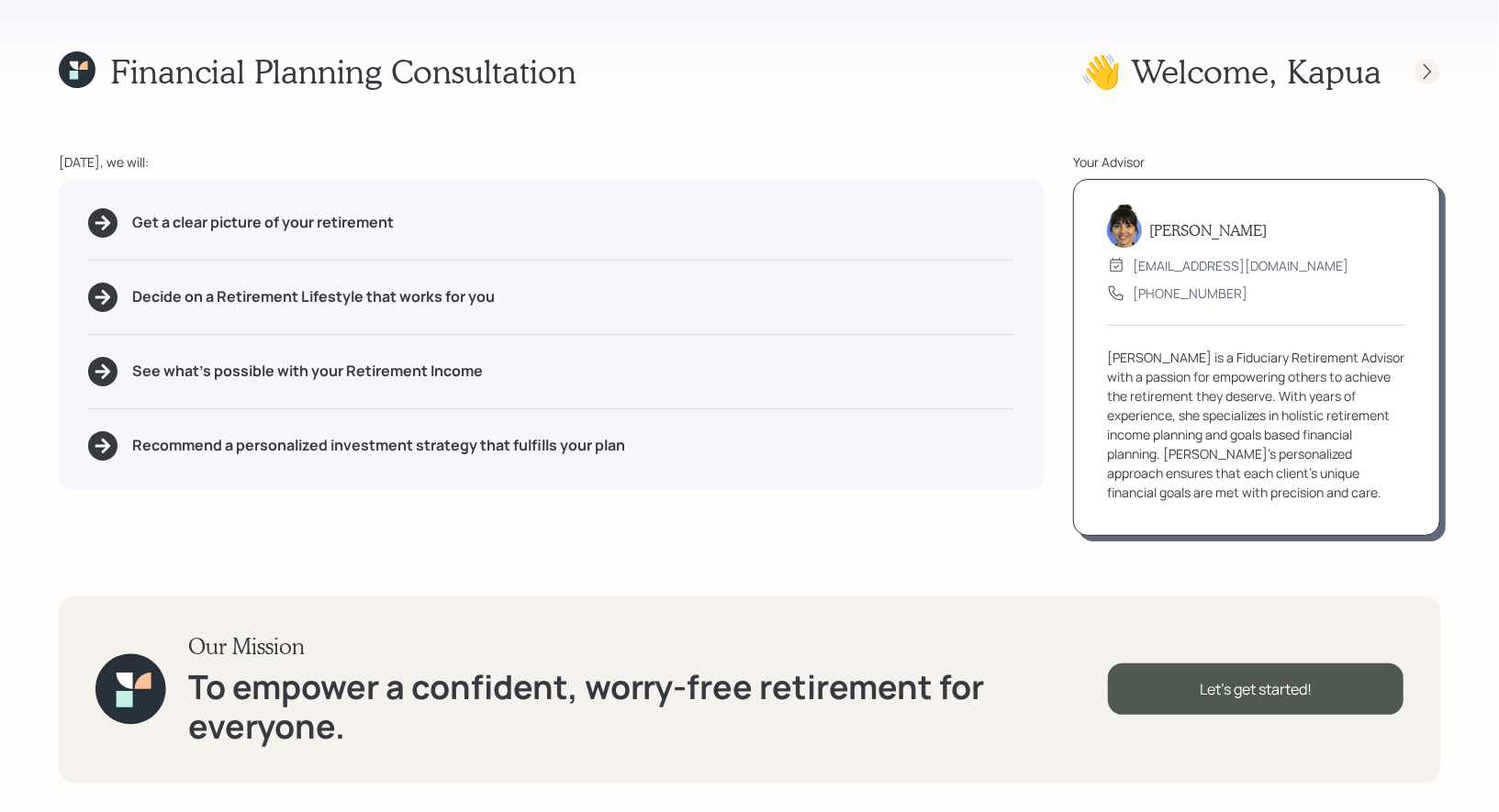
click at [1431, 76] on icon at bounding box center [1427, 71] width 19 height 19
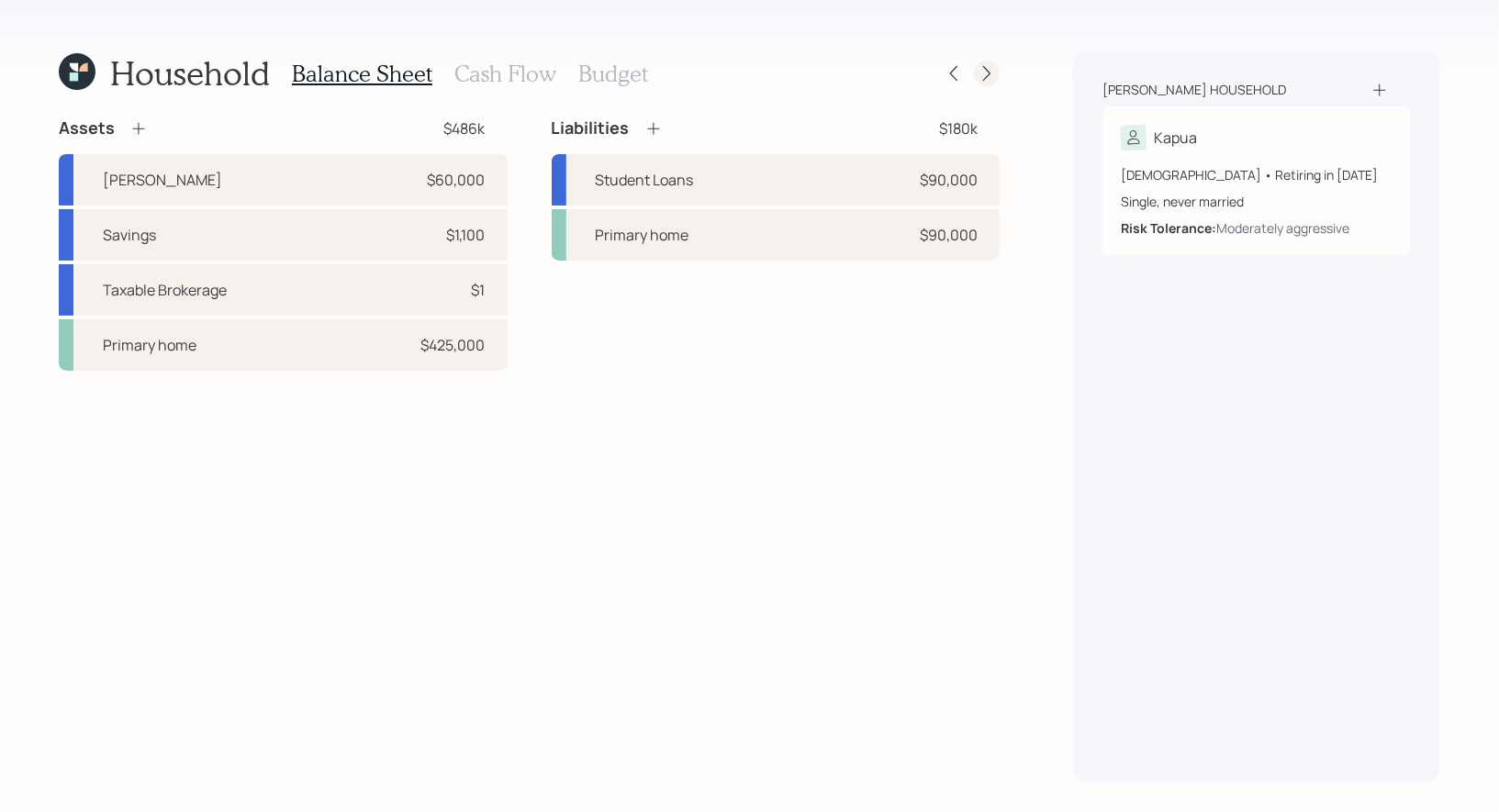
click at [987, 70] on icon at bounding box center [986, 74] width 7 height 16
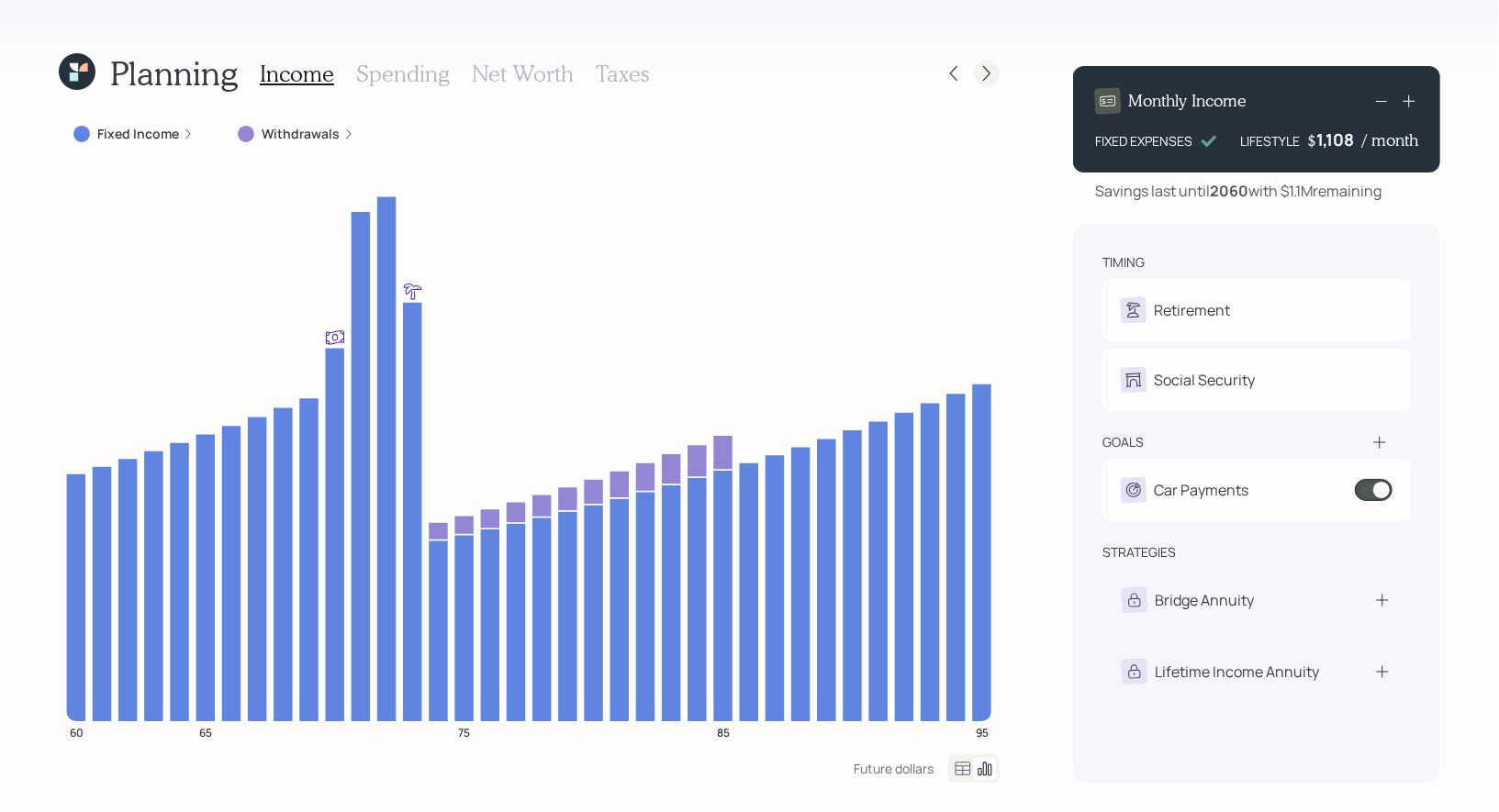
click at [991, 71] on icon at bounding box center [986, 73] width 19 height 19
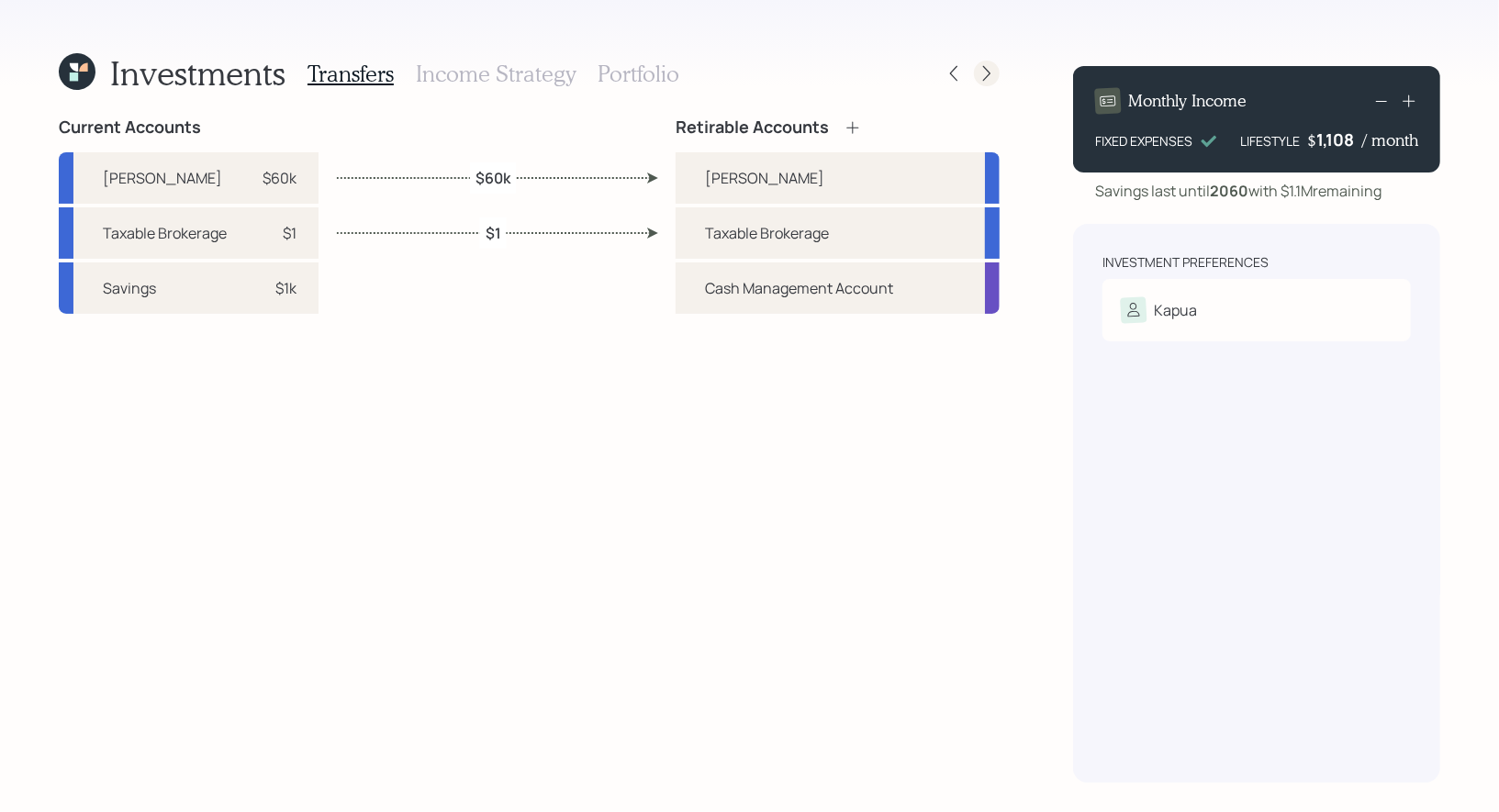
click at [990, 73] on icon at bounding box center [986, 74] width 7 height 16
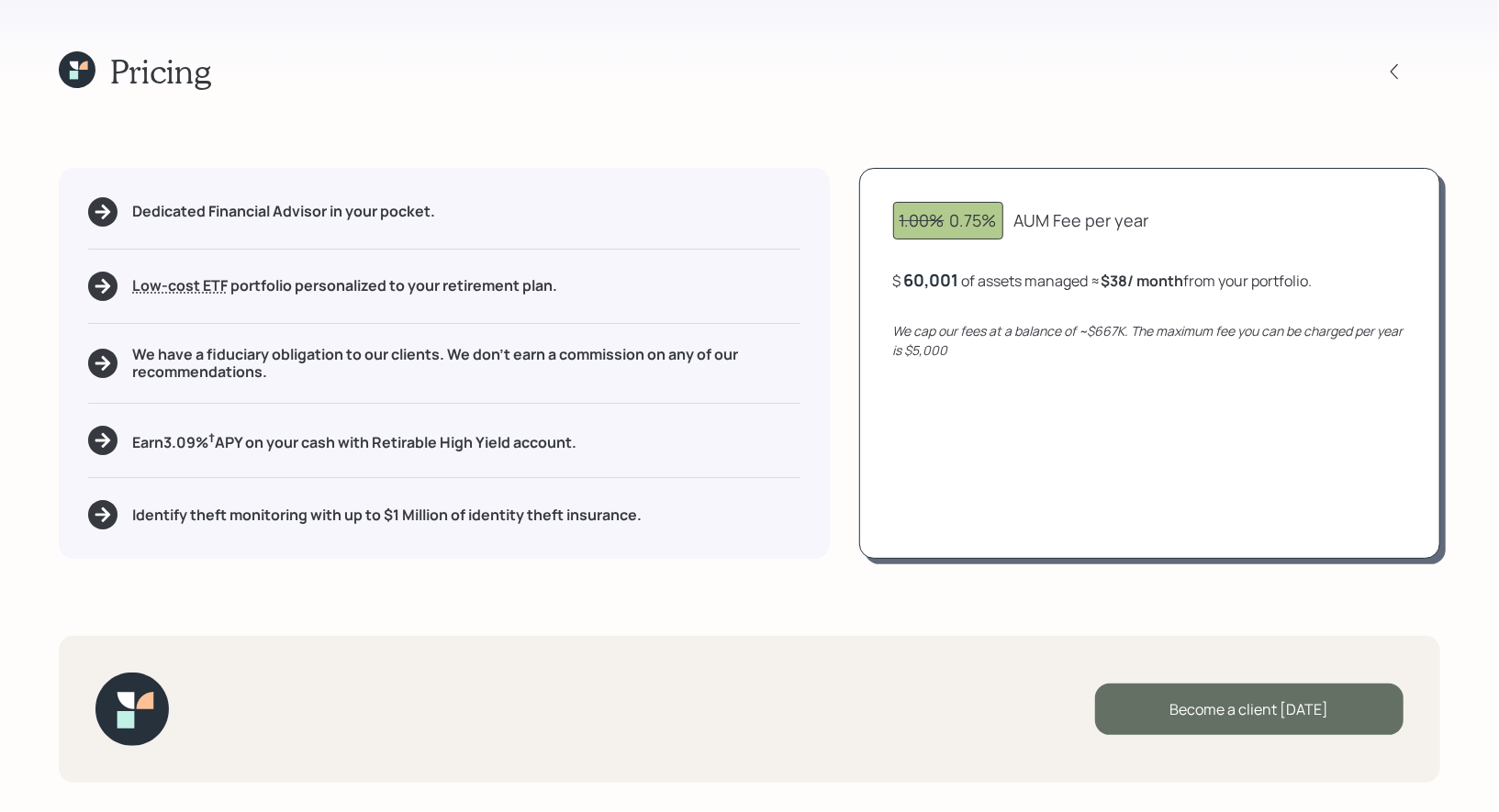
click at [1198, 716] on div "Become a client today" at bounding box center [1249, 709] width 309 height 52
click at [1203, 706] on div "Go to Altruist" at bounding box center [1249, 709] width 309 height 52
click at [74, 77] on icon at bounding box center [73, 74] width 8 height 8
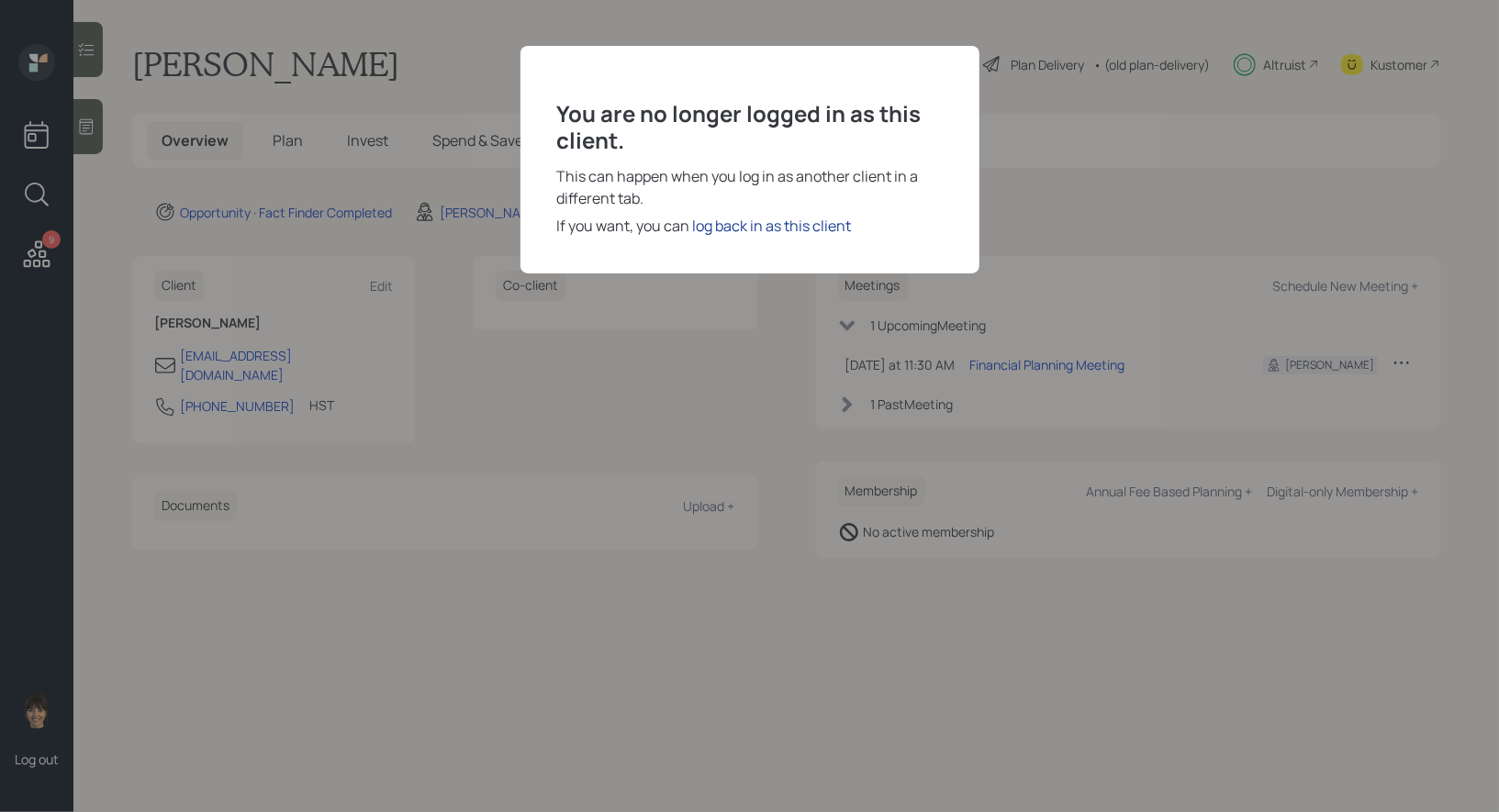
click at [767, 226] on div "log back in as this client" at bounding box center [772, 225] width 159 height 22
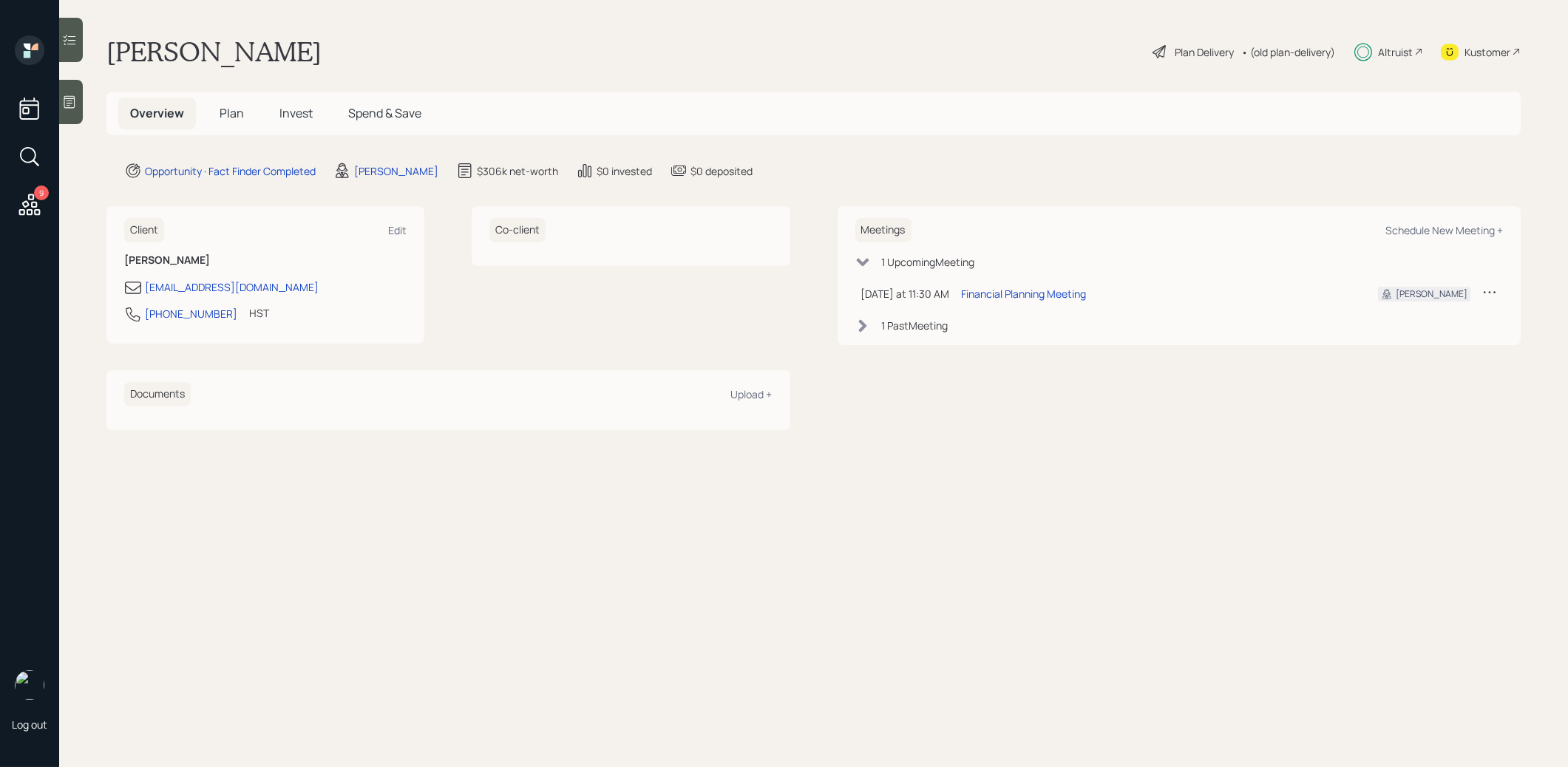
click at [296, 113] on span "Invest" at bounding box center [296, 113] width 34 height 16
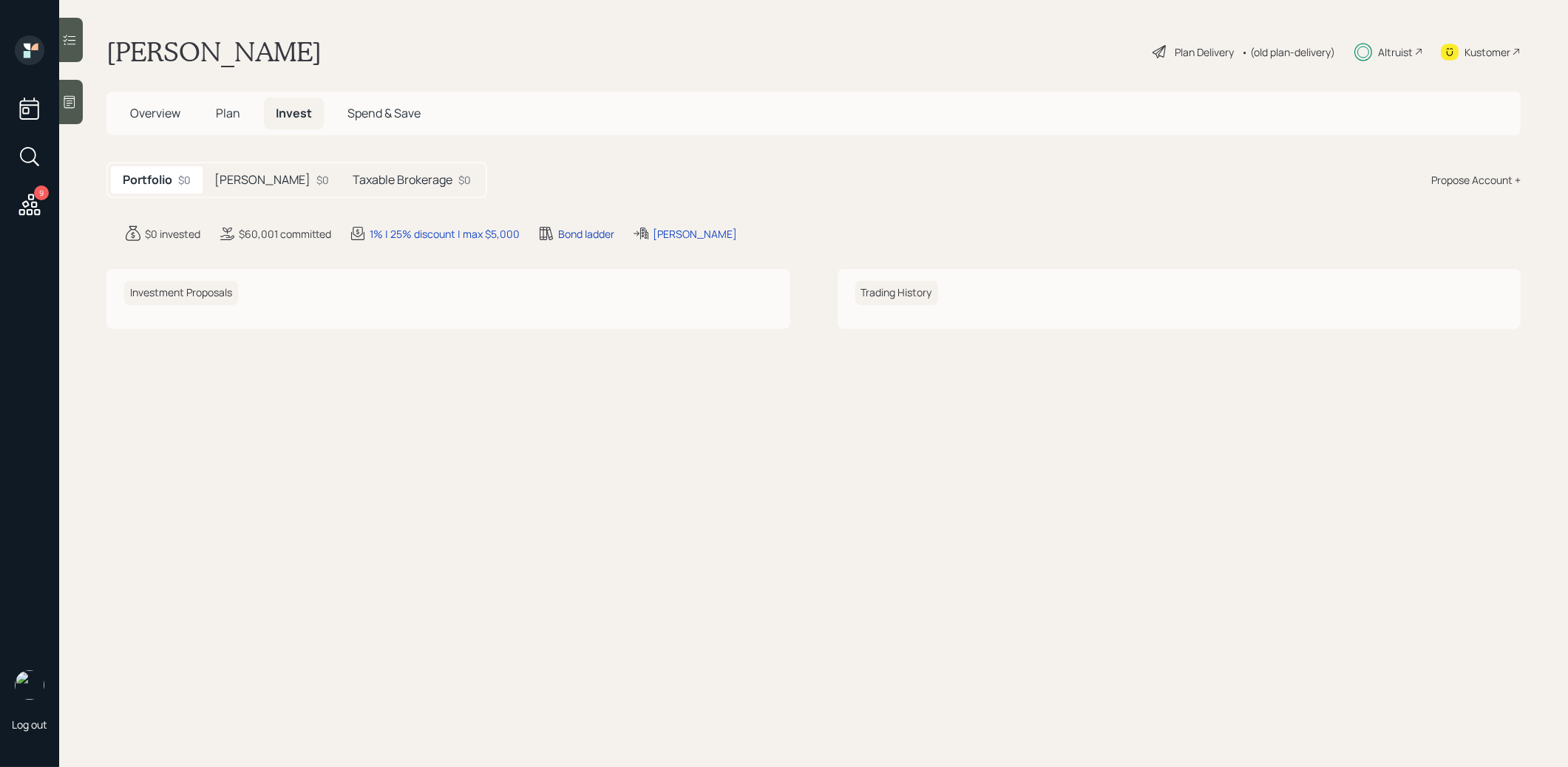
click at [251, 179] on h5 "[PERSON_NAME]" at bounding box center [262, 180] width 96 height 14
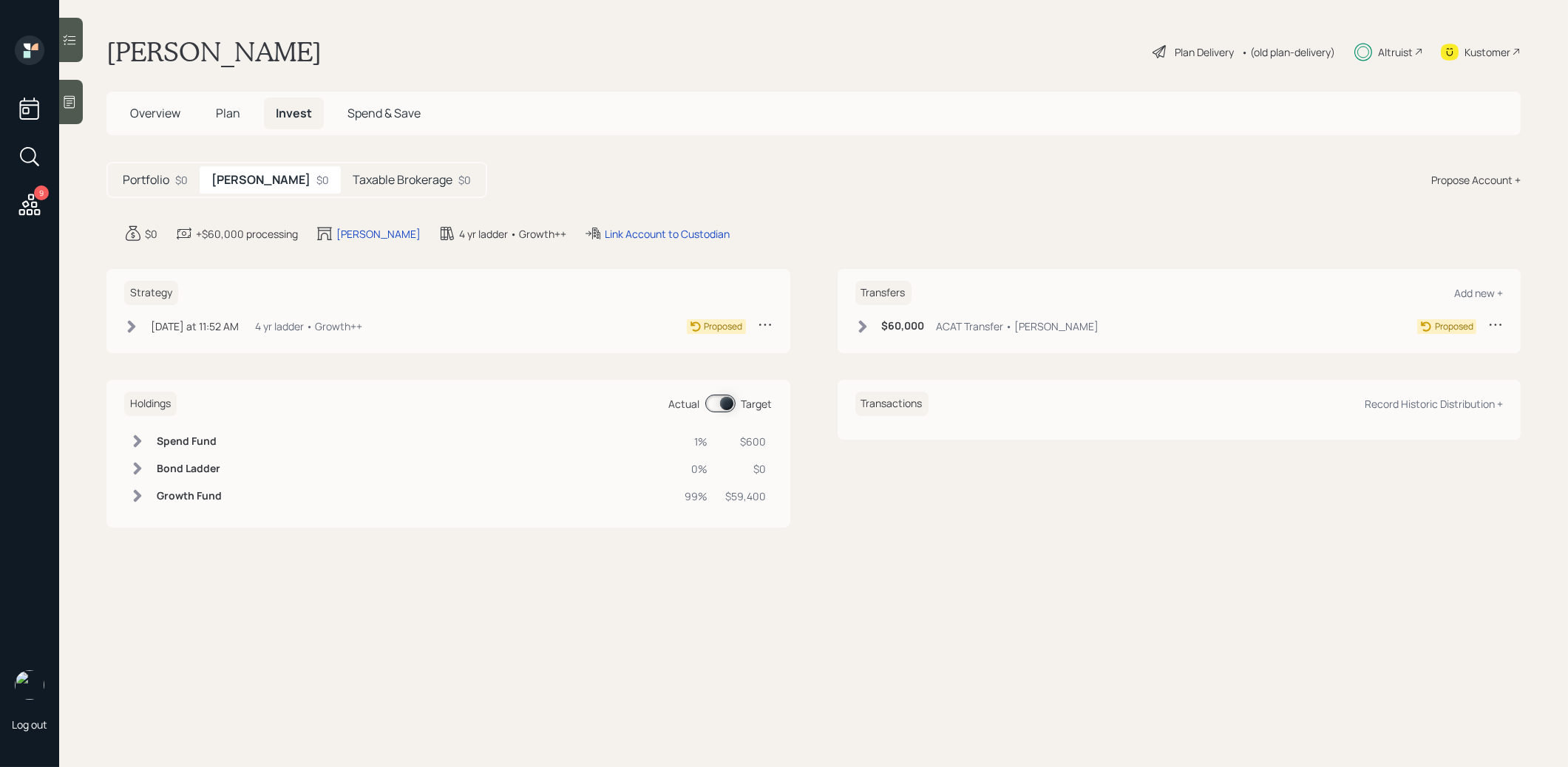
click at [136, 324] on icon at bounding box center [131, 327] width 15 height 15
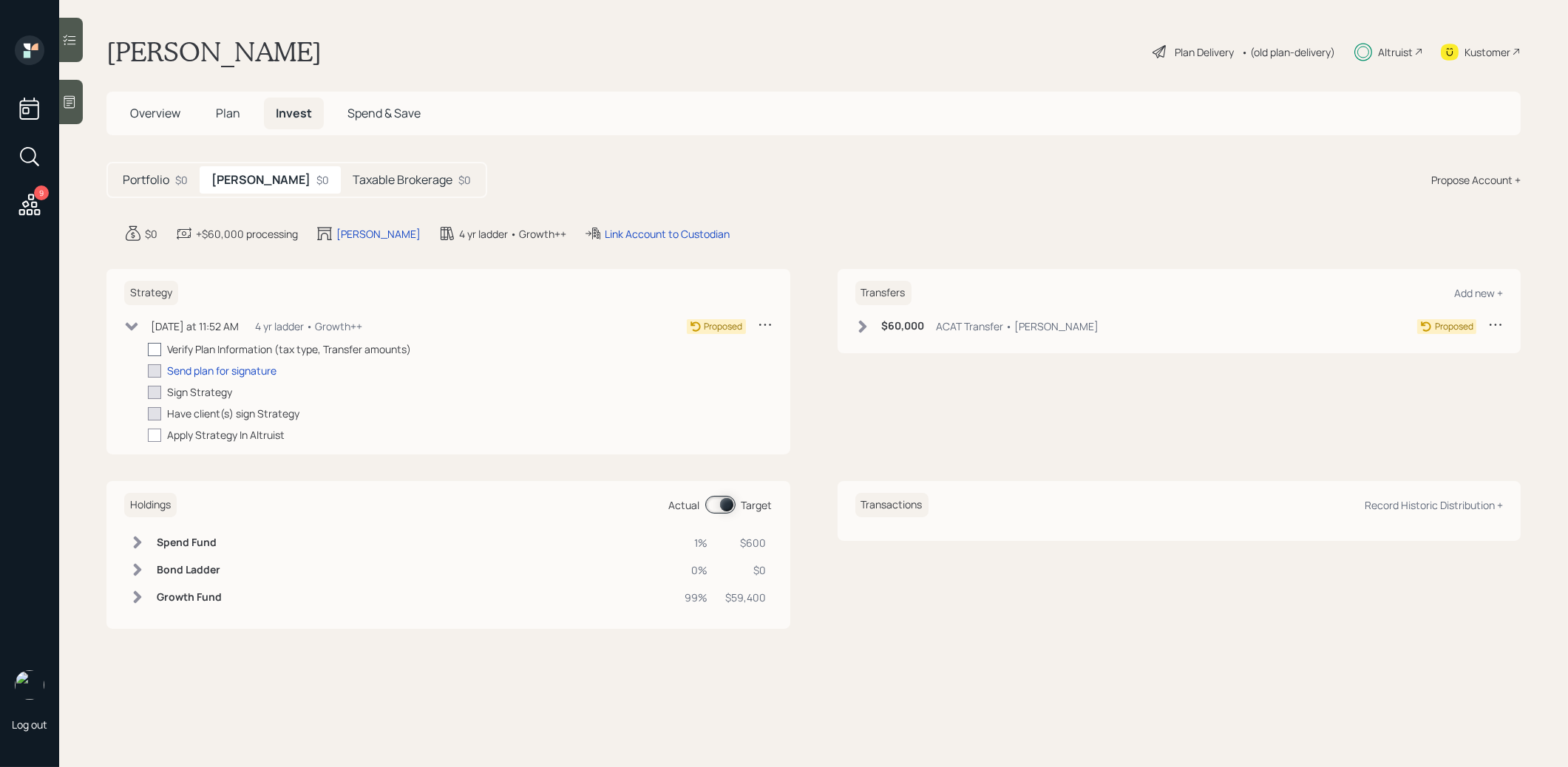
click at [157, 345] on div at bounding box center [154, 349] width 14 height 14
click at [148, 349] on input "checkbox" at bounding box center [147, 349] width 1 height 1
checkbox input "true"
click at [864, 324] on icon at bounding box center [862, 327] width 8 height 13
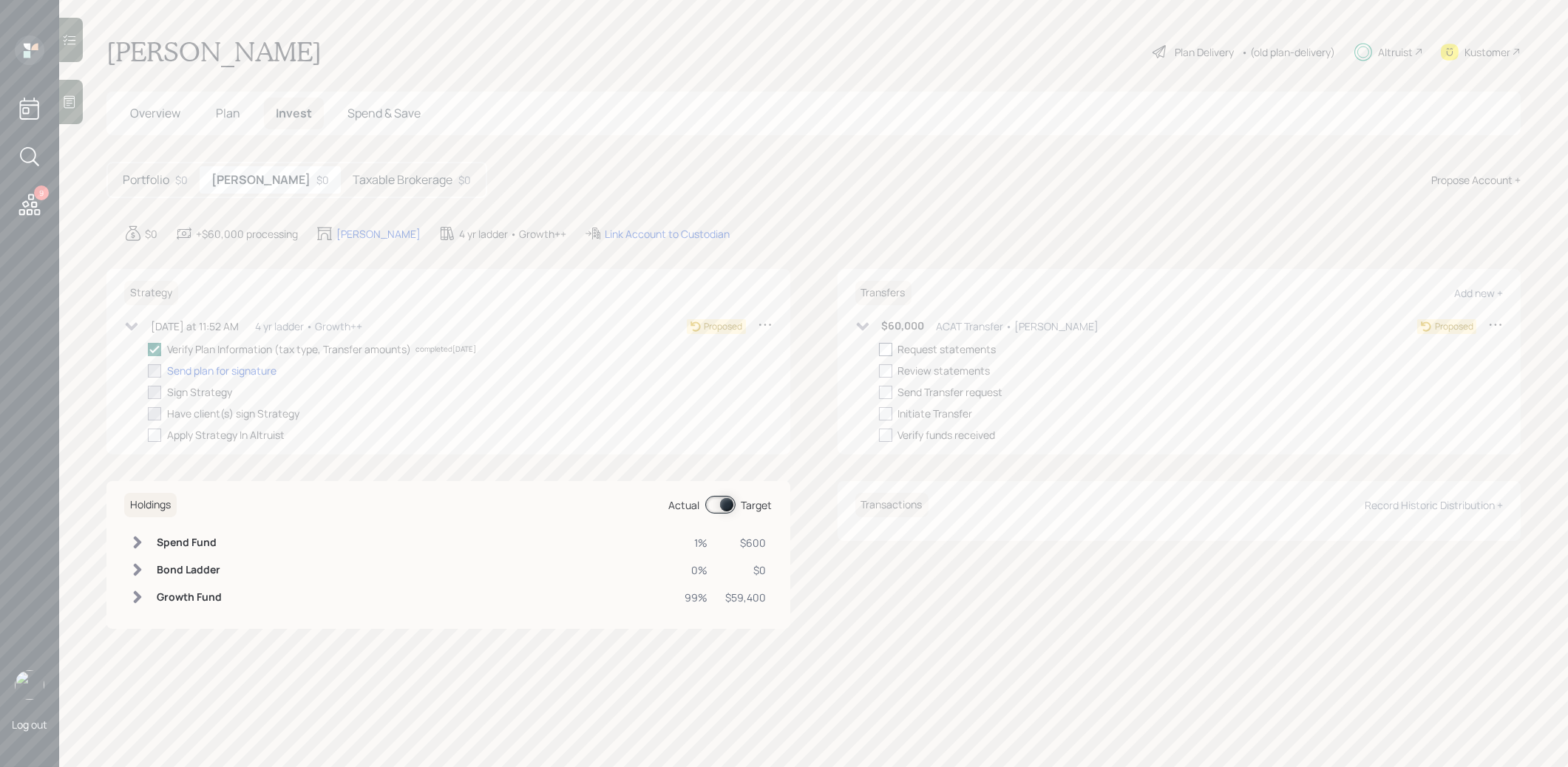
click at [885, 347] on div at bounding box center [885, 349] width 14 height 14
click at [879, 349] on input "checkbox" at bounding box center [878, 349] width 1 height 1
checkbox input "true"
click at [352, 178] on h5 "Taxable Brokerage" at bounding box center [402, 180] width 100 height 14
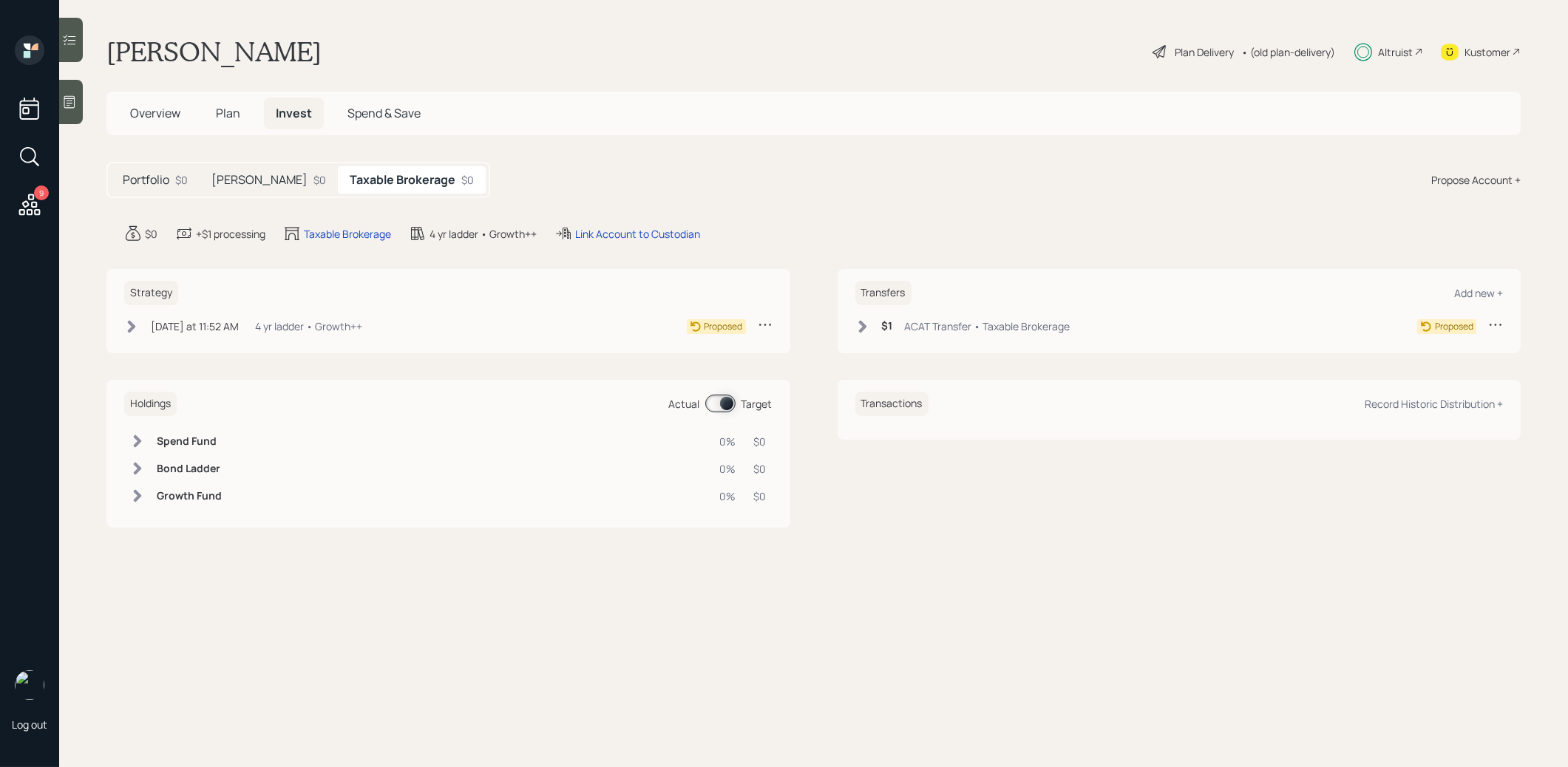
click at [864, 324] on icon at bounding box center [862, 327] width 8 height 13
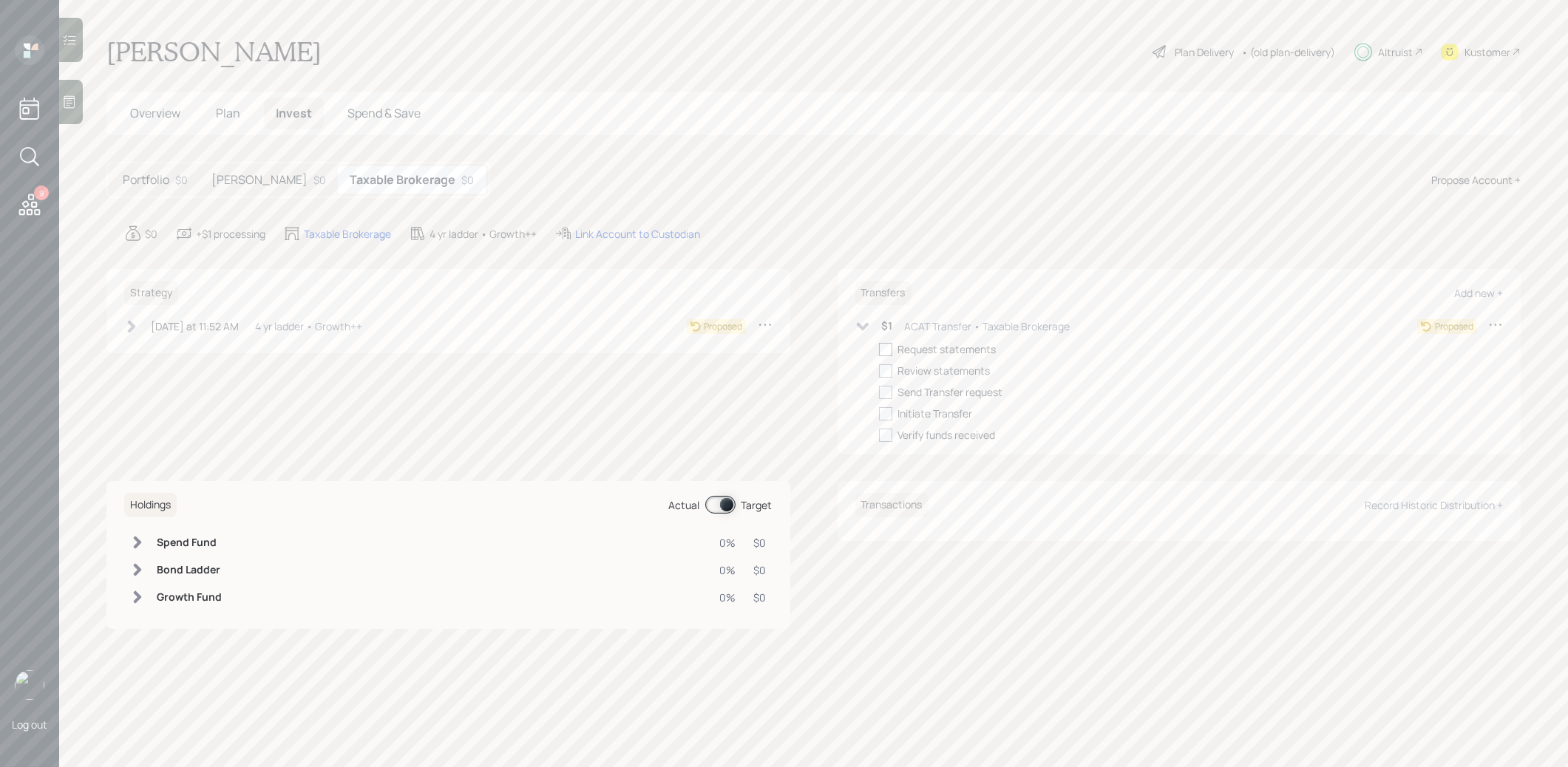
click at [885, 350] on div at bounding box center [885, 349] width 14 height 14
click at [879, 350] on input "checkbox" at bounding box center [878, 349] width 1 height 1
checkbox input "true"
click at [133, 326] on icon at bounding box center [132, 327] width 8 height 13
click at [155, 344] on div at bounding box center [154, 349] width 14 height 14
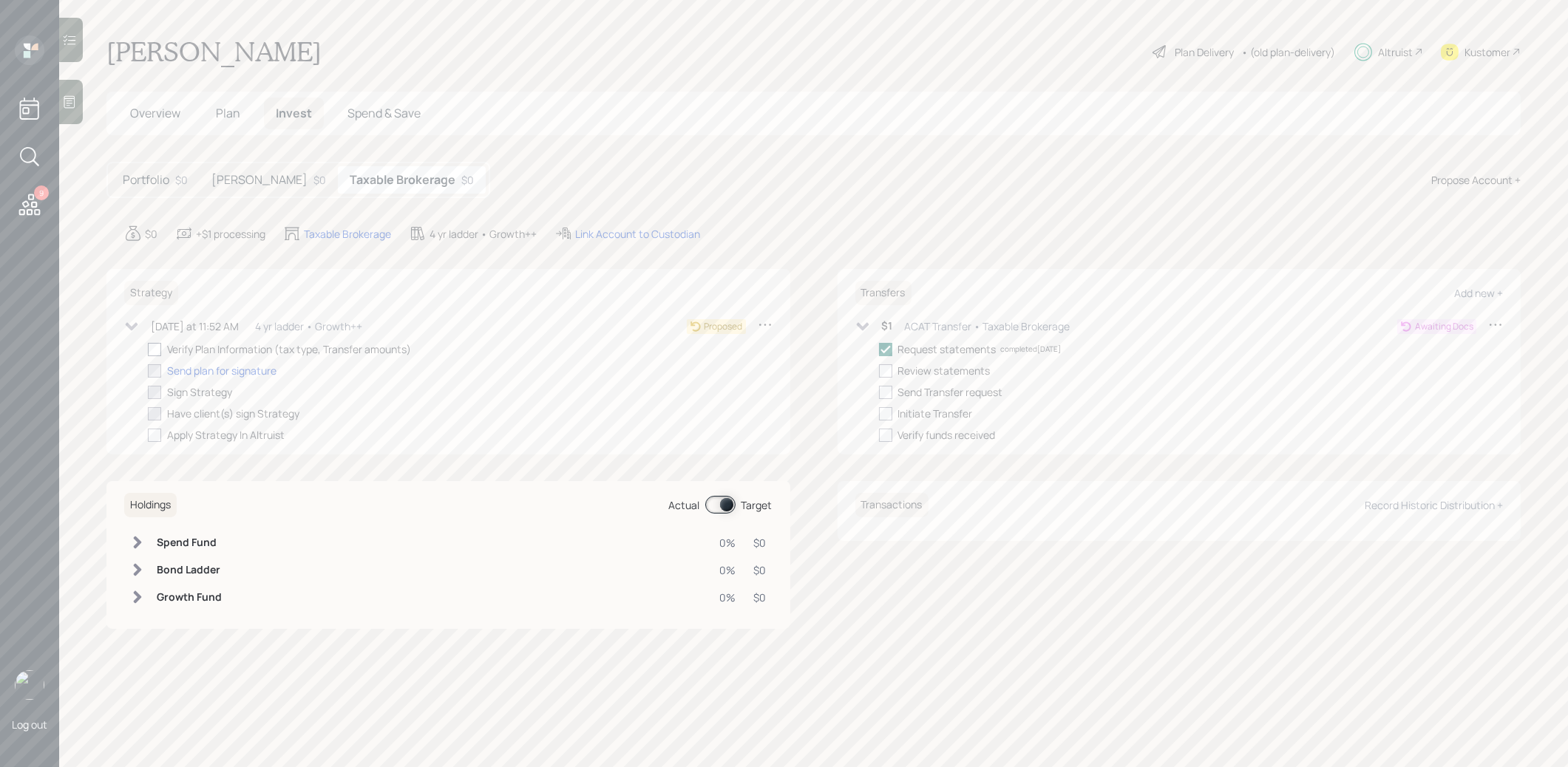
click at [148, 349] on input "checkbox" at bounding box center [147, 349] width 1 height 1
checkbox input "true"
